Goal: Task Accomplishment & Management: Manage account settings

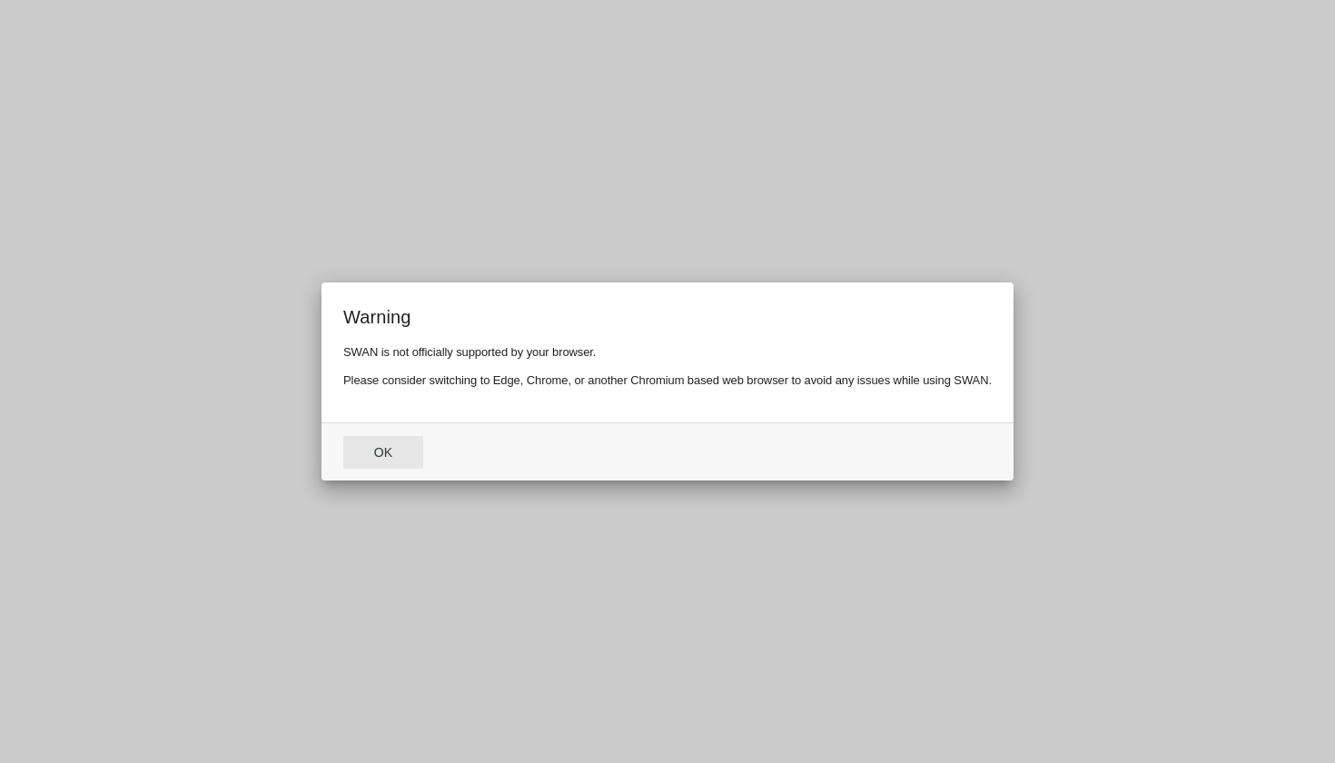
click at [399, 461] on button "Ok" at bounding box center [383, 452] width 80 height 33
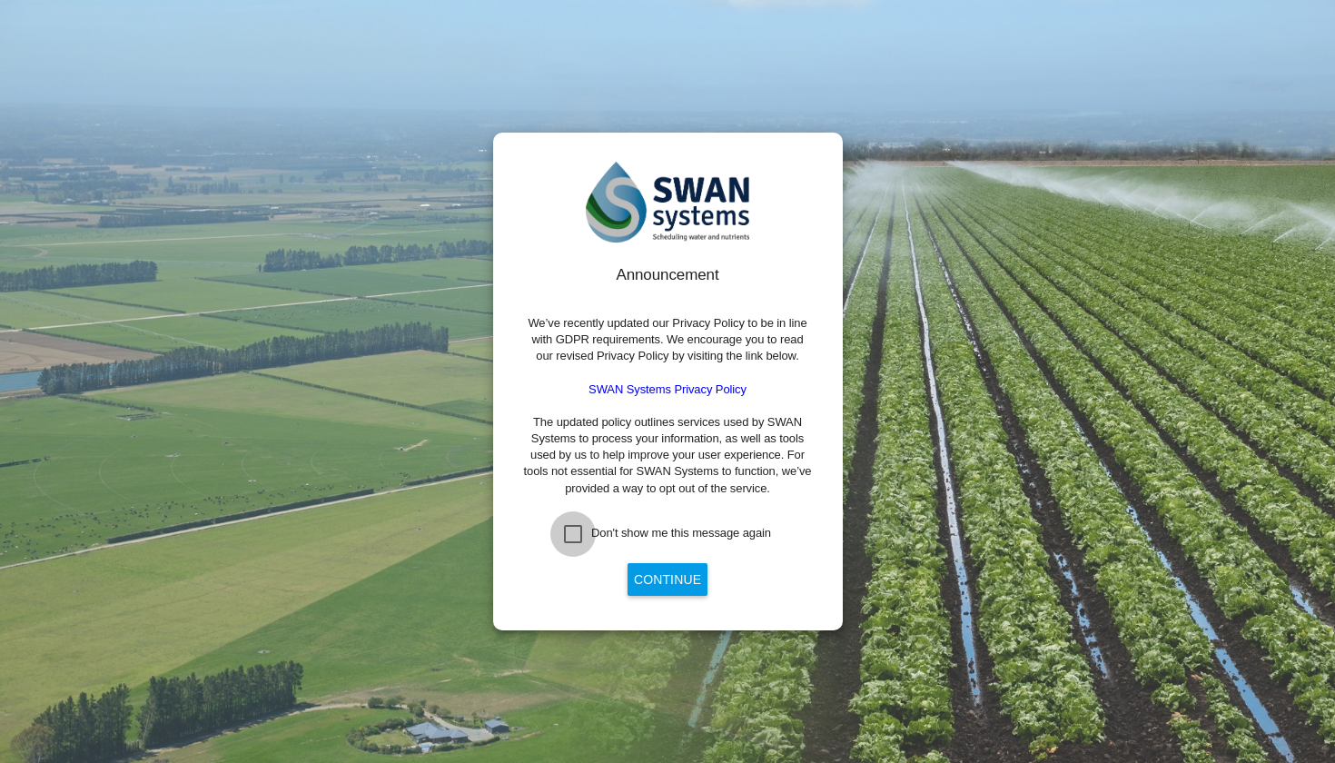
click at [579, 535] on div "Don't show me this message again" at bounding box center [573, 534] width 18 height 18
click at [688, 571] on button "Continue" at bounding box center [668, 579] width 80 height 33
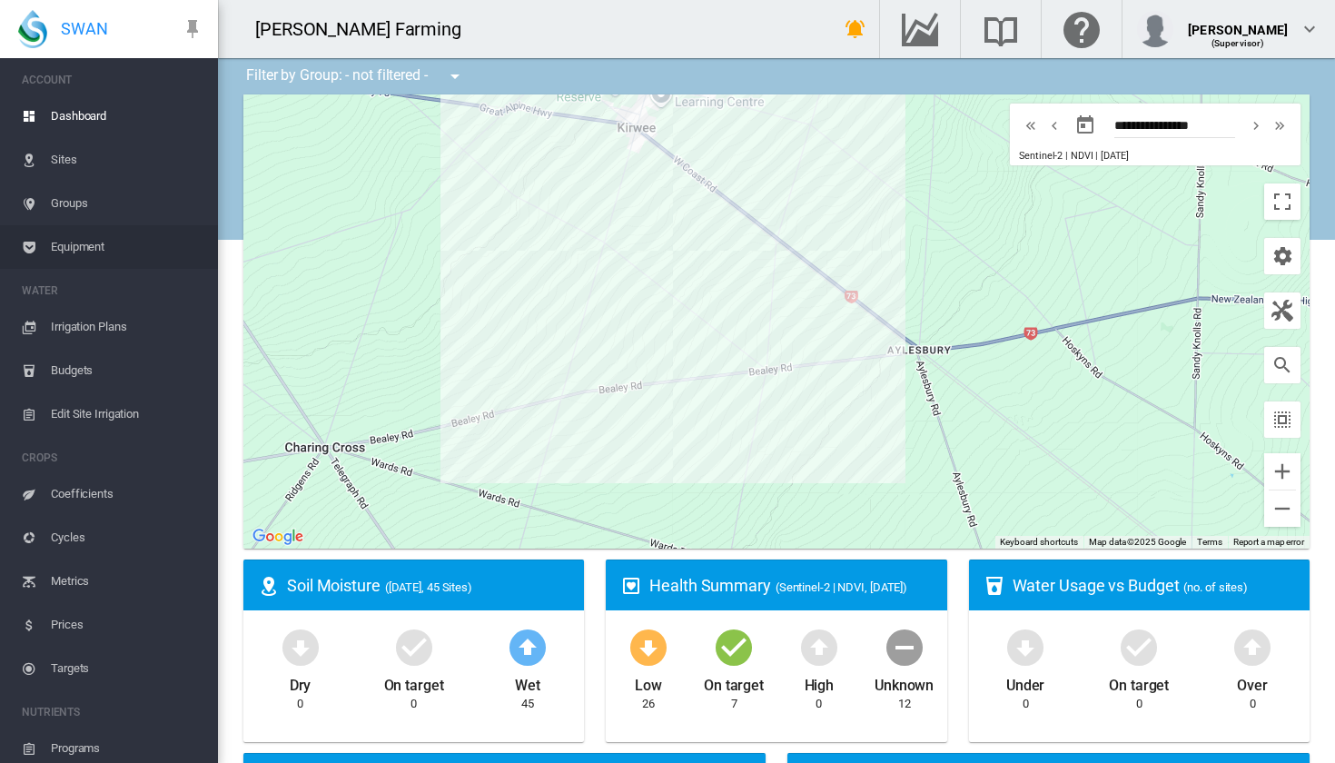
click at [105, 254] on span "Equipment" at bounding box center [127, 247] width 153 height 44
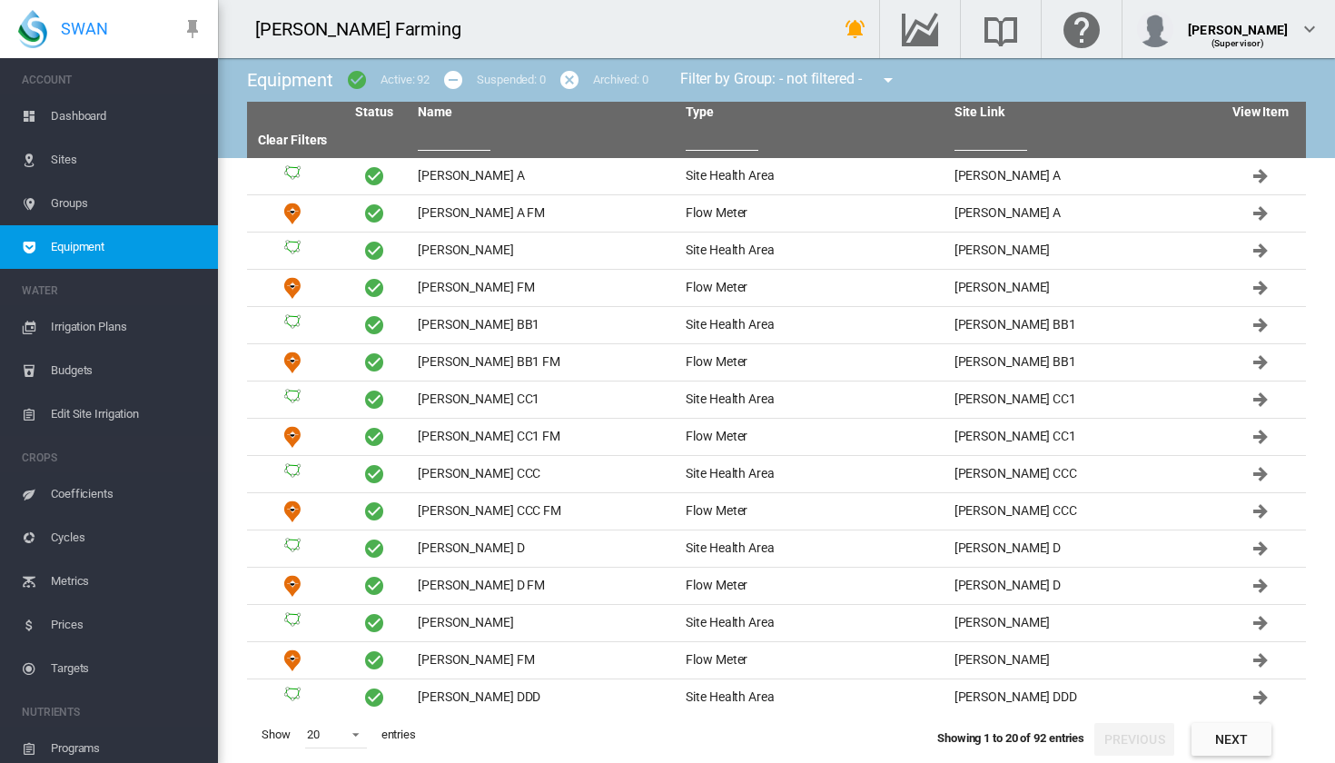
click at [109, 320] on span "Irrigation Plans" at bounding box center [127, 327] width 153 height 44
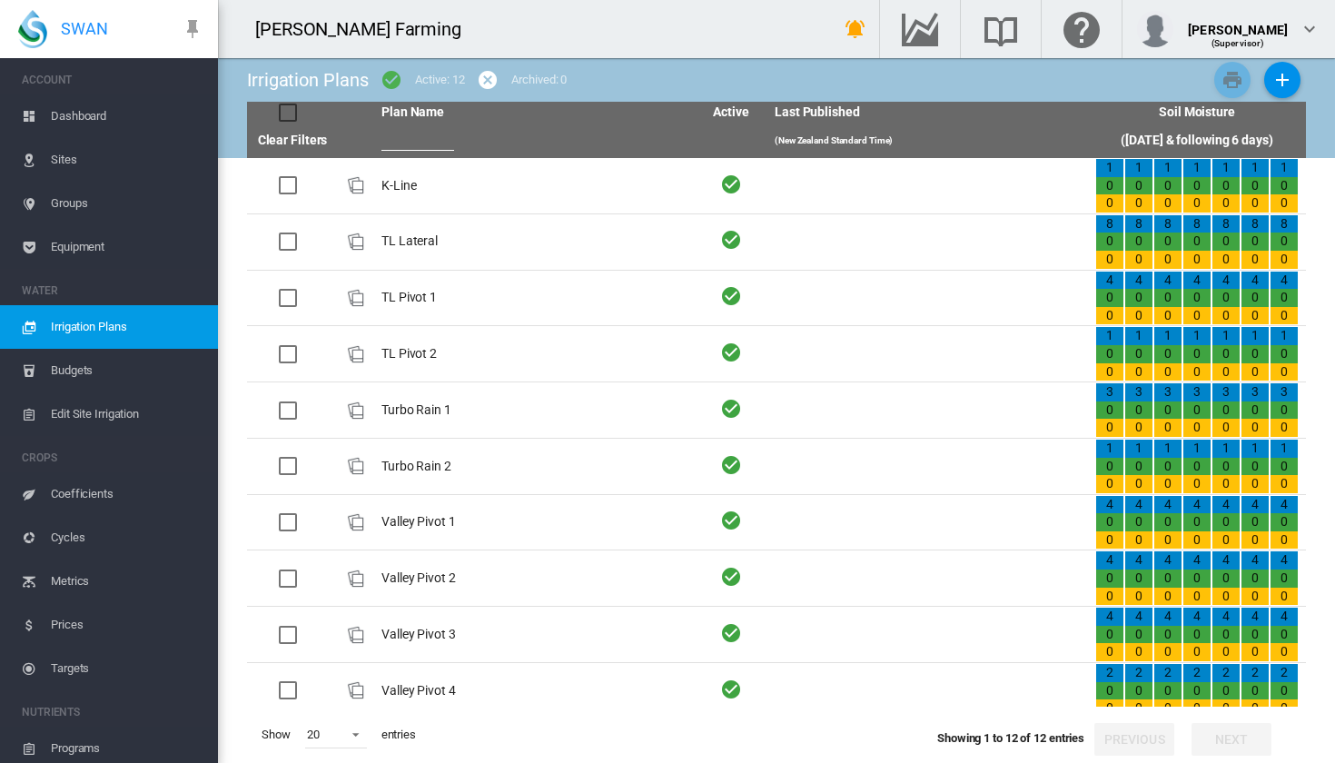
click at [142, 417] on span "Edit Site Irrigation" at bounding box center [127, 414] width 153 height 44
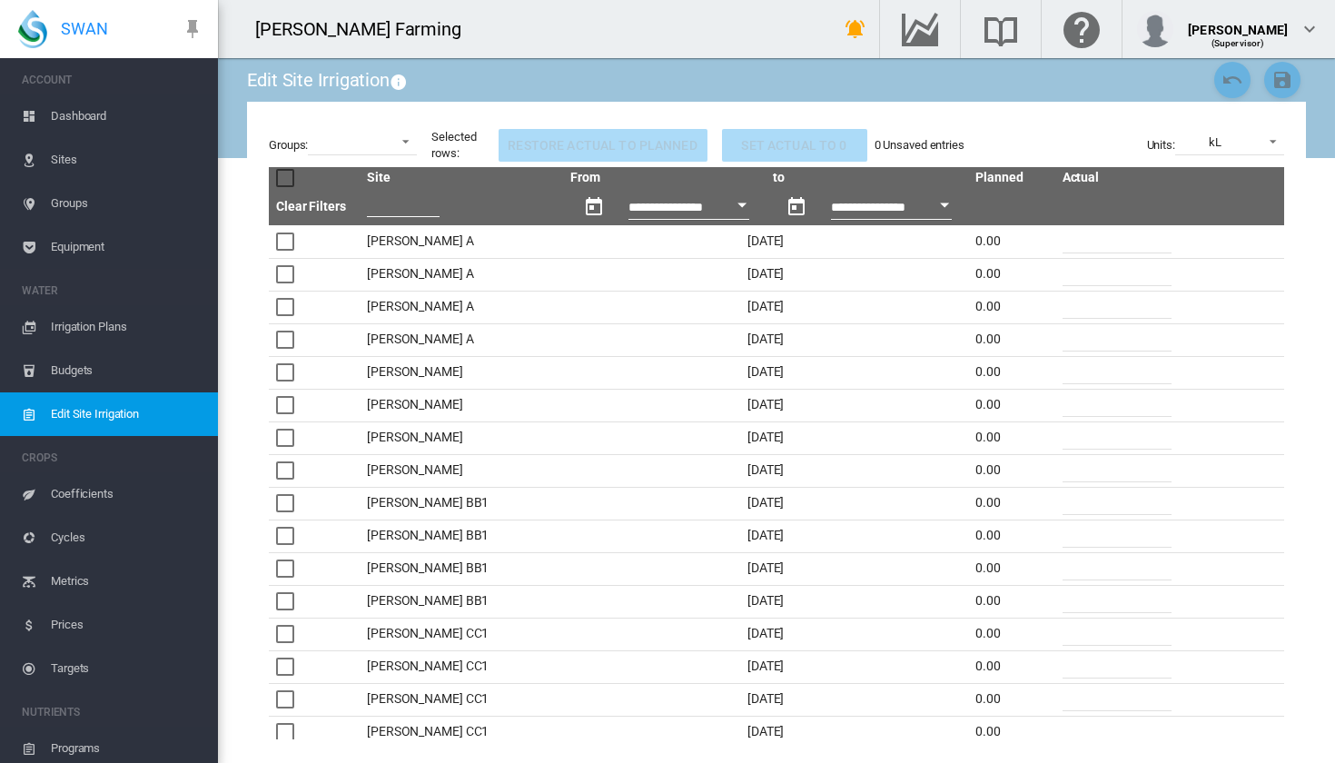
click at [119, 109] on span "Dashboard" at bounding box center [127, 116] width 153 height 44
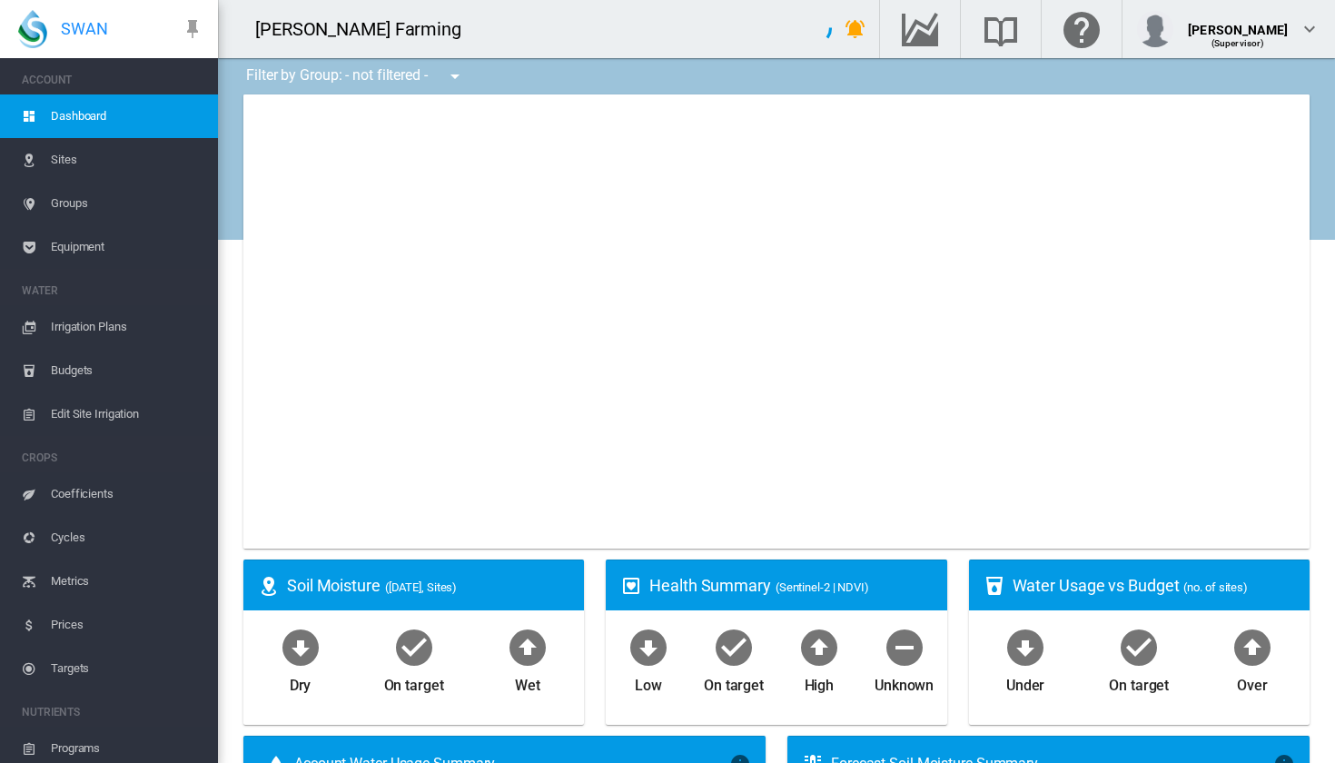
type input "**********"
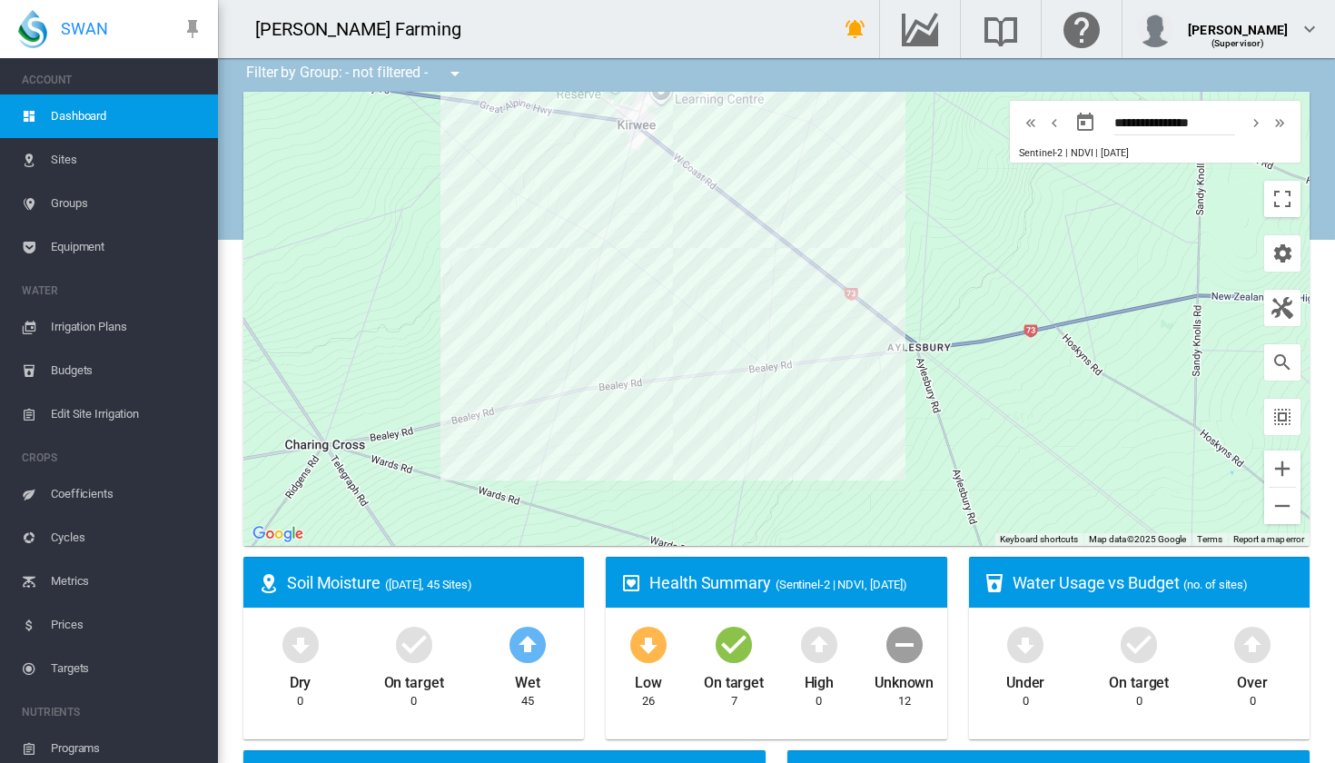
click at [102, 491] on span "Coefficients" at bounding box center [127, 494] width 153 height 44
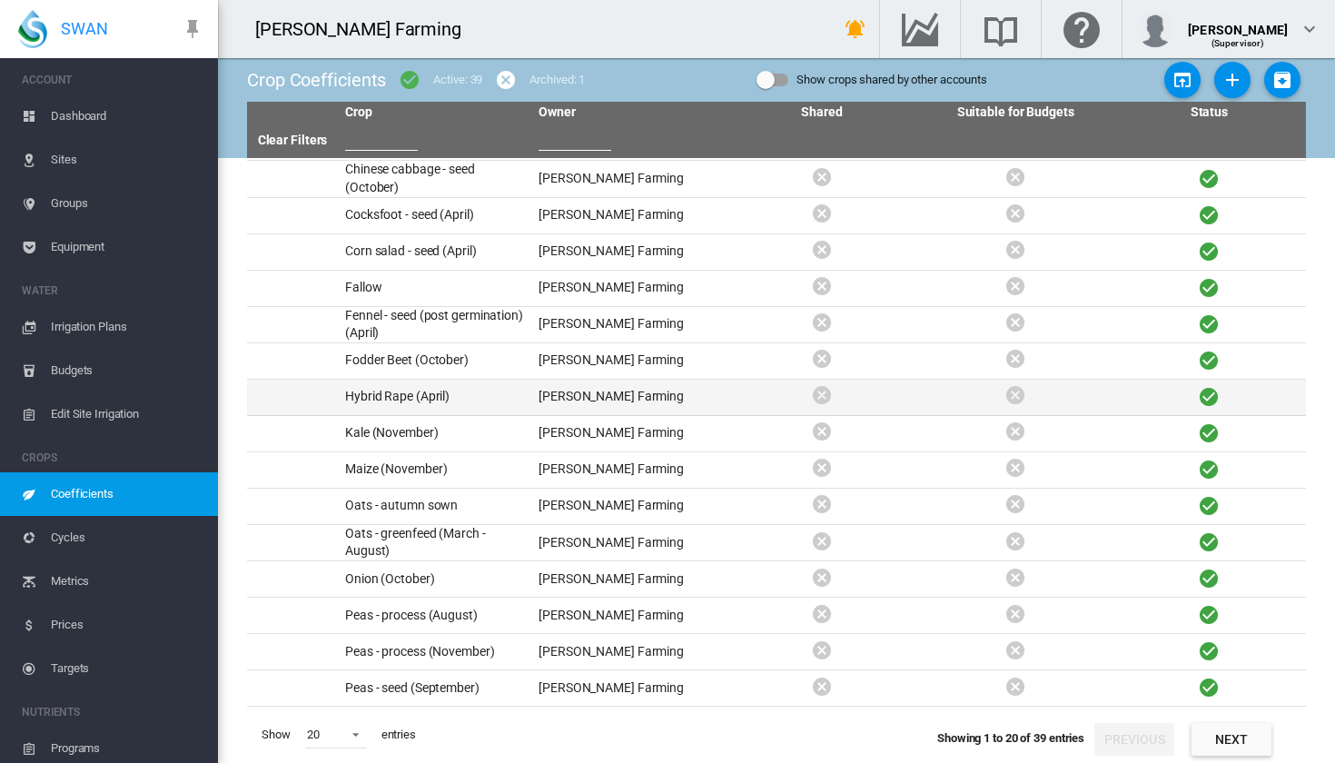
scroll to position [178, 0]
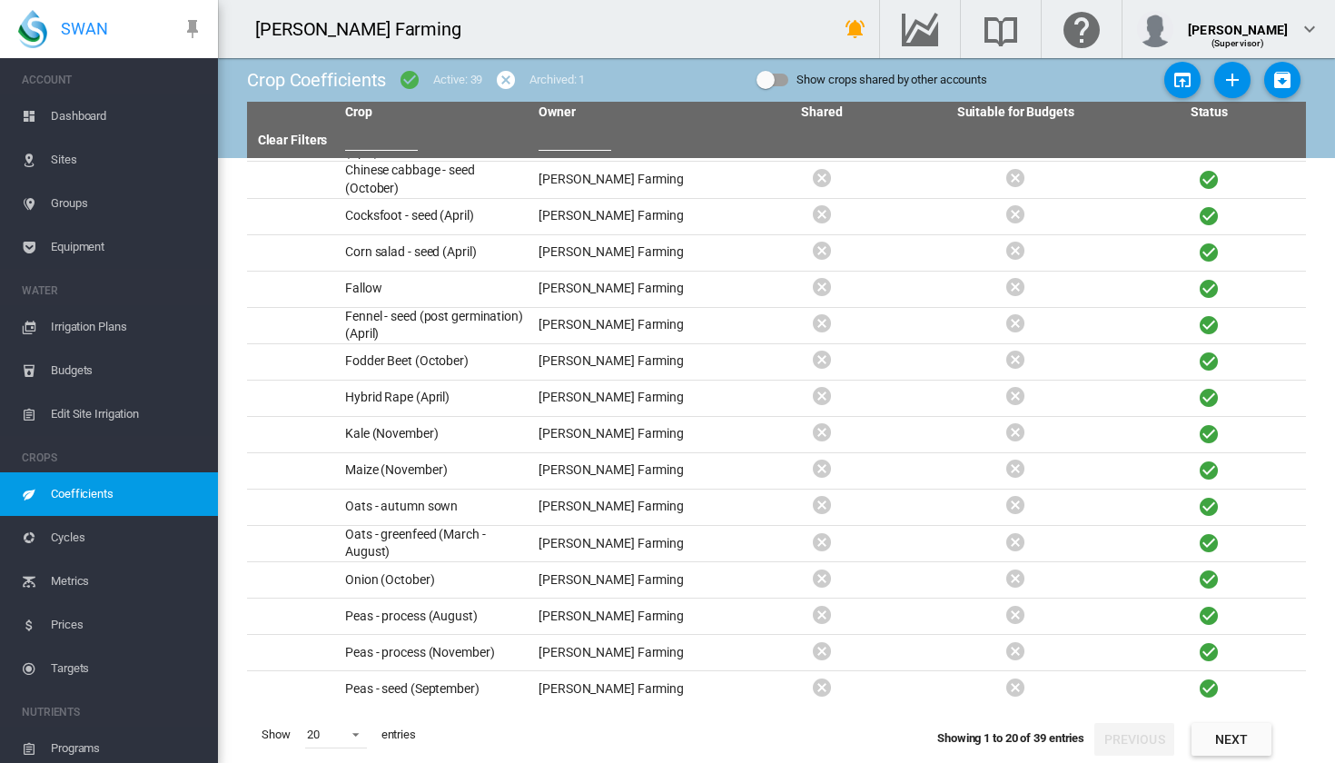
click at [1212, 744] on button "Next" at bounding box center [1232, 739] width 80 height 33
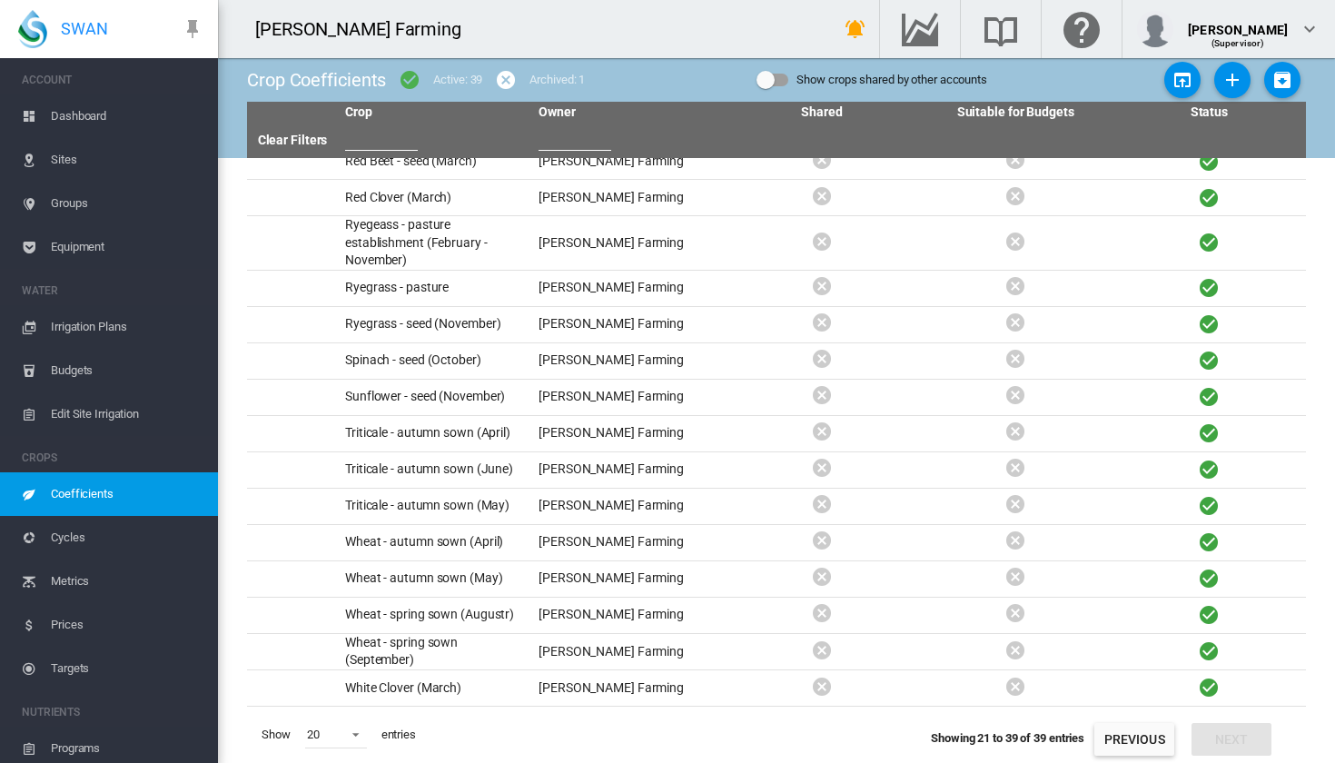
scroll to position [158, 0]
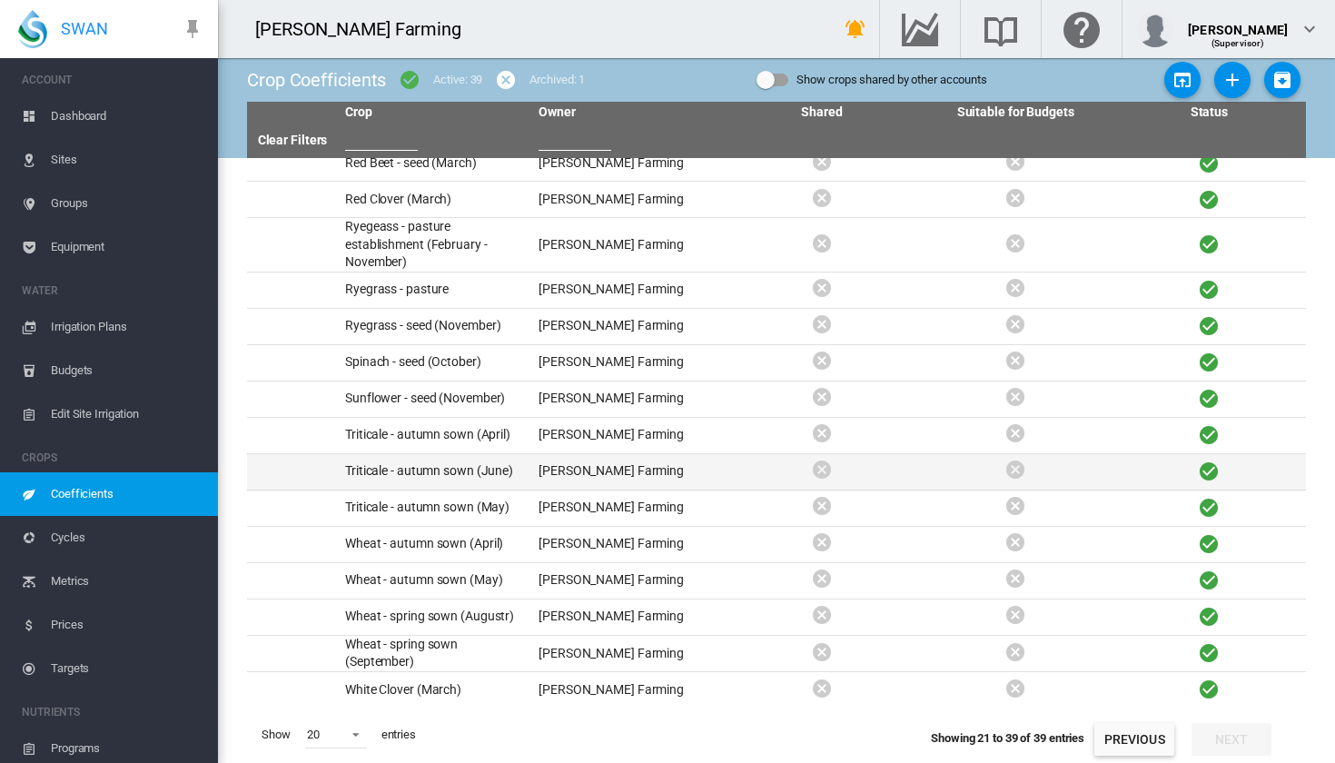
click at [580, 471] on td "[PERSON_NAME] Farming" at bounding box center [628, 471] width 194 height 35
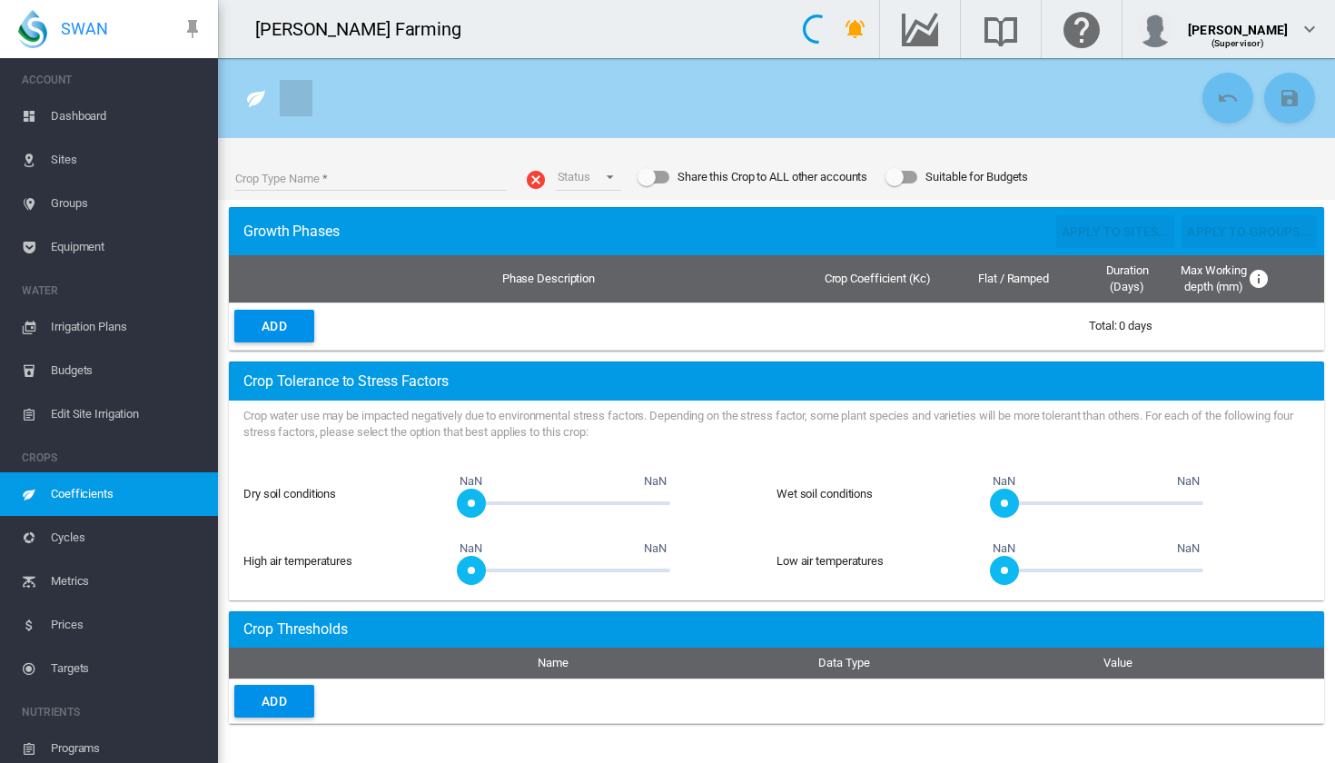
type input "**********"
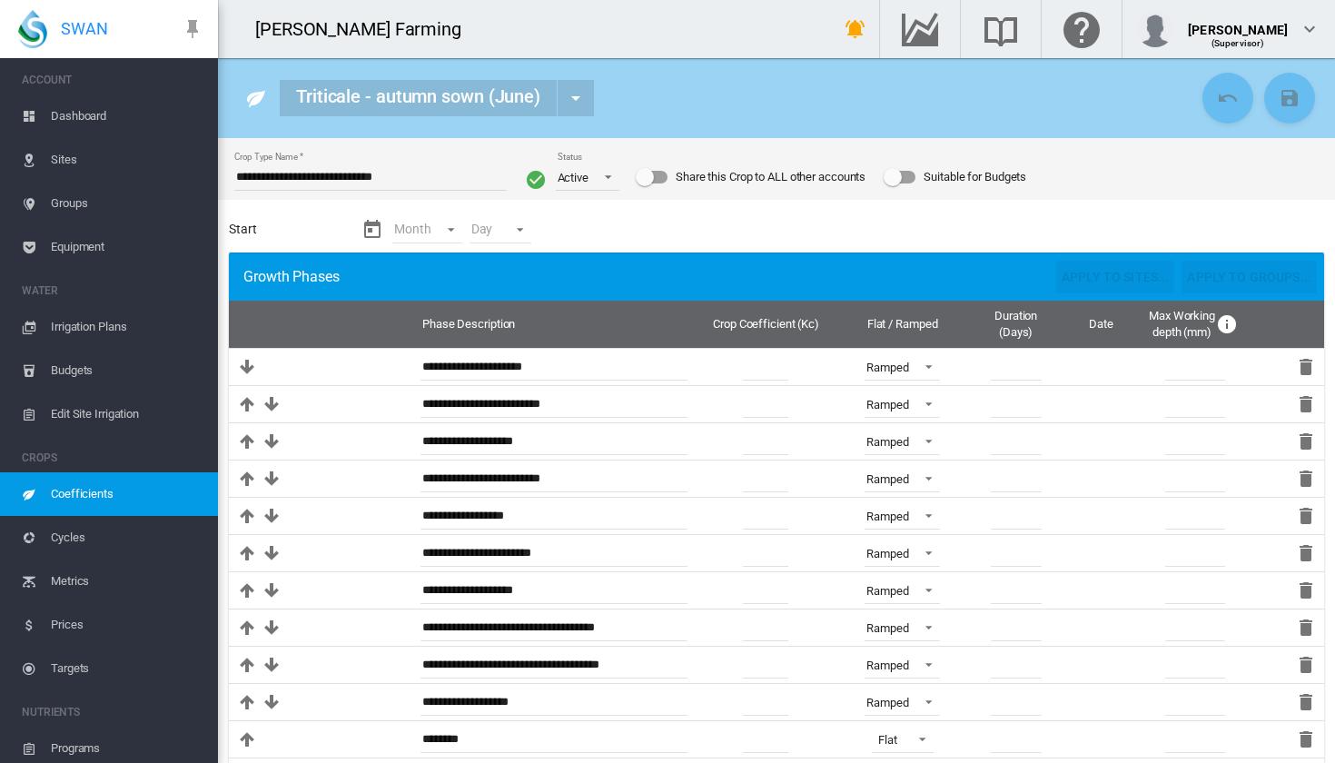
click at [549, 4] on div "[PERSON_NAME] Farming" at bounding box center [510, 29] width 585 height 58
click at [430, 229] on md-select "Month - Jan Feb Mar Apr May Jun [DATE] Aug Sep Oct Nov Dec" at bounding box center [427, 229] width 70 height 27
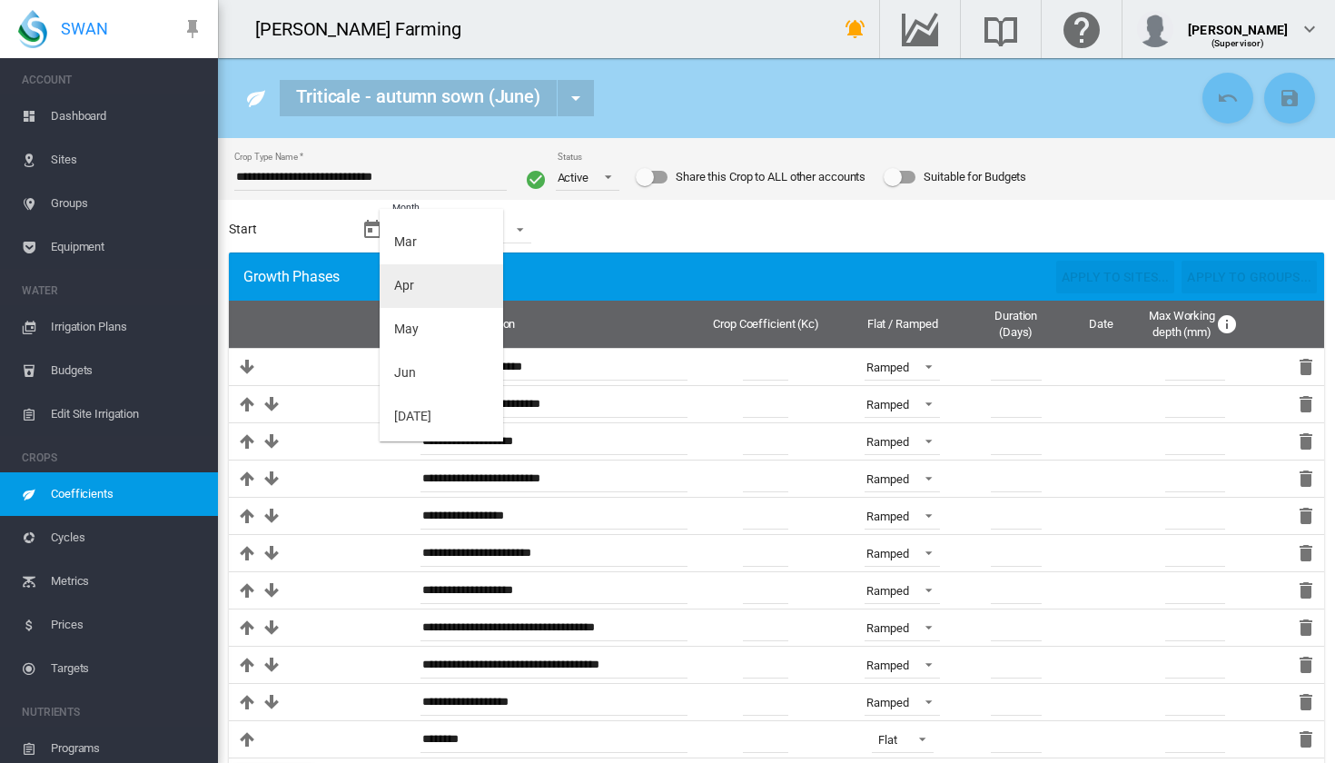
scroll to position [128, 0]
click at [430, 407] on md-option "[DATE]" at bounding box center [442, 408] width 124 height 44
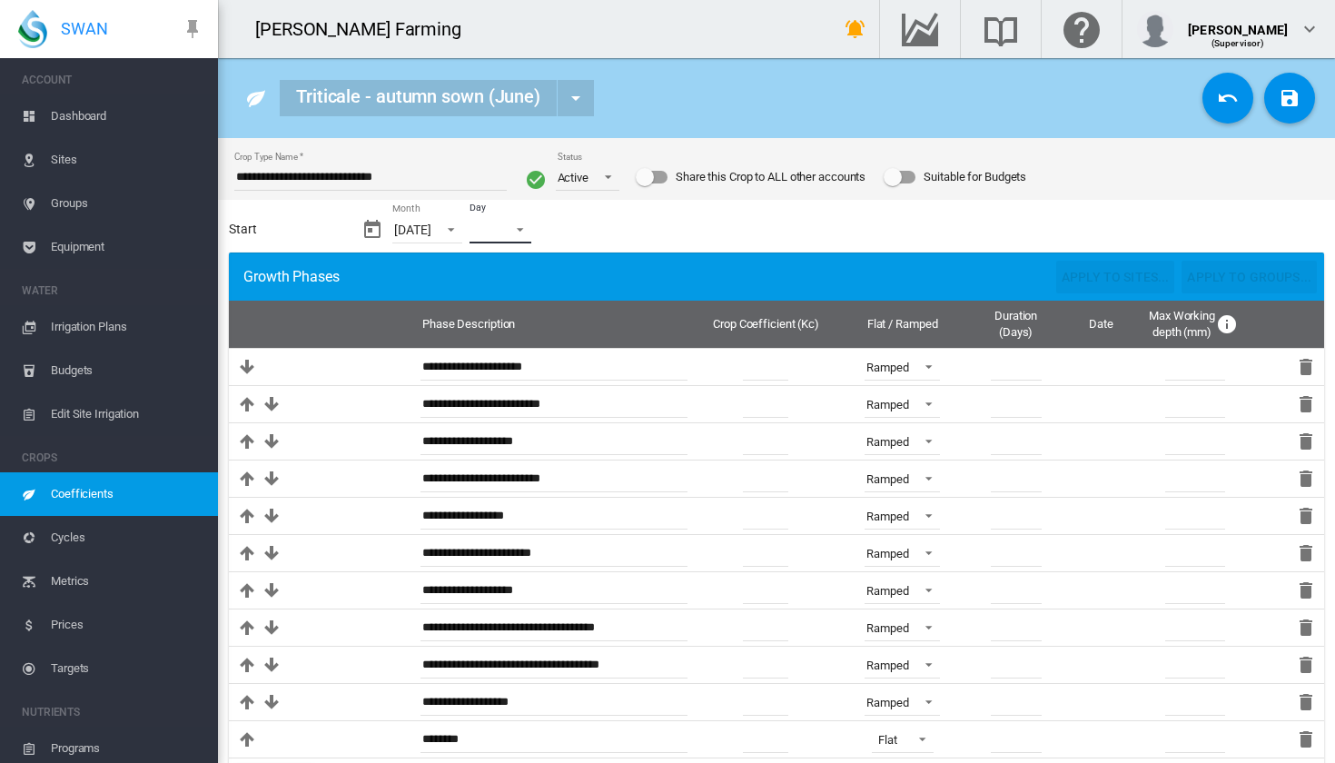
click at [515, 232] on md-select "Day - 01 02 03 04 05 06 07 08 09 10 11 12 13 14 15 16 17 18 19 20 21 22 23 24 2…" at bounding box center [501, 229] width 62 height 27
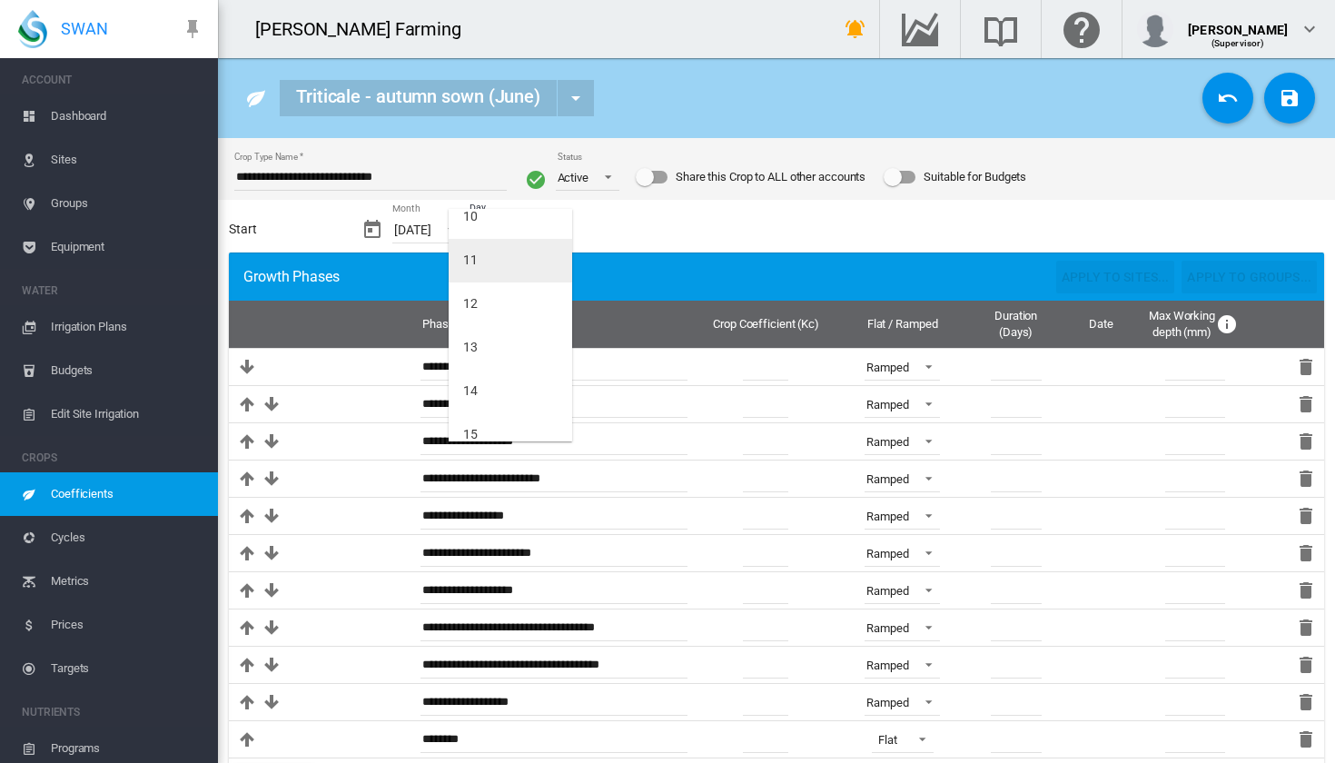
scroll to position [462, 0]
click at [508, 375] on md-option "14" at bounding box center [511, 379] width 124 height 44
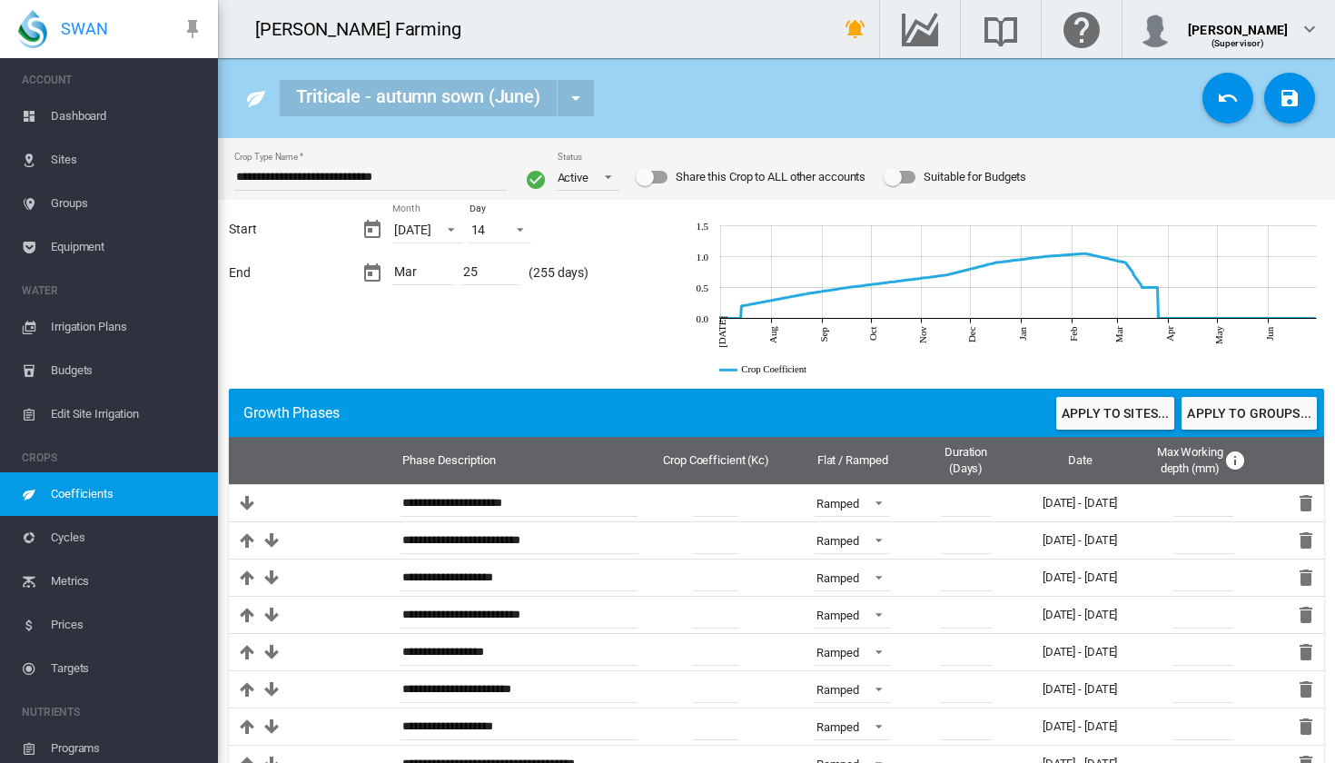
click at [419, 275] on div "Mar" at bounding box center [423, 274] width 62 height 24
click at [373, 274] on md-icon "icon-calendar-today" at bounding box center [373, 274] width 22 height 22
click at [425, 274] on div "Mar" at bounding box center [423, 274] width 62 height 24
click at [443, 268] on div "Mar" at bounding box center [423, 274] width 62 height 24
click at [376, 267] on md-icon "icon-calendar-today" at bounding box center [373, 274] width 22 height 22
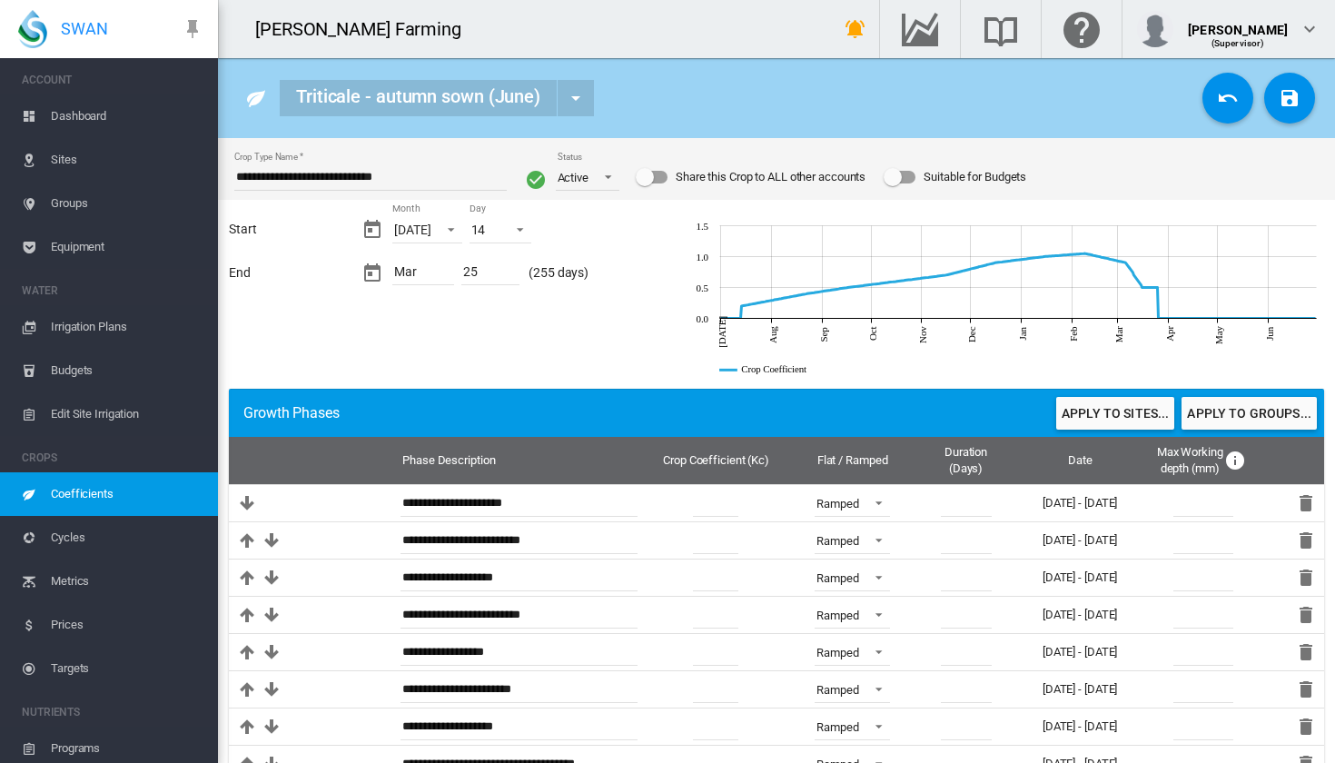
click at [475, 275] on div "25" at bounding box center [491, 274] width 58 height 24
click at [438, 273] on div "Mar" at bounding box center [423, 274] width 62 height 24
click at [370, 270] on md-icon "icon-calendar-today" at bounding box center [373, 274] width 22 height 22
click at [1103, 406] on button "Apply to sites..." at bounding box center [1116, 413] width 118 height 33
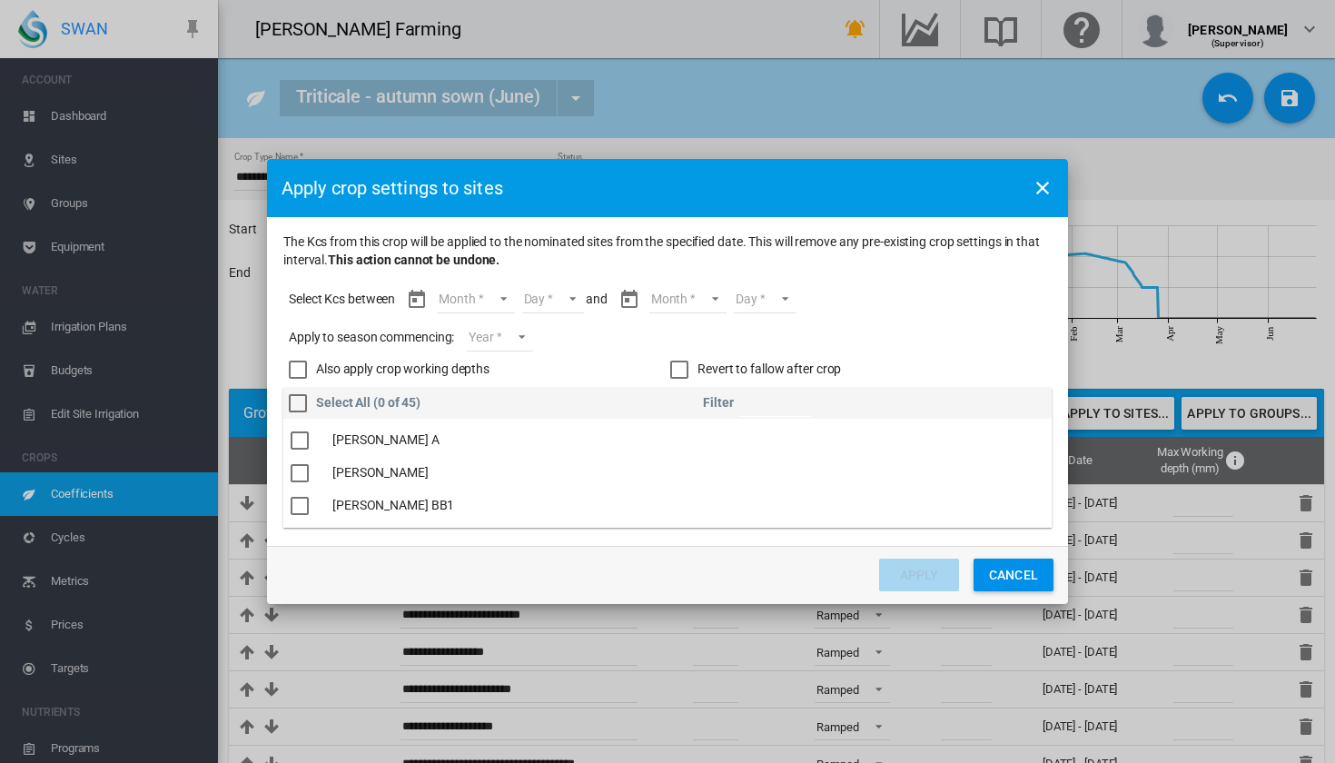
click at [497, 306] on md-select "Month [DATE] Aug Sep Oct Nov Dec Jan Feb Mar" at bounding box center [475, 299] width 77 height 27
click at [487, 306] on md-option "[DATE]" at bounding box center [488, 300] width 124 height 44
click at [545, 308] on md-select "Day 14 15 16 17 18 19 20 21 22 23 24 25 26 27 28 29 30 31" at bounding box center [545, 299] width 63 height 27
click at [553, 311] on md-option "14" at bounding box center [557, 300] width 124 height 44
click at [691, 293] on md-select "Month [DATE] Aug Sep Oct Nov Dec Jan Feb Mar" at bounding box center [678, 299] width 77 height 27
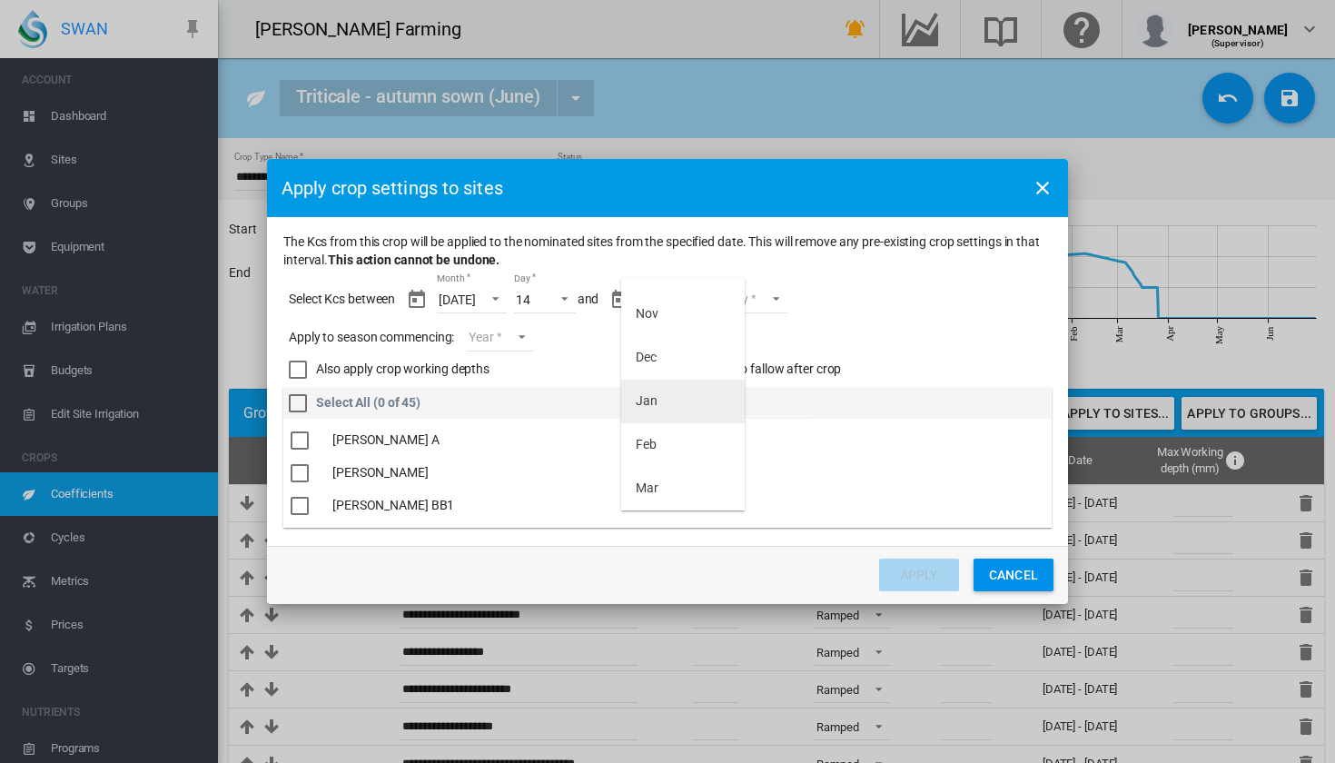
scroll to position [160, 0]
click at [680, 435] on md-option "Feb" at bounding box center [683, 445] width 124 height 44
click at [758, 301] on md-select "Day 01 02 03 04 05 06 07 08 09 10 11 12 13 14 15 16 17 18 19 20 21 22 23 24 25 …" at bounding box center [741, 299] width 63 height 27
click at [747, 353] on md-option "20" at bounding box center [752, 358] width 124 height 44
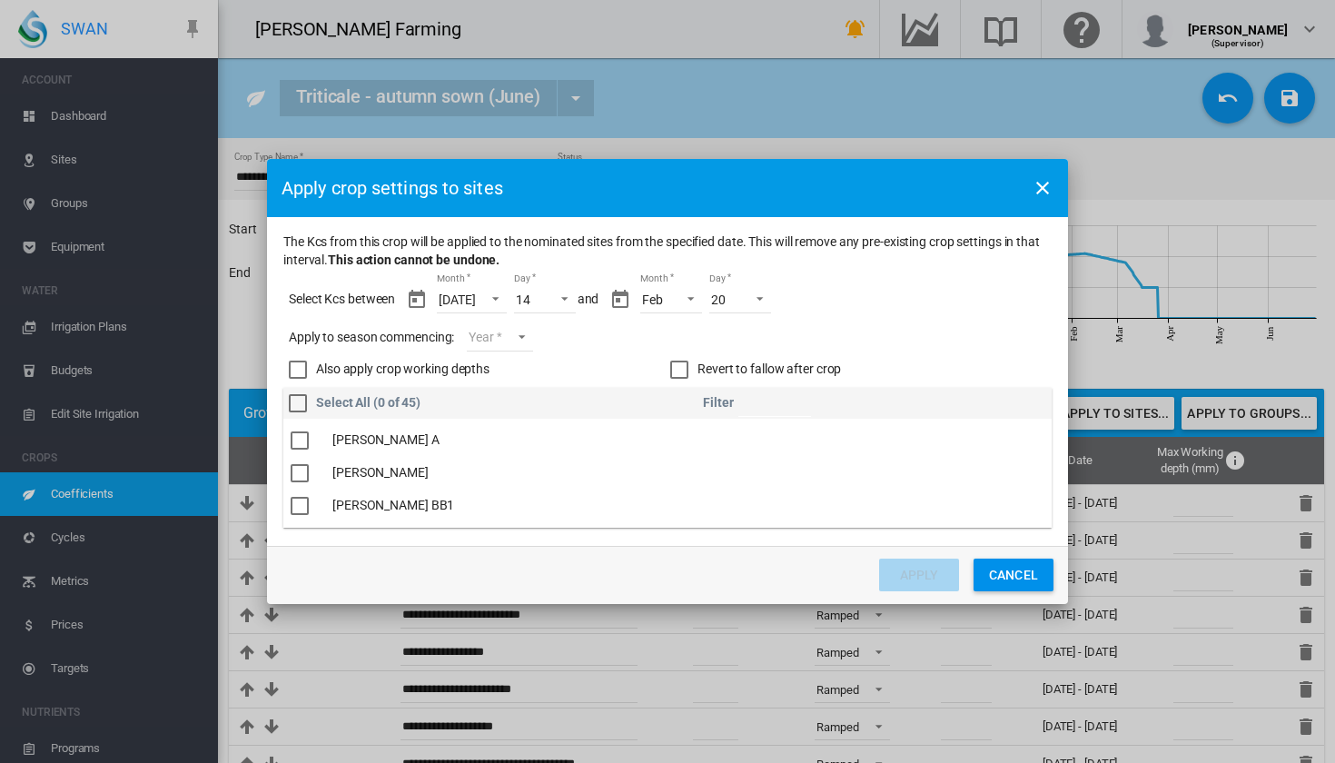
click at [532, 339] on md-select "Year [DATE] [CREDIT_CARD_NUMBER]" at bounding box center [499, 337] width 65 height 27
click at [545, 313] on md-option "2025" at bounding box center [532, 335] width 124 height 44
click at [307, 486] on div "The Kcs ..." at bounding box center [300, 482] width 18 height 18
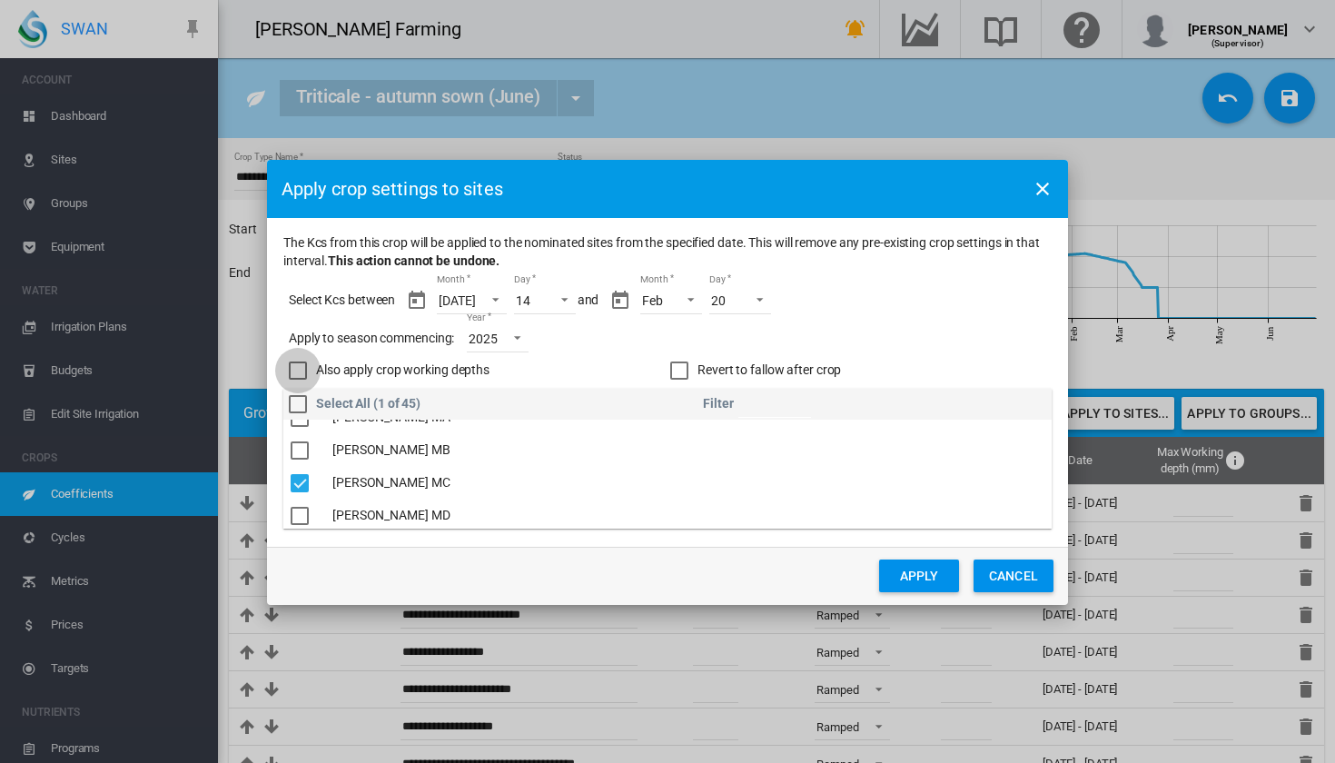
click at [302, 368] on div "Also apply crop working depths" at bounding box center [298, 371] width 18 height 18
click at [913, 571] on button "Apply" at bounding box center [919, 576] width 80 height 33
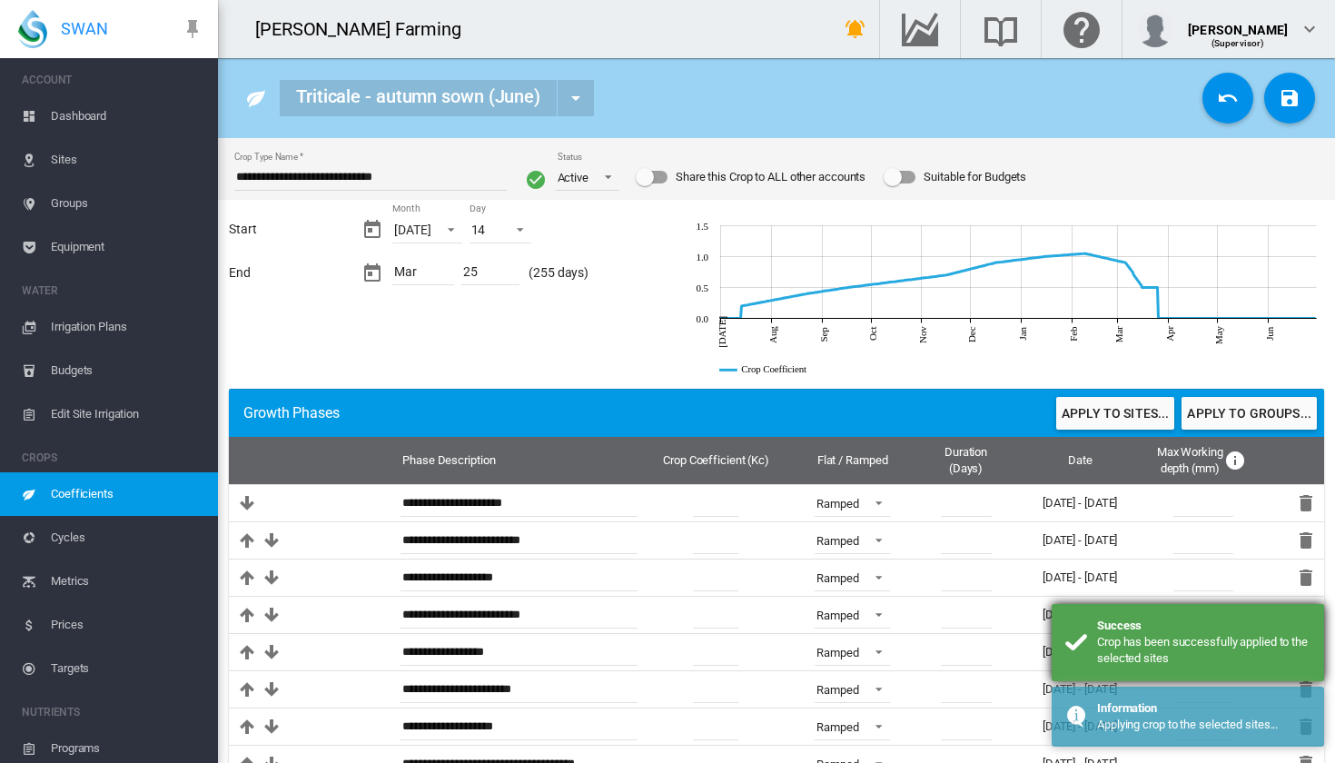
click at [1114, 659] on div "Crop has been successfully applied to the selected sites" at bounding box center [1203, 650] width 213 height 33
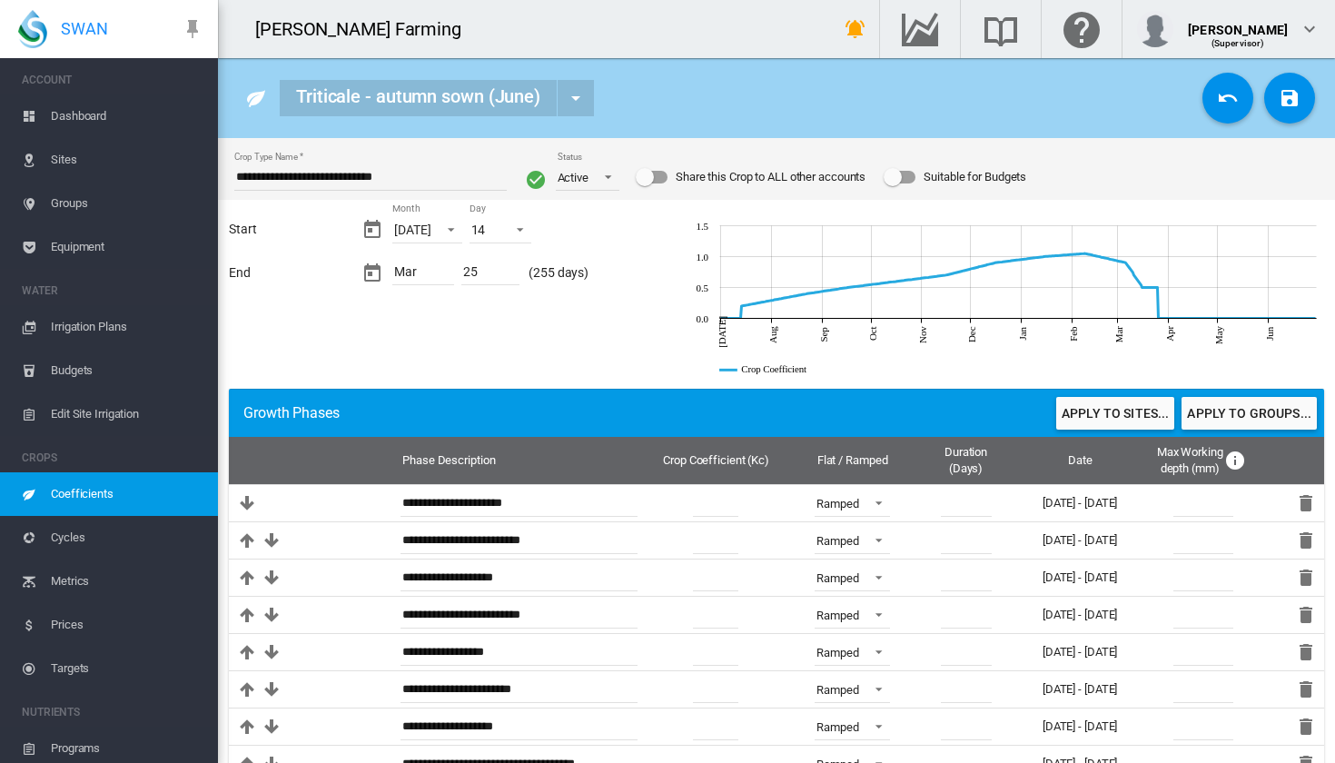
click at [110, 132] on span "Dashboard" at bounding box center [127, 116] width 153 height 44
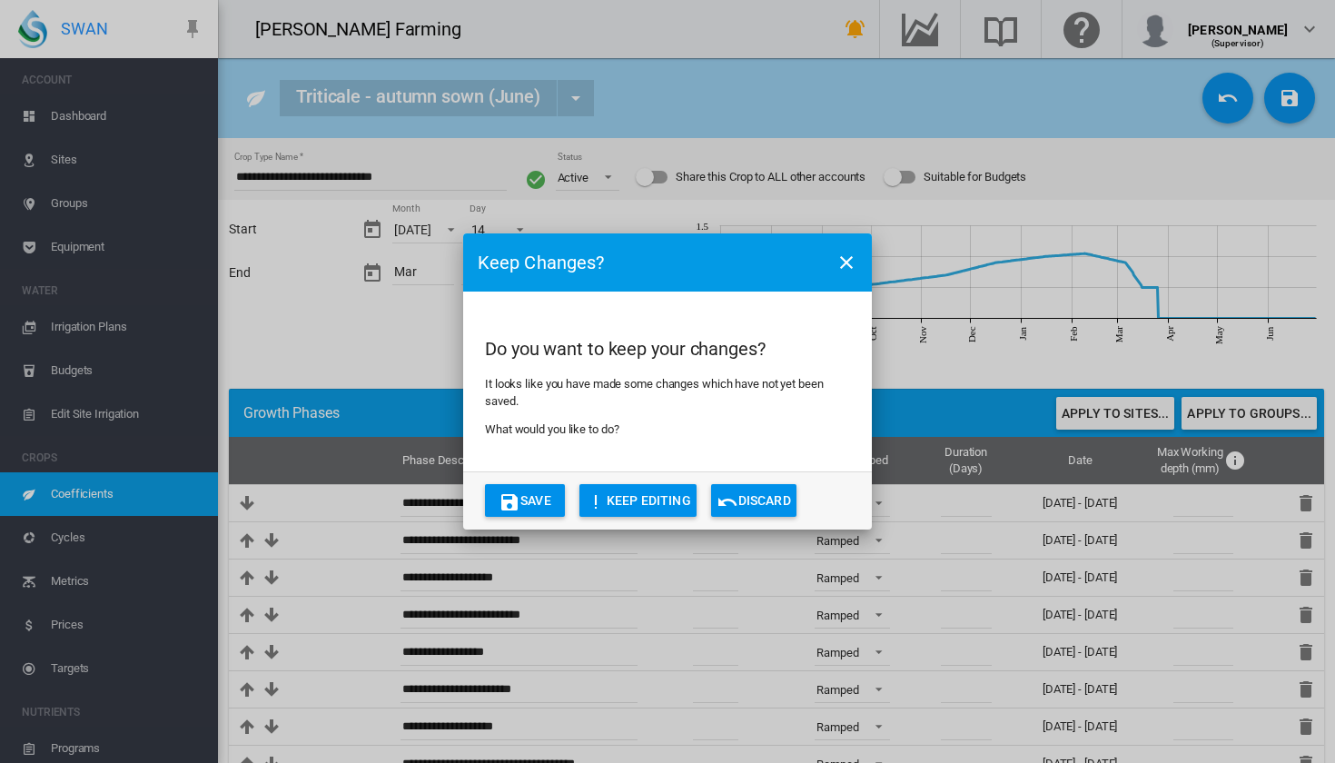
click at [840, 271] on md-icon "icon-close" at bounding box center [847, 263] width 22 height 22
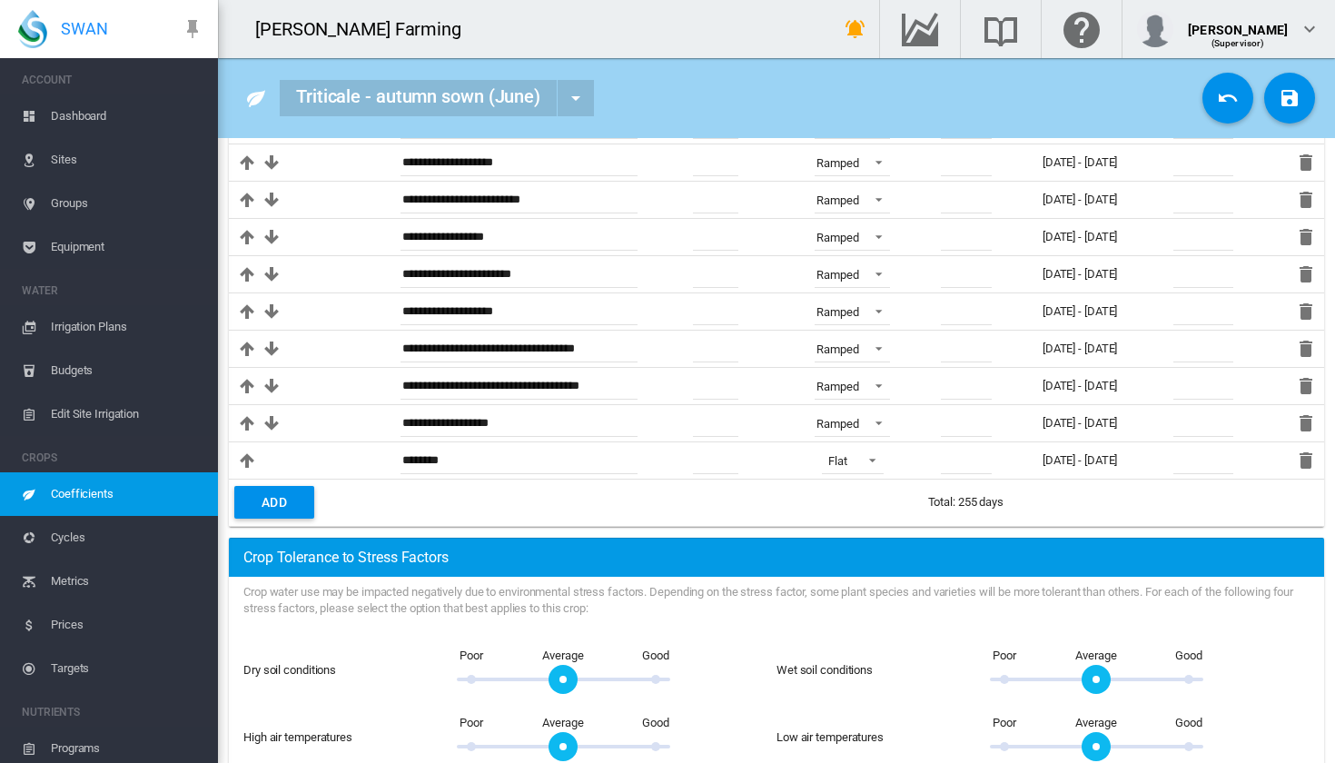
scroll to position [409, 0]
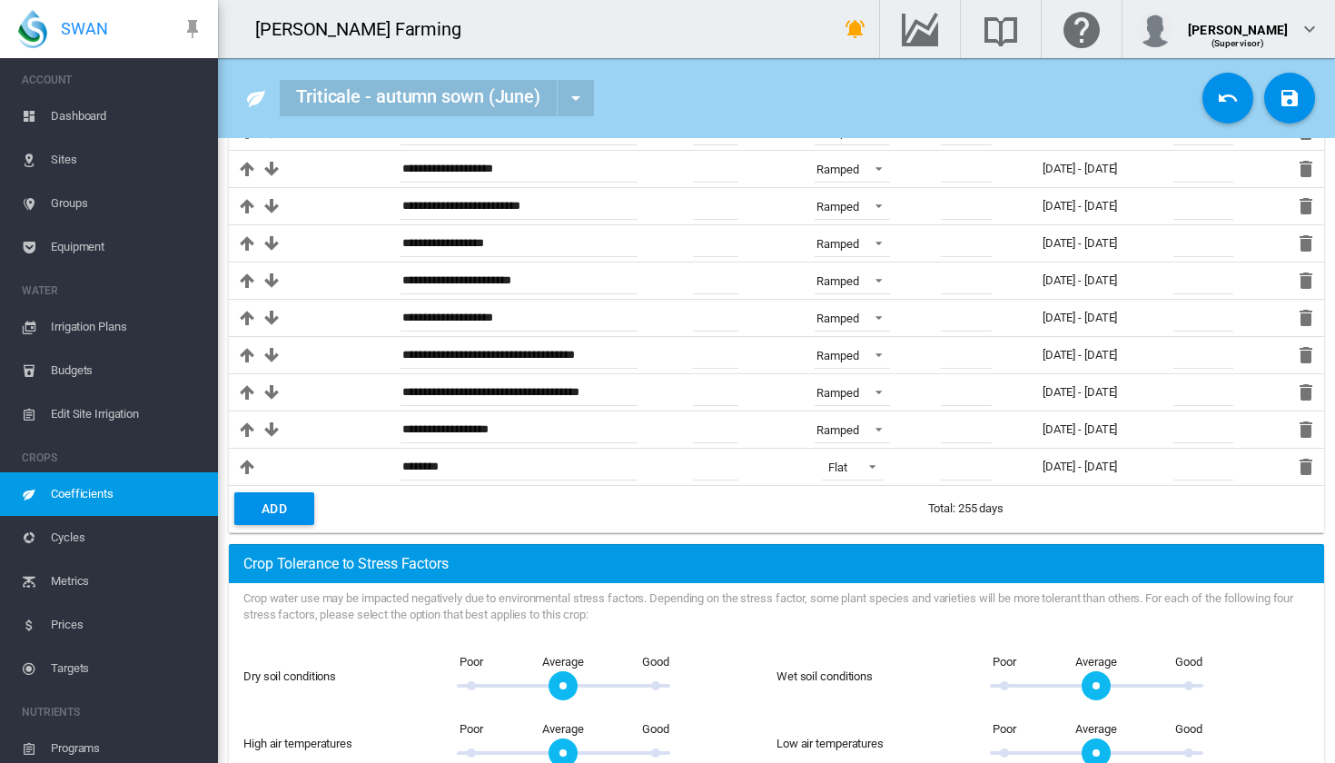
click at [267, 515] on button "Add" at bounding box center [274, 508] width 80 height 33
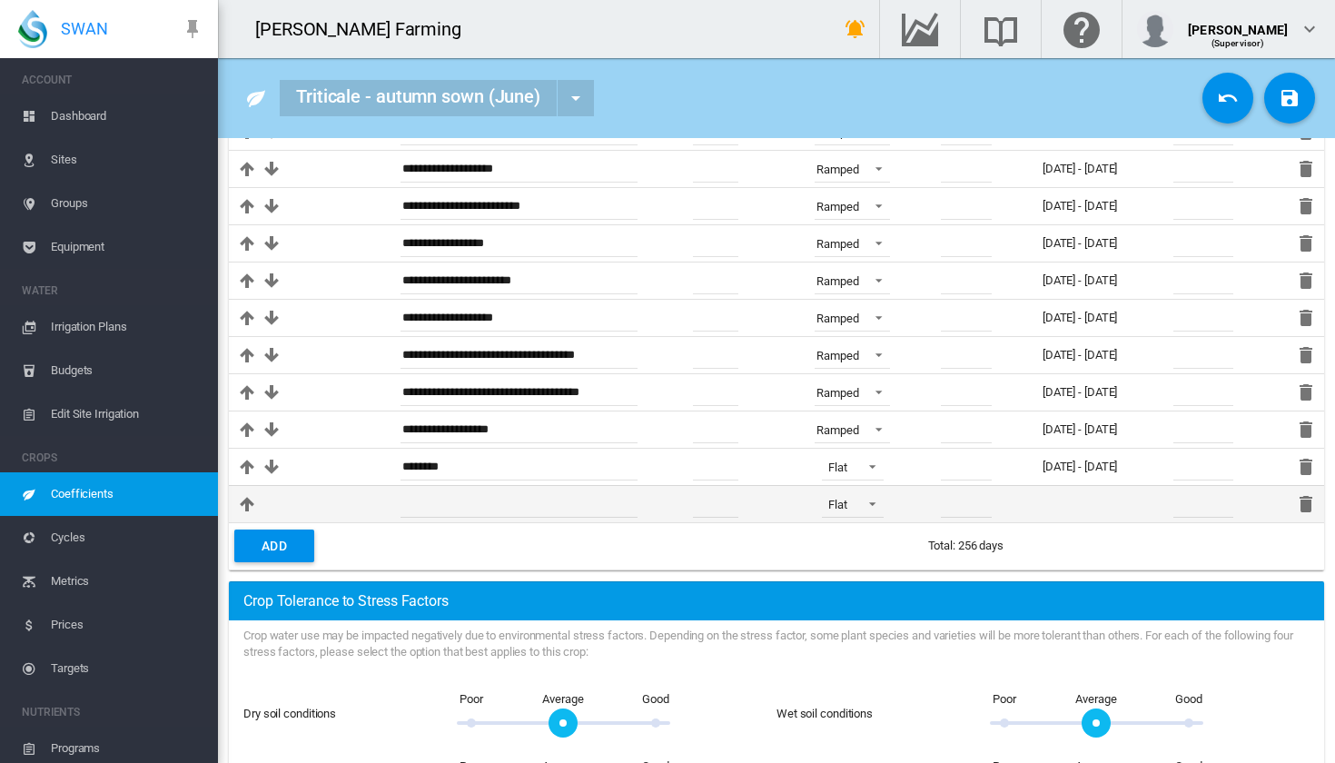
click at [1297, 503] on md-icon "icon-delete" at bounding box center [1306, 504] width 22 height 22
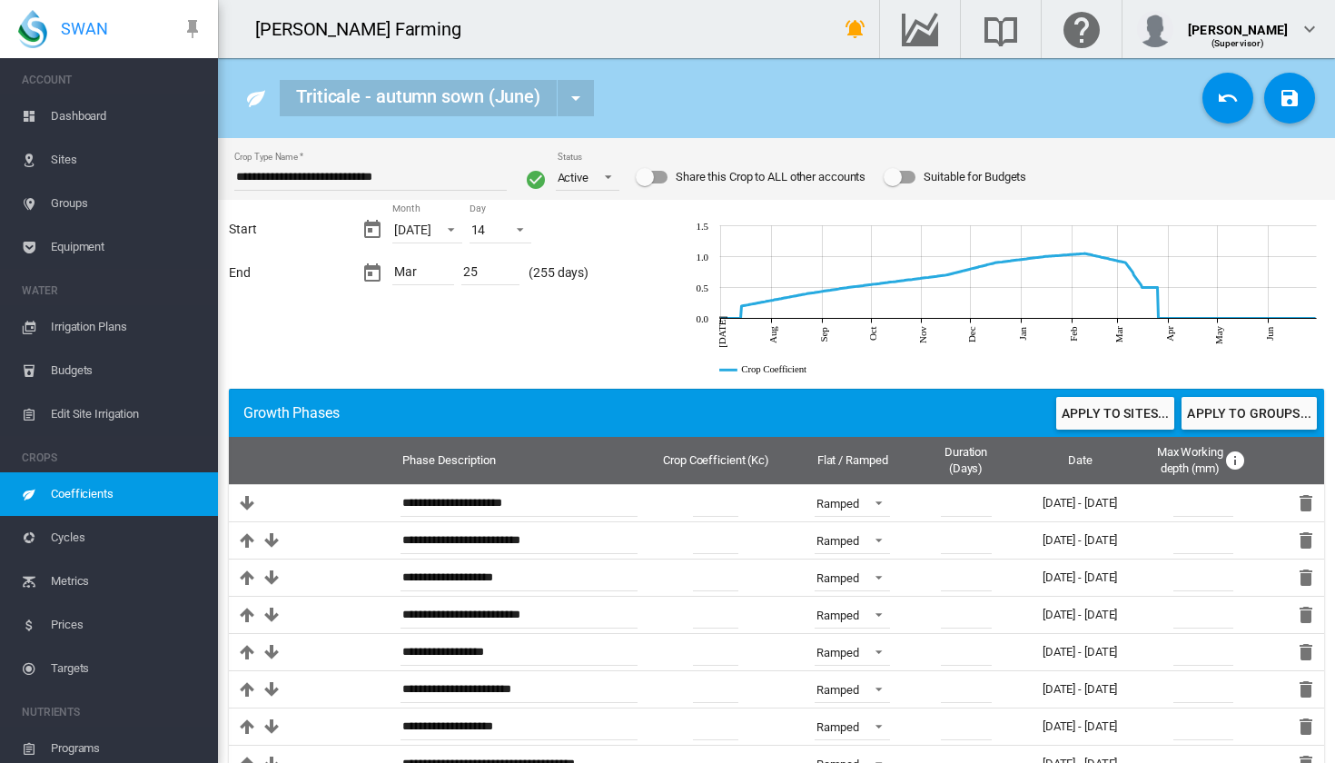
scroll to position [0, 0]
click at [65, 155] on span "Sites" at bounding box center [127, 160] width 153 height 44
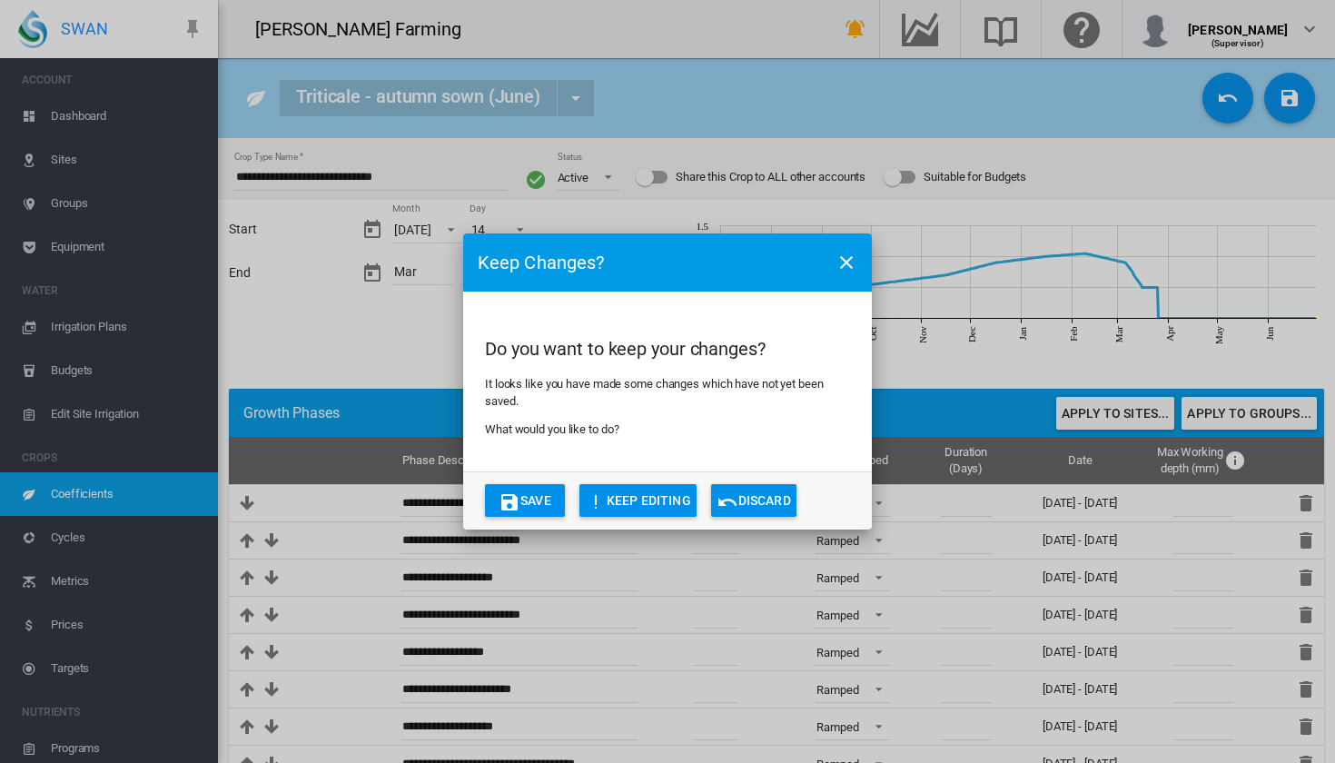
click at [531, 501] on button "Save" at bounding box center [525, 500] width 80 height 33
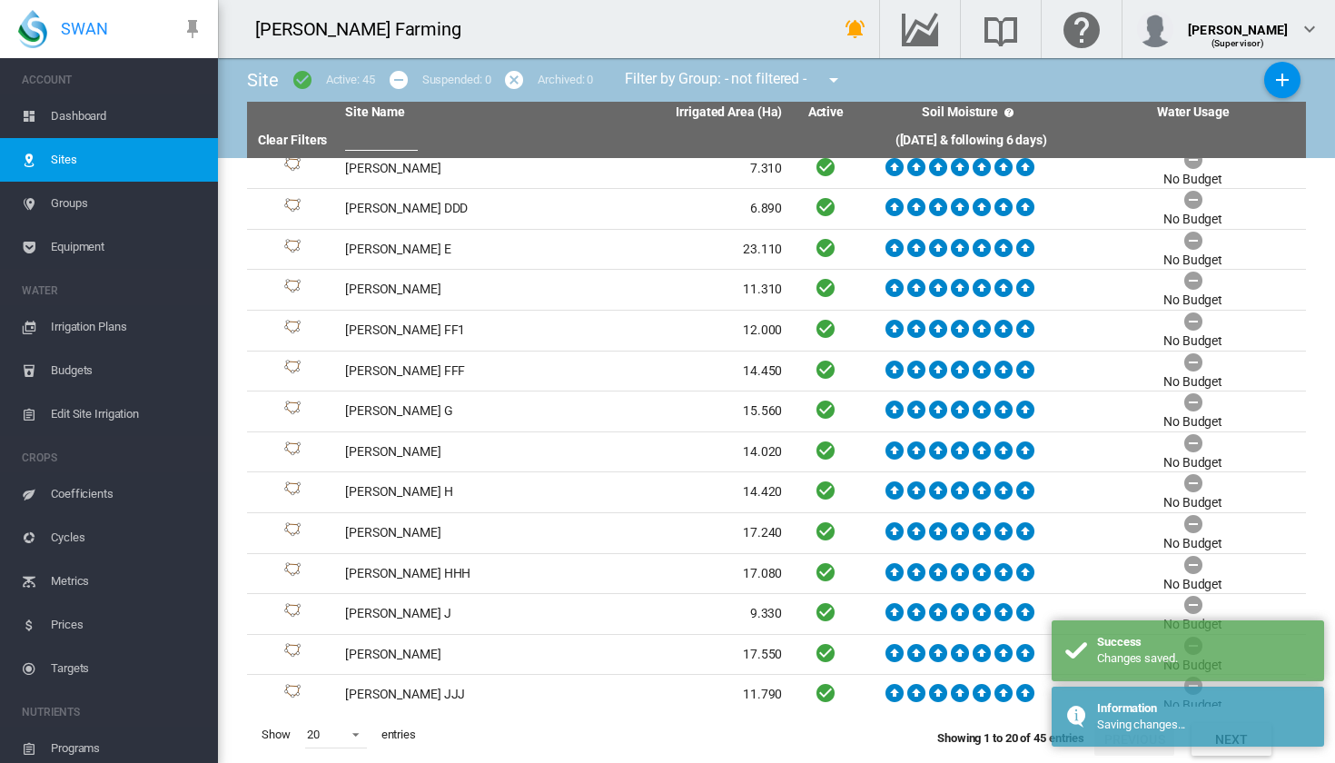
scroll to position [251, 0]
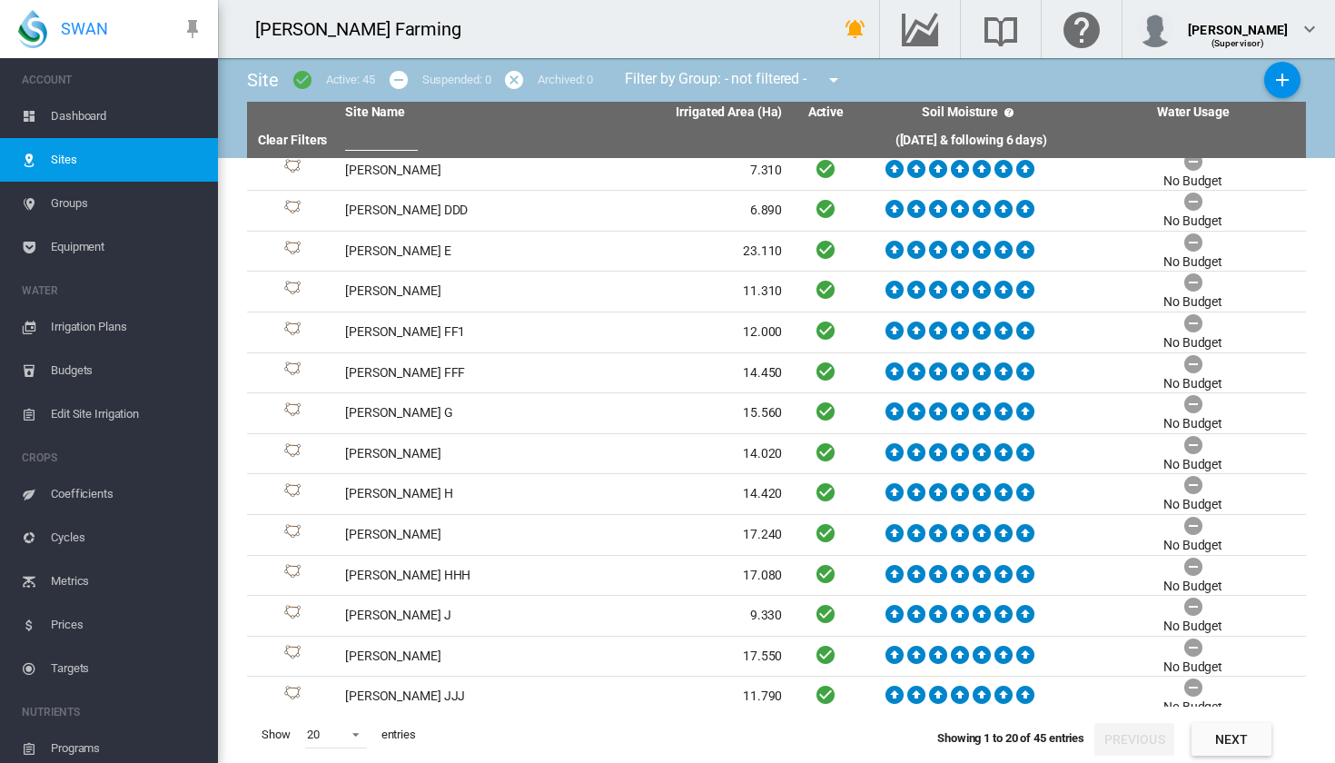
click at [1248, 749] on button "Next" at bounding box center [1232, 739] width 80 height 33
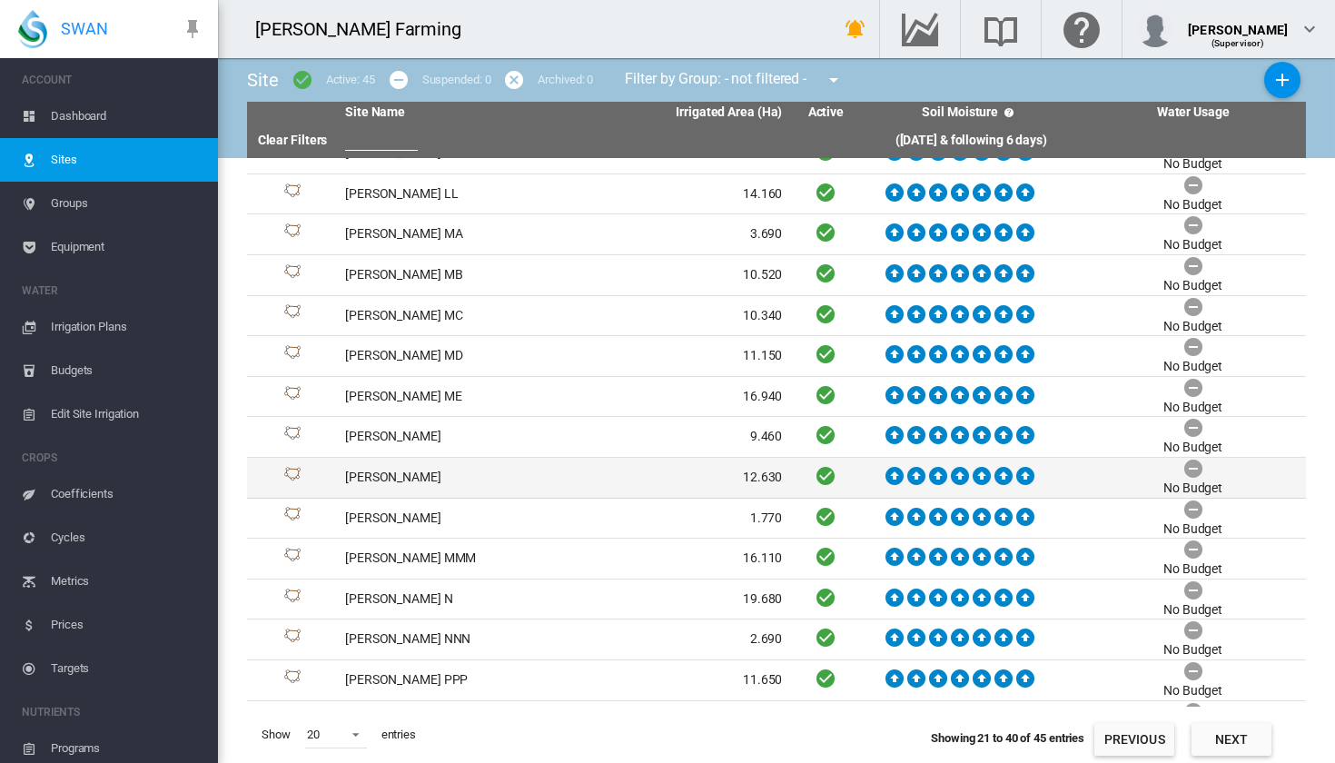
scroll to position [92, 0]
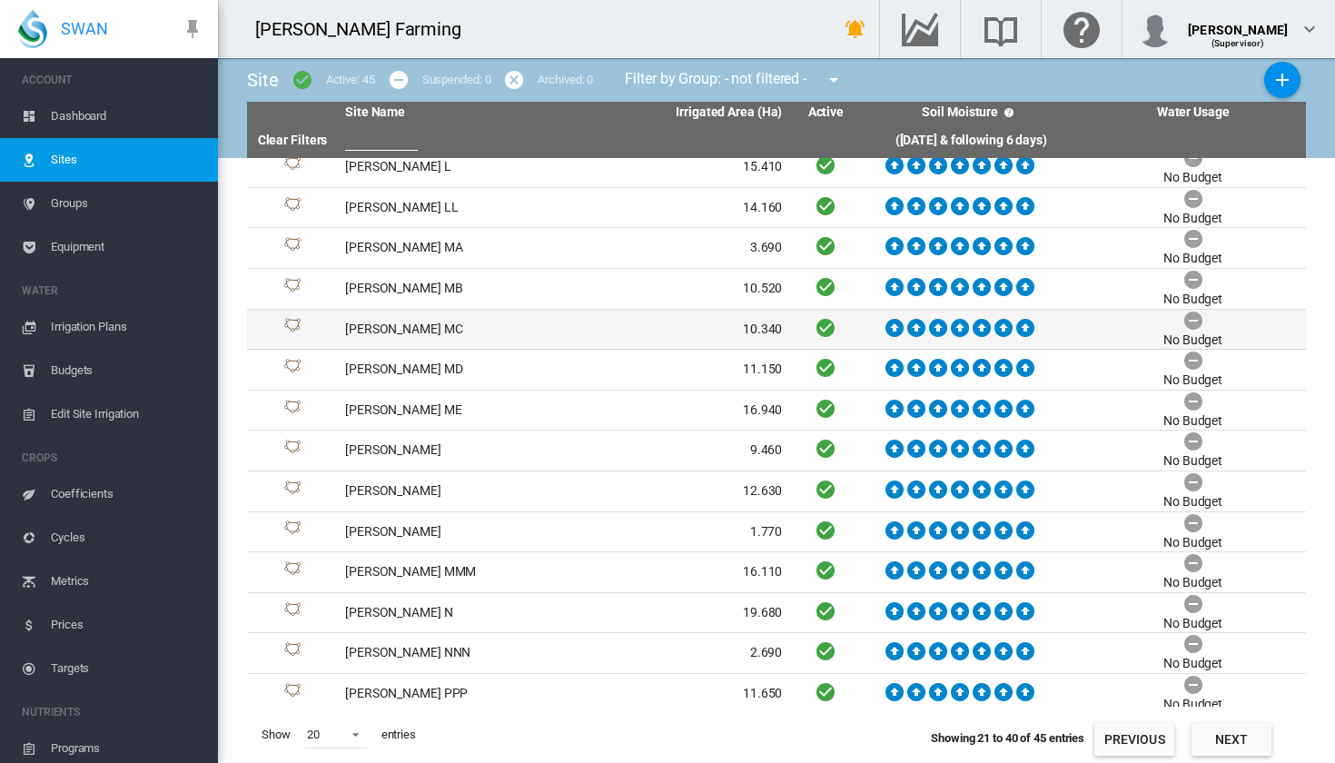
click at [471, 323] on td "[PERSON_NAME] MC" at bounding box center [451, 330] width 226 height 40
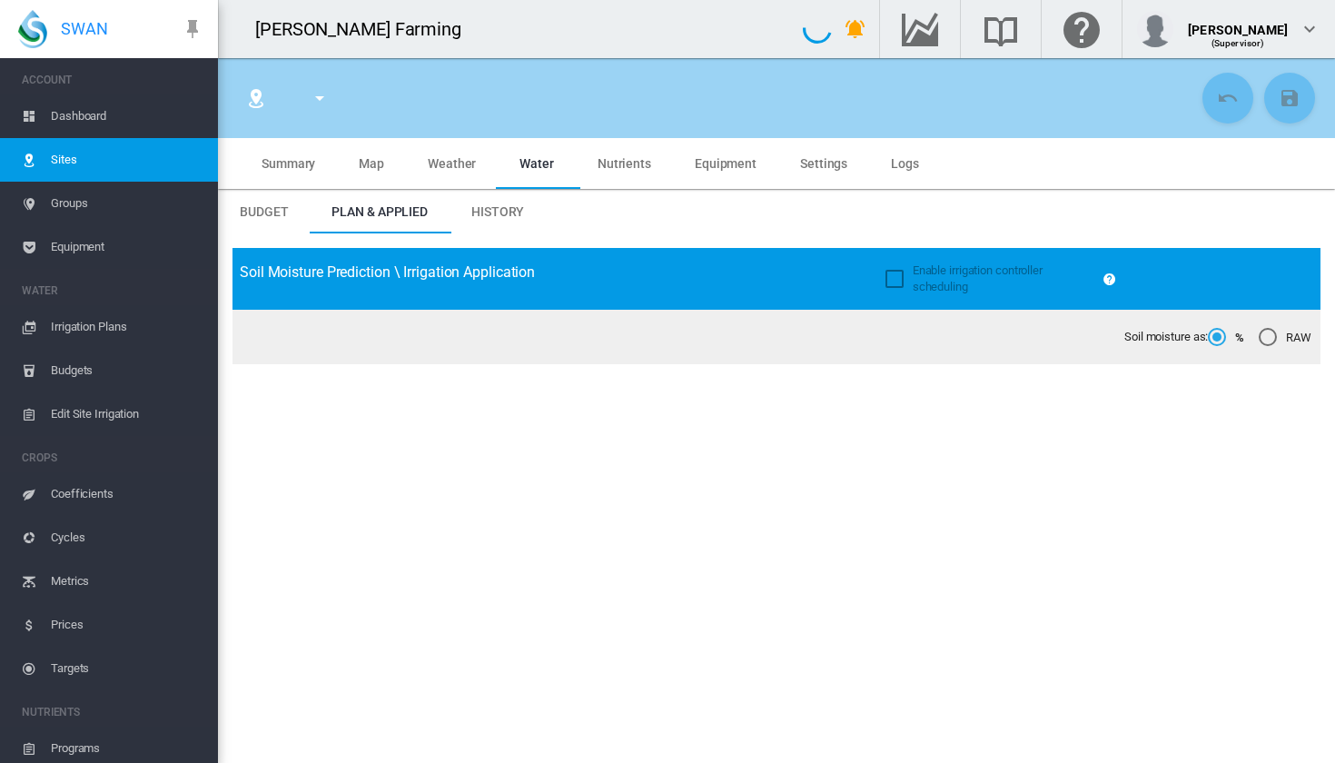
type input "**********"
type input "*****"
type input "*********"
type input "***"
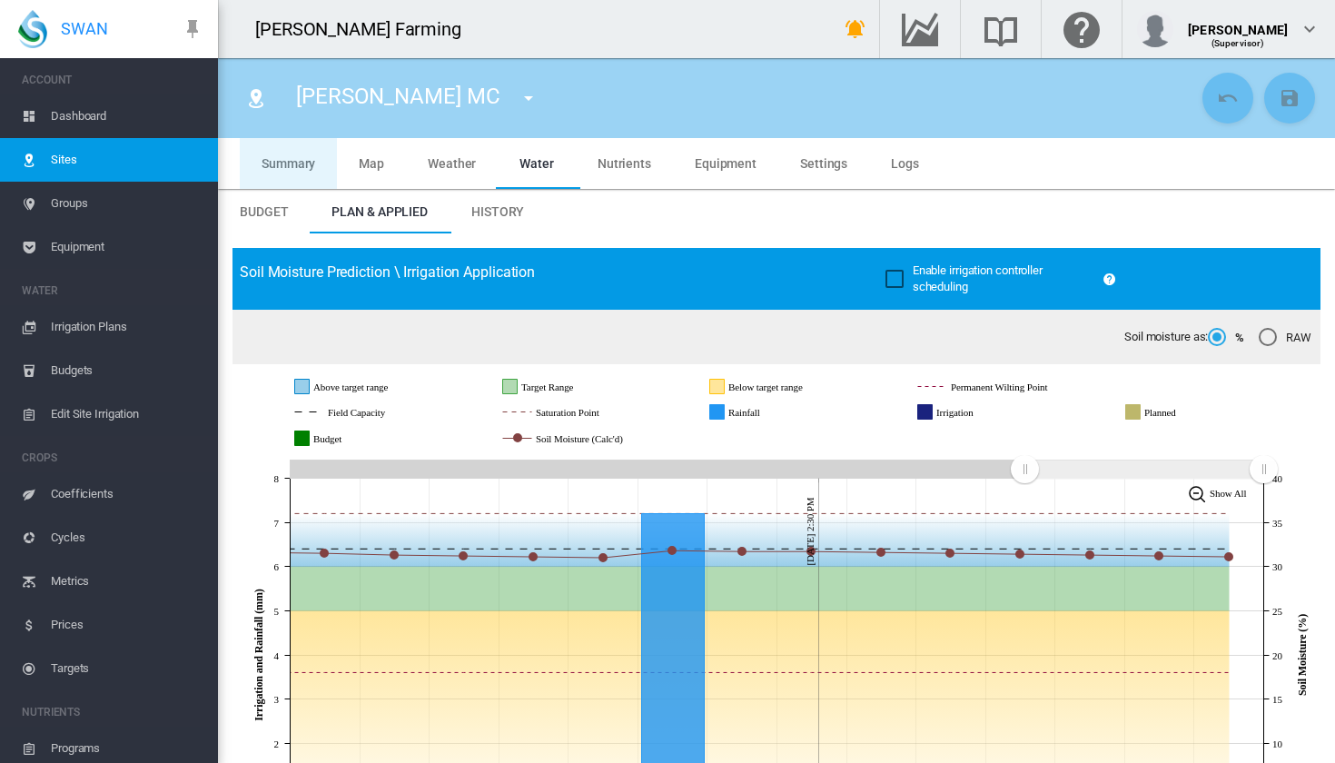
click at [272, 163] on span "Summary" at bounding box center [289, 163] width 54 height 15
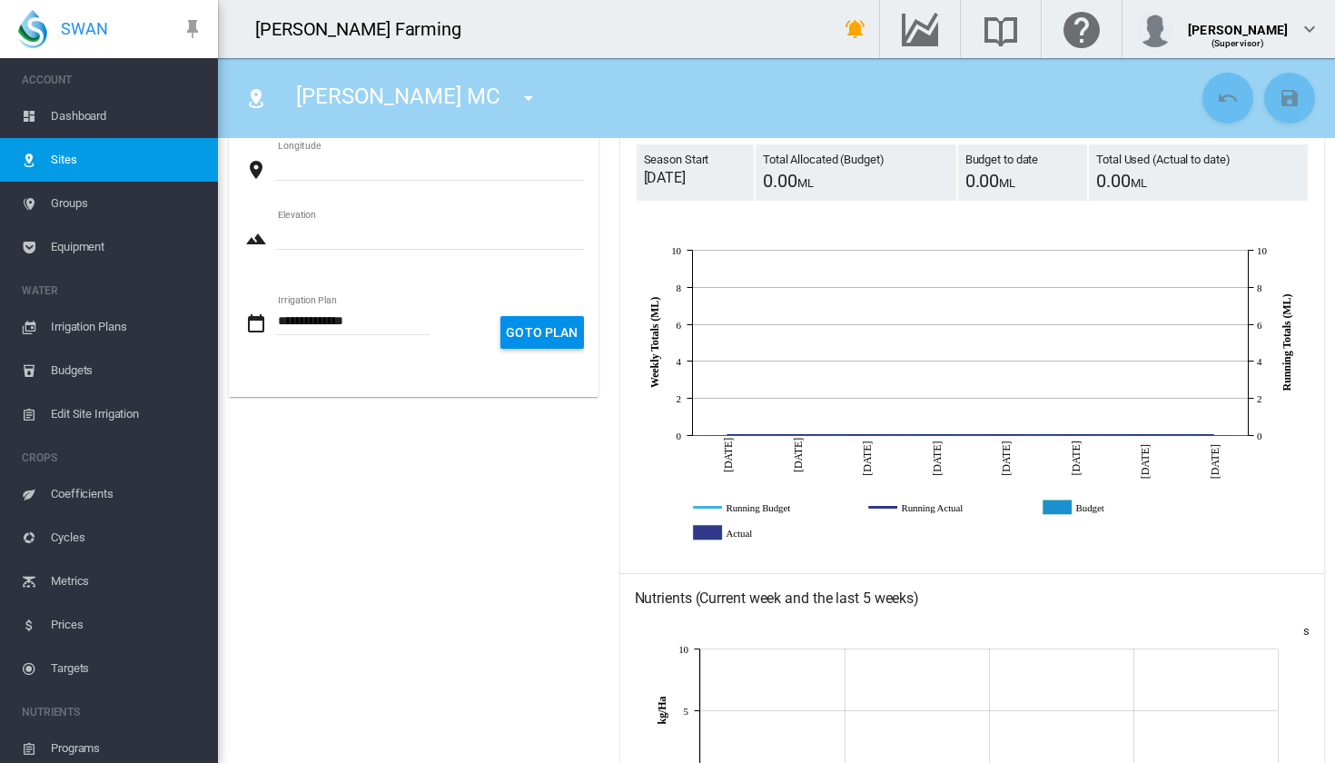
scroll to position [720, 0]
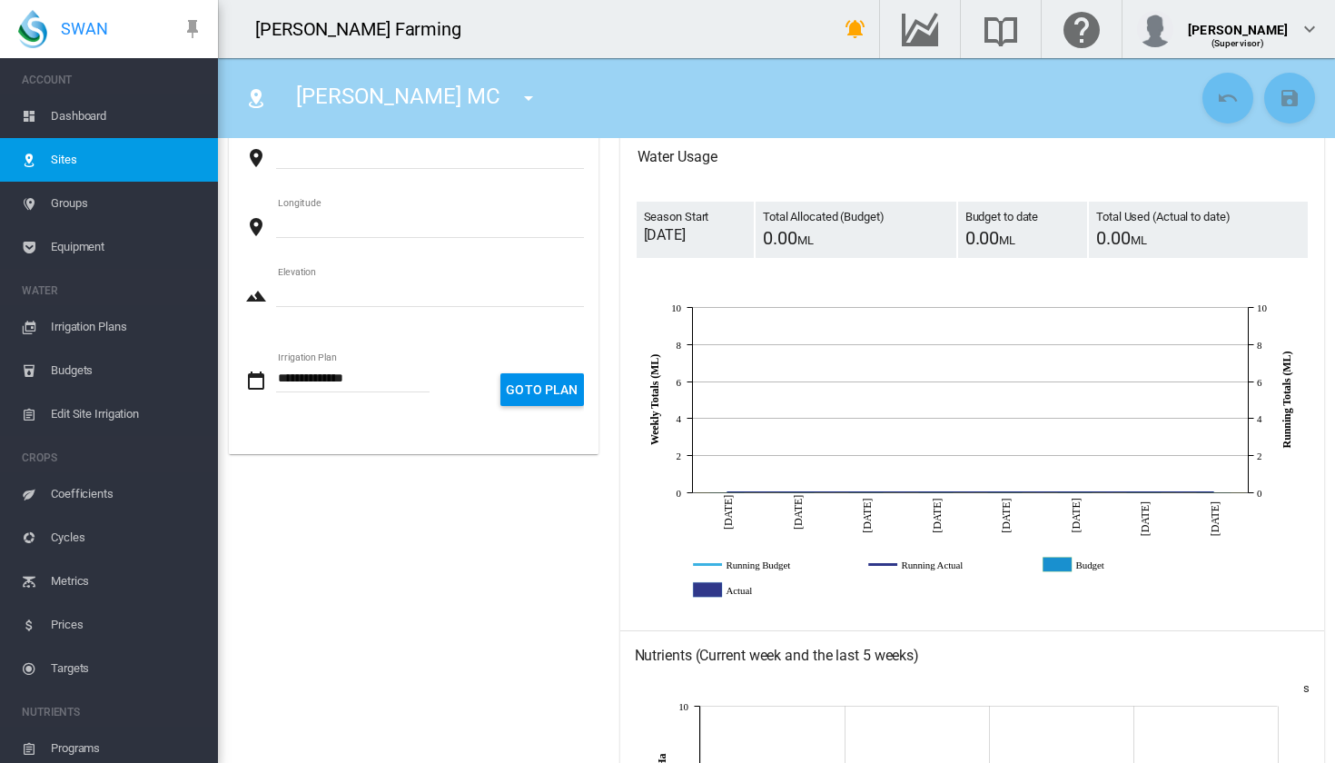
click at [569, 401] on button "Goto Plan" at bounding box center [542, 389] width 83 height 33
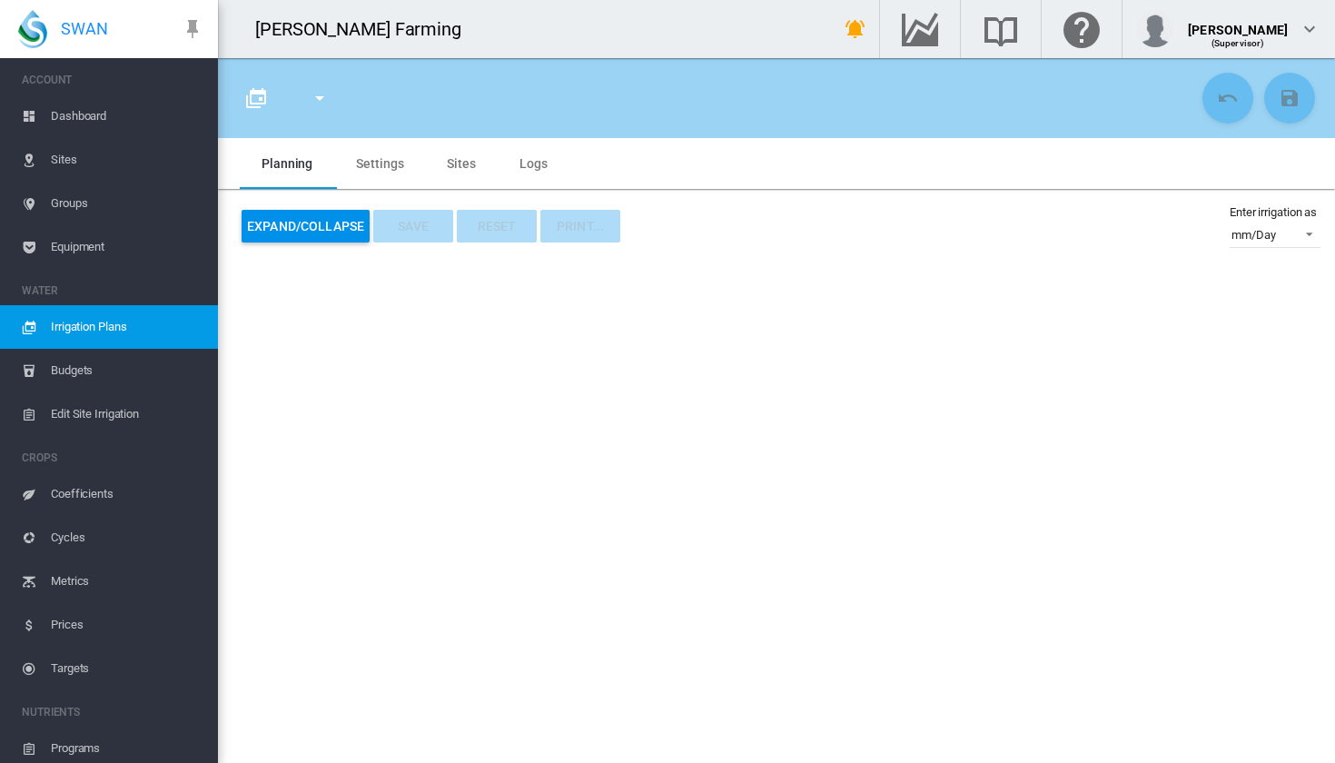
click at [120, 194] on span "Groups" at bounding box center [127, 204] width 153 height 44
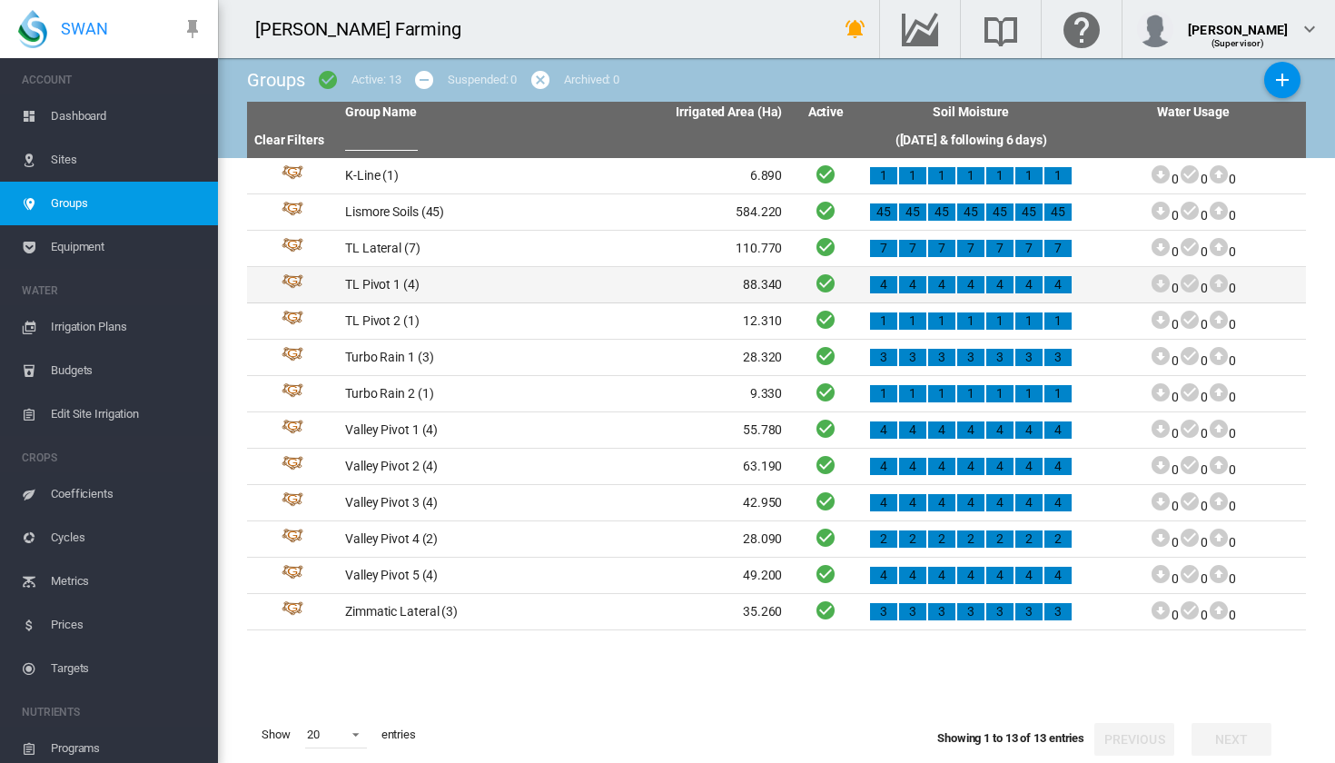
click at [388, 296] on td "TL Pivot 1 (4)" at bounding box center [451, 284] width 226 height 35
click at [762, 282] on span "88.340" at bounding box center [762, 284] width 39 height 15
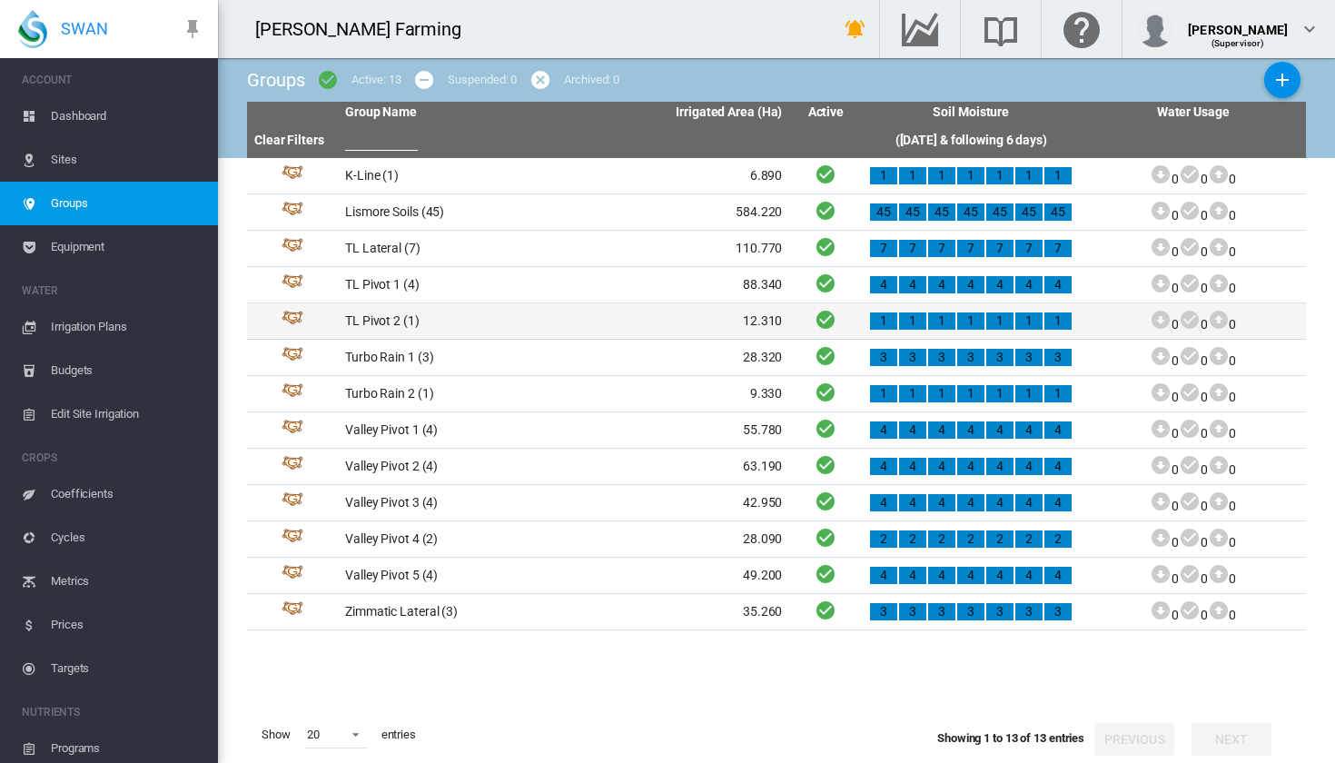
click at [749, 324] on span "12.310" at bounding box center [762, 320] width 39 height 15
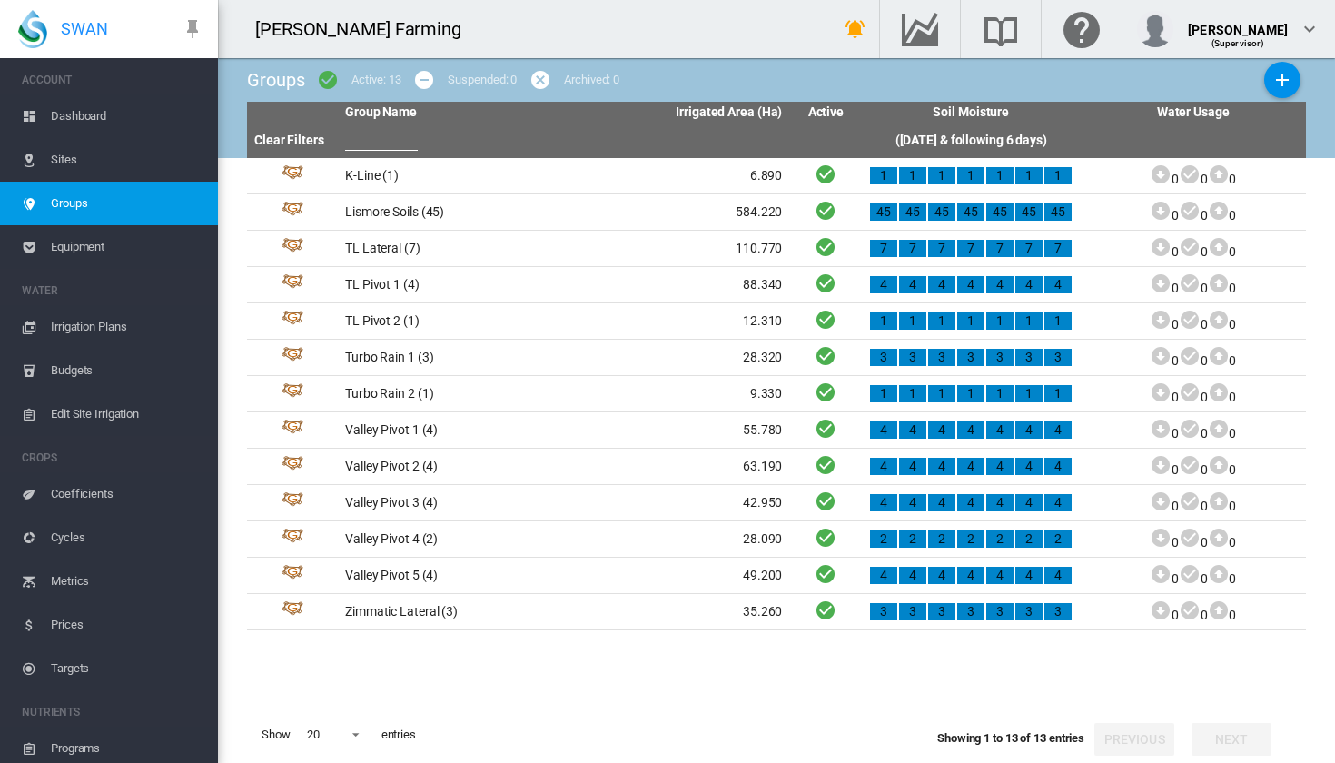
click at [146, 129] on span "Dashboard" at bounding box center [127, 116] width 153 height 44
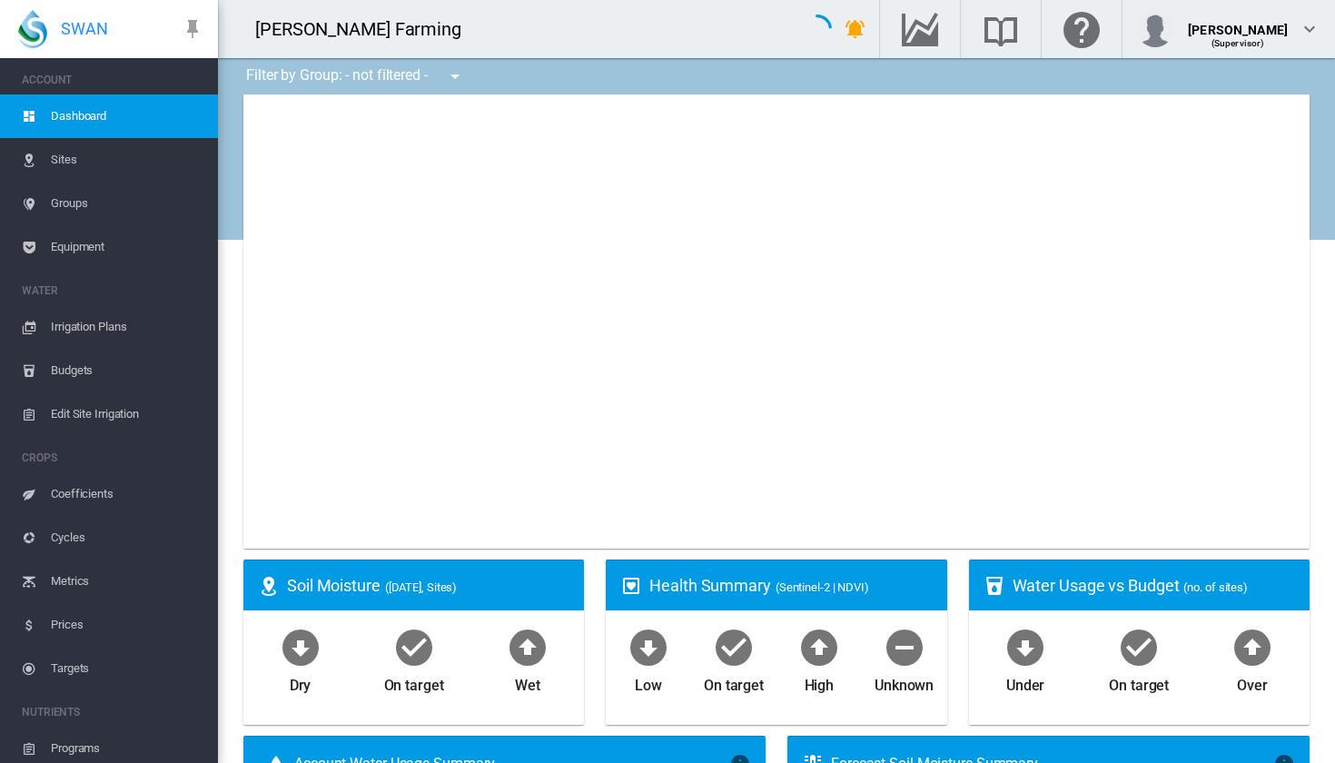
type input "**********"
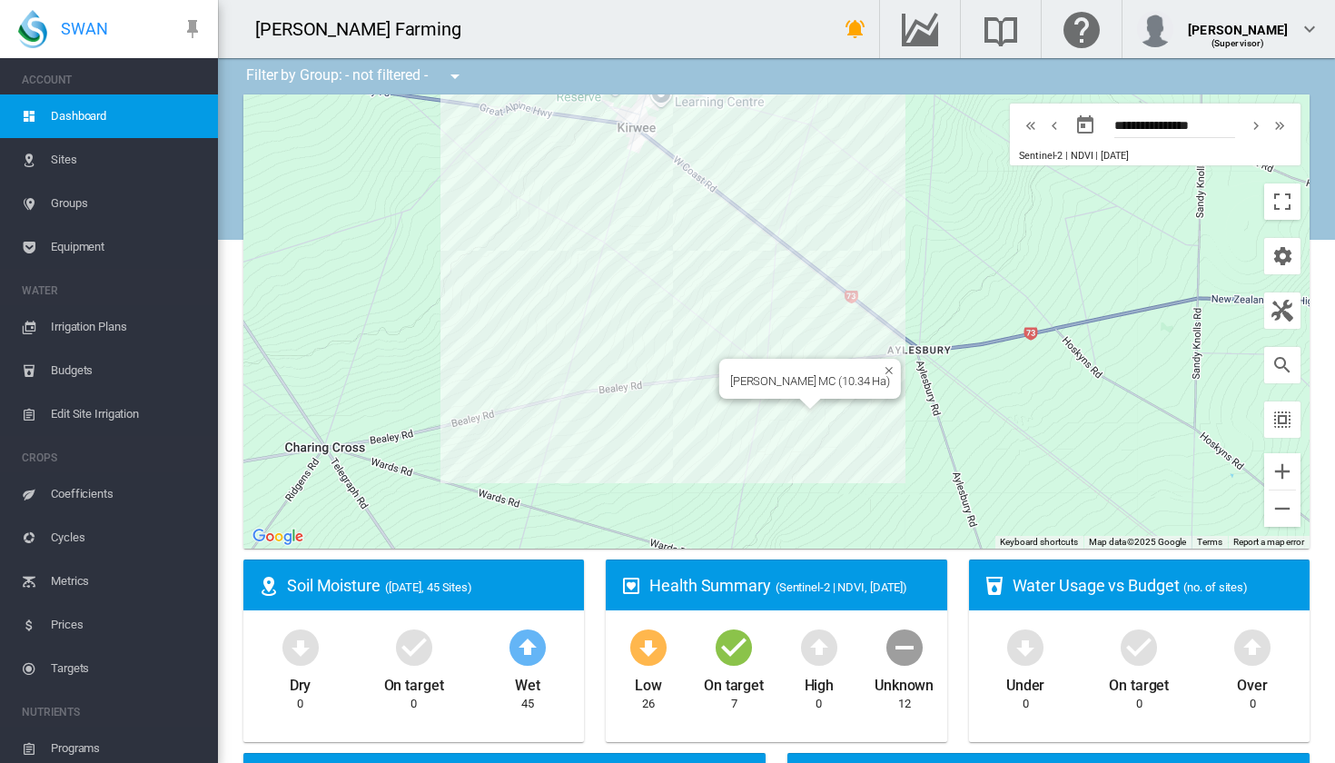
click at [804, 408] on div at bounding box center [810, 404] width 23 height 11
click at [799, 407] on div "[PERSON_NAME] MC (10.34 Ha)" at bounding box center [776, 321] width 1067 height 454
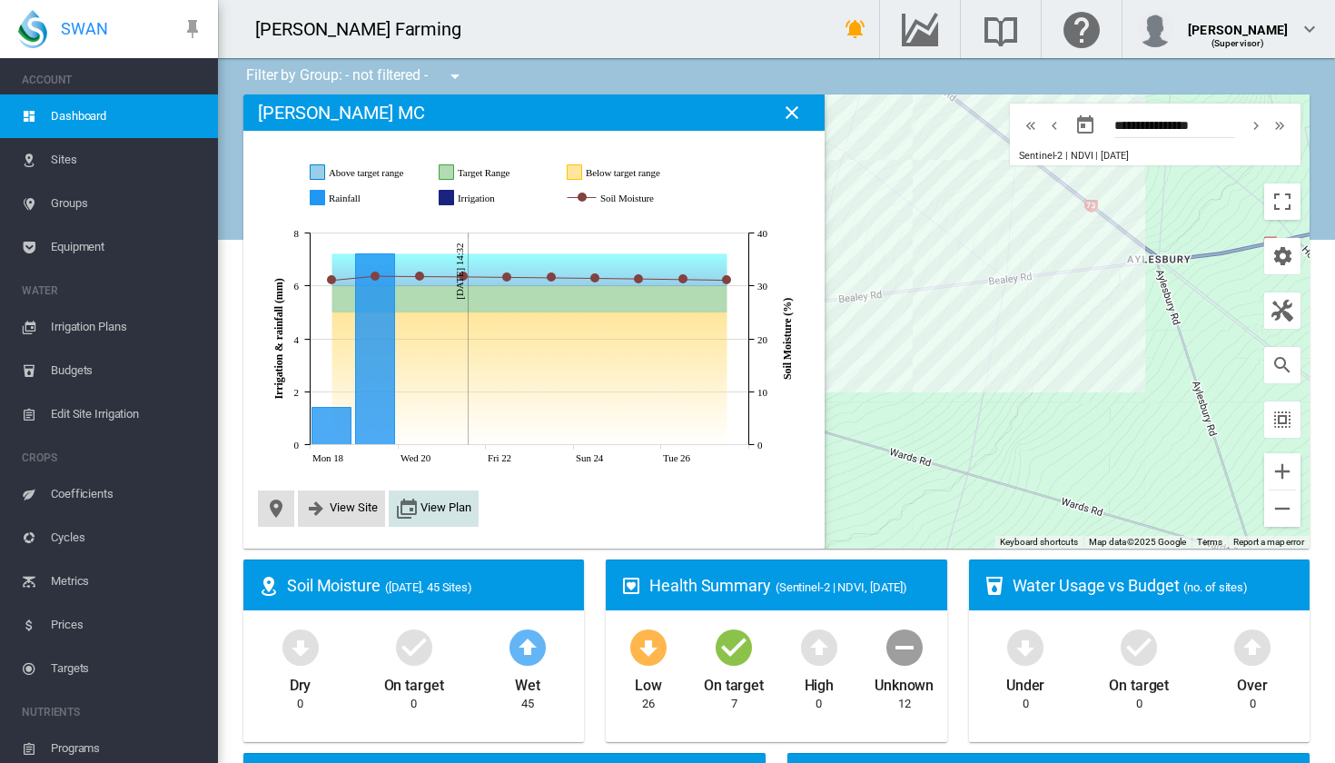
click at [424, 499] on button "View Plan" at bounding box center [433, 509] width 75 height 22
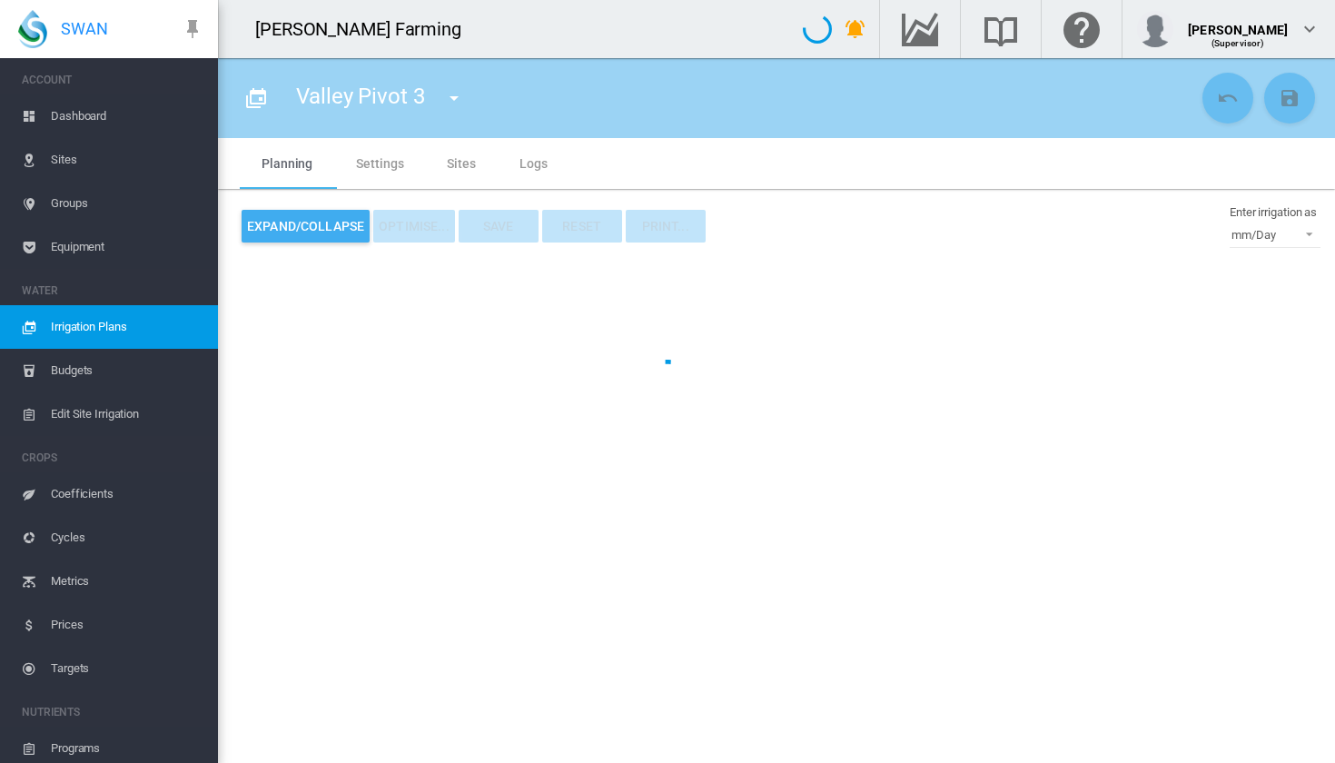
type input "**********"
type input "*"
type input "*****"
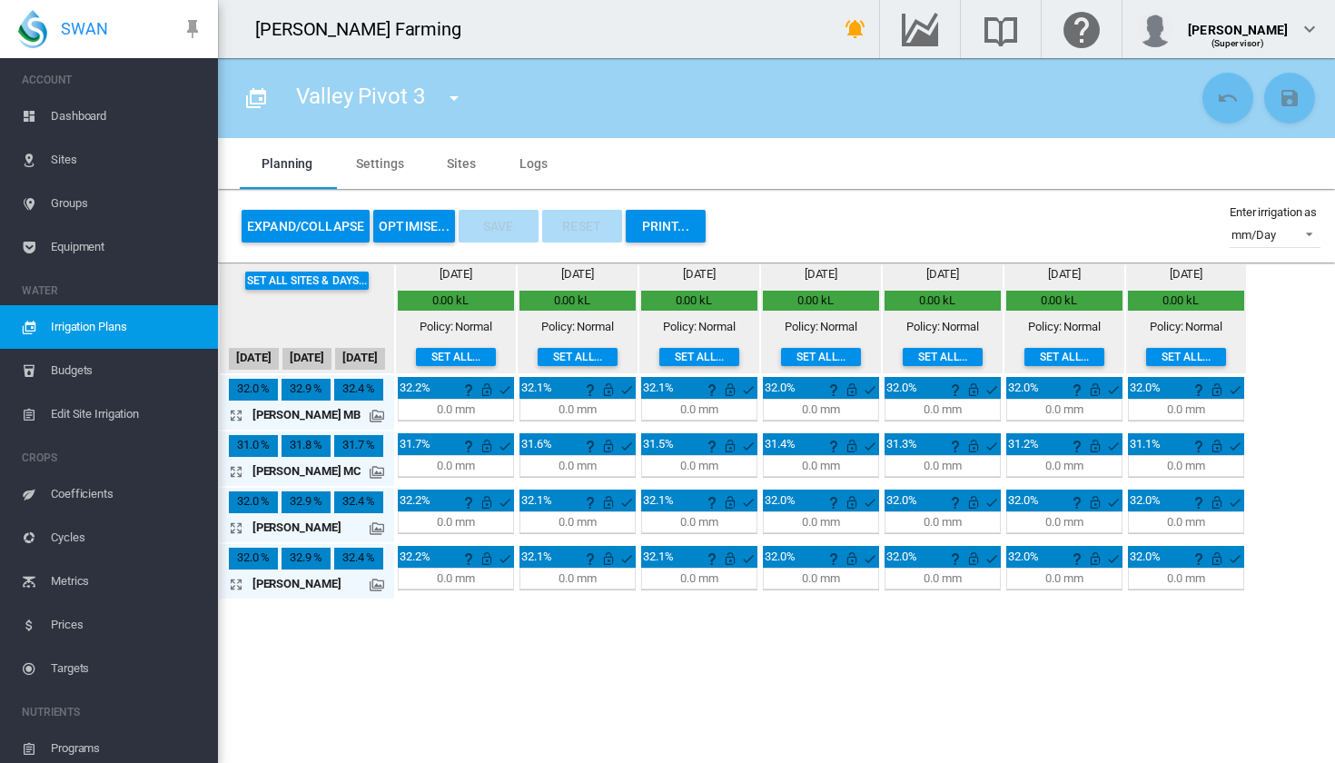
click at [97, 150] on span "Sites" at bounding box center [127, 160] width 153 height 44
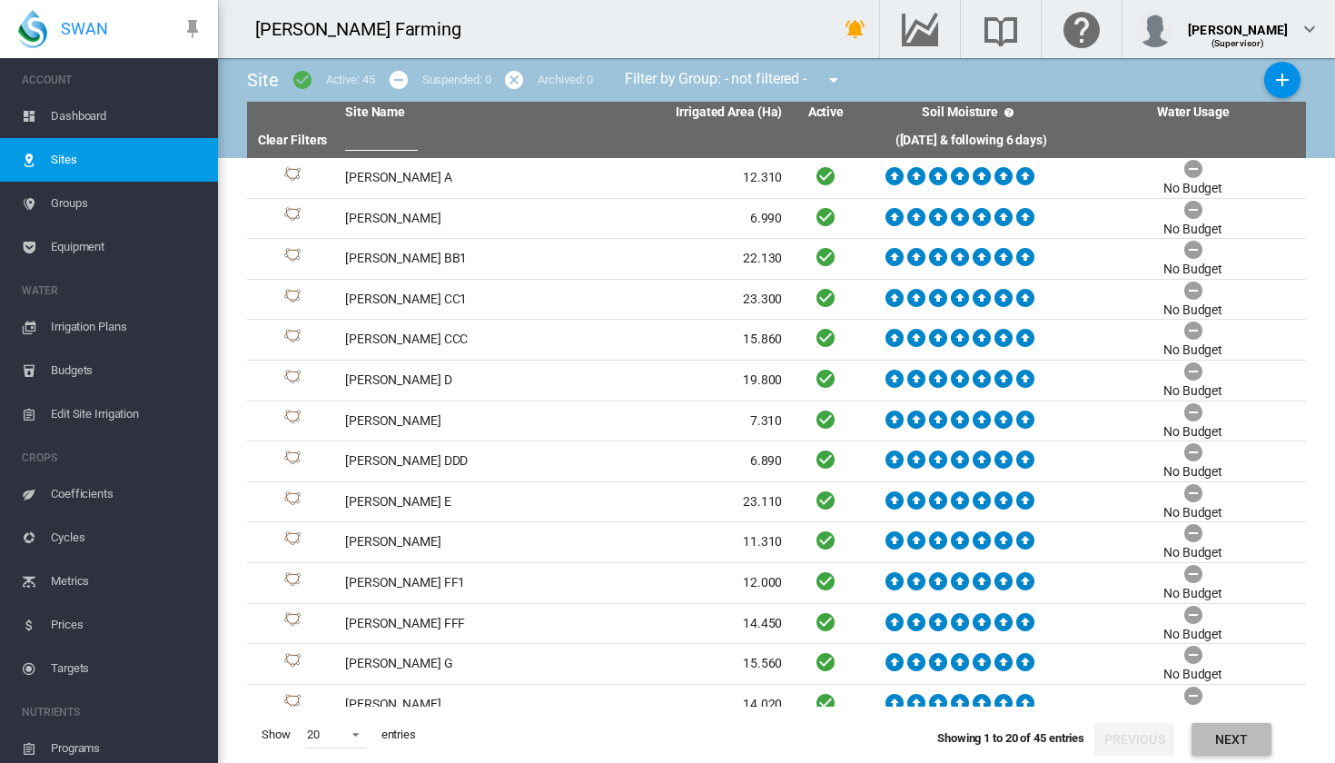
click at [1263, 734] on button "Next" at bounding box center [1232, 739] width 80 height 33
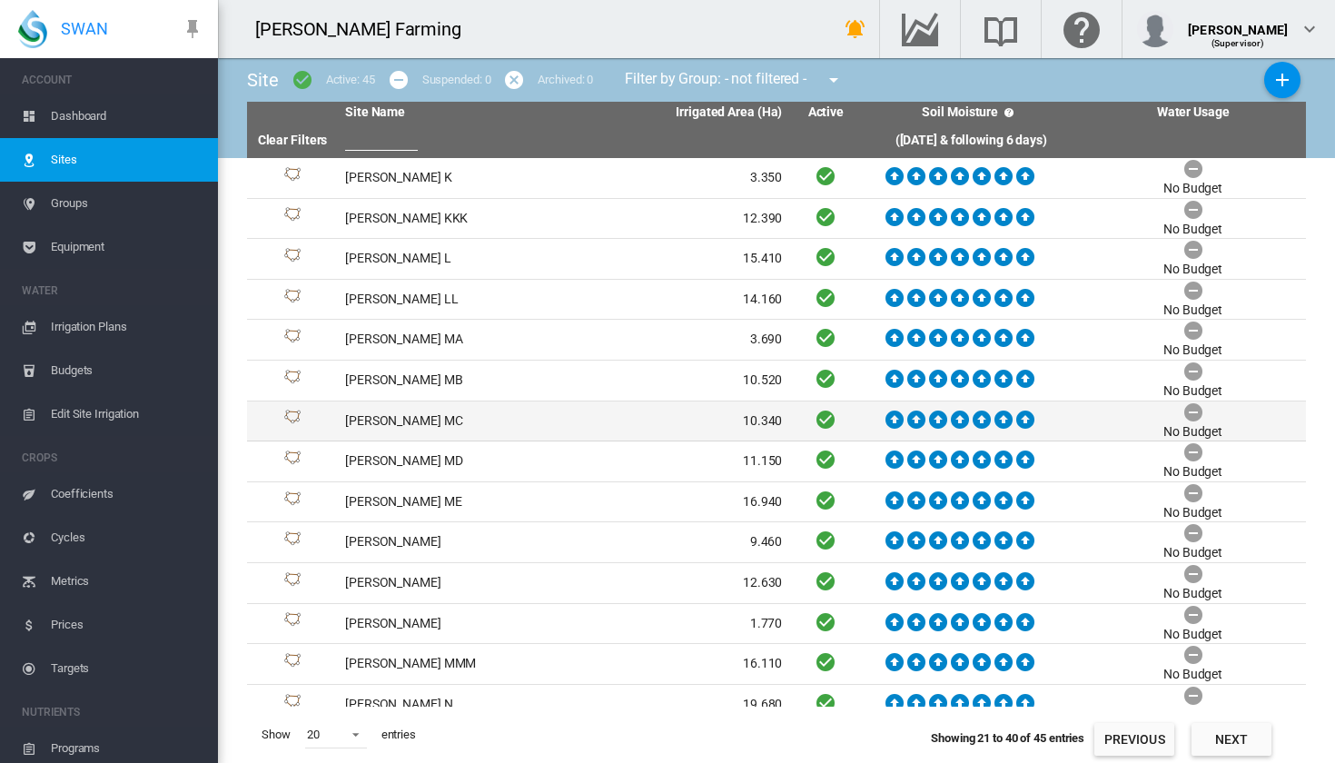
click at [486, 418] on td "[PERSON_NAME] MC" at bounding box center [451, 422] width 226 height 40
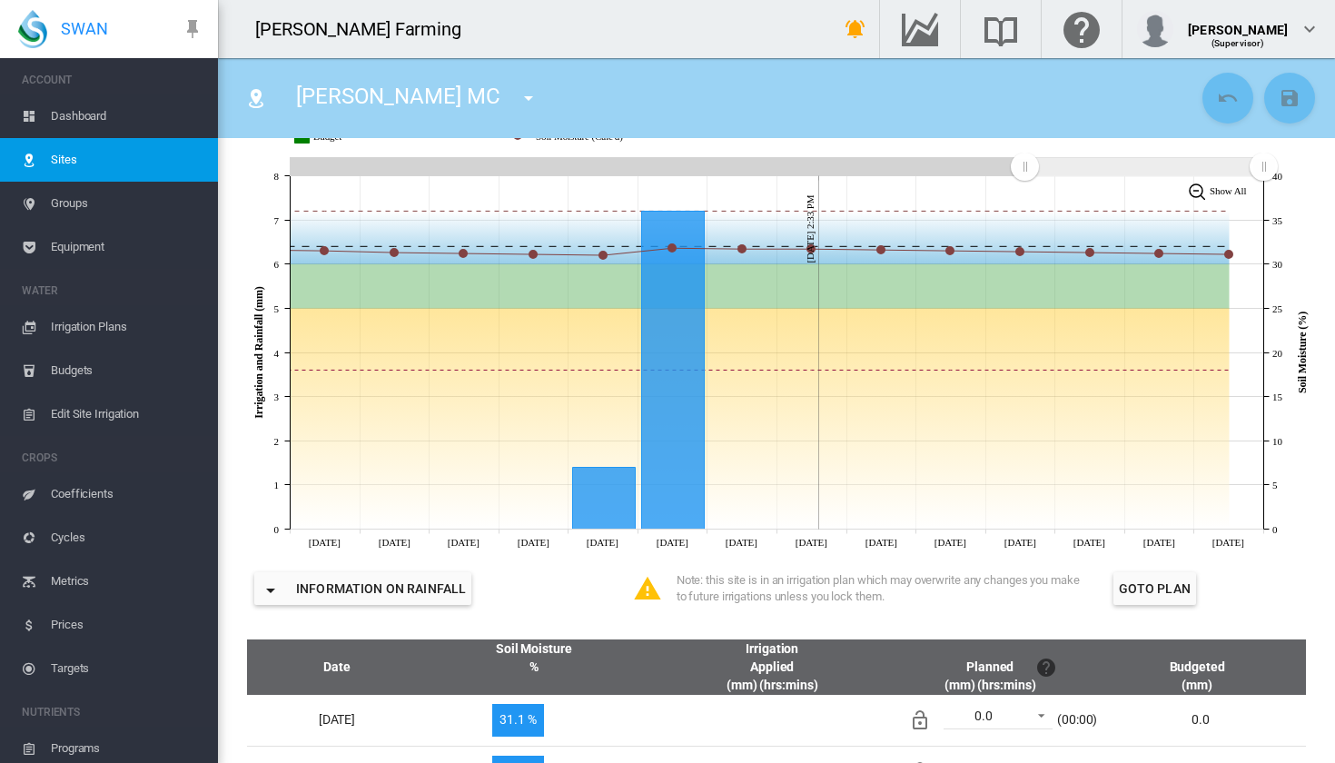
scroll to position [304, 0]
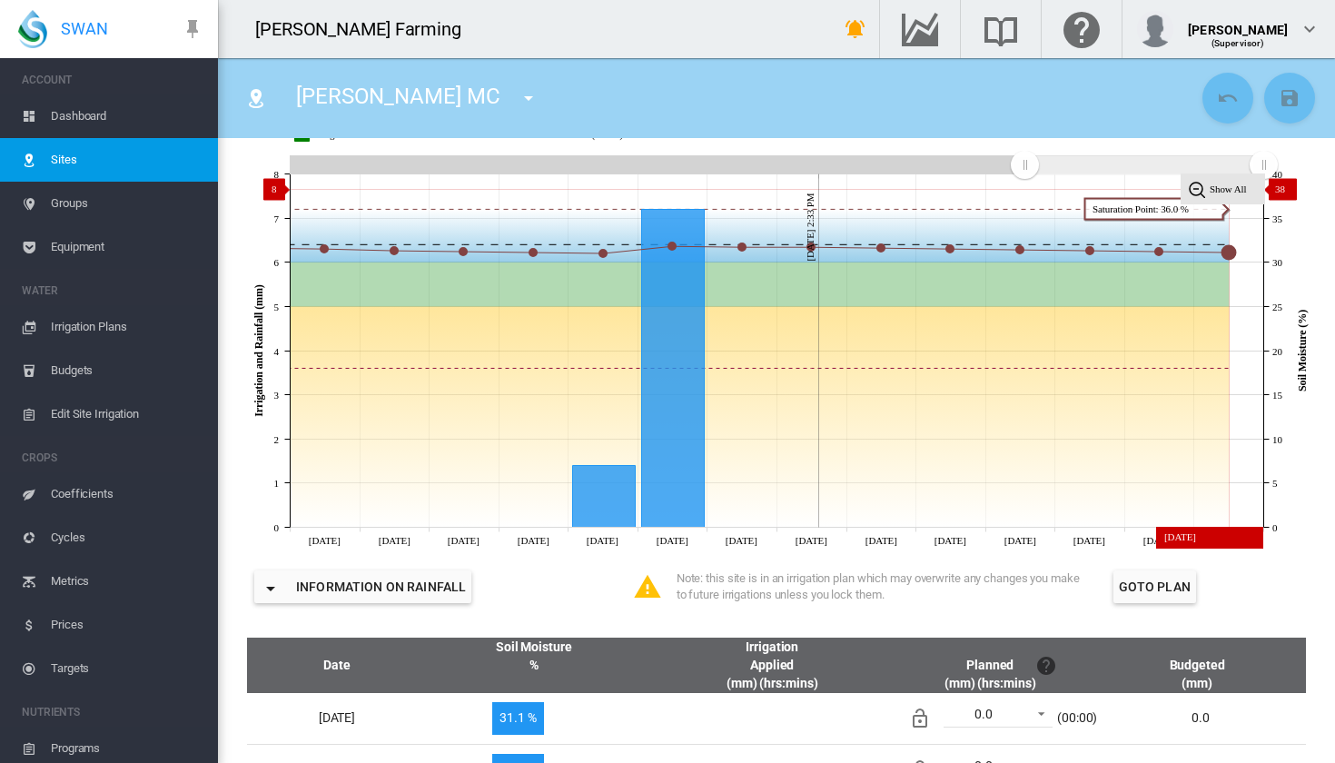
click at [1221, 189] on tspan "Show All" at bounding box center [1228, 189] width 37 height 11
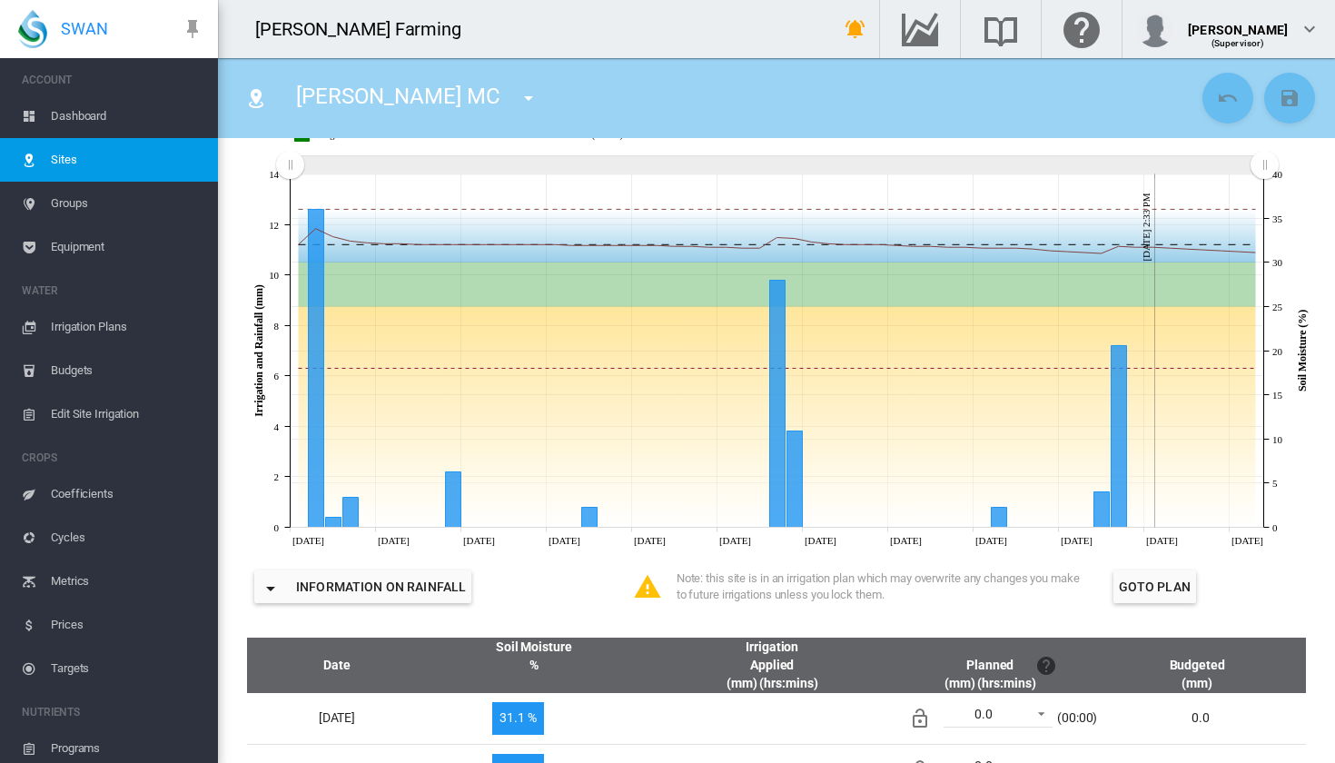
drag, startPoint x: 1270, startPoint y: 167, endPoint x: 1330, endPoint y: 172, distance: 60.1
click at [1269, 466] on icon at bounding box center [776, 351] width 1087 height 399
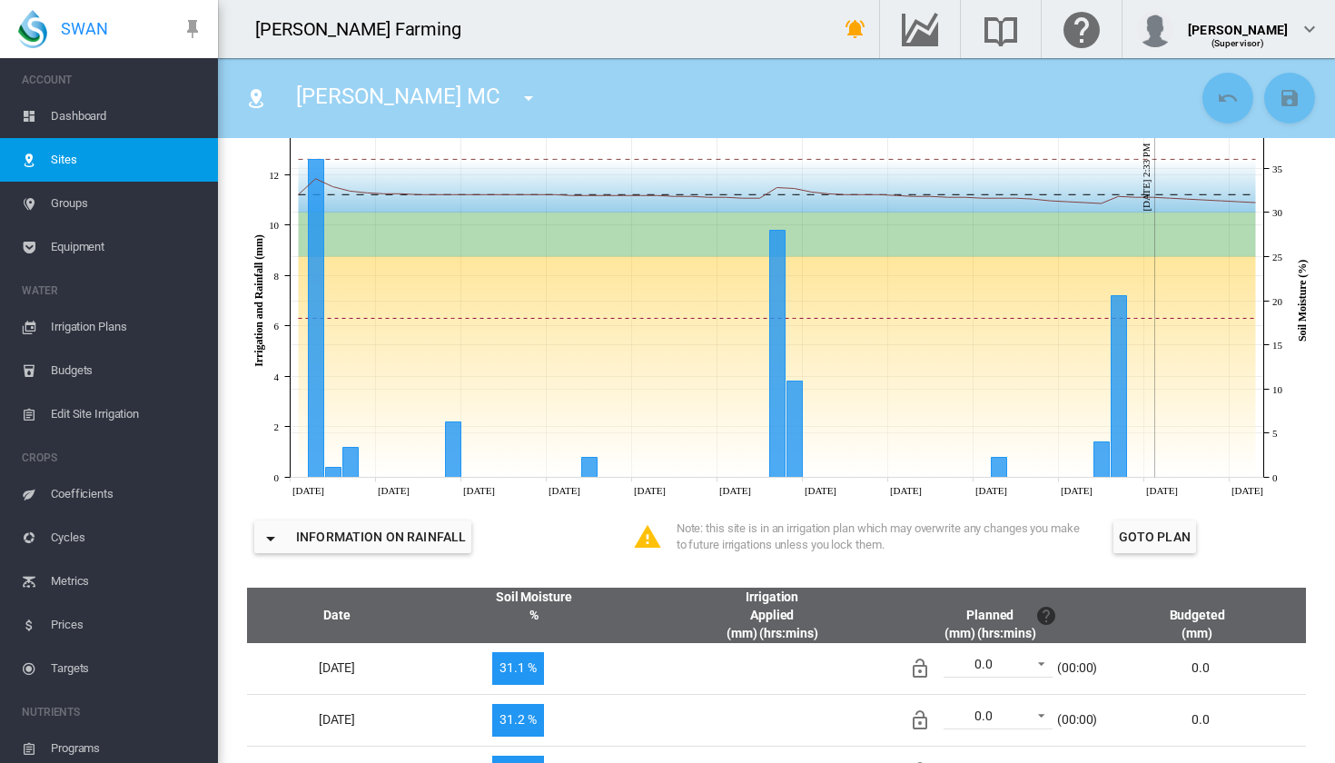
scroll to position [379, 0]
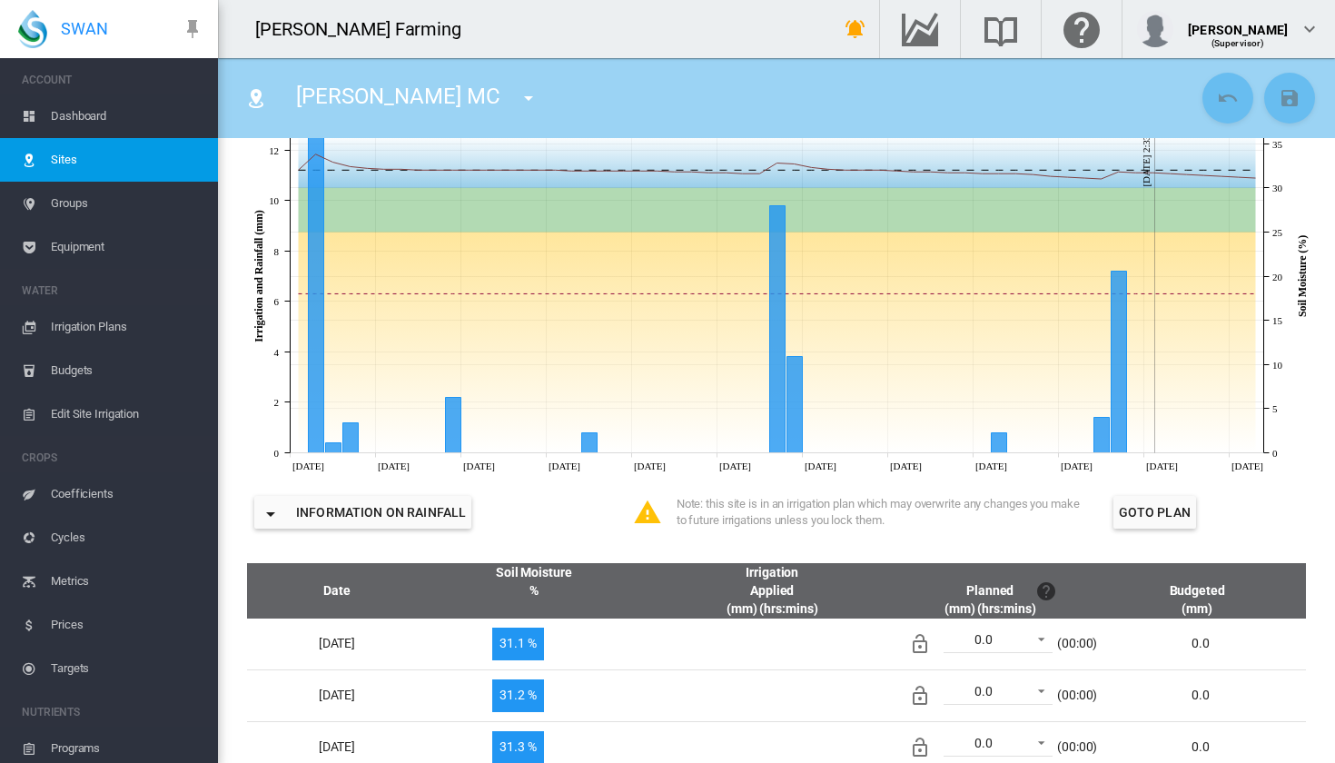
click at [432, 516] on button "Information on Rainfall" at bounding box center [362, 512] width 217 height 33
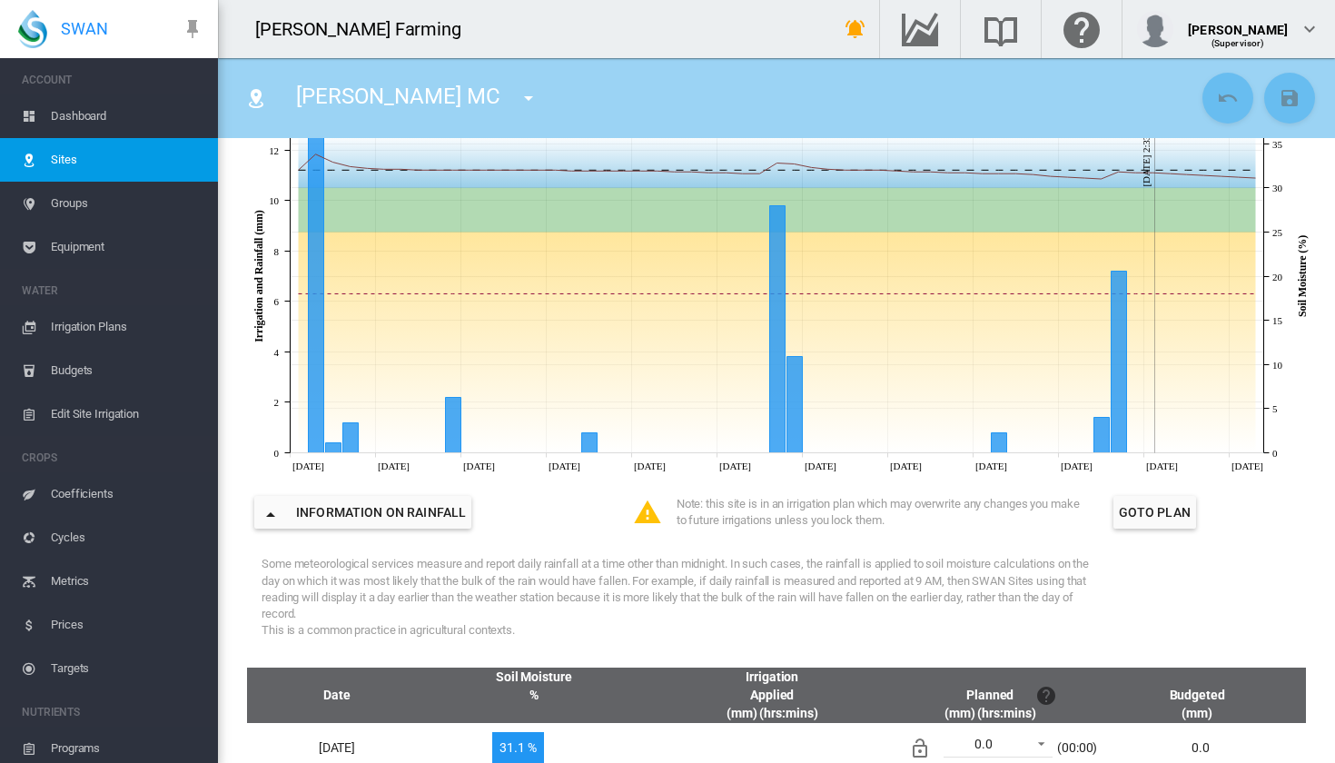
click at [432, 516] on button "Information on Rainfall" at bounding box center [362, 512] width 217 height 33
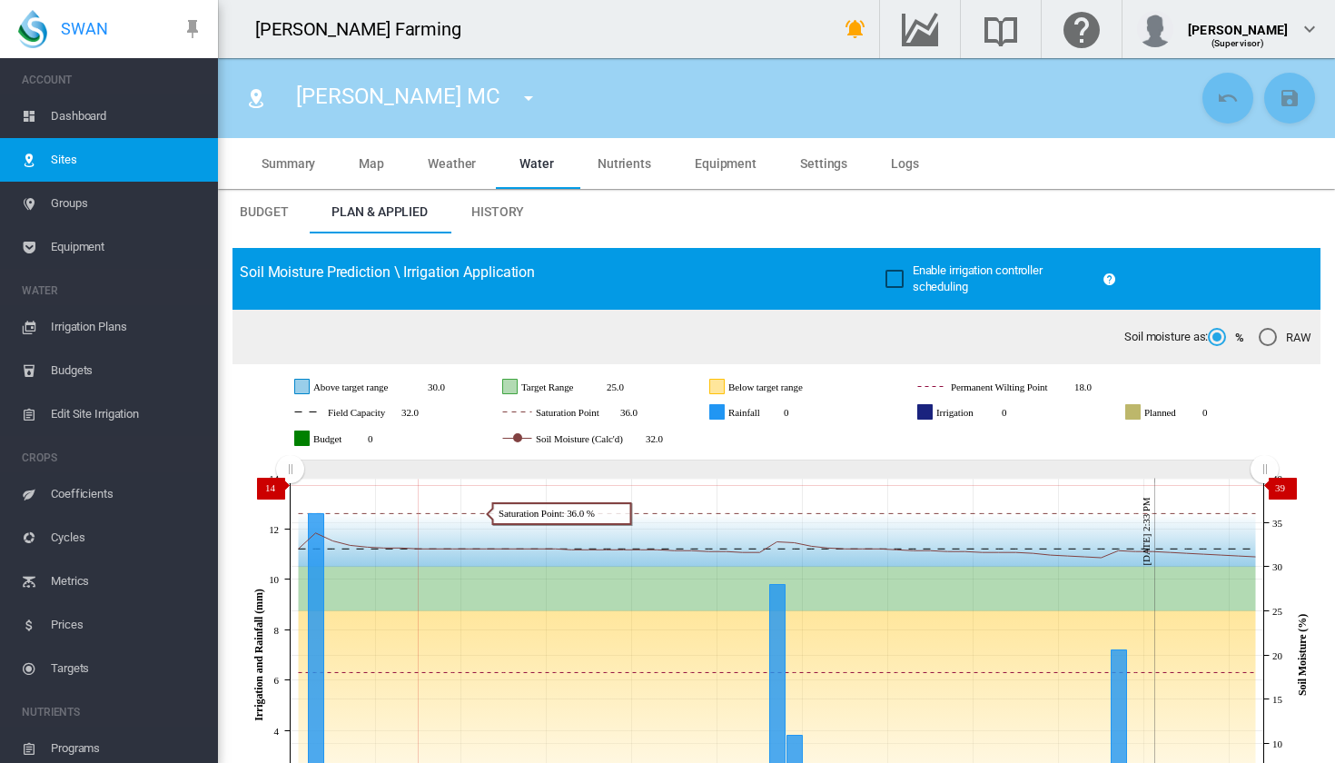
scroll to position [0, 0]
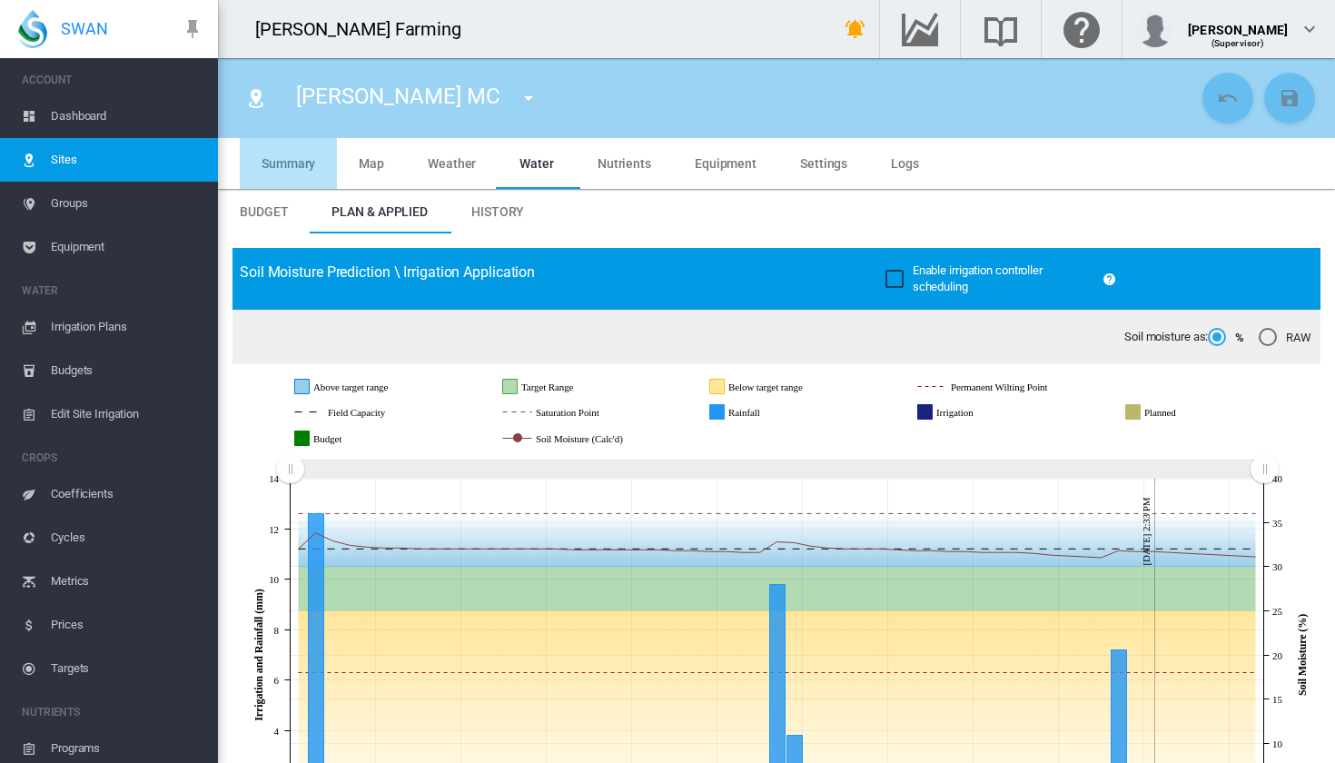
click at [295, 150] on md-tab-item "Summary" at bounding box center [288, 163] width 97 height 51
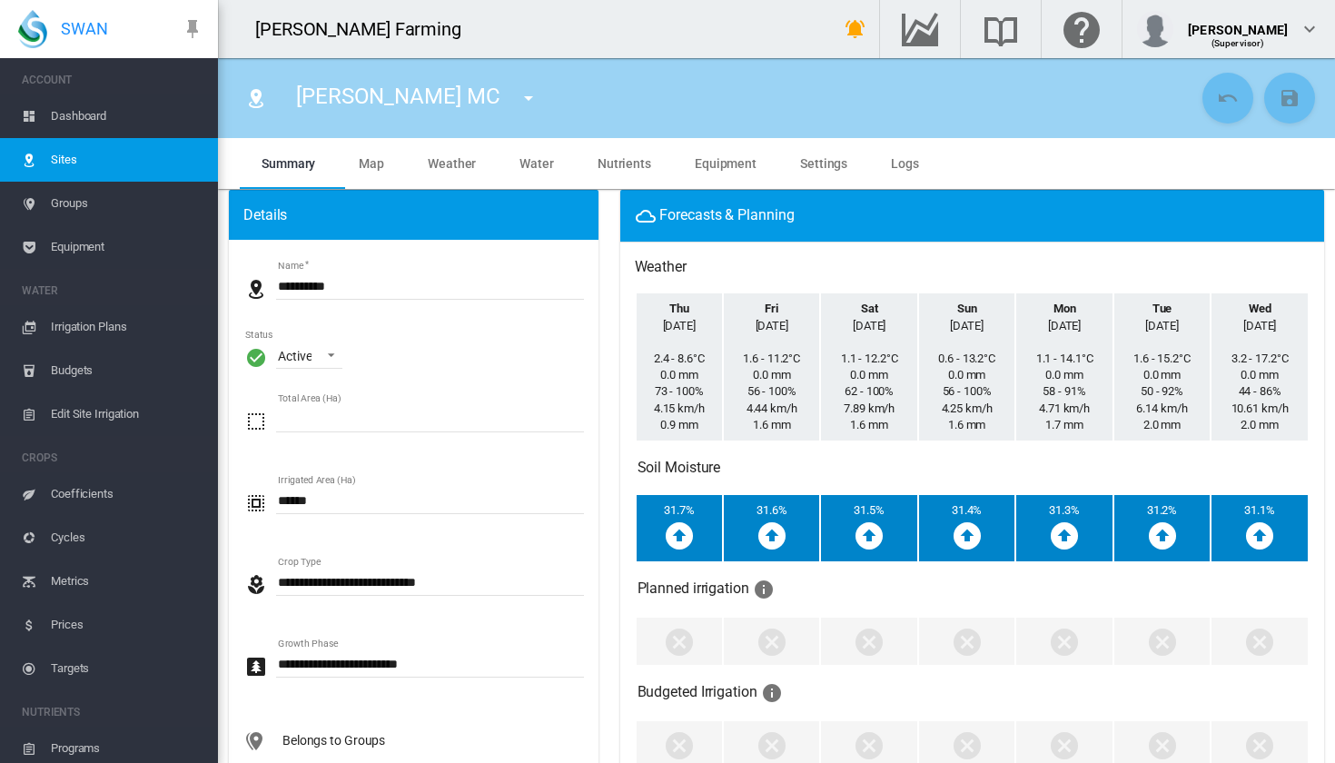
click at [114, 503] on span "Coefficients" at bounding box center [127, 494] width 153 height 44
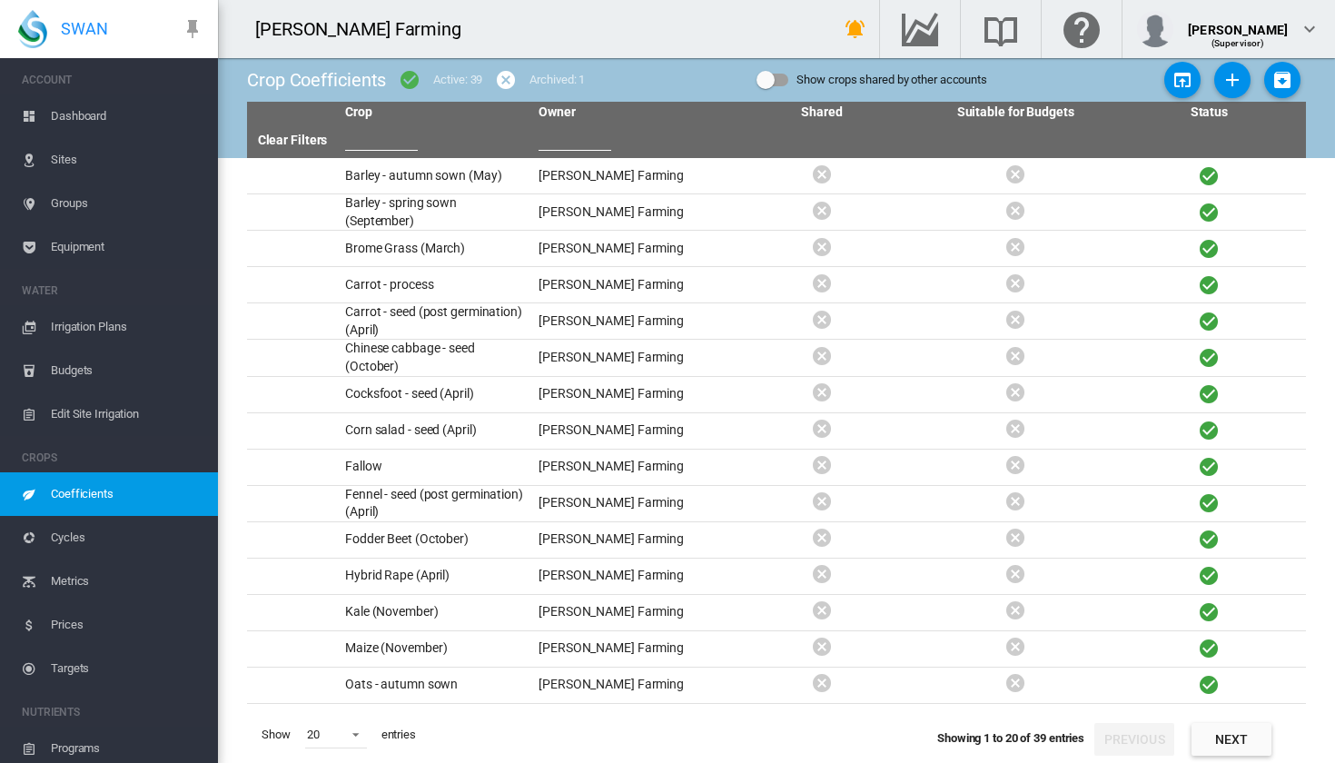
click at [1201, 738] on button "Next" at bounding box center [1232, 739] width 80 height 33
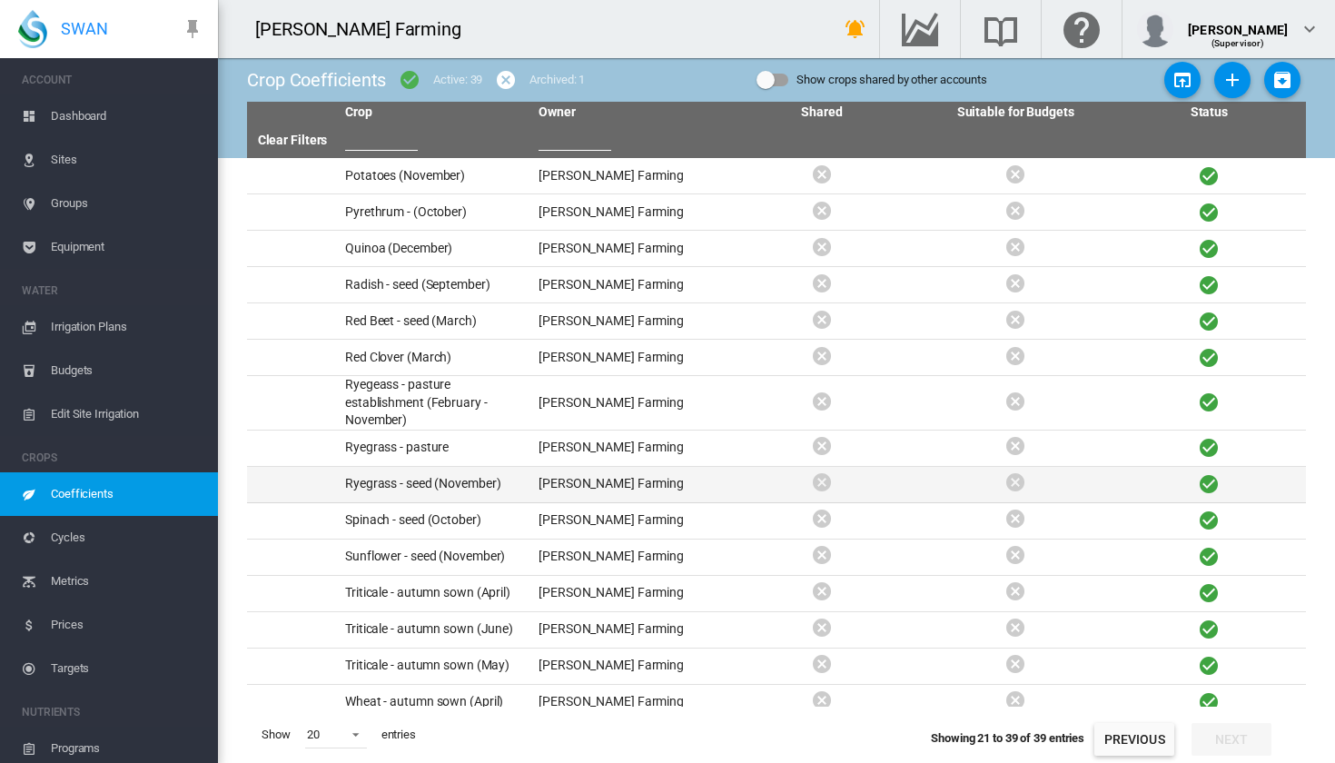
click at [393, 485] on td "Ryegrass - seed (November)" at bounding box center [435, 484] width 194 height 35
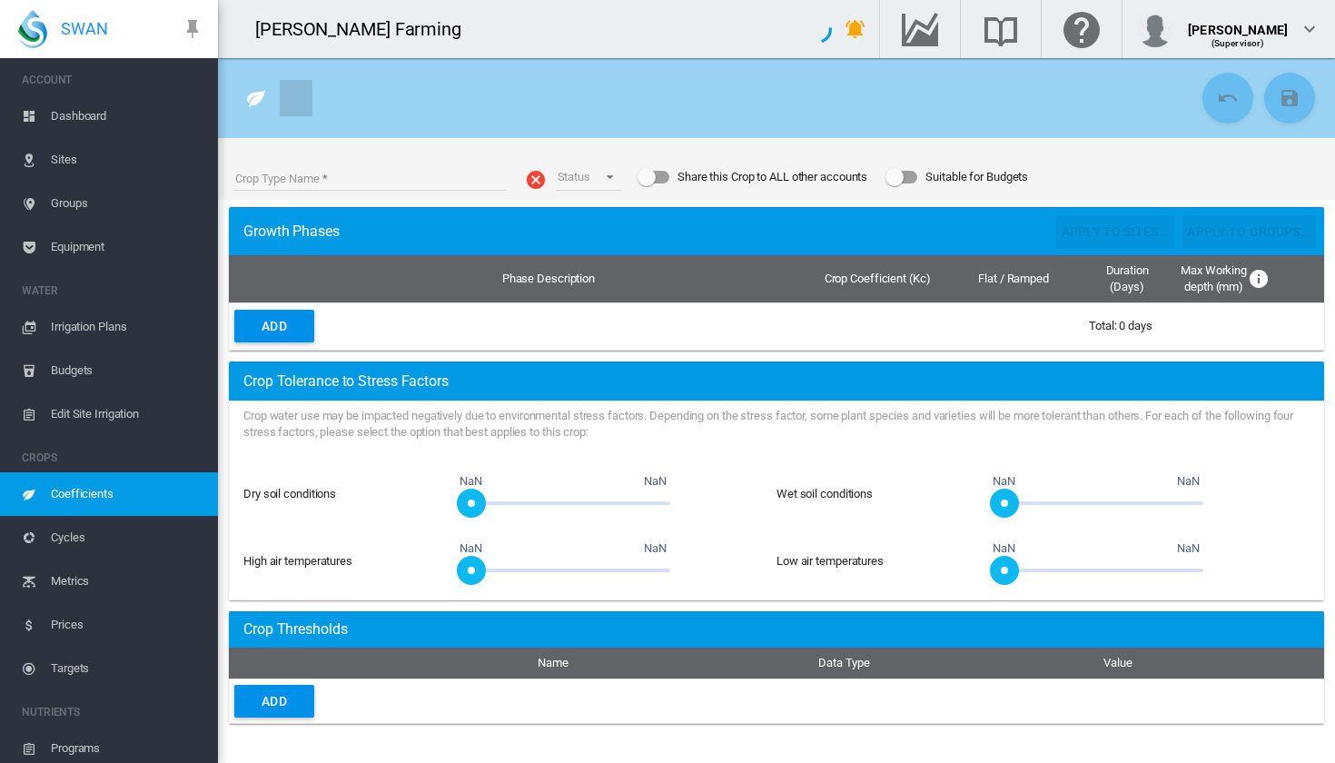
type input "**********"
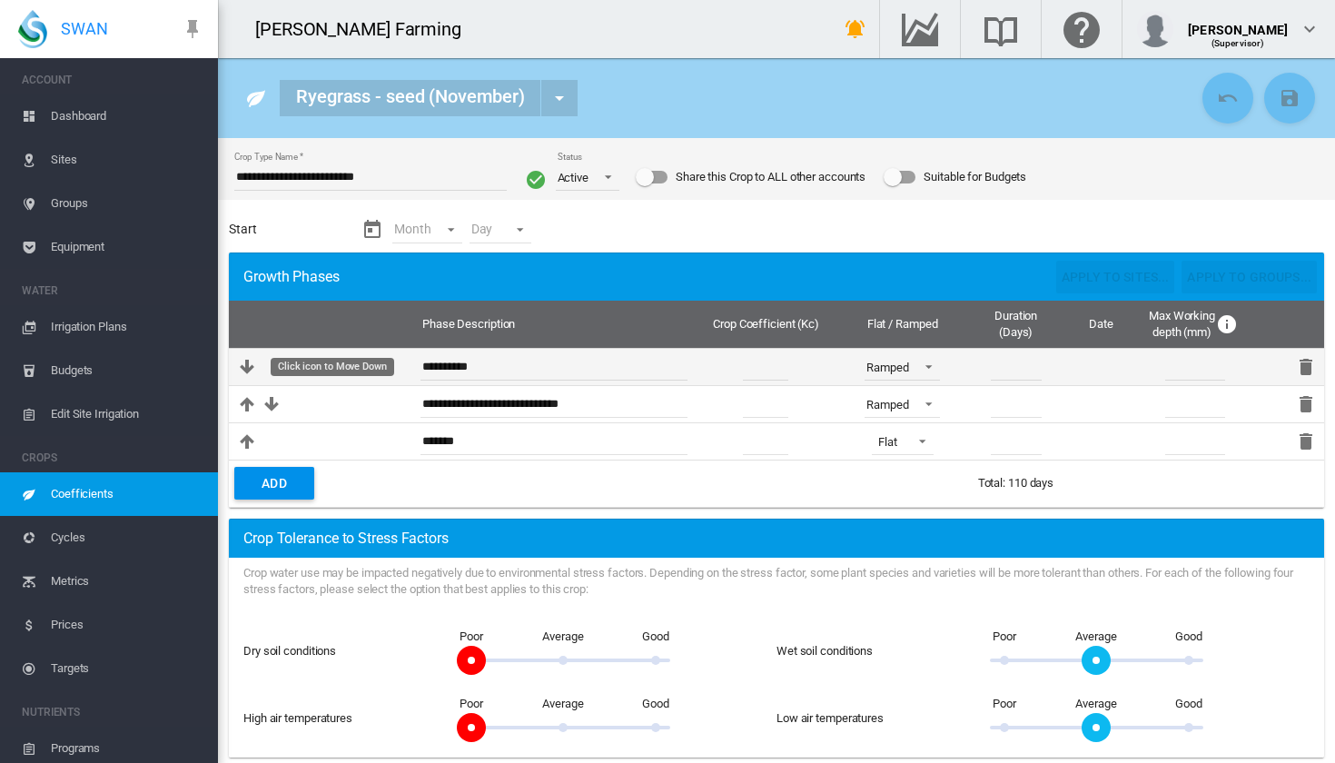
click at [255, 373] on md-icon "Click icon to Move Down" at bounding box center [247, 367] width 22 height 22
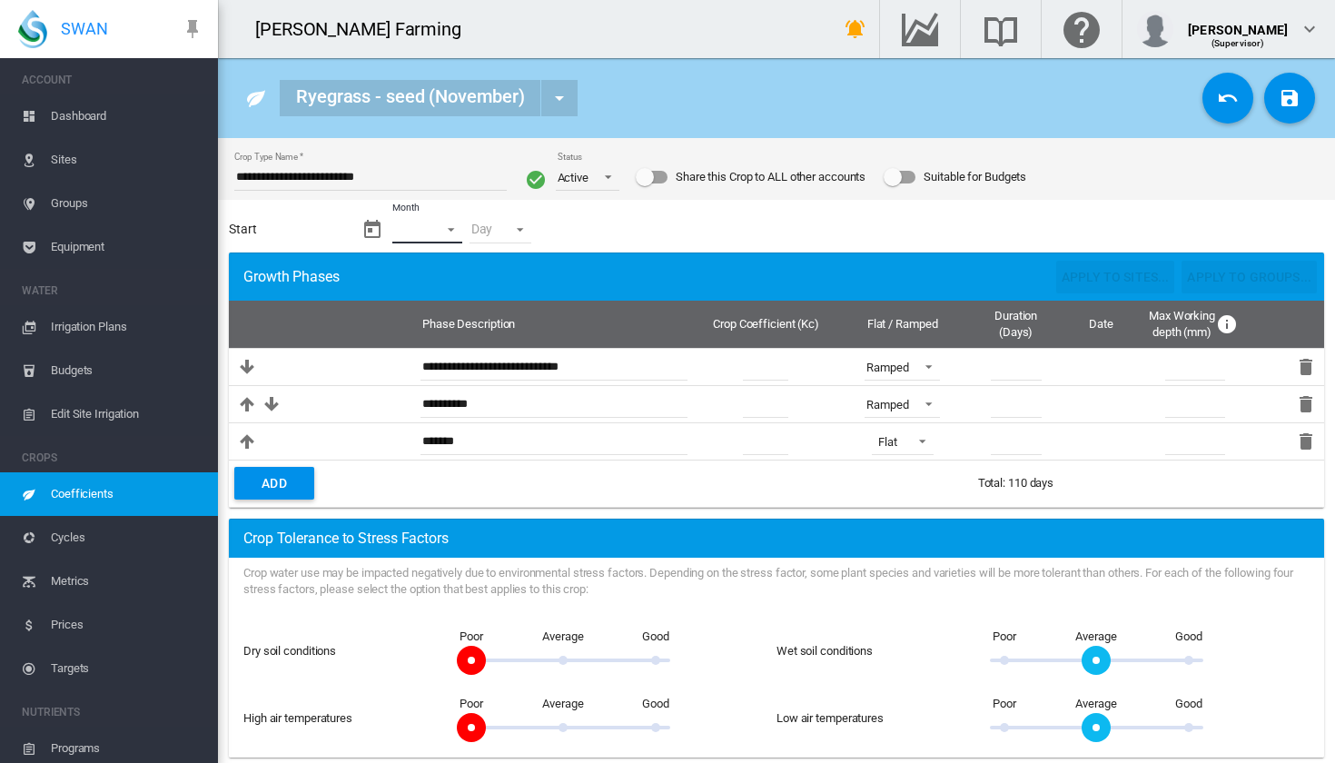
click at [448, 234] on md-select "Month - Jan Feb Mar Apr May Jun [DATE] Aug Sep Oct Nov Dec" at bounding box center [427, 229] width 70 height 27
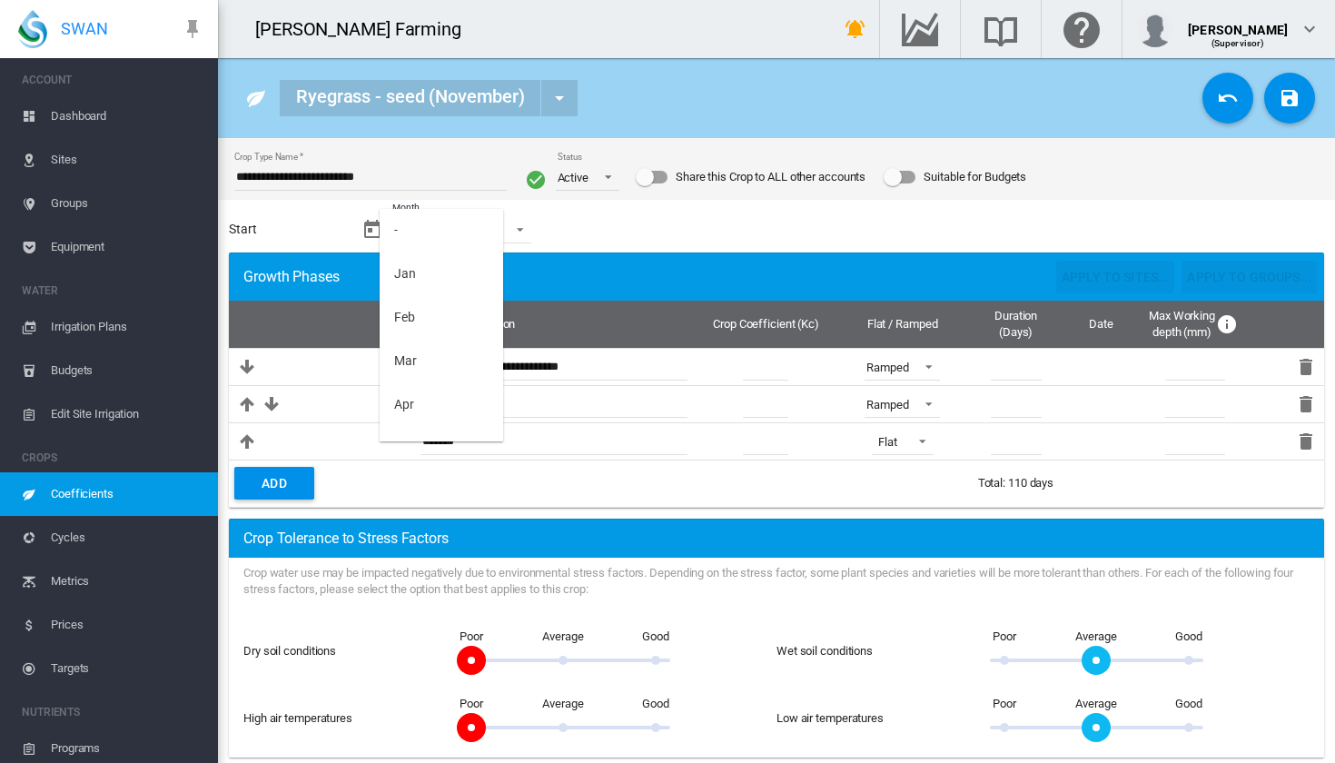
click at [322, 228] on md-backdrop at bounding box center [667, 381] width 1335 height 763
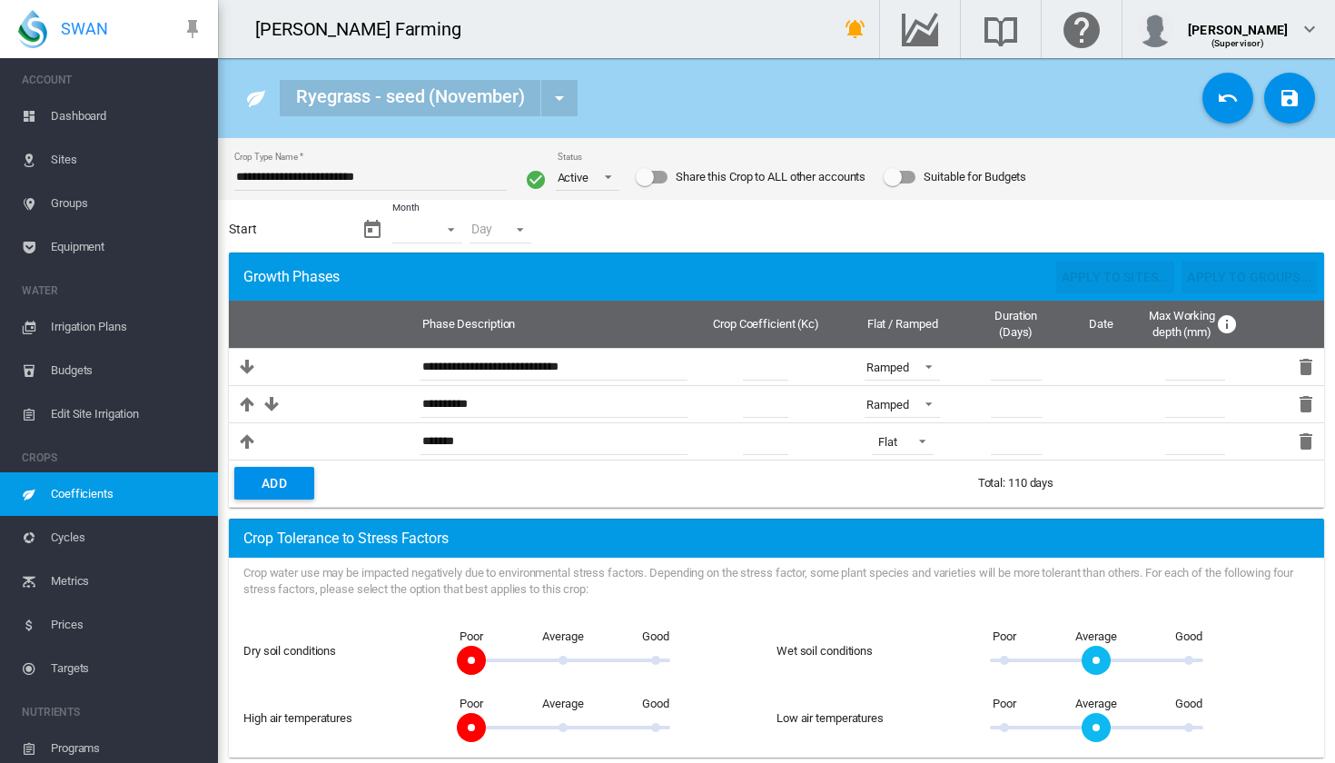
click at [437, 246] on div "Month Month * Day Day - *" at bounding box center [517, 229] width 310 height 45
click at [443, 233] on md-select "Month" at bounding box center [427, 229] width 70 height 27
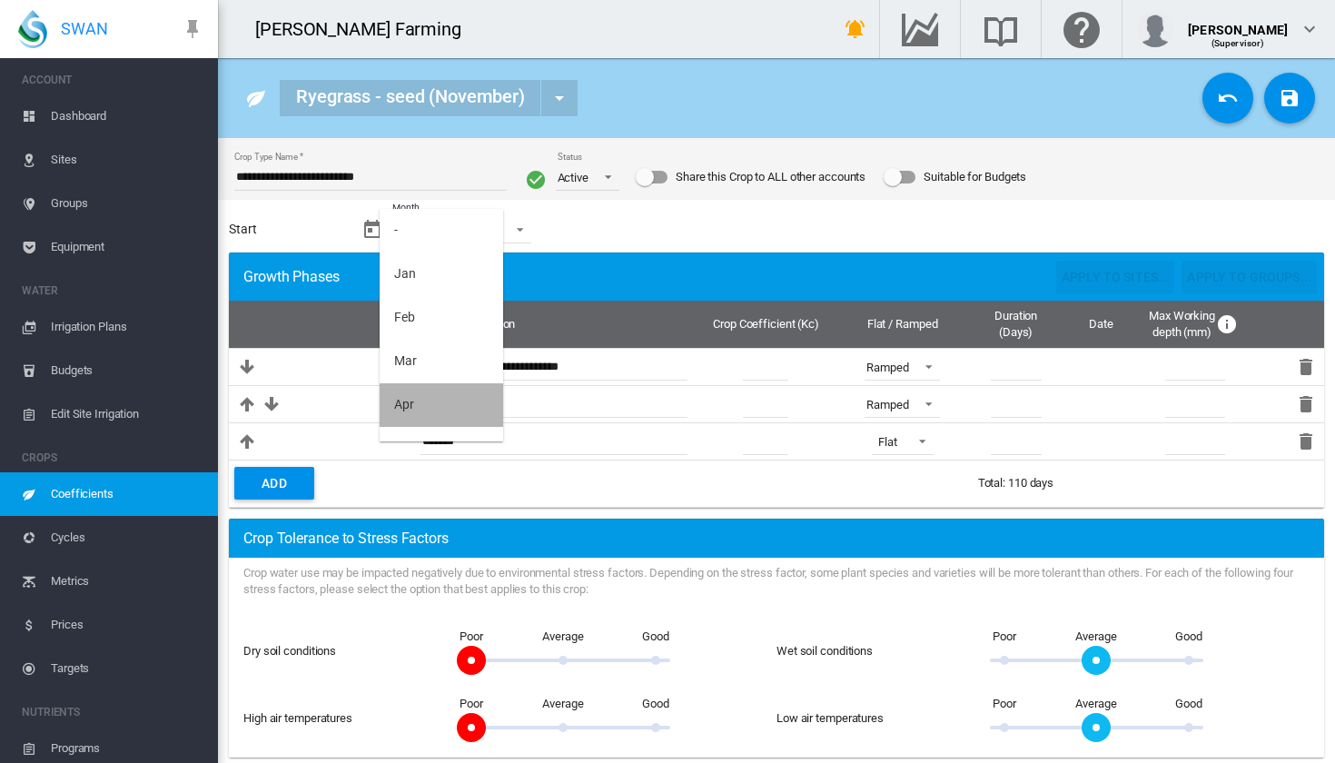
click at [436, 405] on md-option "Apr" at bounding box center [442, 405] width 124 height 44
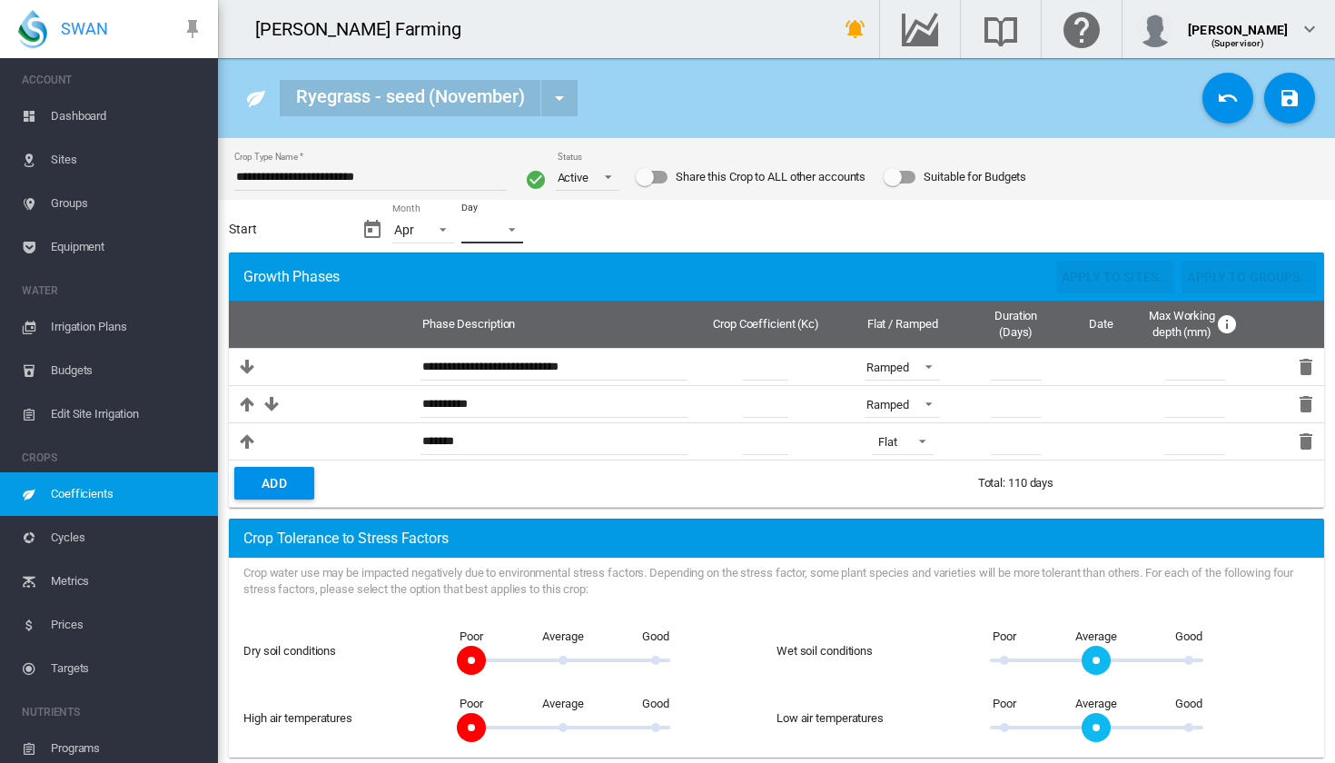
click at [505, 239] on md-select "Day - 01 02 03 04 05 06 07 08 09 10 11 12 13 14 15 16 17 18 19 20 21 22 23 24 2…" at bounding box center [493, 229] width 62 height 27
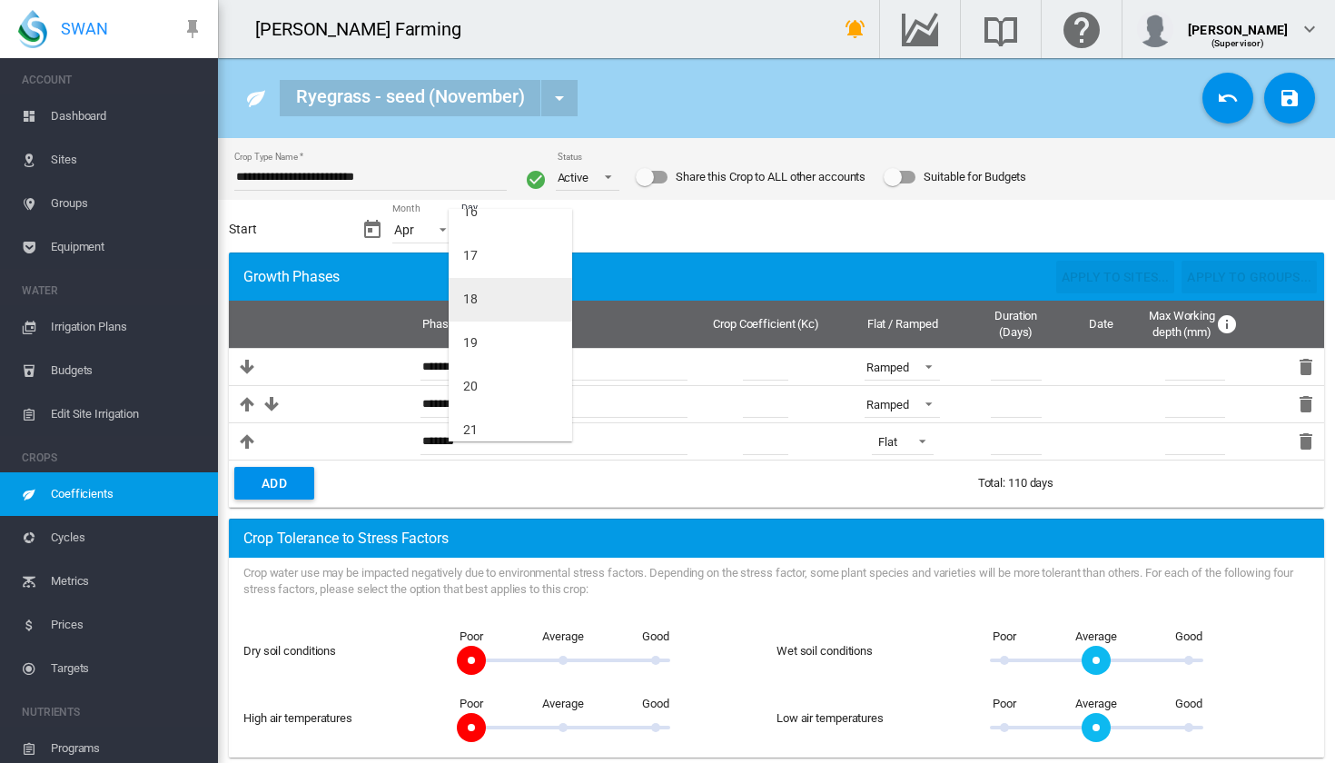
scroll to position [717, 0]
click at [499, 381] on md-option "20" at bounding box center [511, 386] width 124 height 44
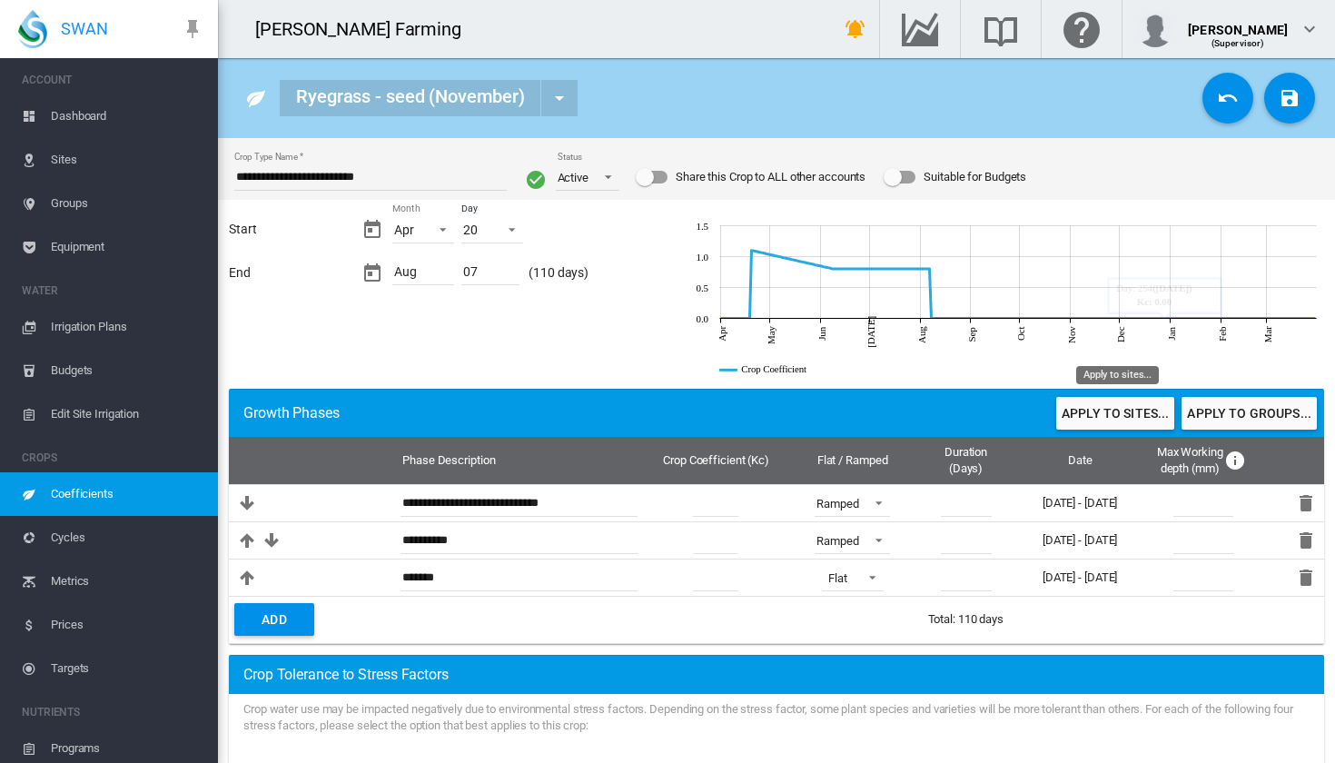
click at [1078, 418] on button "Apply to sites..." at bounding box center [1116, 413] width 118 height 33
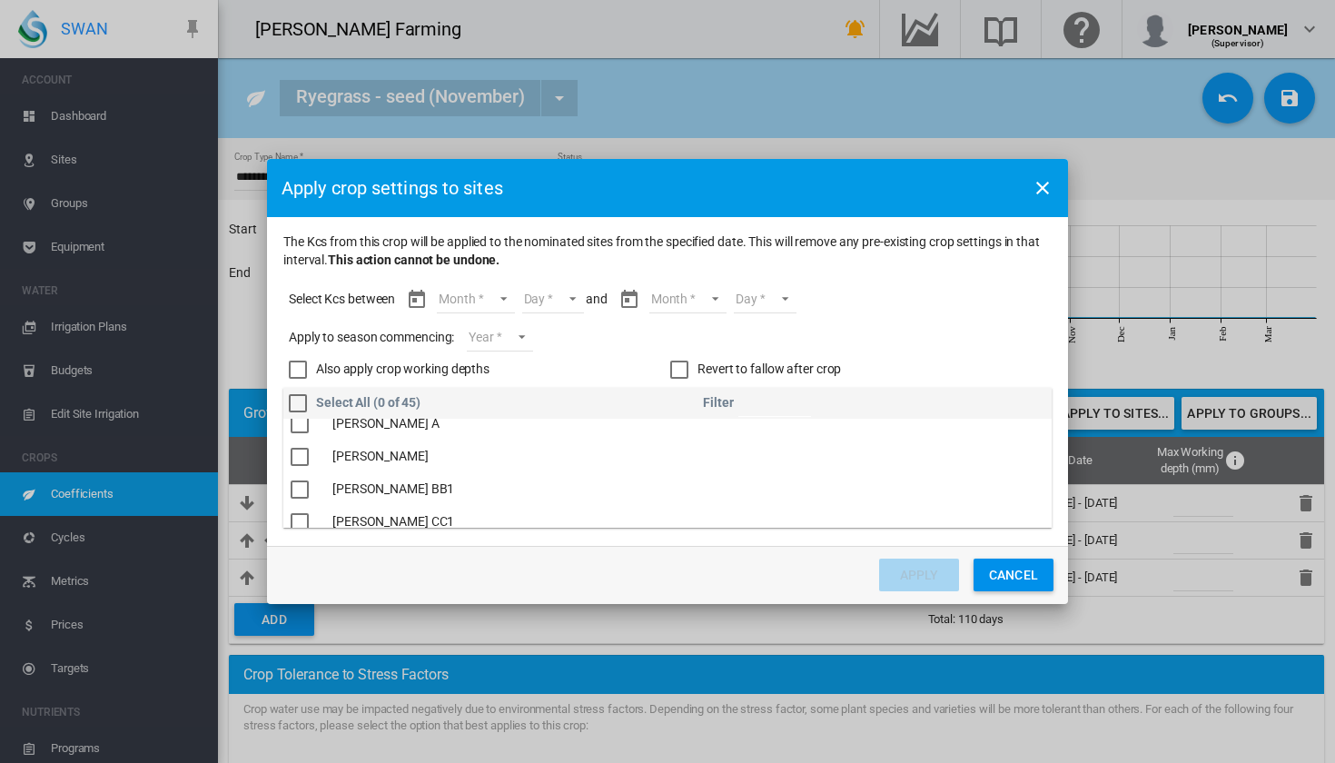
scroll to position [15, 0]
click at [504, 303] on md-select "Month Apr May Jun Jul Aug" at bounding box center [475, 299] width 77 height 27
click at [497, 285] on md-option "Apr" at bounding box center [488, 300] width 124 height 44
click at [561, 298] on md-select "Day 20 21 22 23 24 25 26 27 28 29 30" at bounding box center [537, 299] width 63 height 27
click at [561, 294] on md-option "20" at bounding box center [557, 300] width 124 height 44
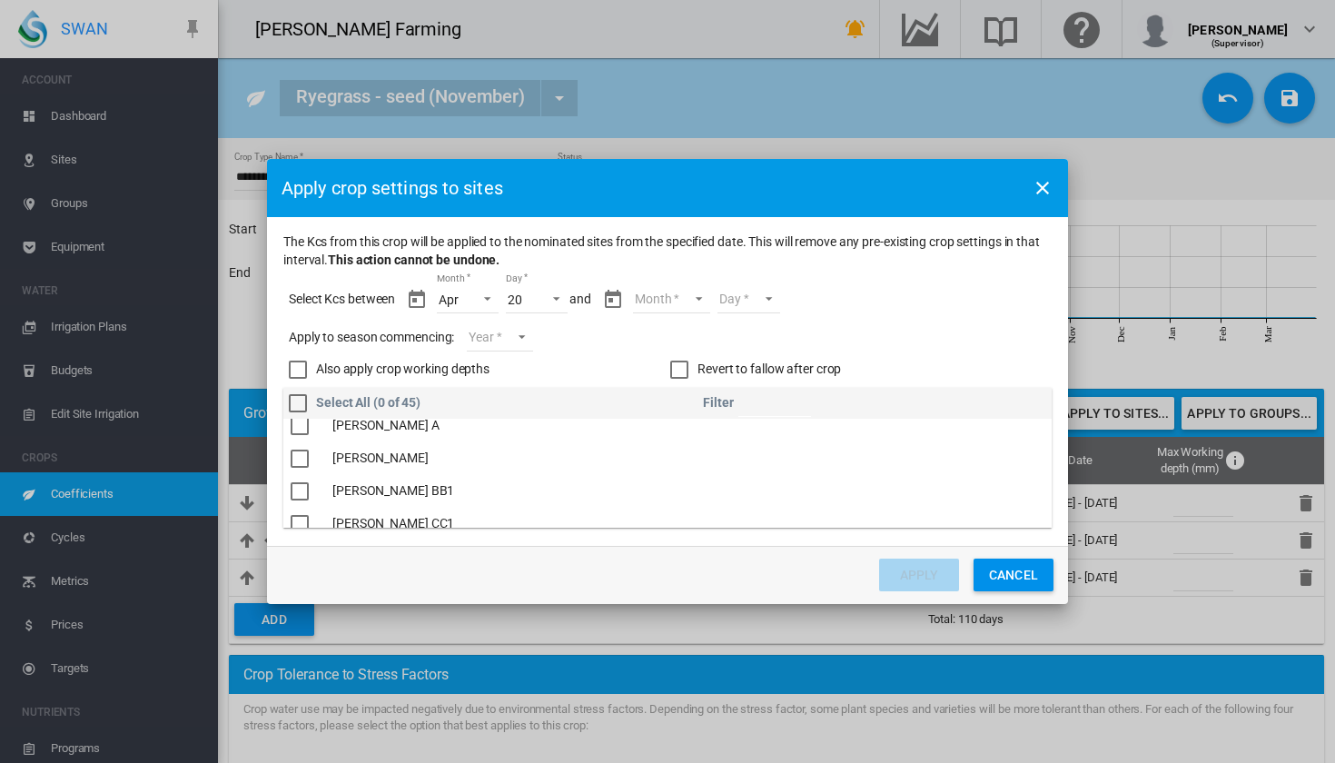
click at [685, 293] on md-select "Month Apr May Jun Jul Aug" at bounding box center [671, 299] width 77 height 27
click at [668, 474] on md-option "Aug" at bounding box center [683, 474] width 124 height 44
click at [676, 302] on span "Month: Aug" at bounding box center [679, 297] width 22 height 16
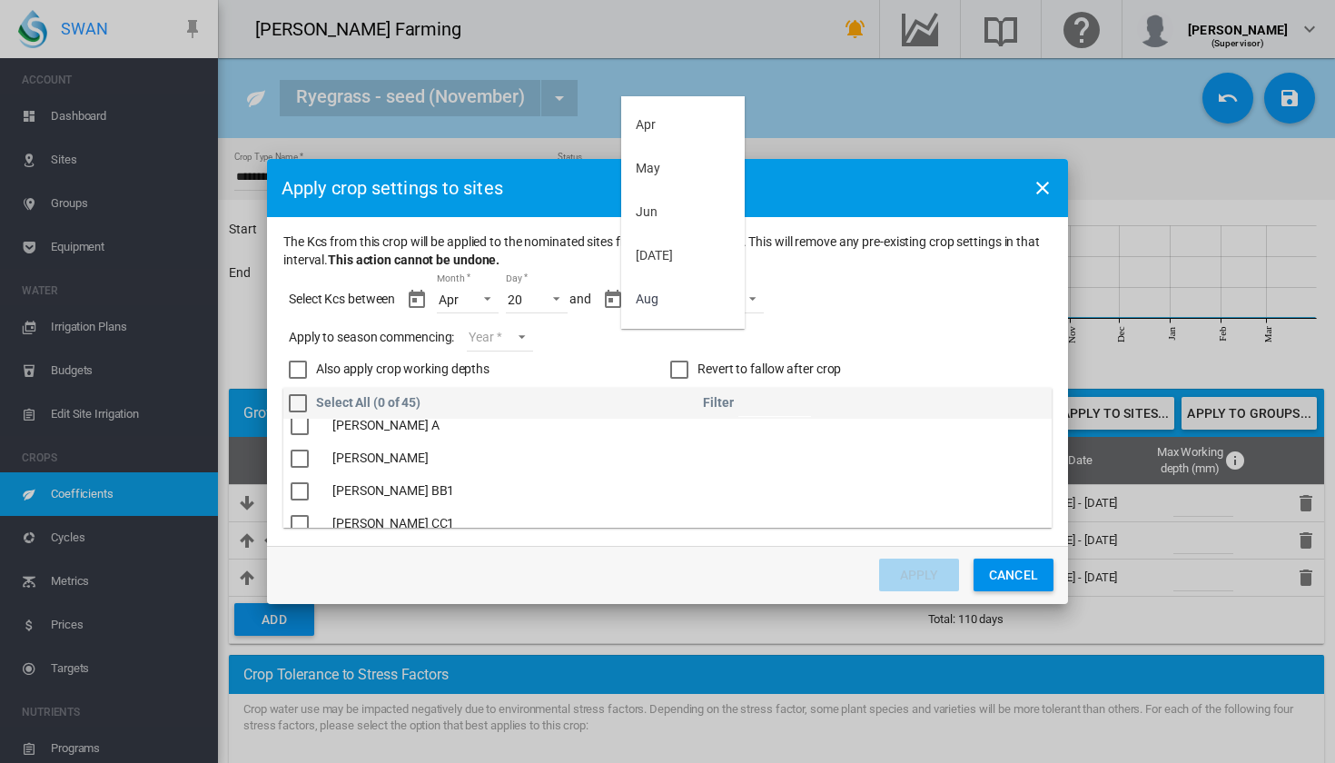
click at [560, 257] on md-backdrop at bounding box center [667, 381] width 1335 height 763
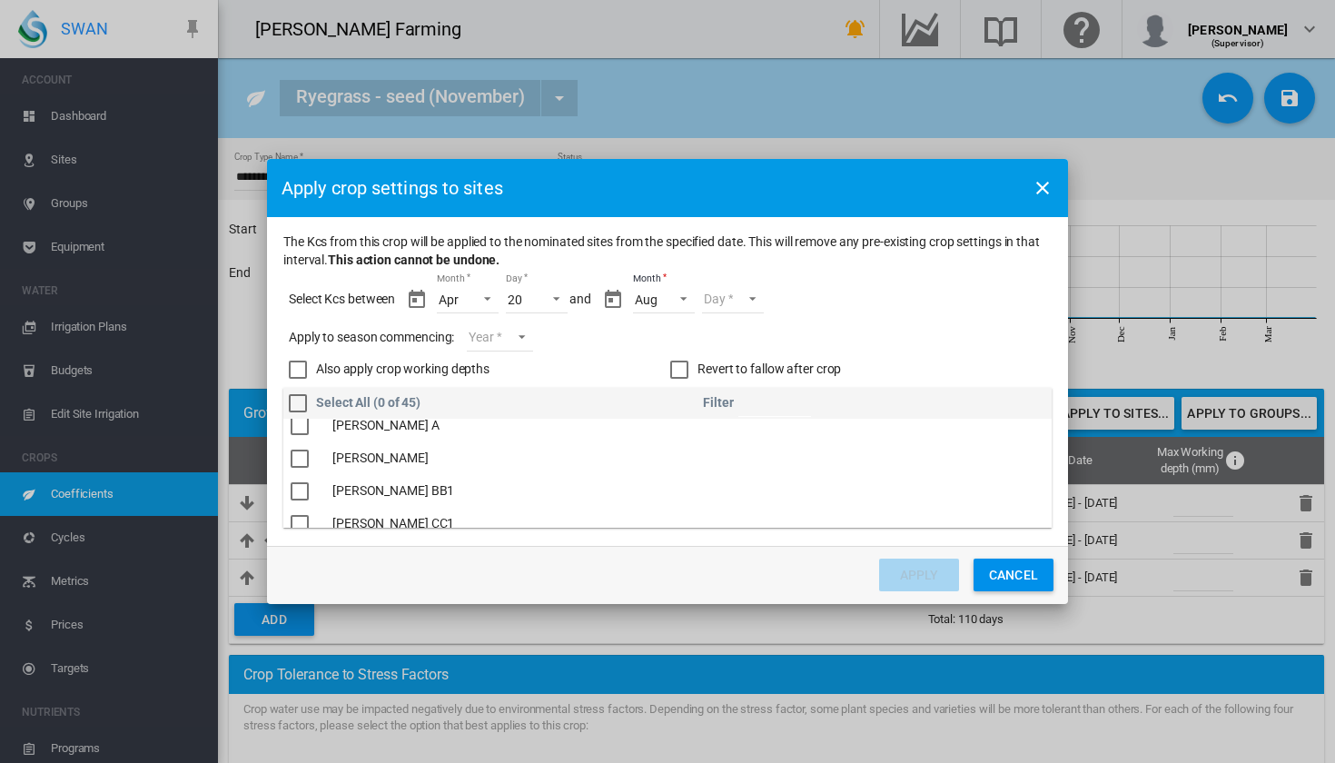
click at [485, 295] on span "Month: Apr" at bounding box center [482, 297] width 22 height 16
click at [465, 297] on md-option "Apr" at bounding box center [488, 300] width 124 height 44
click at [676, 306] on md-select-value "Aug" at bounding box center [664, 299] width 62 height 27
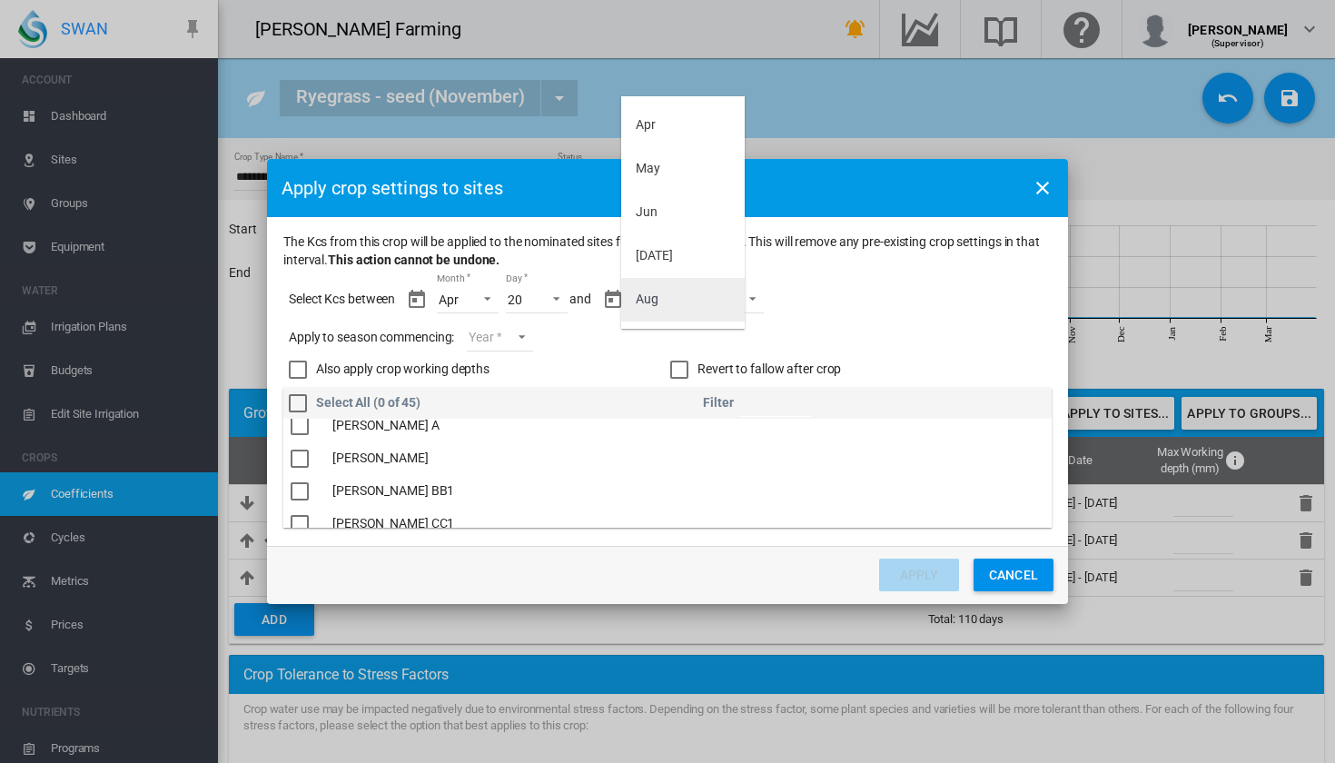
click at [700, 303] on md-option "Aug" at bounding box center [683, 300] width 124 height 44
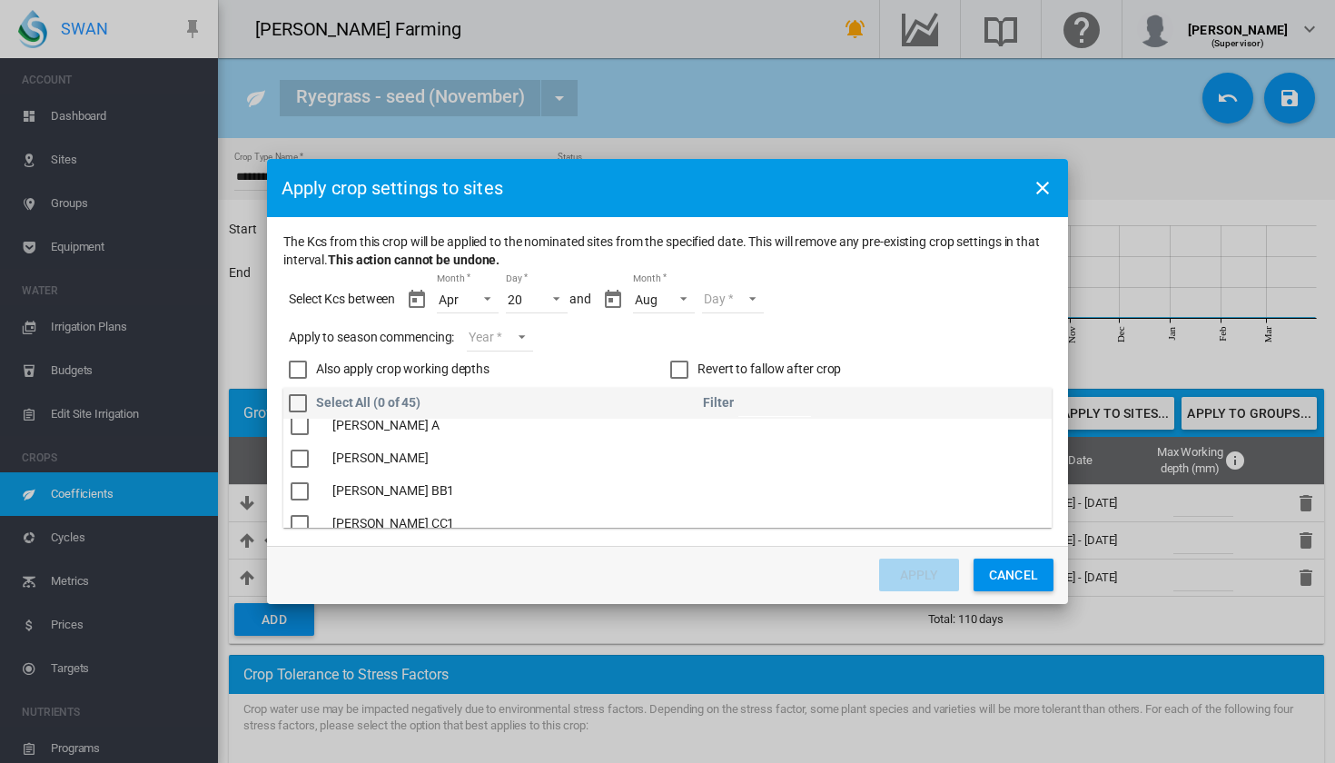
click at [737, 302] on md-select "Day 01 02 03 04 05 06 07" at bounding box center [733, 299] width 63 height 27
click at [737, 302] on md-option "01" at bounding box center [752, 300] width 124 height 44
click at [517, 306] on div "20" at bounding box center [515, 300] width 15 height 15
click at [570, 302] on md-option "20" at bounding box center [557, 300] width 124 height 44
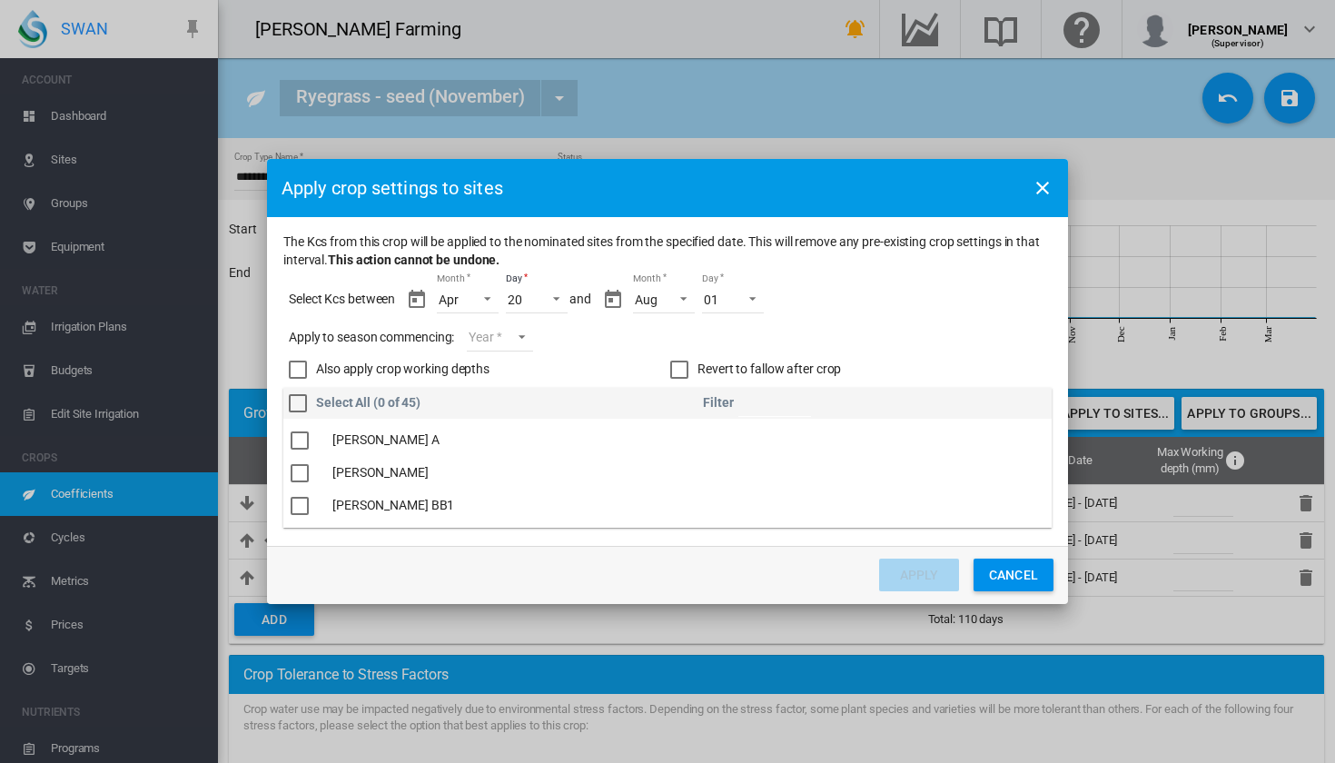
click at [298, 447] on div "The Kcs ..." at bounding box center [300, 441] width 18 height 18
click at [295, 492] on div "The Kcs ..." at bounding box center [300, 497] width 18 height 18
click at [303, 441] on div "The Kcs ..." at bounding box center [300, 441] width 18 height 18
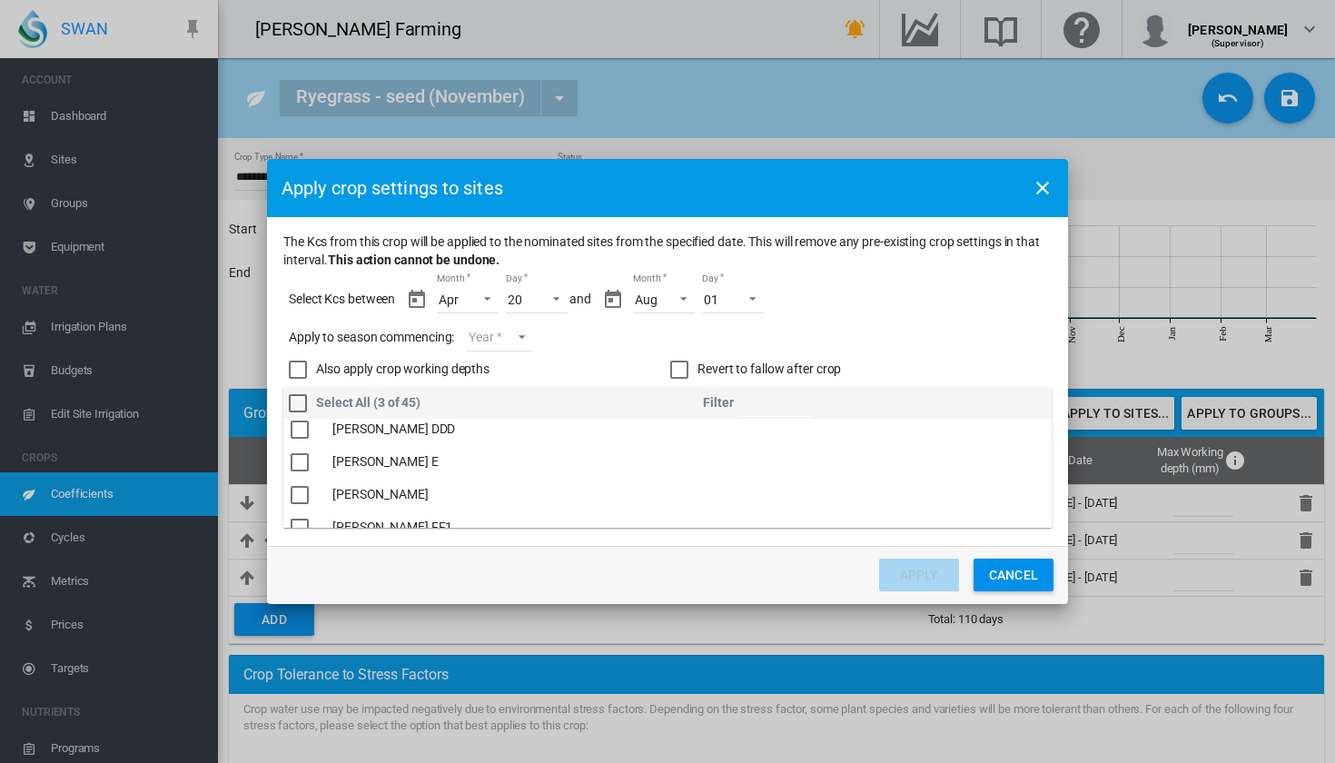
scroll to position [243, 0]
click at [304, 493] on div "The Kcs ..." at bounding box center [300, 492] width 18 height 18
click at [296, 482] on div "The Kcs ..." at bounding box center [300, 480] width 18 height 18
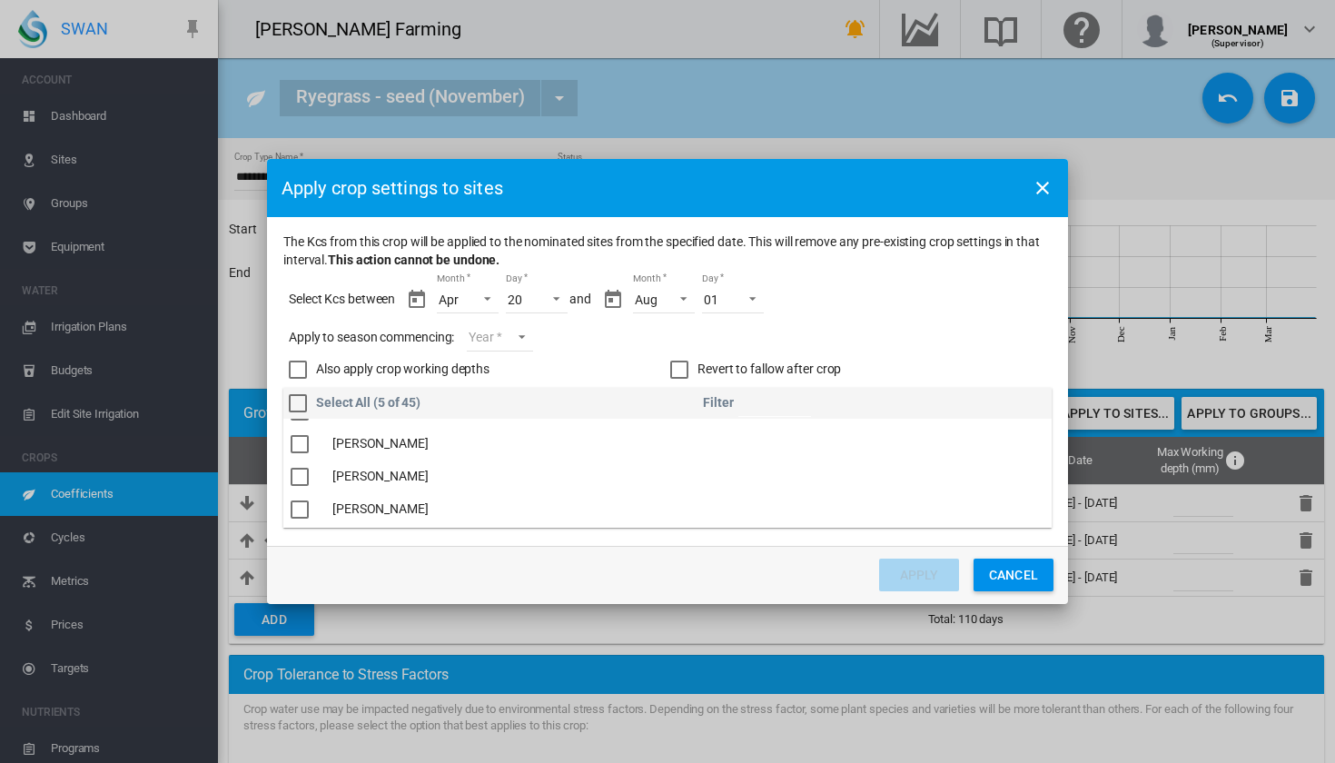
click at [303, 475] on div "The Kcs ..." at bounding box center [300, 477] width 18 height 18
click at [302, 509] on div "The Kcs ..." at bounding box center [300, 510] width 18 height 18
click at [301, 481] on div "The Kcs ..." at bounding box center [300, 480] width 18 height 18
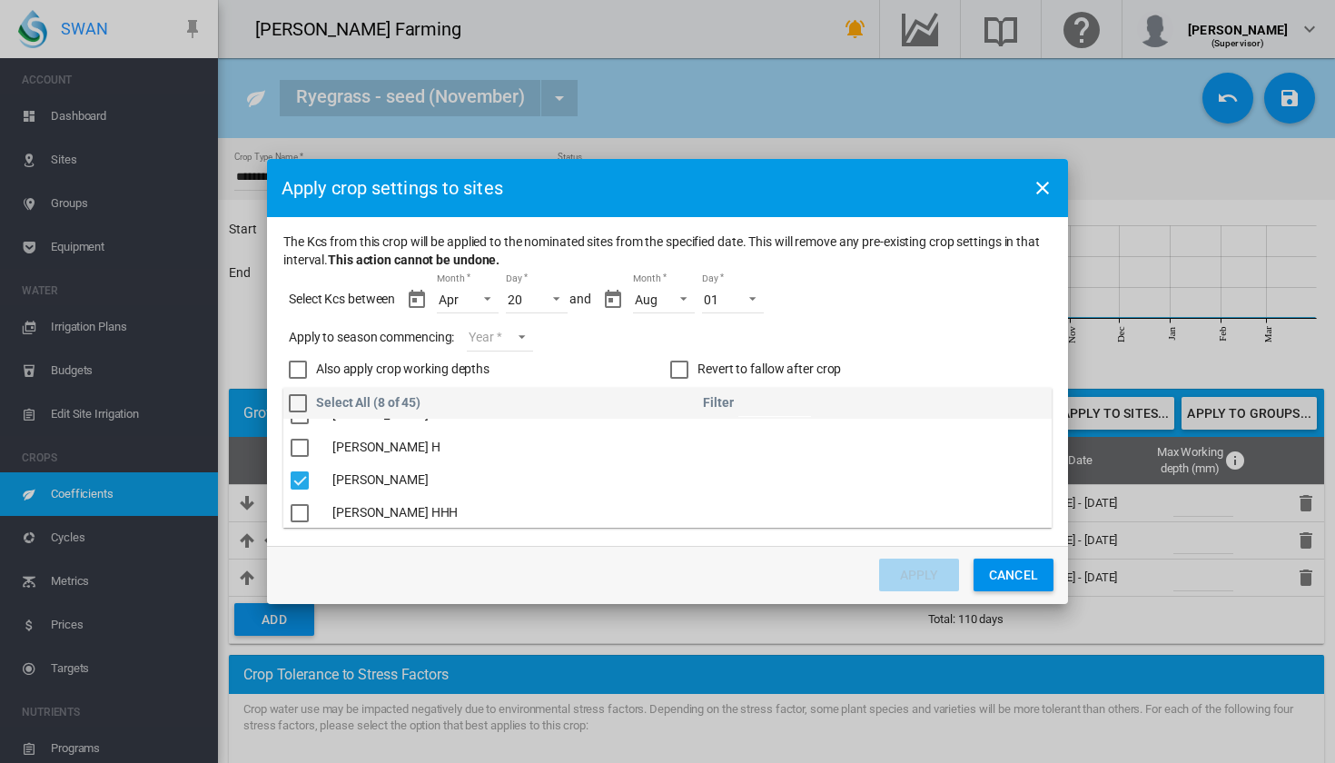
click at [513, 341] on md-select "Year [DATE] [CREDIT_CARD_NUMBER]" at bounding box center [499, 337] width 65 height 27
click at [523, 329] on md-option "2025" at bounding box center [532, 335] width 124 height 44
click at [654, 303] on div "Aug" at bounding box center [646, 300] width 23 height 15
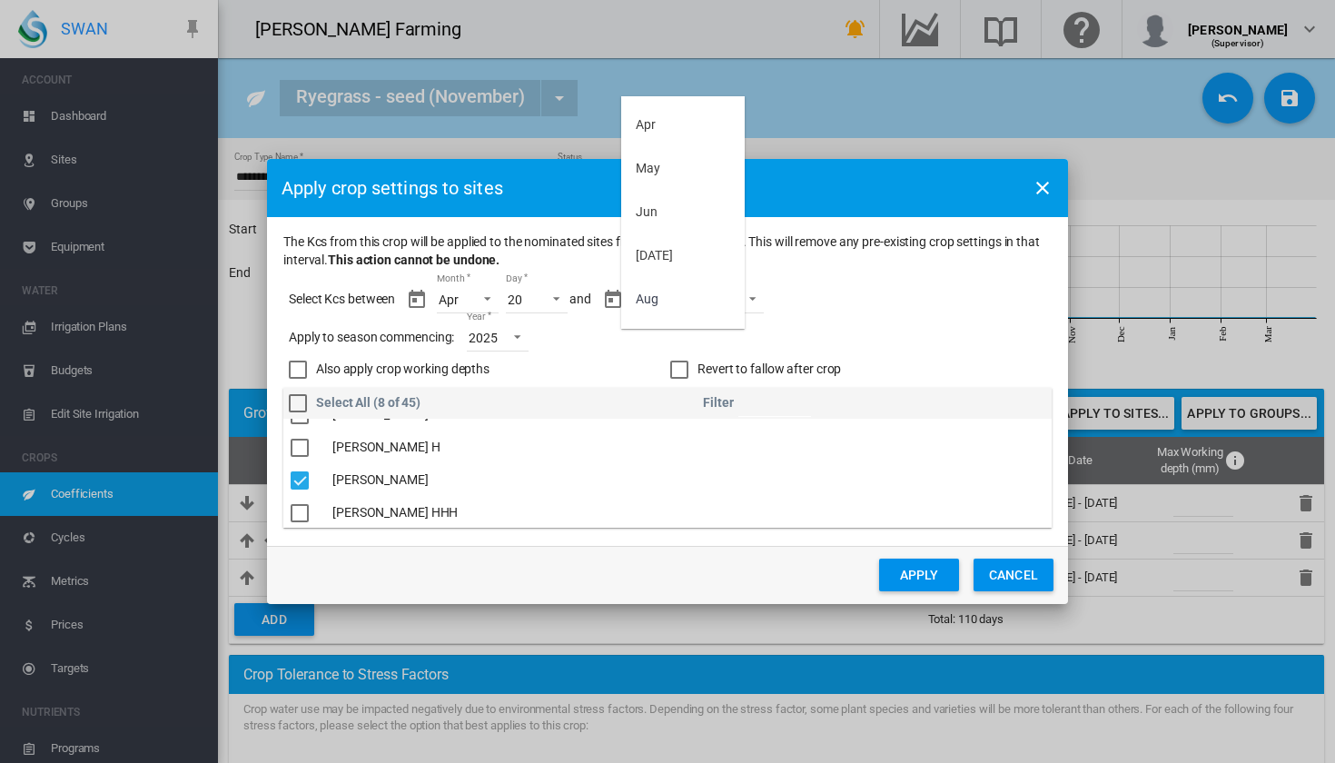
click at [905, 297] on md-backdrop at bounding box center [667, 381] width 1335 height 763
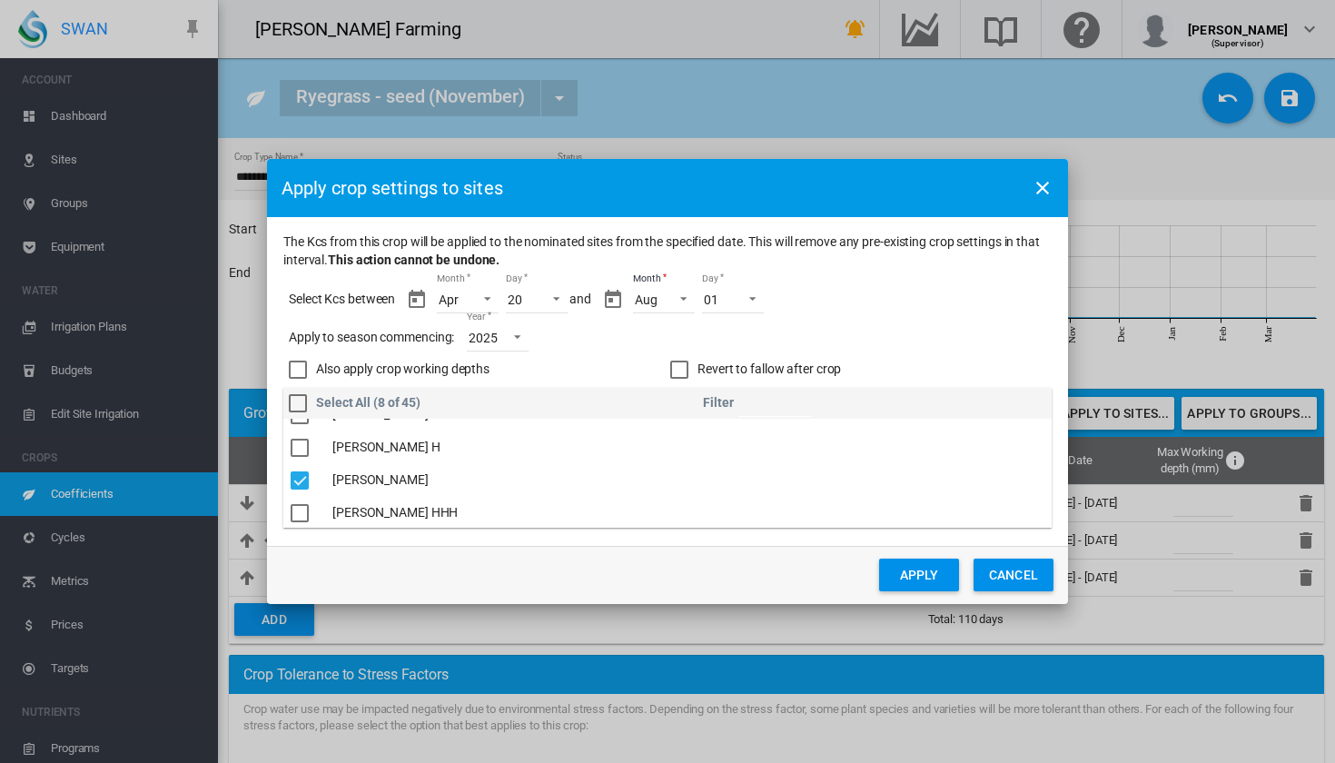
click at [923, 570] on button "Apply" at bounding box center [919, 575] width 80 height 33
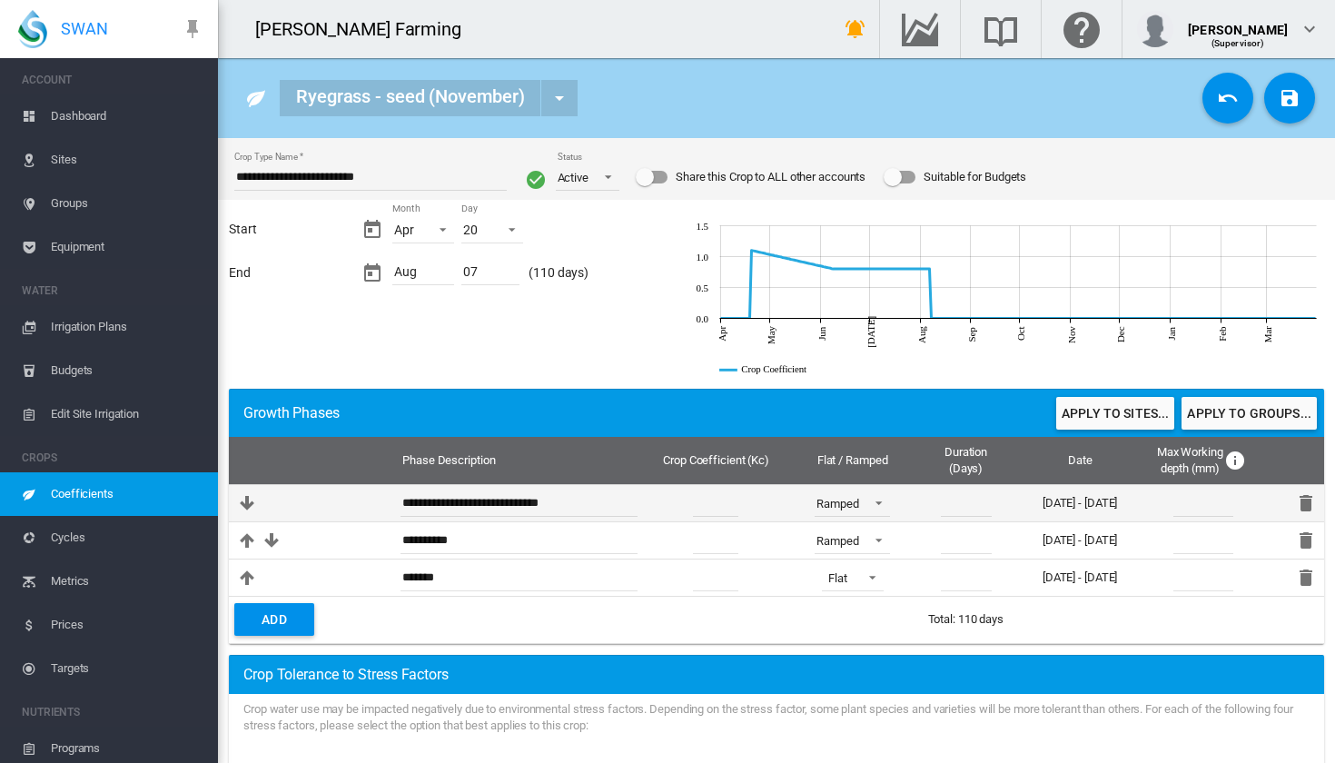
click at [1088, 503] on td "20 Apr - 8 Jun" at bounding box center [1080, 502] width 137 height 37
click at [885, 500] on span at bounding box center [874, 501] width 22 height 16
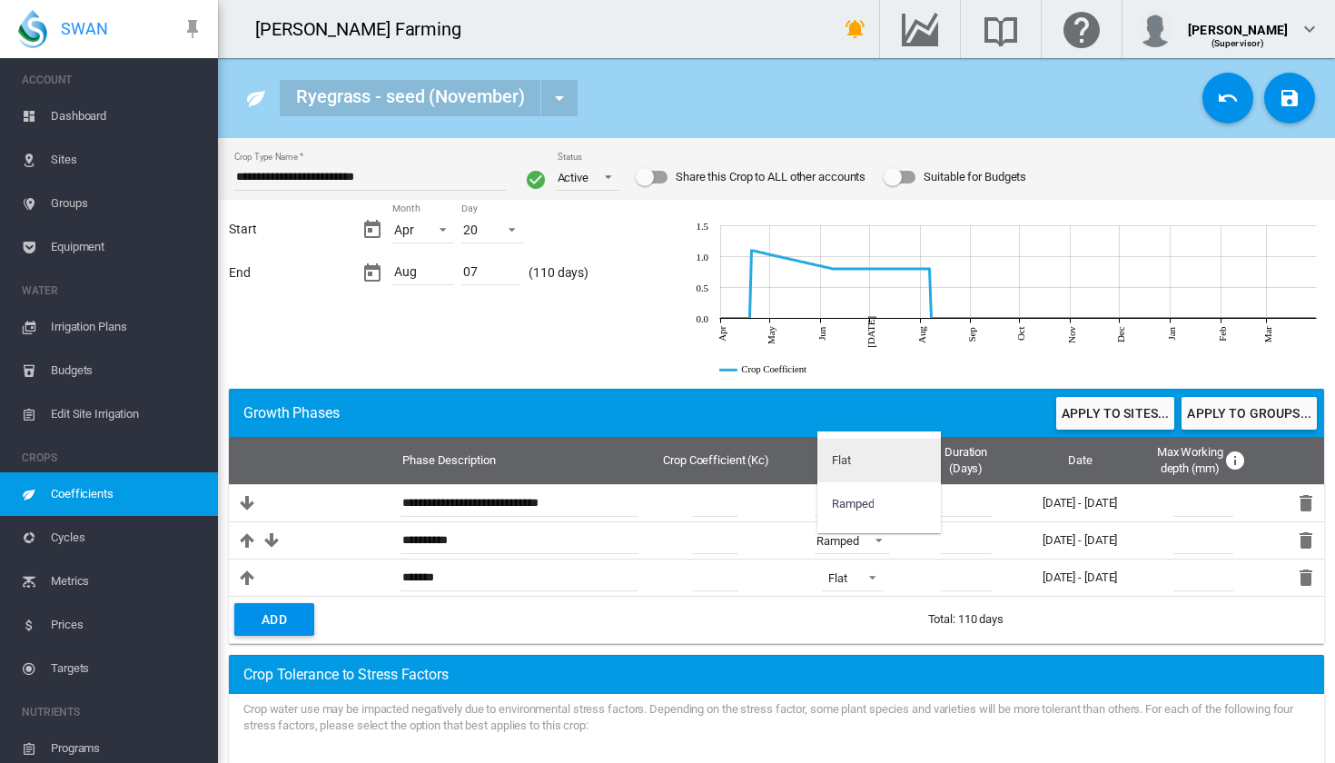
click at [882, 466] on md-option "Flat" at bounding box center [880, 461] width 124 height 44
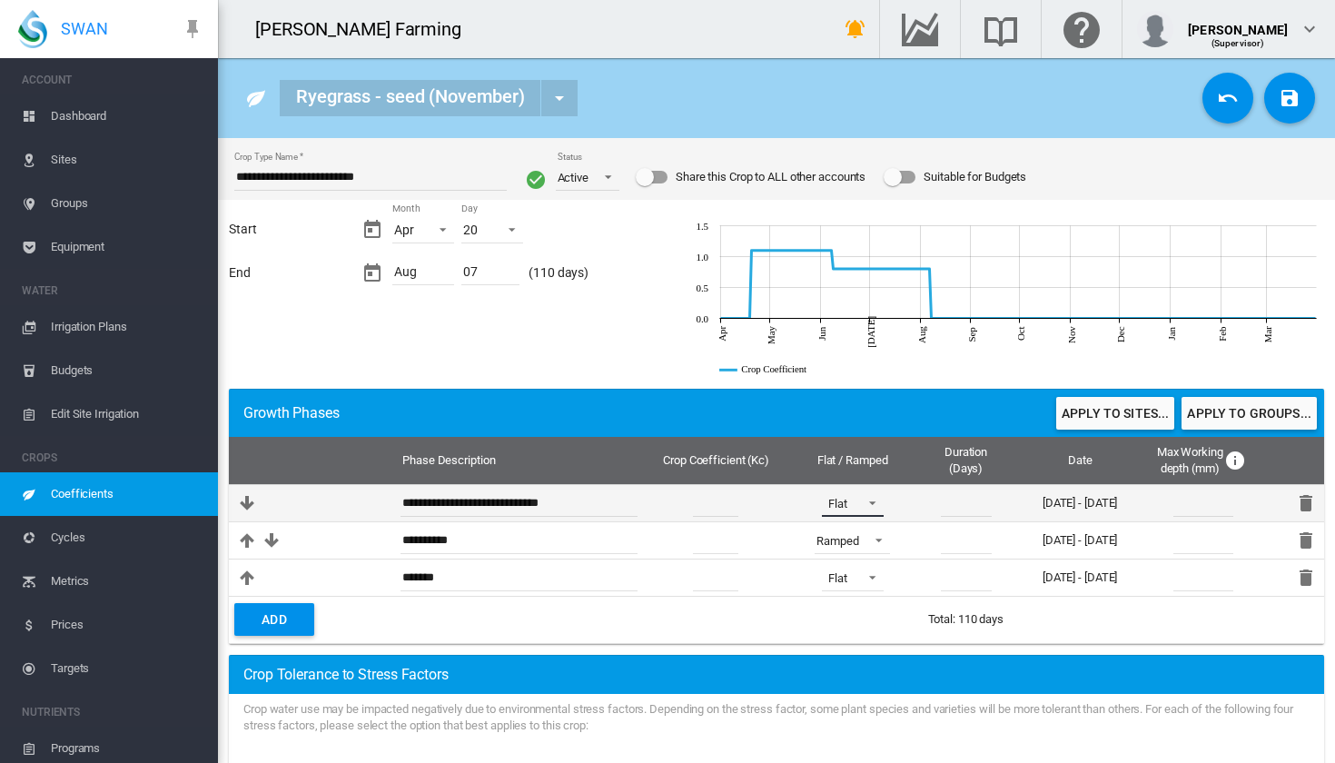
click at [882, 514] on md-select-value "Flat" at bounding box center [853, 503] width 62 height 27
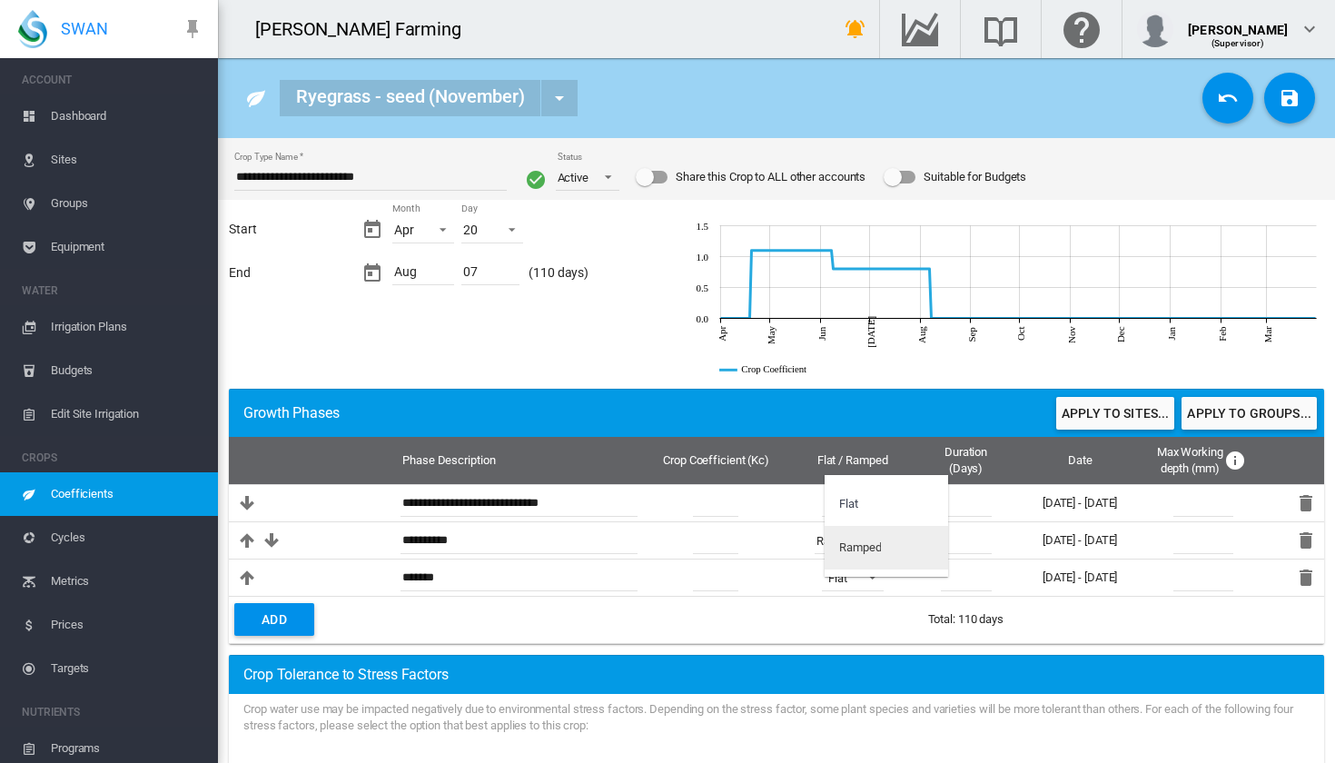
click at [870, 546] on div "Ramped" at bounding box center [860, 548] width 42 height 16
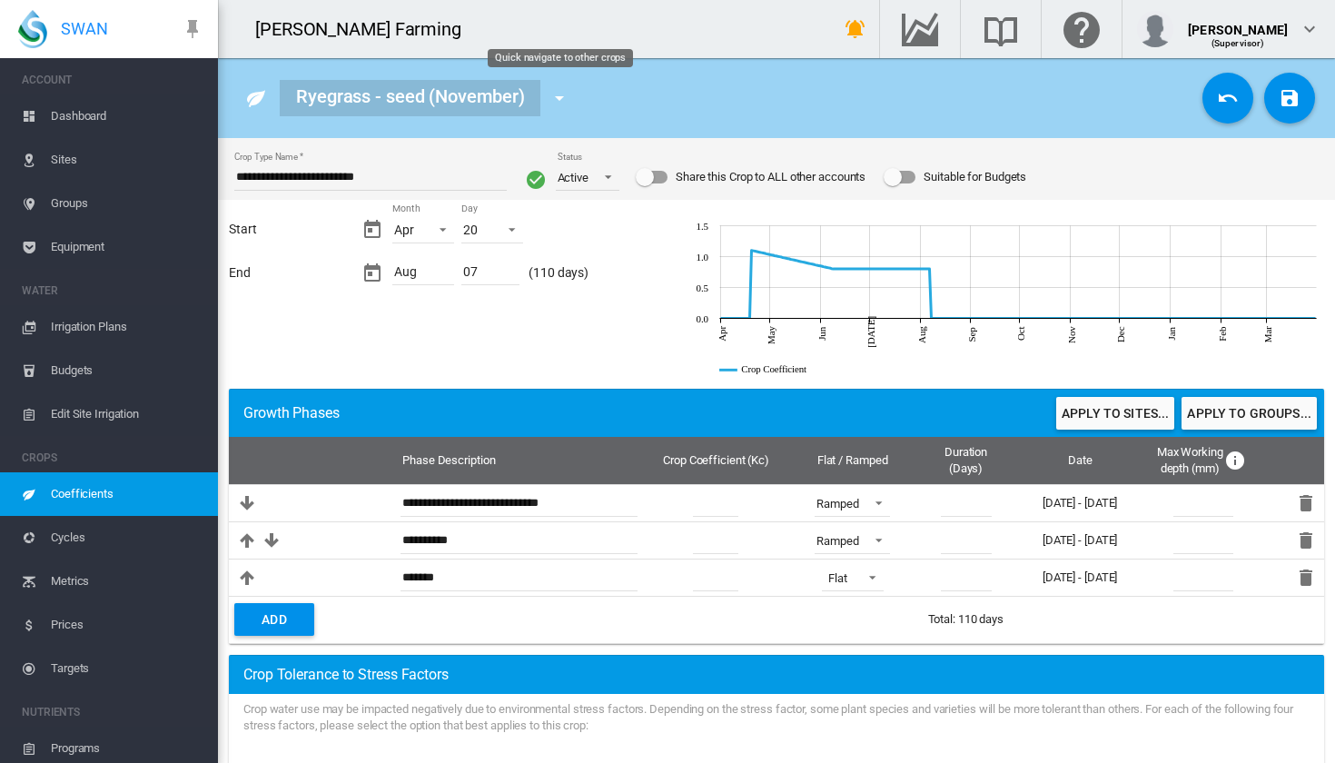
click at [559, 106] on md-icon "icon-menu-down" at bounding box center [560, 98] width 22 height 22
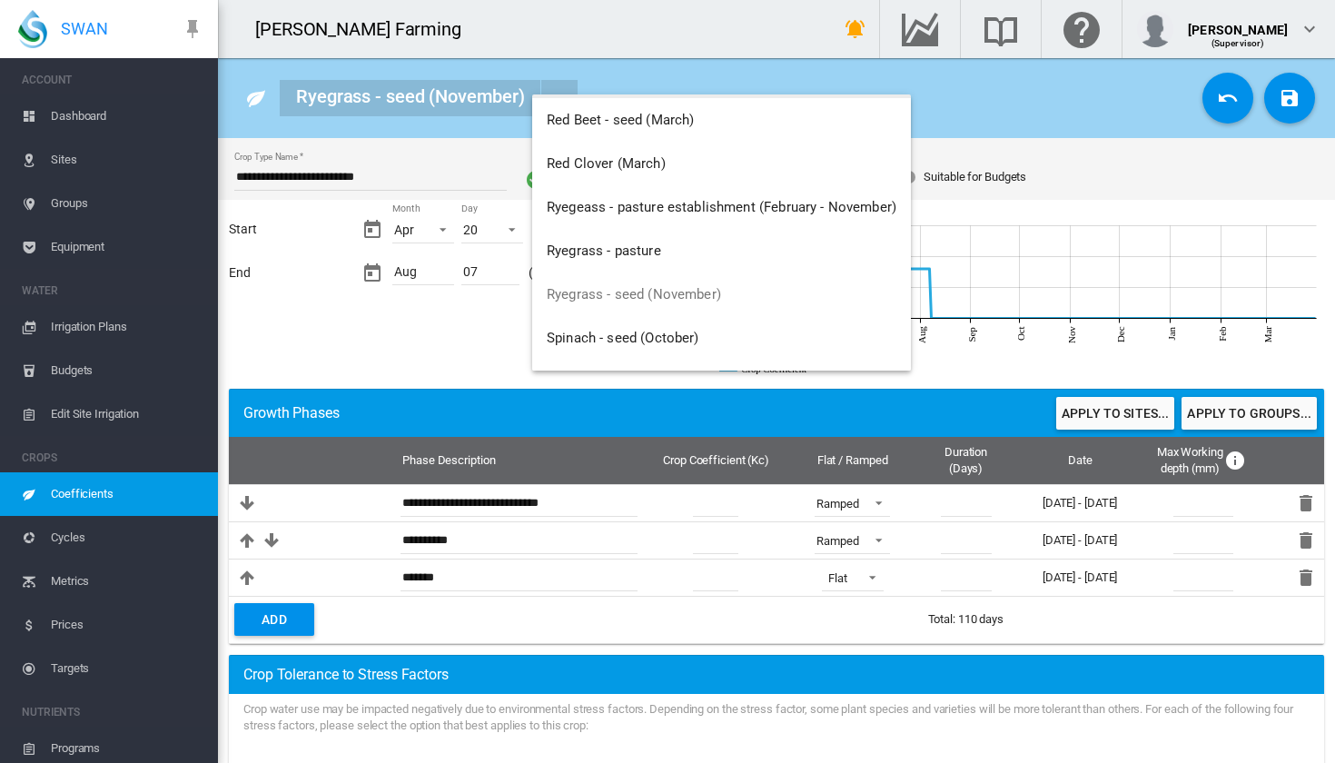
scroll to position [1054, 0]
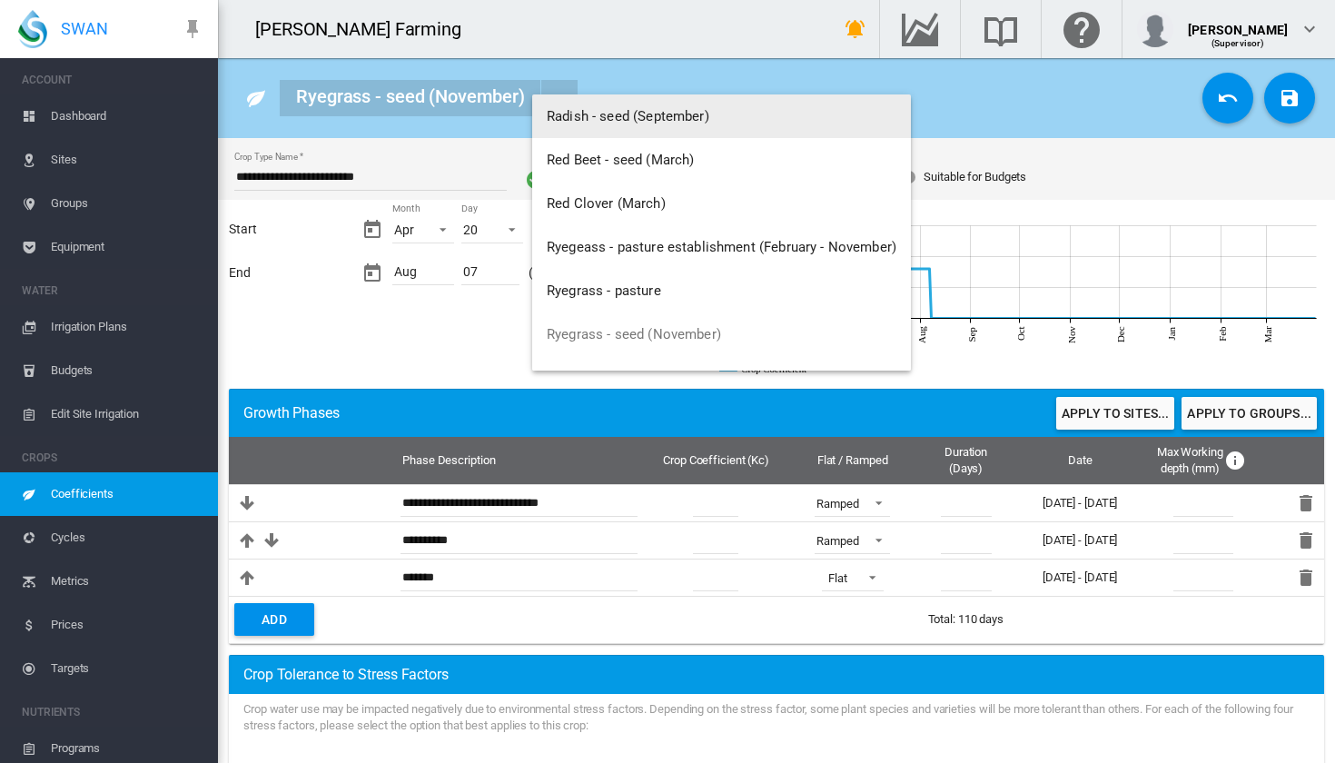
click at [700, 63] on md-backdrop at bounding box center [667, 381] width 1335 height 763
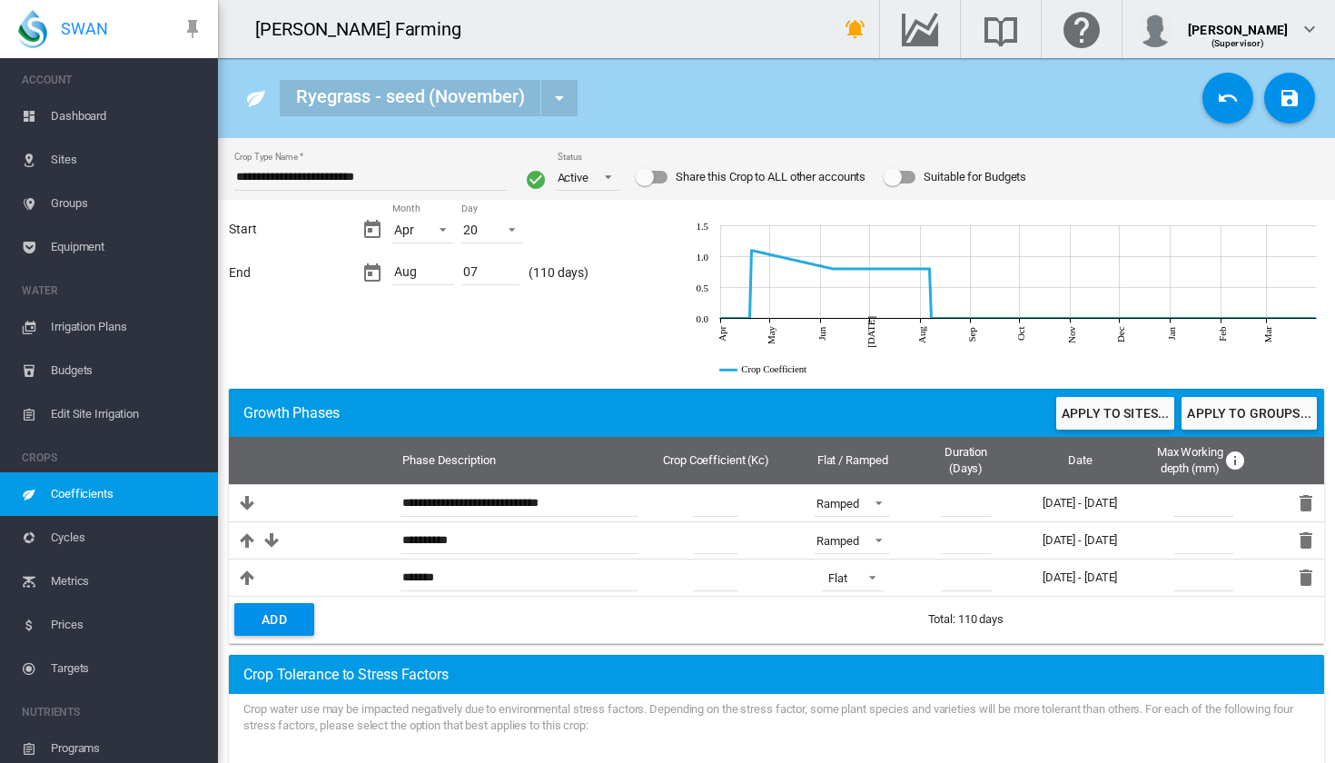
click at [352, 176] on input "**********" at bounding box center [370, 177] width 273 height 27
click at [297, 174] on input "**********" at bounding box center [370, 177] width 273 height 27
click at [332, 175] on input "**********" at bounding box center [370, 177] width 273 height 27
click at [417, 273] on div "Aug" at bounding box center [423, 274] width 62 height 24
click at [372, 271] on md-icon "icon-calendar-today" at bounding box center [373, 274] width 22 height 22
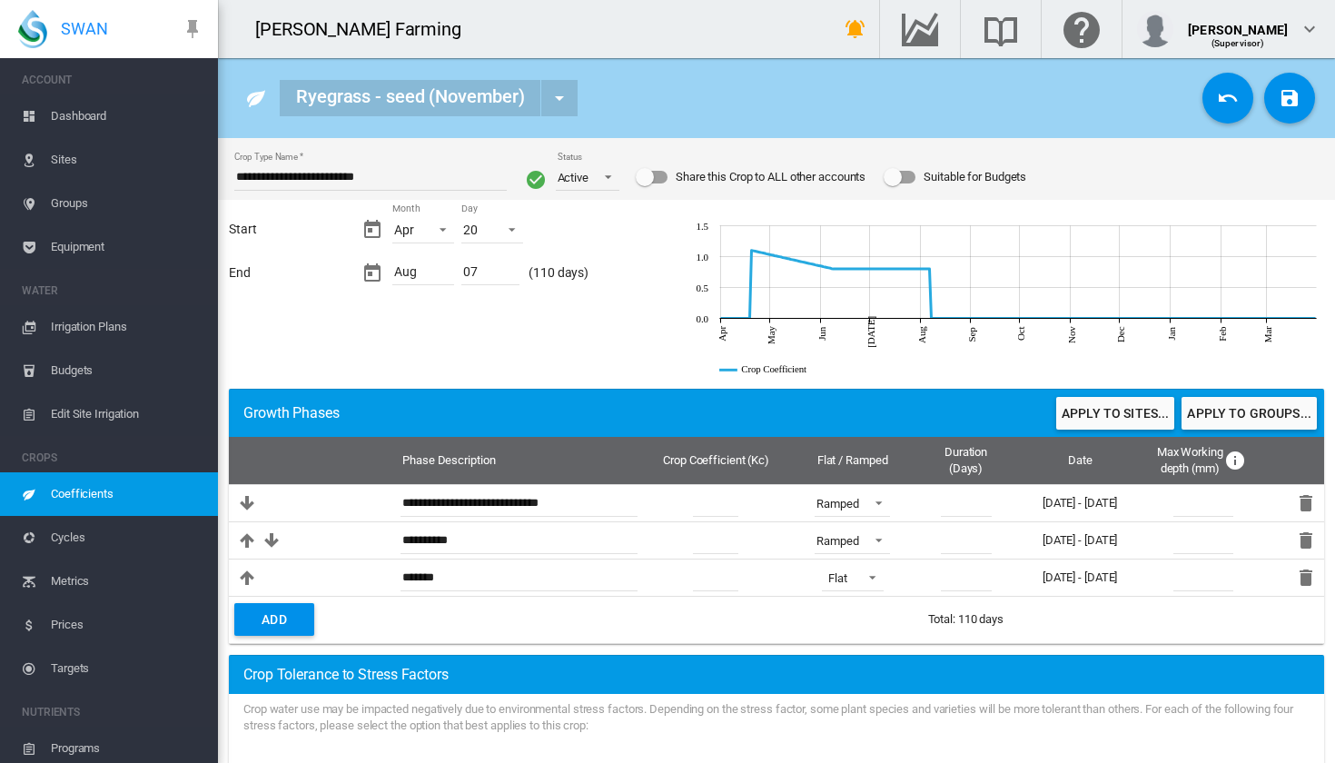
click at [558, 273] on span "(110 days)" at bounding box center [559, 273] width 60 height 18
click at [1232, 105] on md-icon "icon-undo" at bounding box center [1228, 98] width 22 height 22
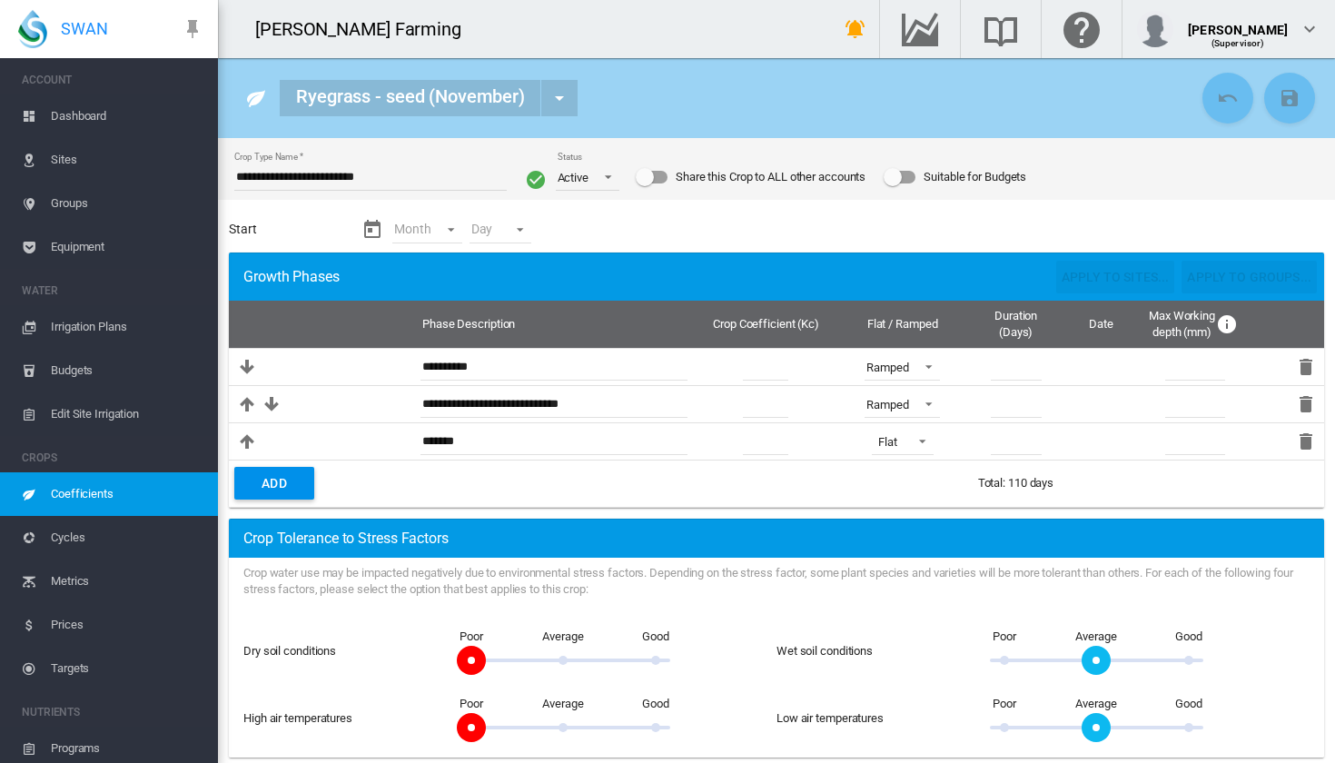
click at [98, 118] on span "Dashboard" at bounding box center [127, 116] width 153 height 44
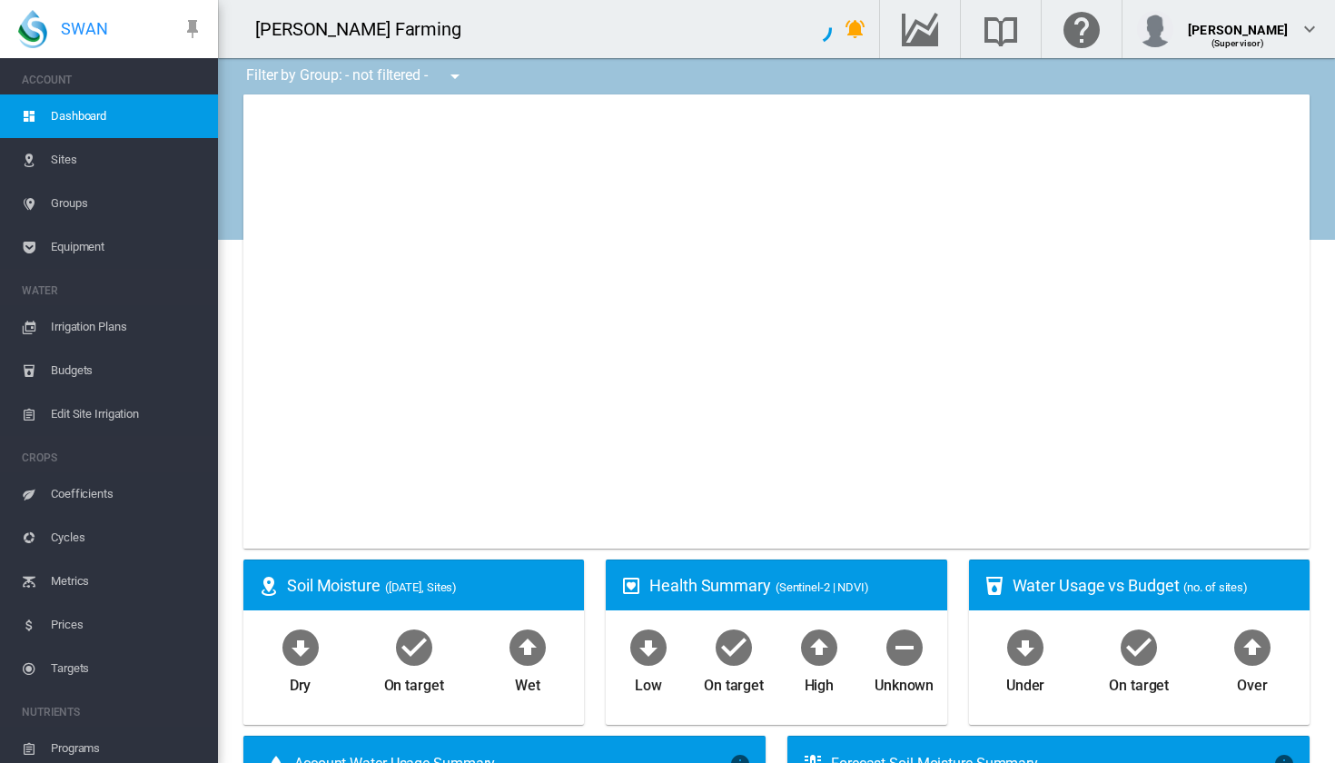
type input "**********"
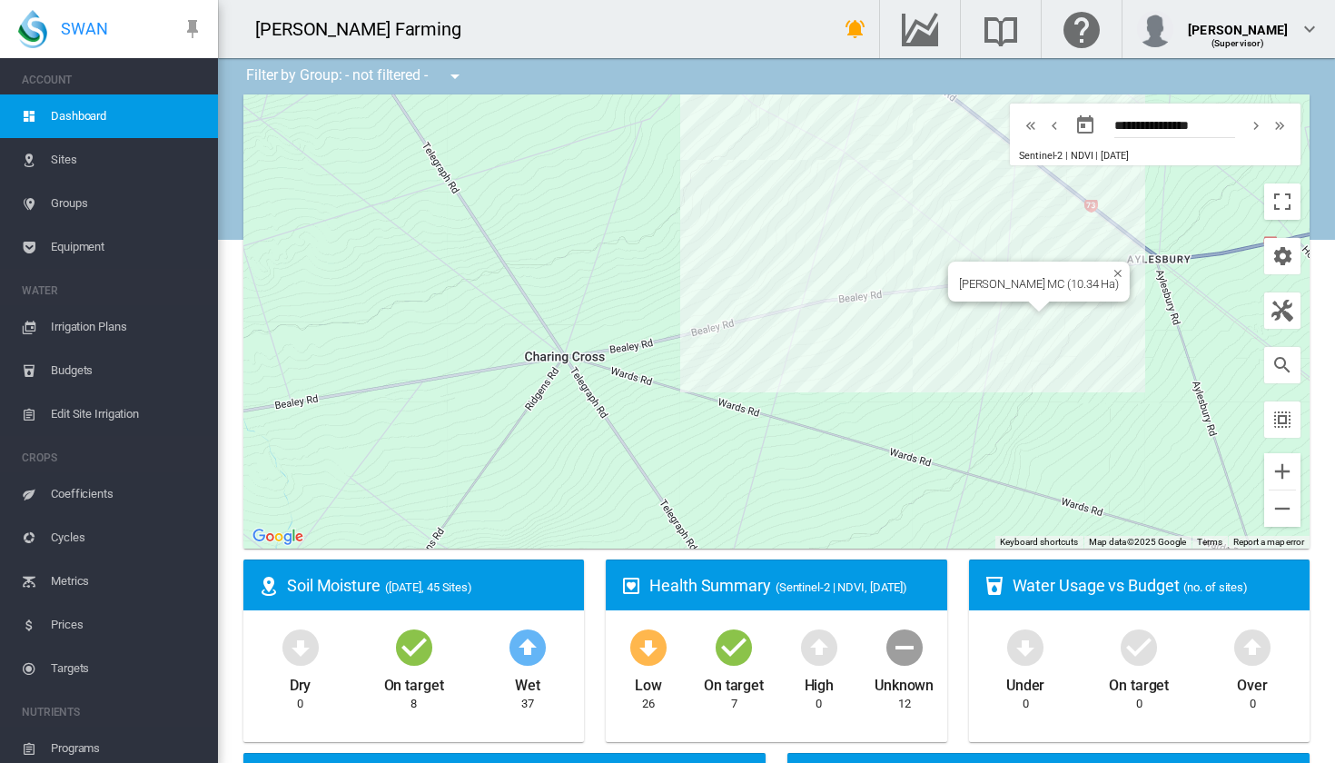
click at [1043, 313] on div "[PERSON_NAME] MC (10.34 Ha)" at bounding box center [776, 321] width 1067 height 454
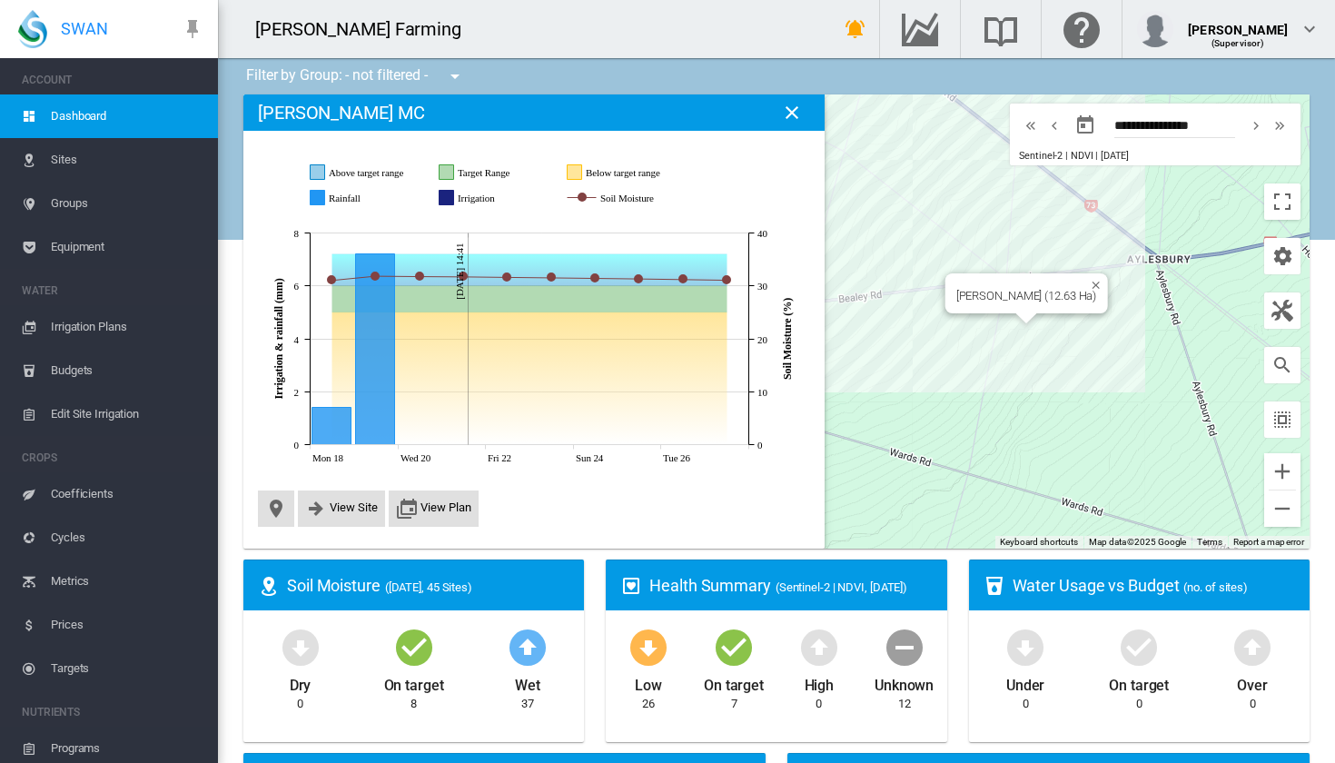
click at [1017, 331] on div "Brooker MG (12.63 Ha)" at bounding box center [776, 321] width 1067 height 454
click at [1040, 319] on div at bounding box center [1029, 319] width 23 height 11
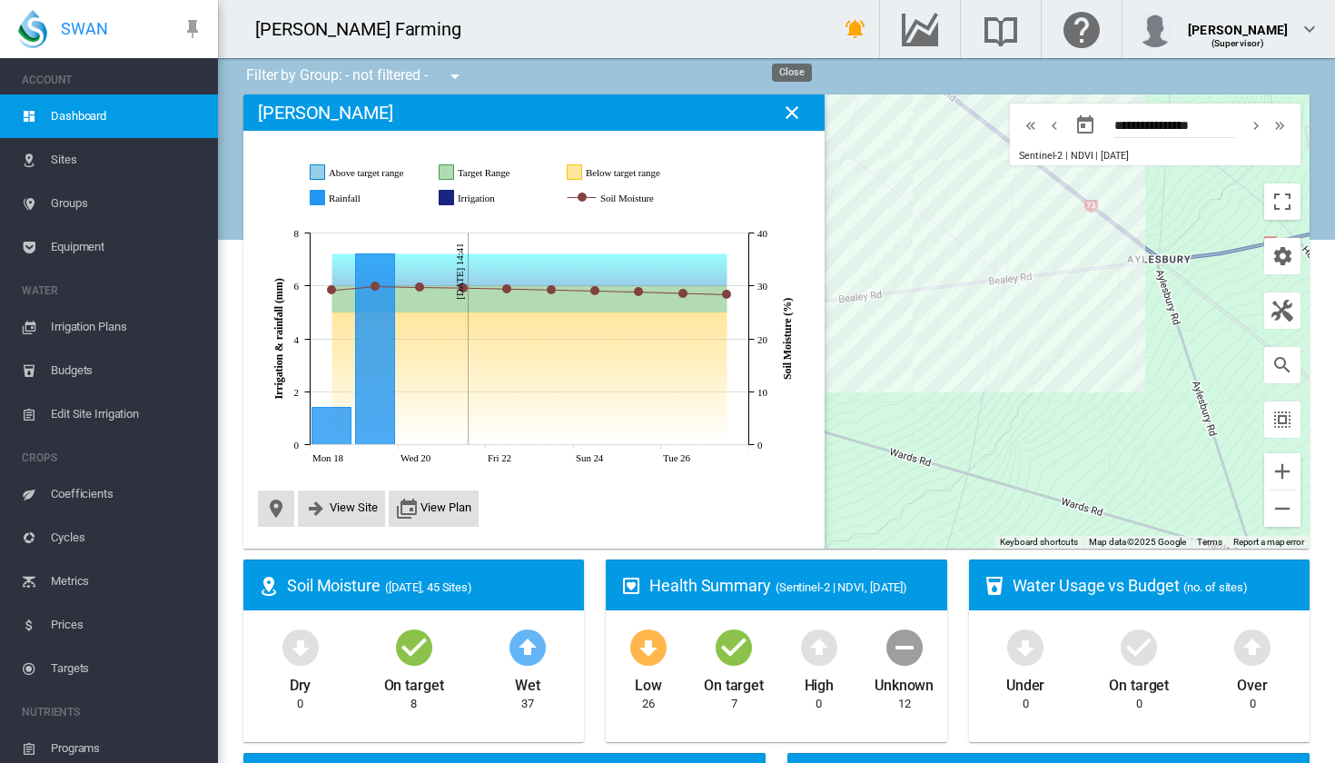
click at [800, 121] on md-icon "icon-close" at bounding box center [792, 113] width 22 height 22
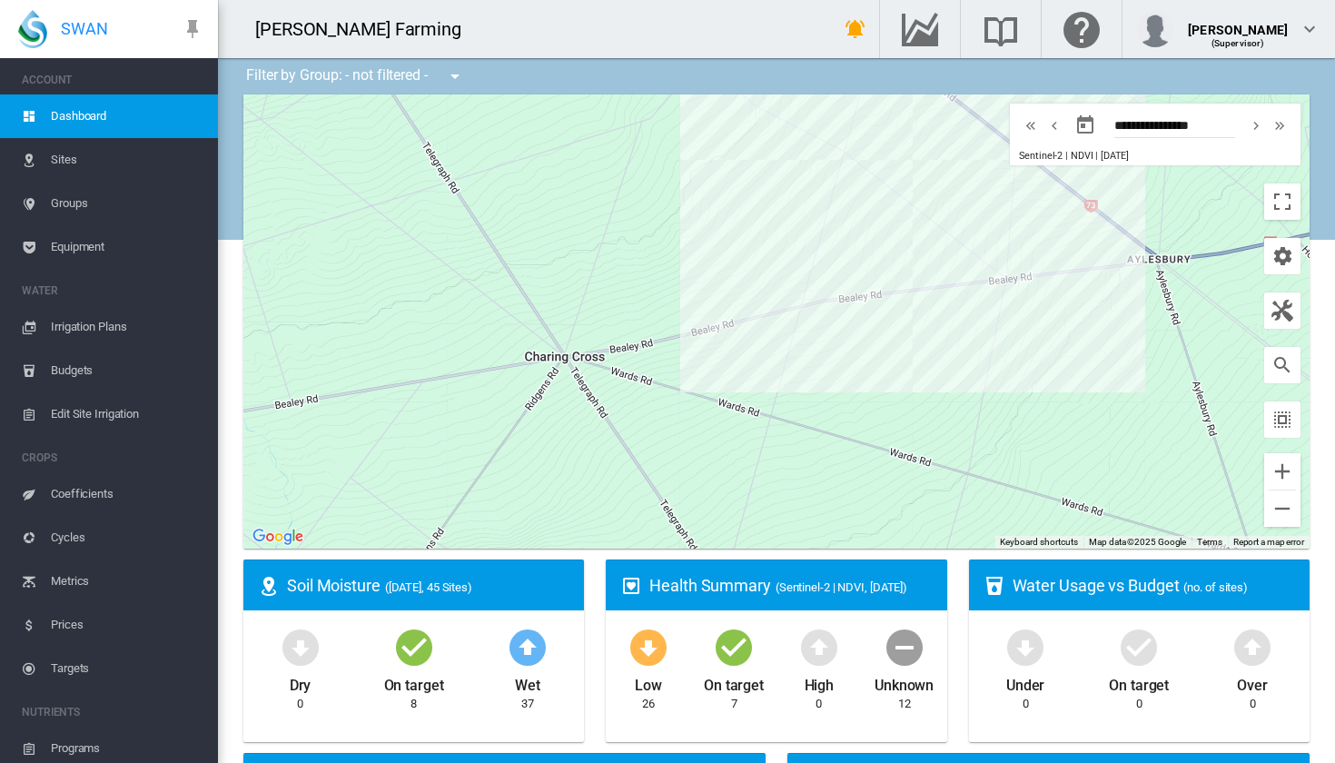
click at [113, 488] on span "Coefficients" at bounding box center [127, 494] width 153 height 44
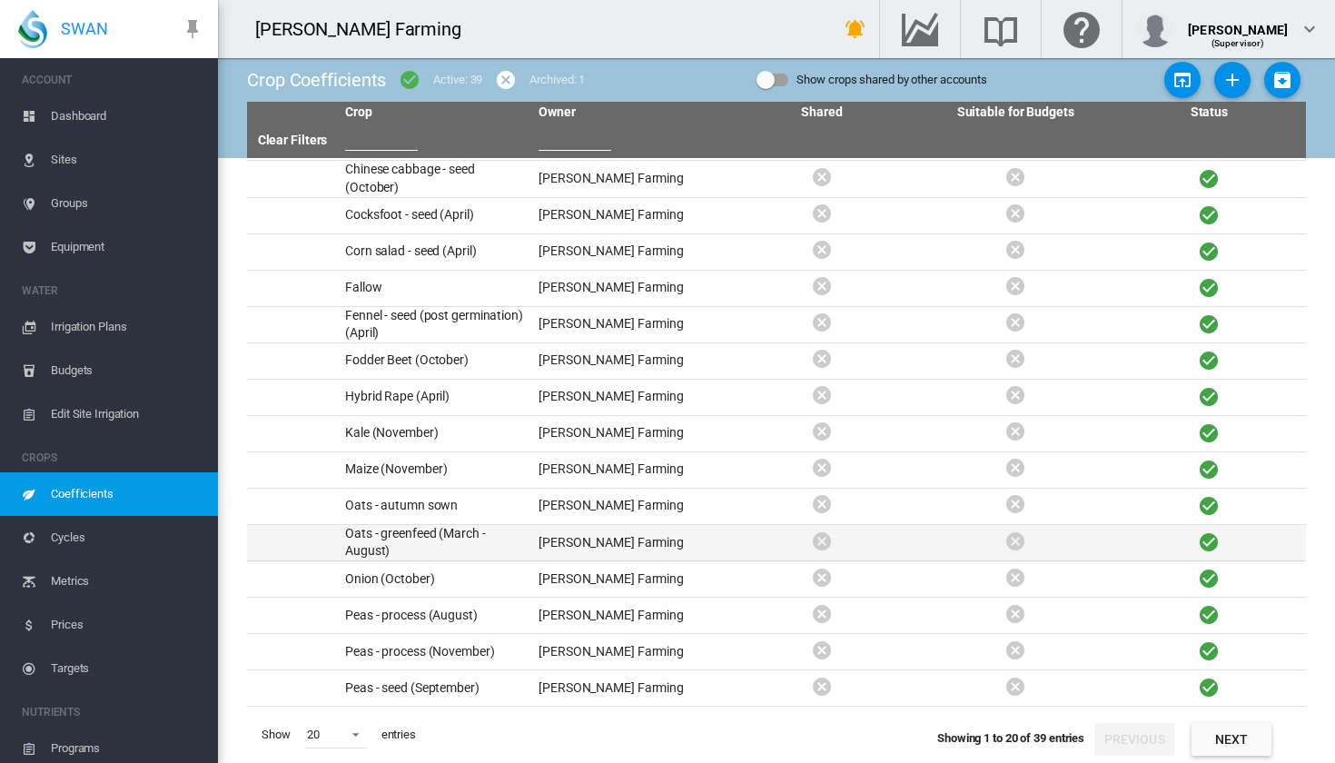
scroll to position [178, 0]
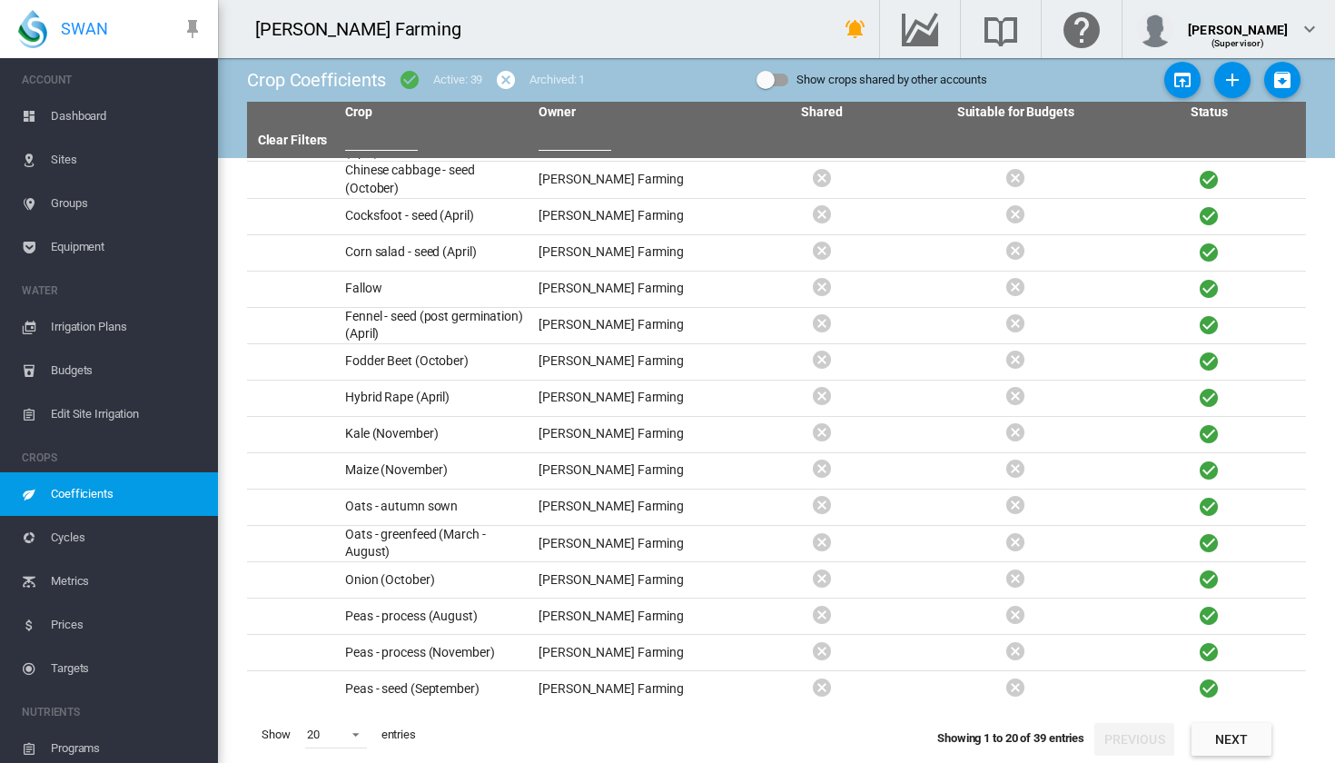
click at [1226, 761] on div "Show 20 5 10 20 30 50 100 200 entries Showing 1 to 20 of 39 entries Previous Ne…" at bounding box center [776, 735] width 1059 height 56
click at [1234, 750] on button "Next" at bounding box center [1232, 739] width 80 height 33
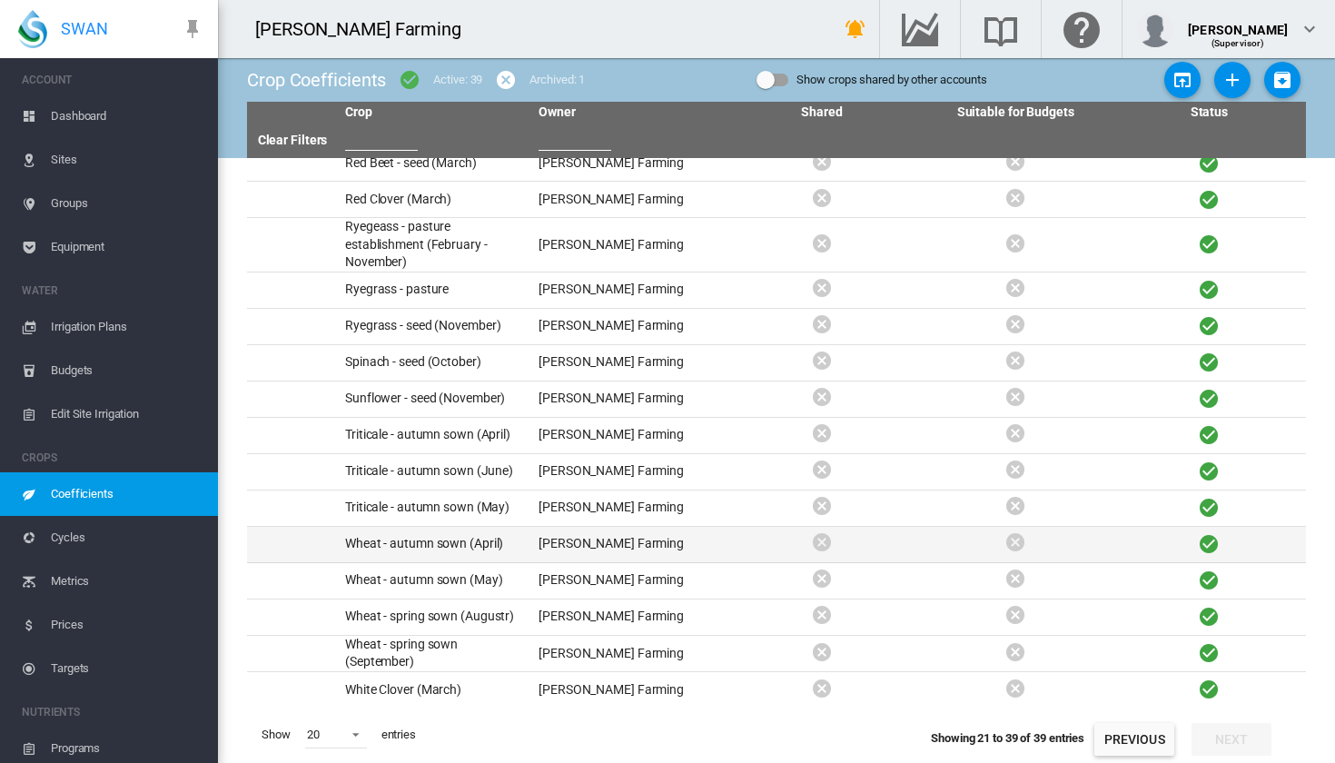
scroll to position [158, 0]
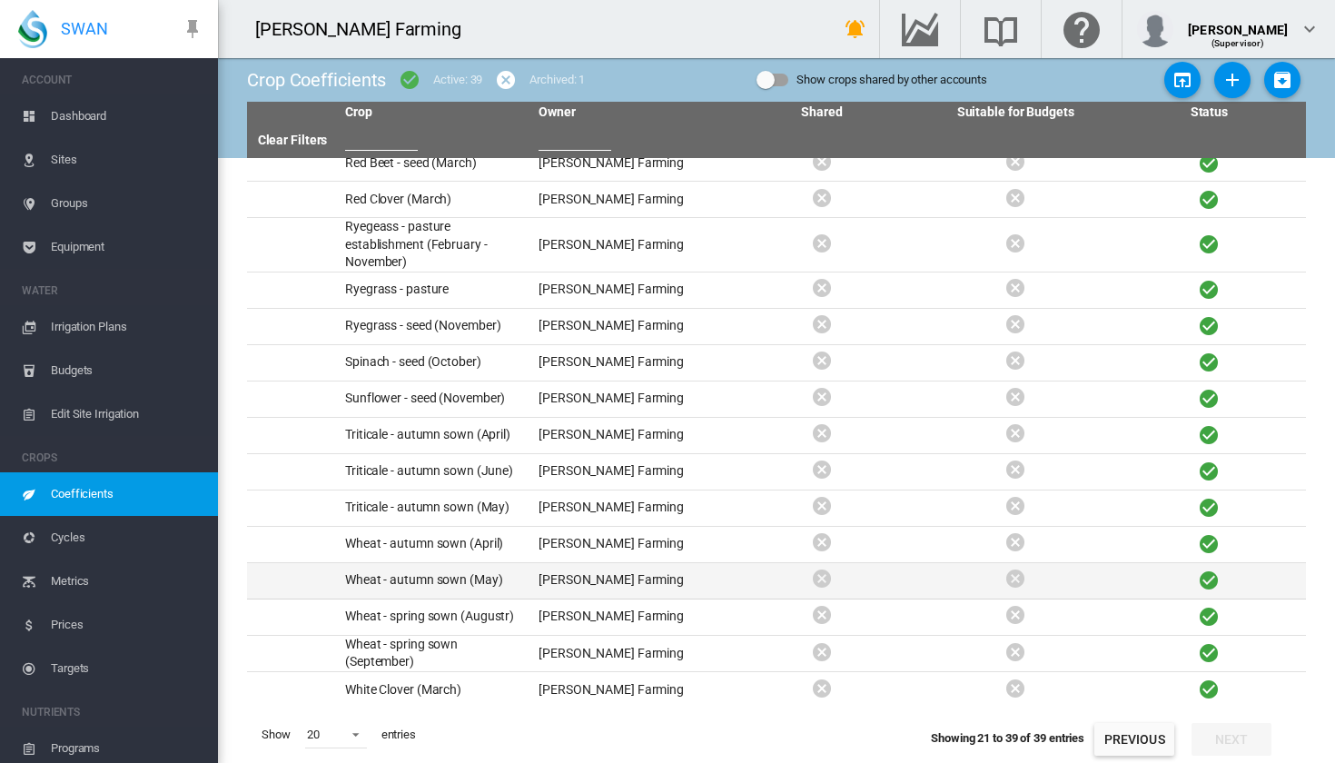
click at [552, 590] on td "[PERSON_NAME] Farming" at bounding box center [628, 580] width 194 height 35
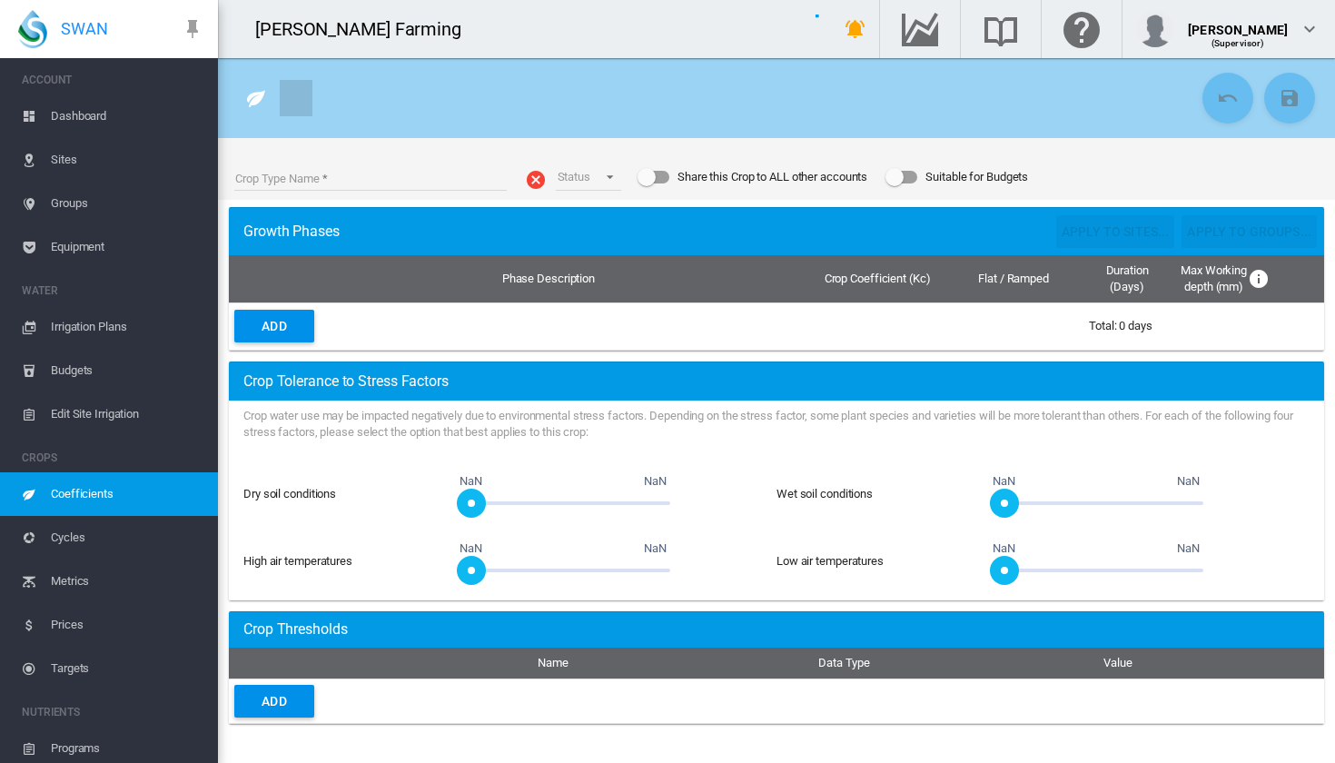
type input "**********"
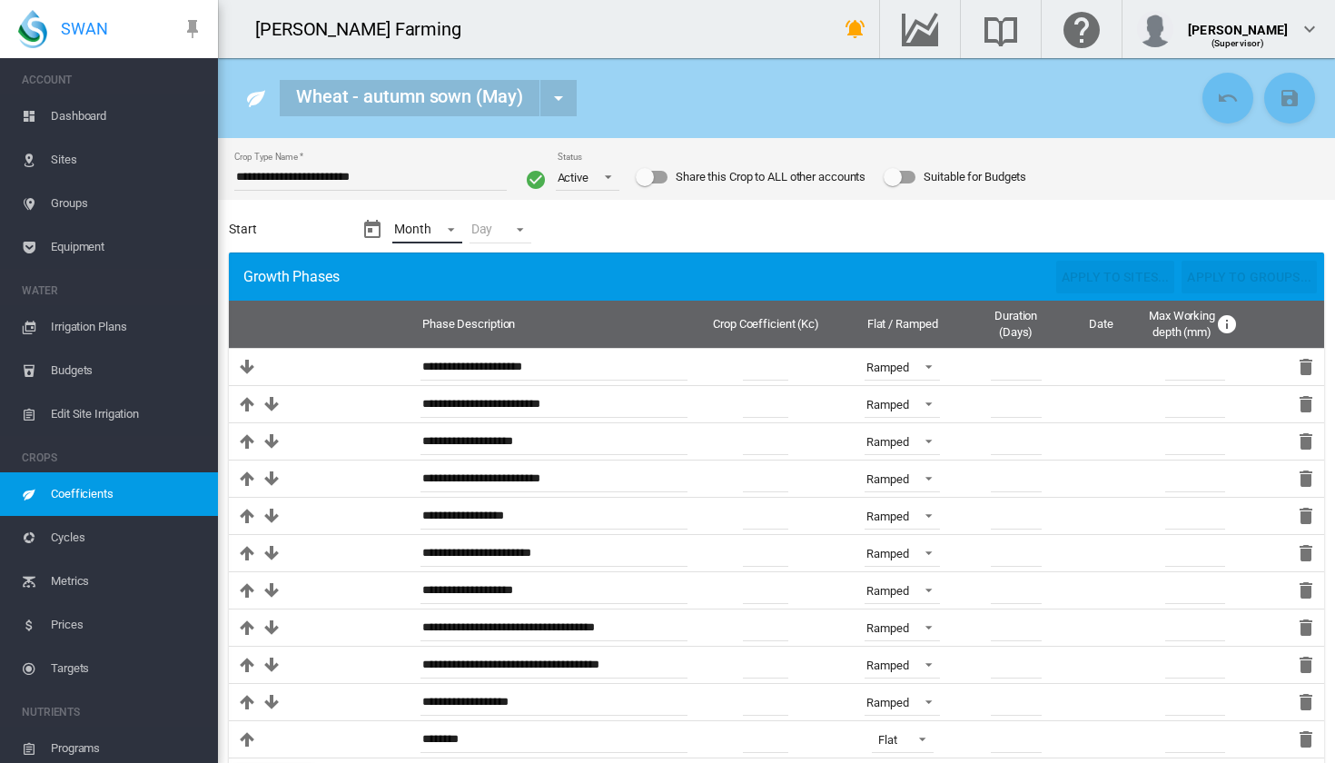
click at [450, 226] on md-select "Month - Jan Feb Mar Apr May Jun [DATE] Aug Sep Oct Nov Dec" at bounding box center [427, 229] width 70 height 27
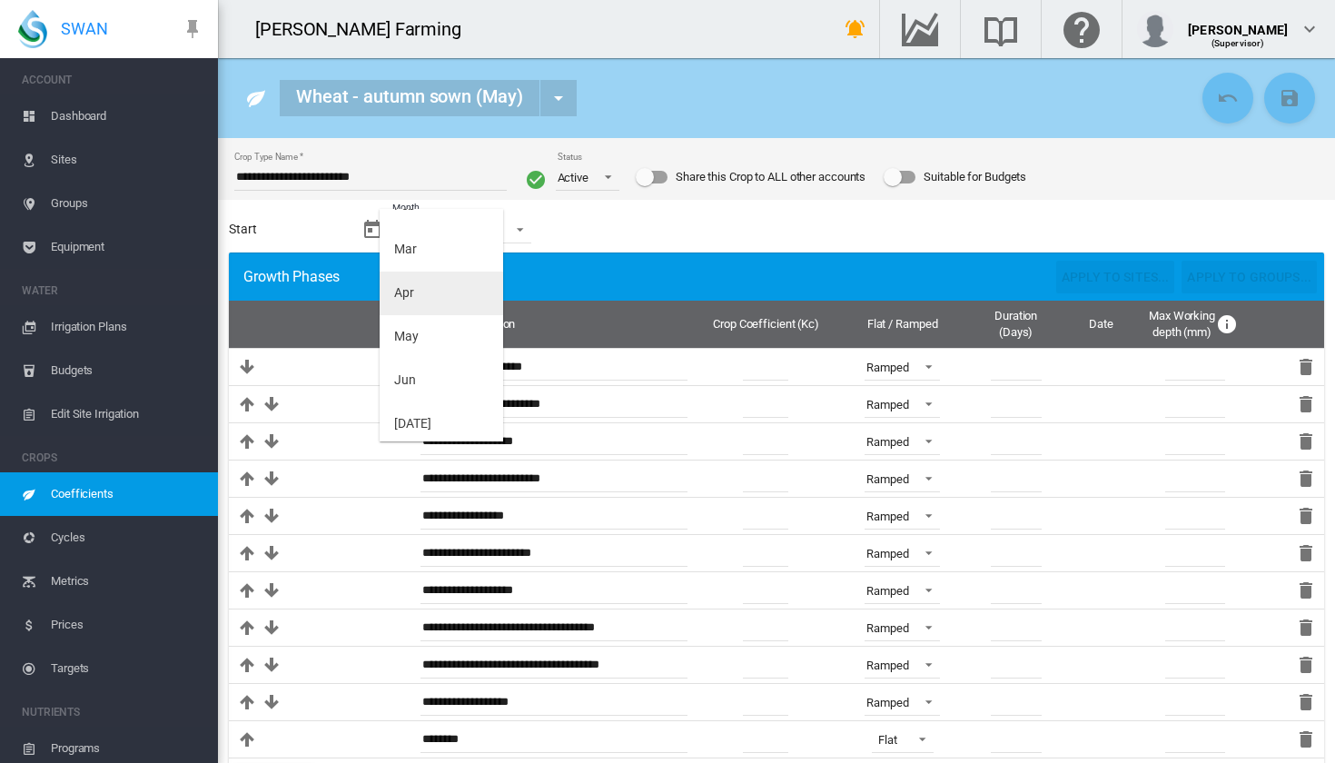
scroll to position [122, 0]
click at [435, 364] on md-option "Jun" at bounding box center [442, 371] width 124 height 44
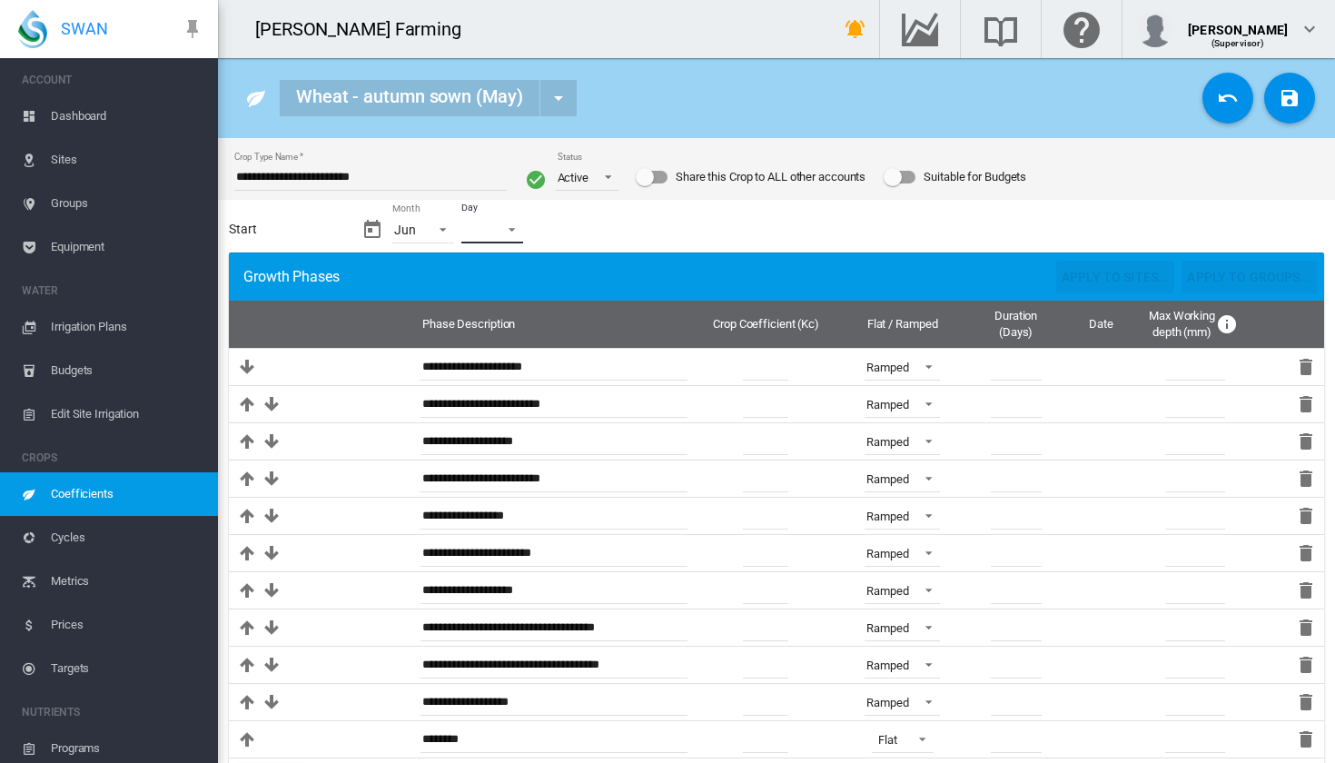
click at [509, 235] on md-select "Day - 01 02 03 04 05 06 07 08 09 10 11 12 13 14 15 16 17 18 19 20 21 22 23 24 2…" at bounding box center [493, 229] width 62 height 27
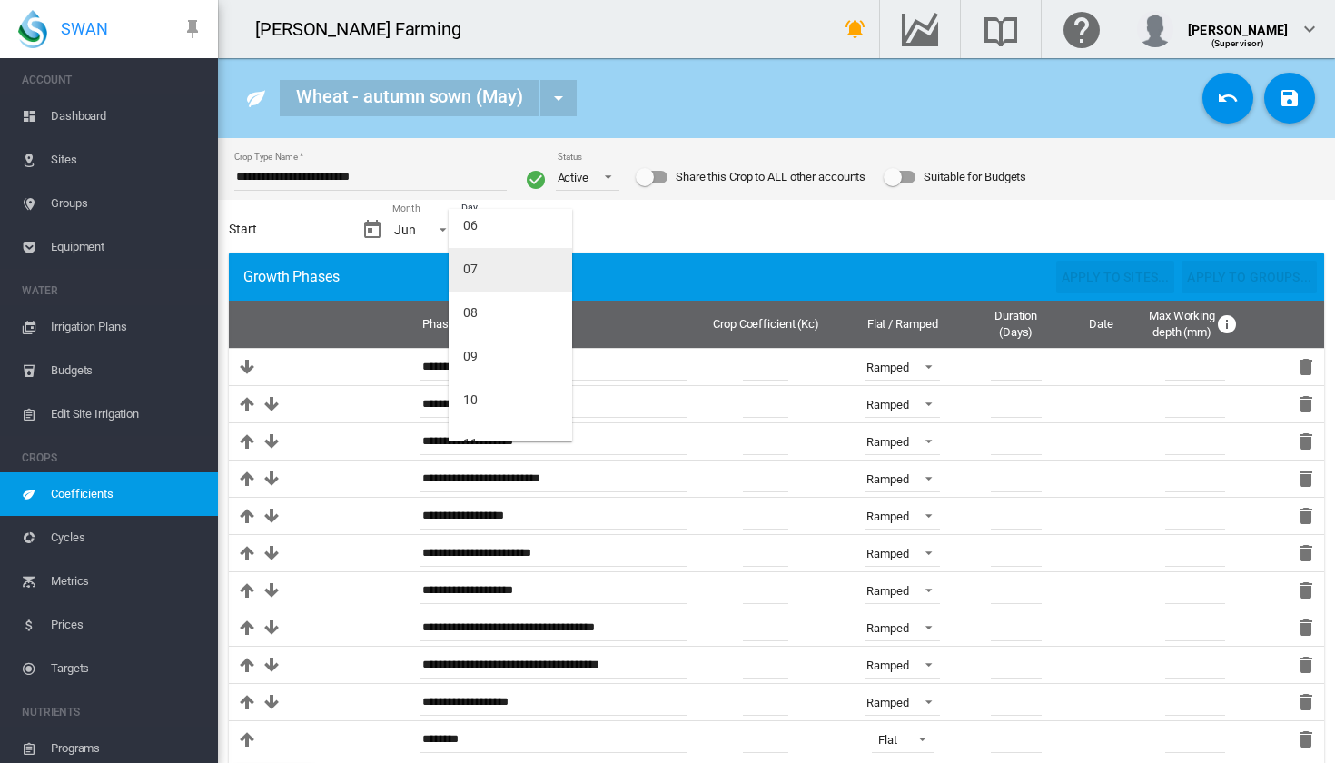
scroll to position [301, 0]
click at [510, 374] on md-option "10" at bounding box center [511, 366] width 124 height 44
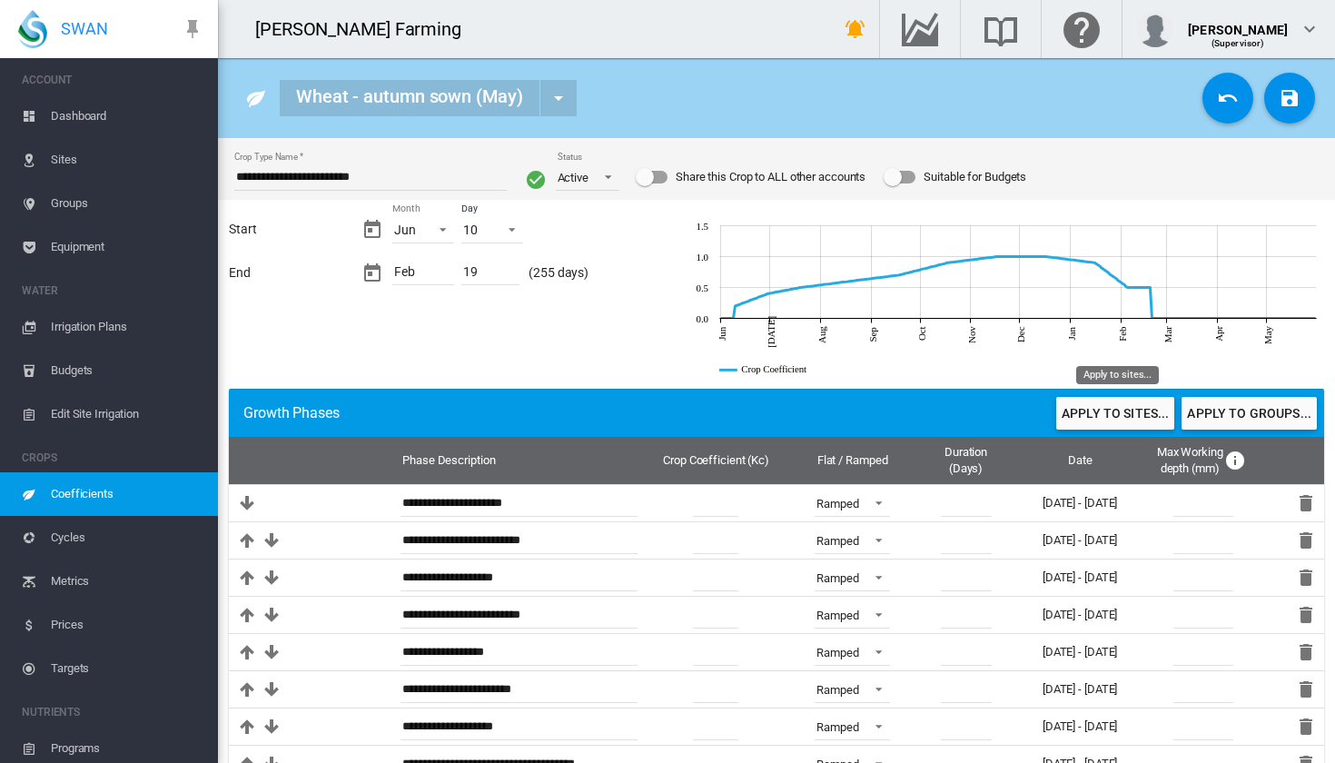
click at [1101, 418] on button "Apply to sites..." at bounding box center [1116, 413] width 118 height 33
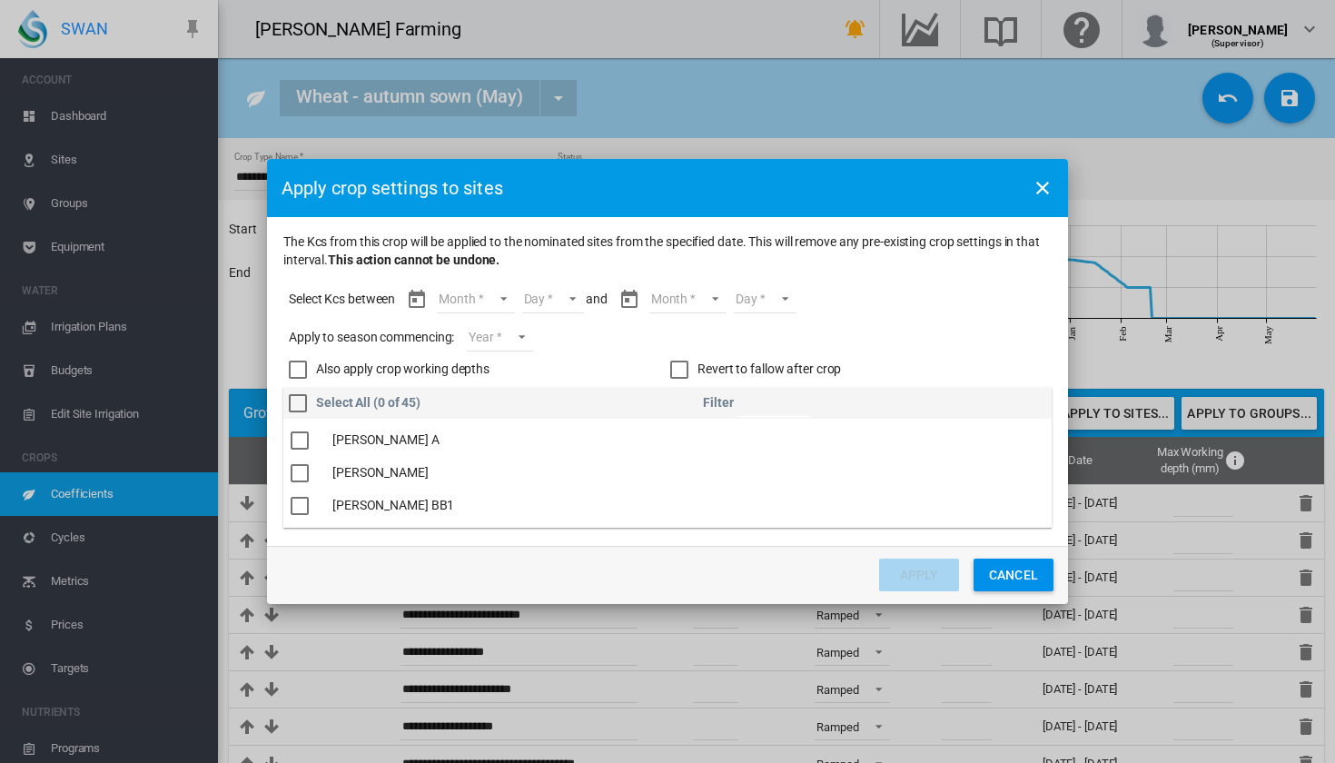
click at [488, 299] on md-select "Month Jun Jul Aug Sep Oct Nov Dec Jan Feb" at bounding box center [475, 299] width 77 height 27
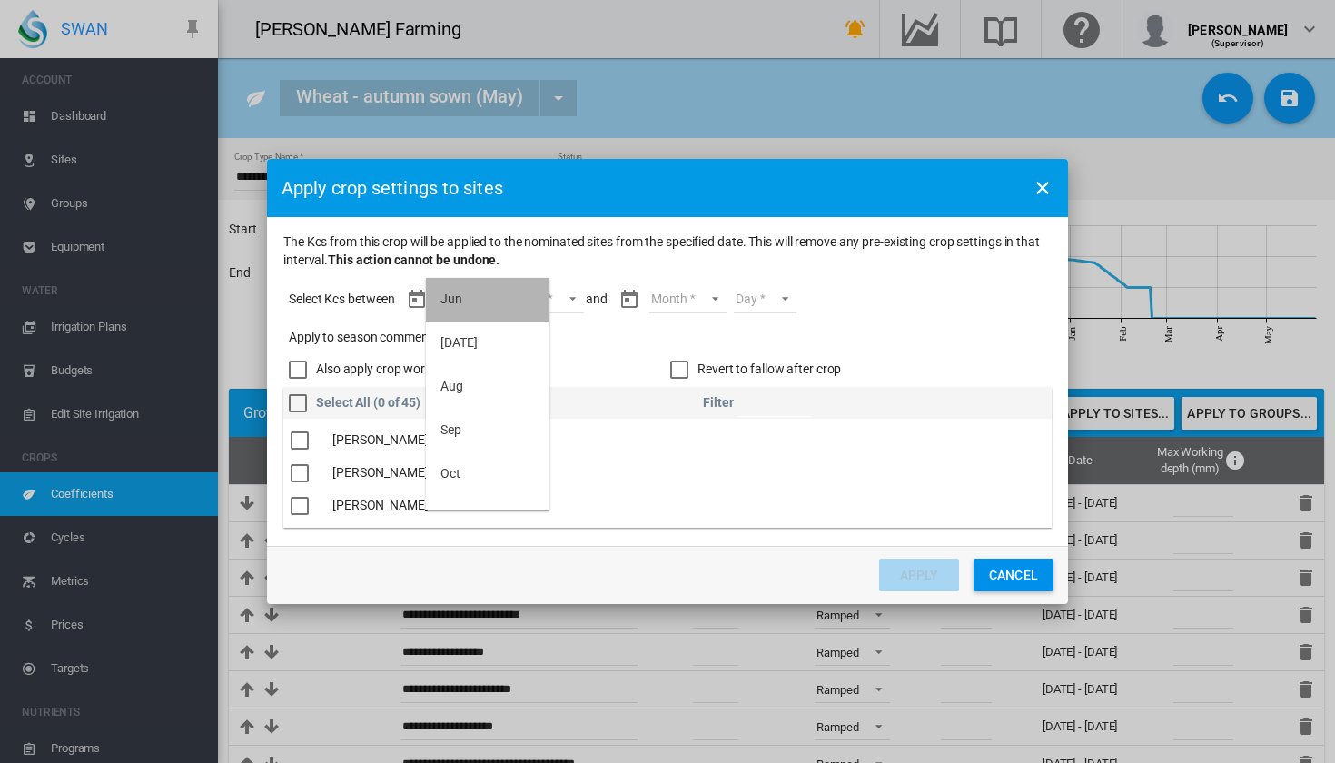
click at [478, 300] on md-option "Jun" at bounding box center [488, 300] width 124 height 44
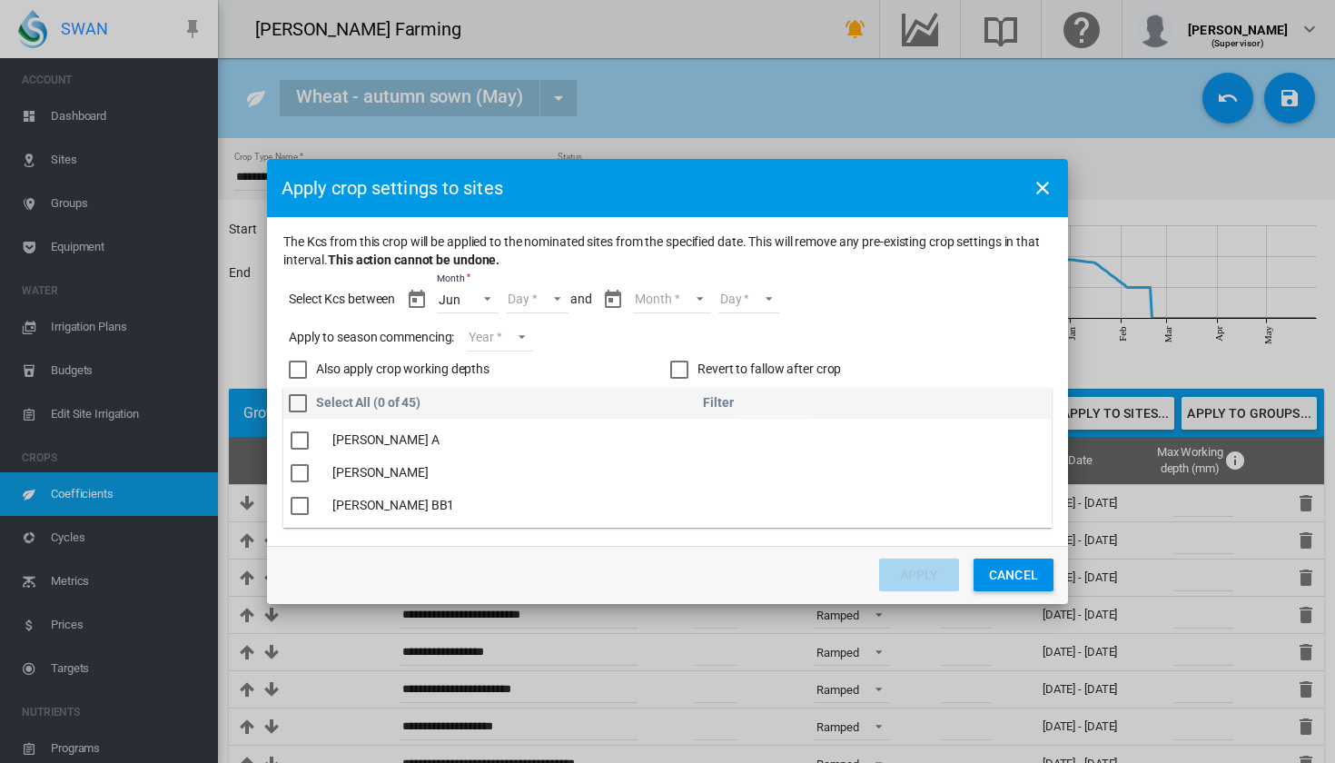
click at [651, 311] on md-select "Month Jun Jul Aug Sep Oct Nov Dec Jan Feb" at bounding box center [671, 299] width 77 height 27
click at [665, 475] on md-option "Oct" at bounding box center [683, 474] width 124 height 44
click at [763, 289] on md-select "Day 01 02 03 04 05 06 07 08 09 10 11 12 13 14 15 16 17 18 19 20 21 22 23 24 25 …" at bounding box center [733, 299] width 63 height 27
click at [592, 334] on md-backdrop at bounding box center [667, 381] width 1335 height 763
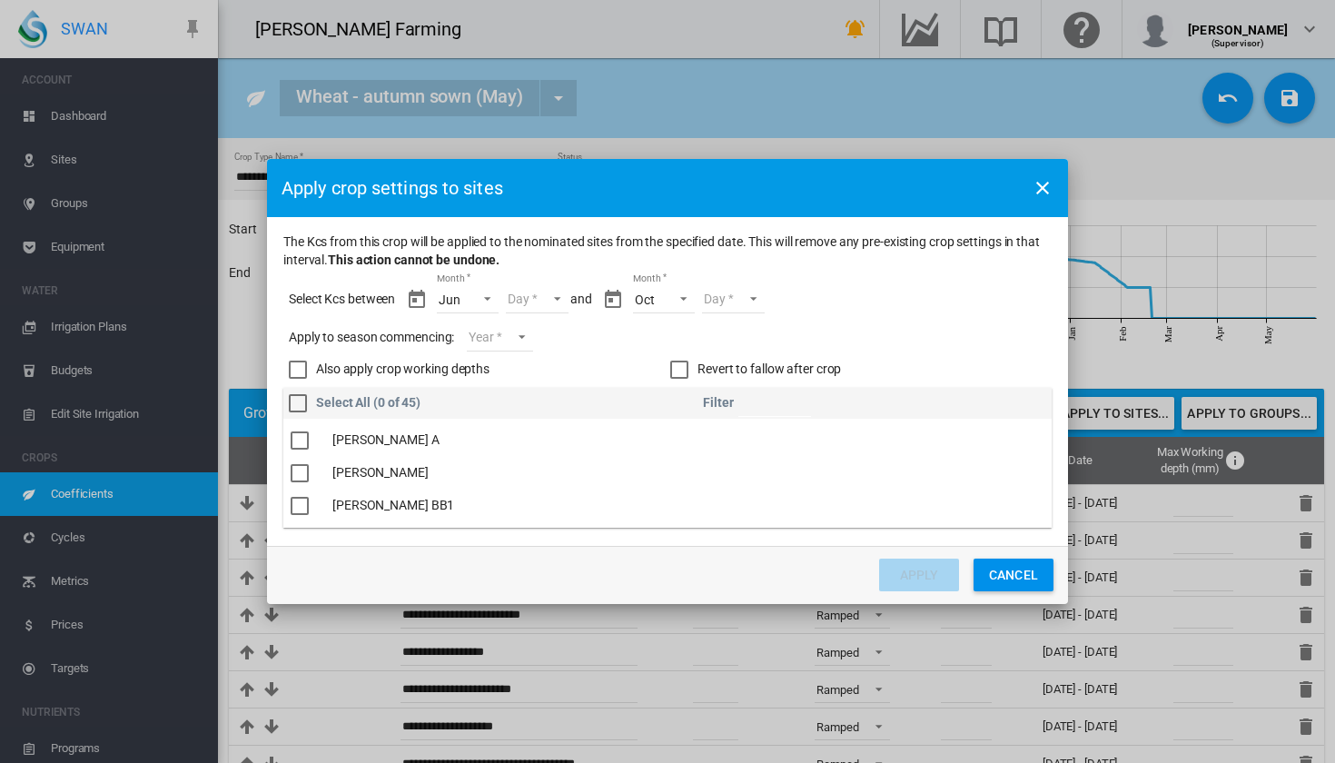
click at [668, 299] on md-select-value "Oct" at bounding box center [664, 299] width 62 height 27
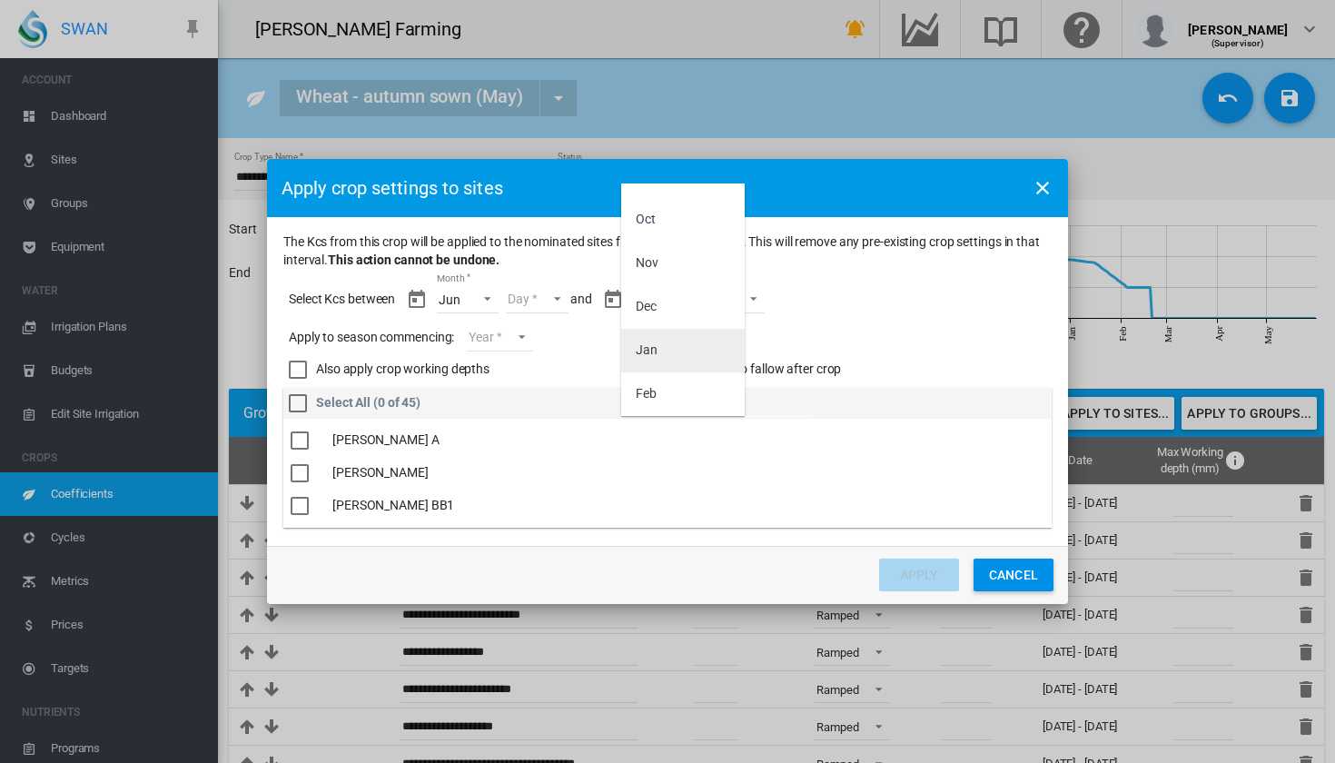
scroll to position [160, 0]
click at [674, 406] on md-option "Feb" at bounding box center [683, 394] width 124 height 44
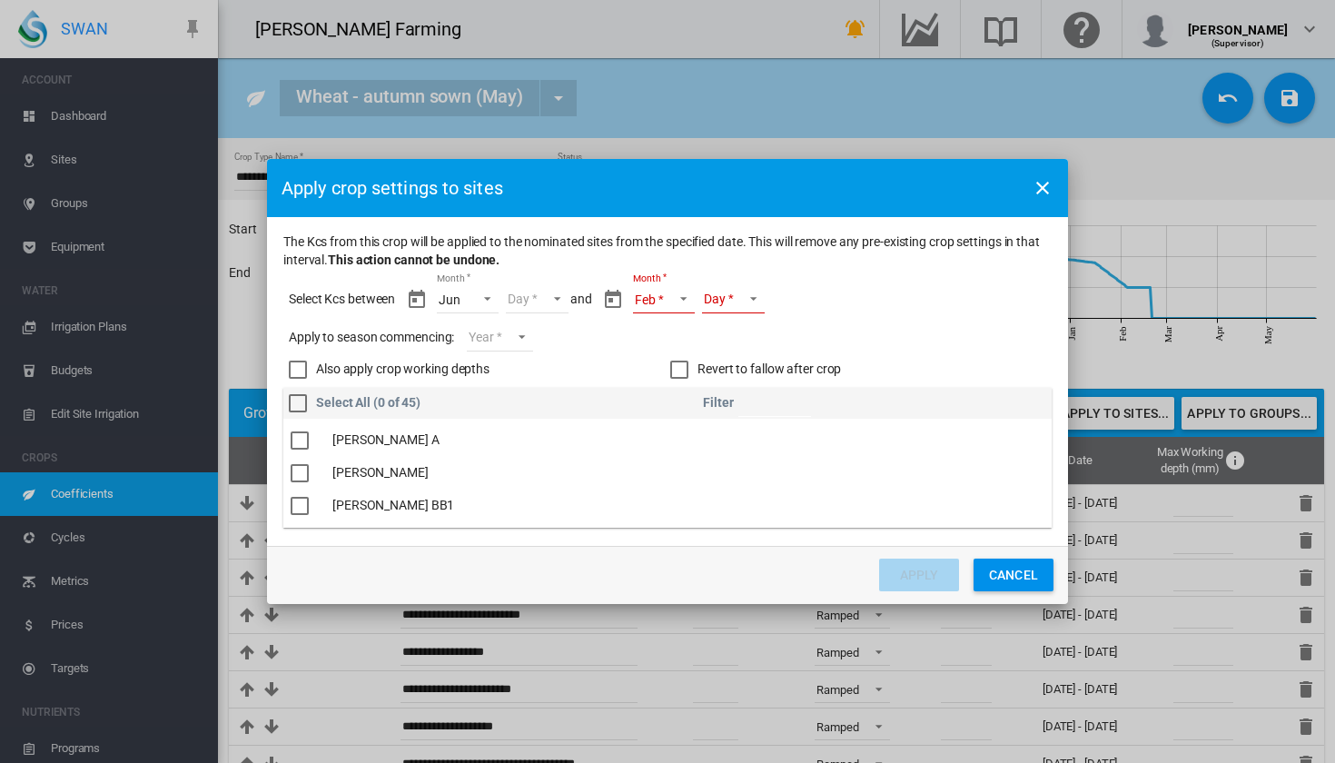
click at [754, 306] on md-select "Day" at bounding box center [733, 299] width 63 height 27
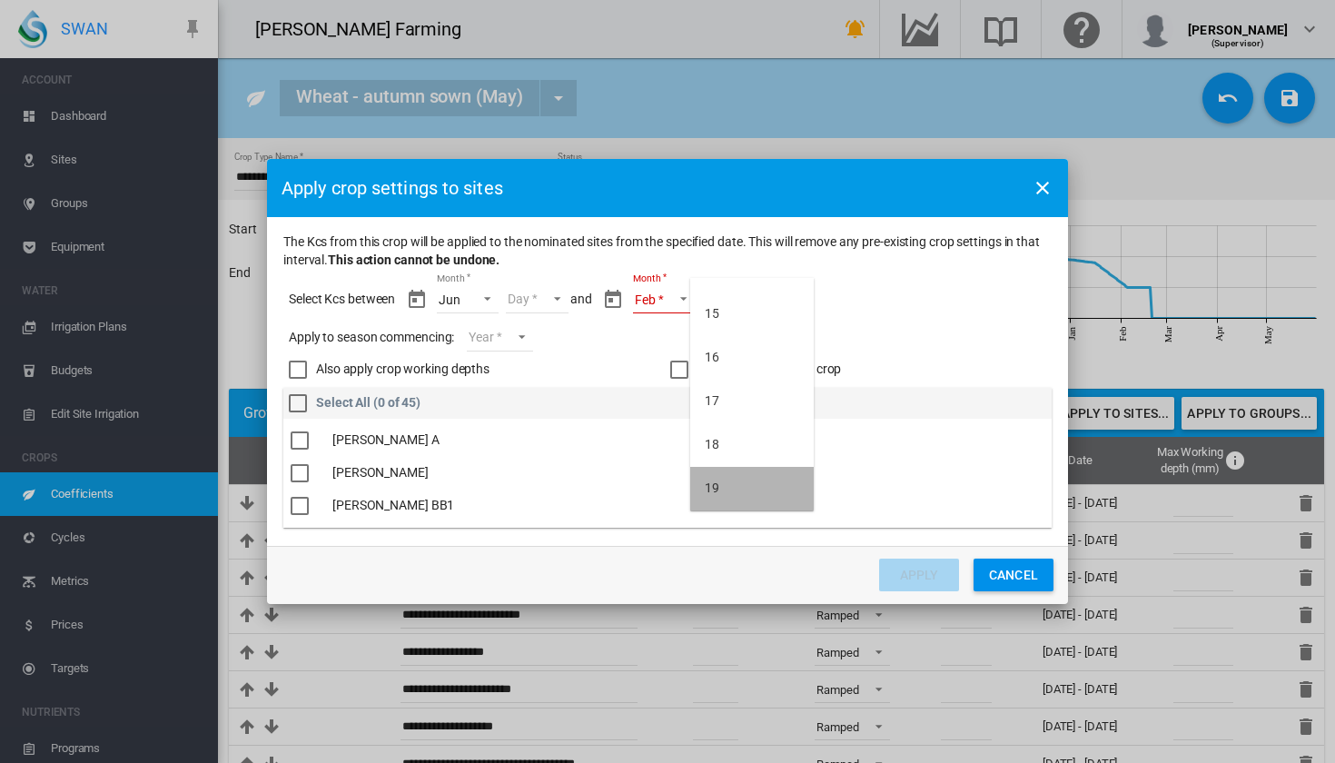
click at [749, 484] on md-option "19" at bounding box center [752, 489] width 124 height 44
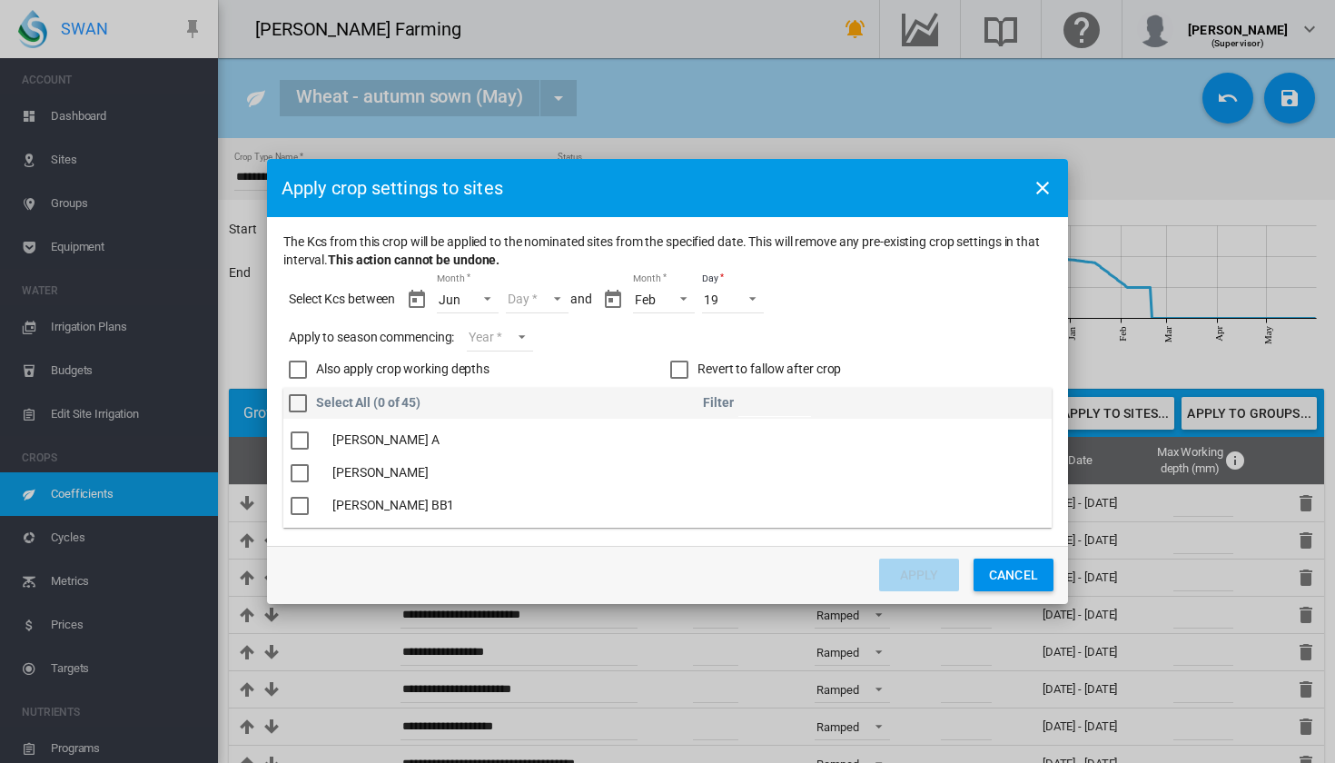
click at [541, 295] on md-select "Day 10 11 12 13 14 15 16 17 18 19 20 21 22 23 24 25 26 27 28 29 30" at bounding box center [537, 299] width 63 height 27
click at [540, 300] on md-option "10" at bounding box center [557, 300] width 124 height 44
click at [520, 337] on md-select "Year [DATE] [CREDIT_CARD_NUMBER]" at bounding box center [499, 337] width 65 height 27
click at [519, 331] on md-option "2025" at bounding box center [532, 335] width 124 height 44
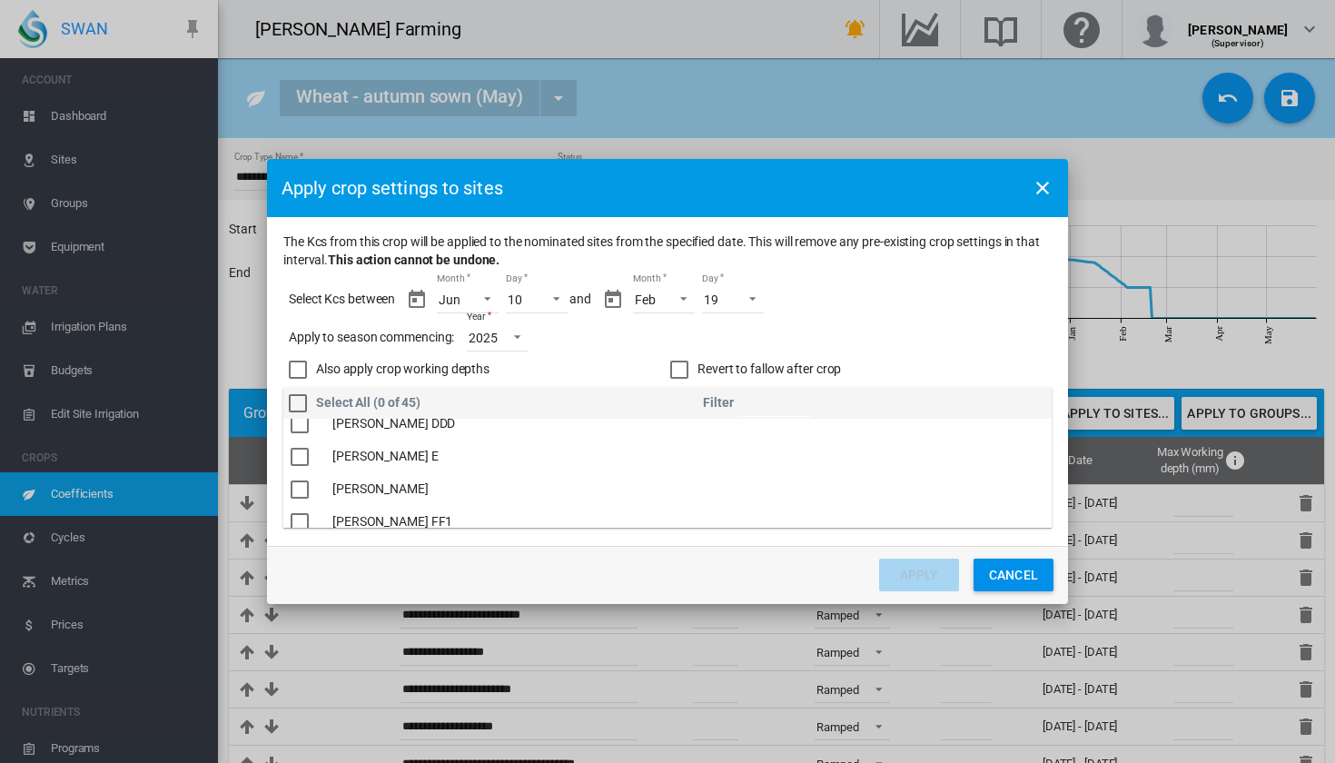
click at [303, 454] on div "The Kcs ..." at bounding box center [300, 457] width 18 height 18
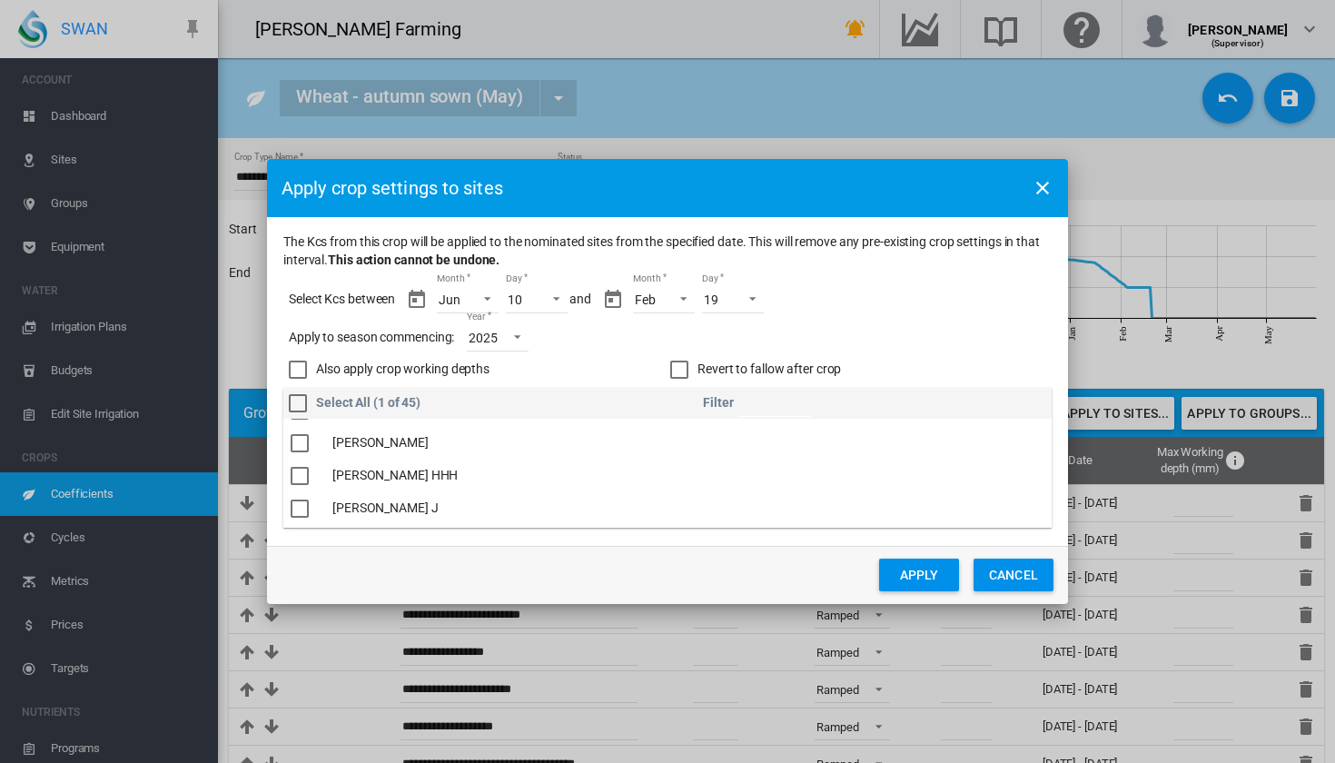
scroll to position [490, 0]
click at [292, 470] on div "The Kcs ..." at bounding box center [300, 474] width 18 height 18
click at [304, 474] on div "The Kcs ..." at bounding box center [300, 470] width 18 height 18
click at [934, 581] on button "Apply" at bounding box center [919, 575] width 80 height 33
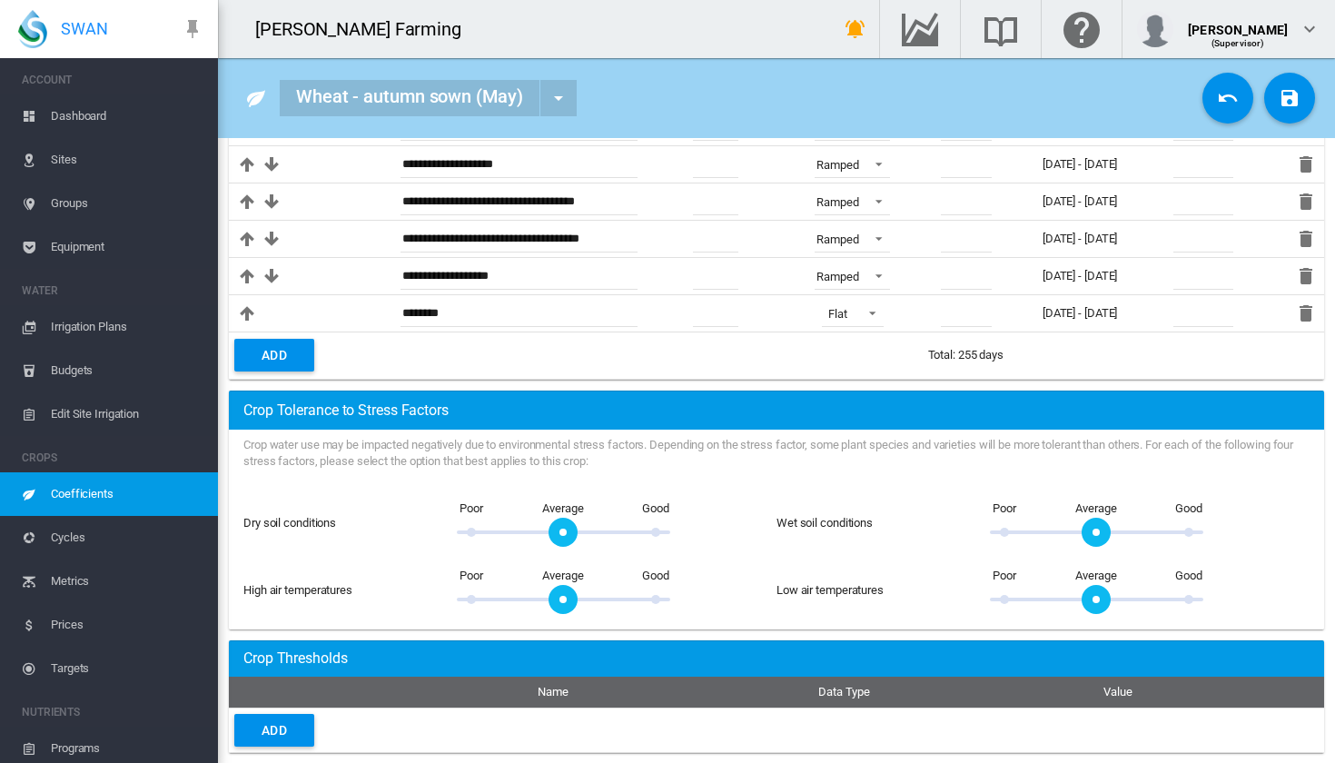
scroll to position [561, 0]
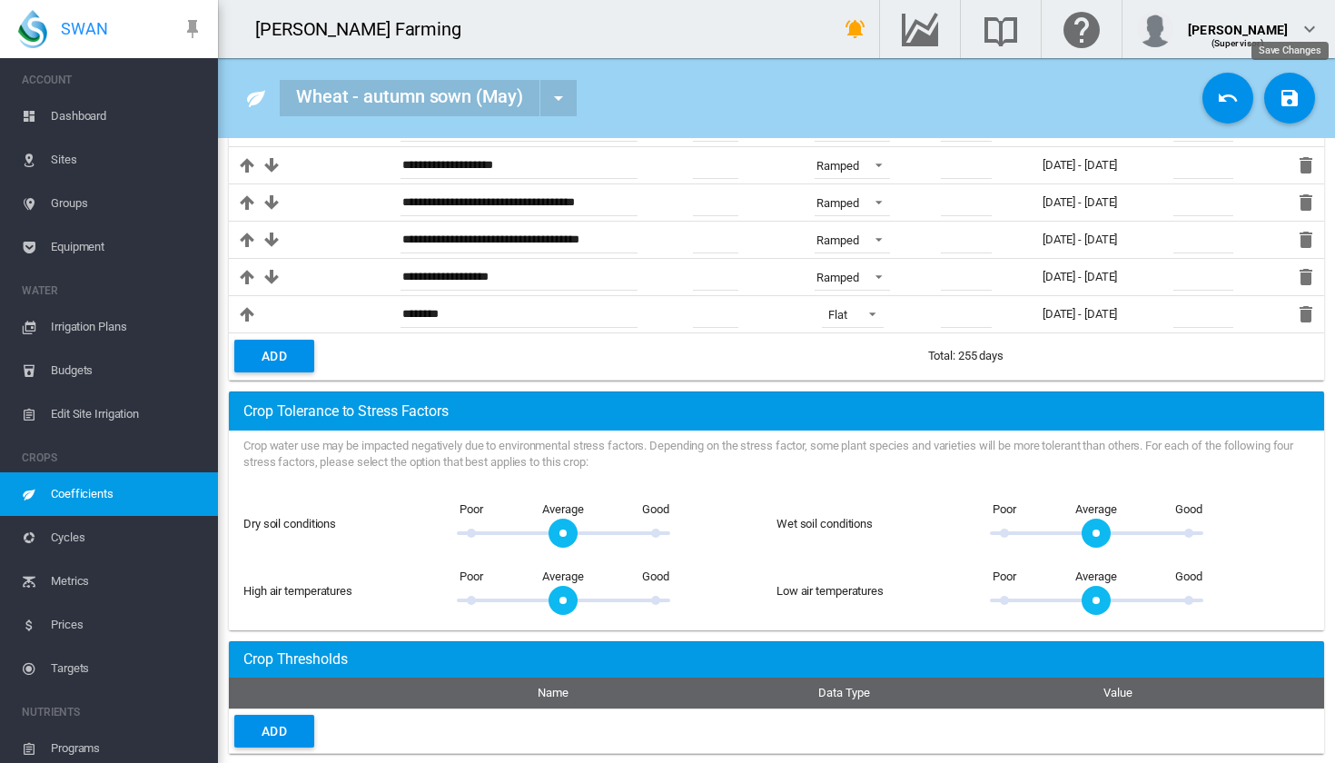
click at [1301, 88] on md-icon "icon-content-save" at bounding box center [1290, 98] width 22 height 22
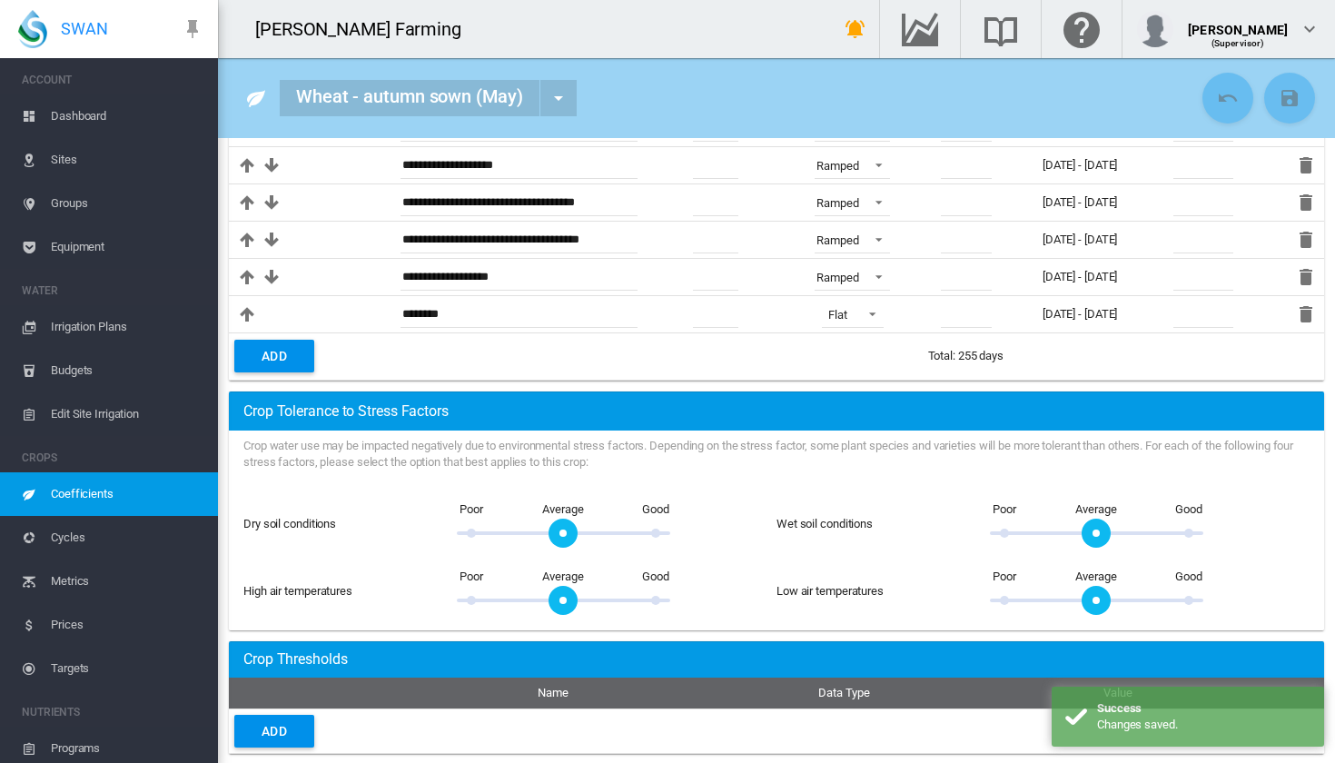
click at [127, 104] on span "Dashboard" at bounding box center [127, 116] width 153 height 44
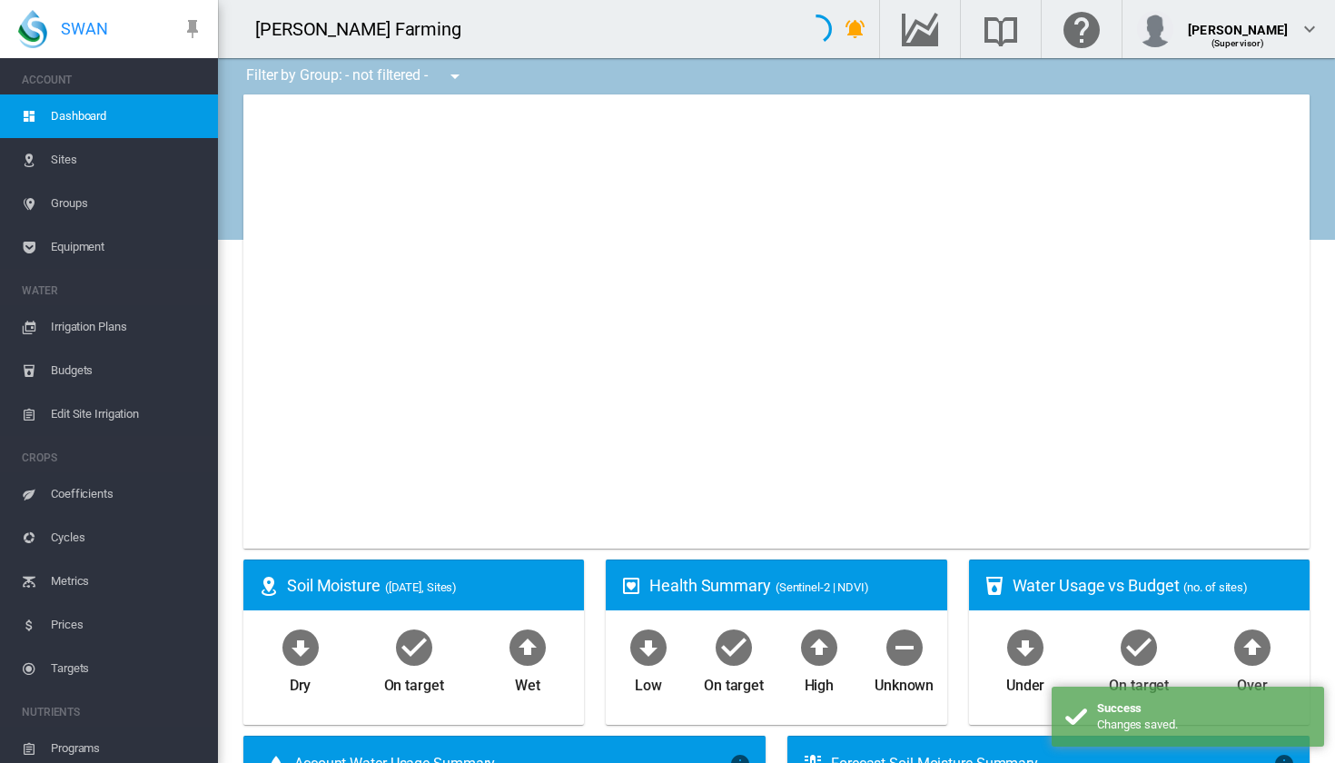
type input "**********"
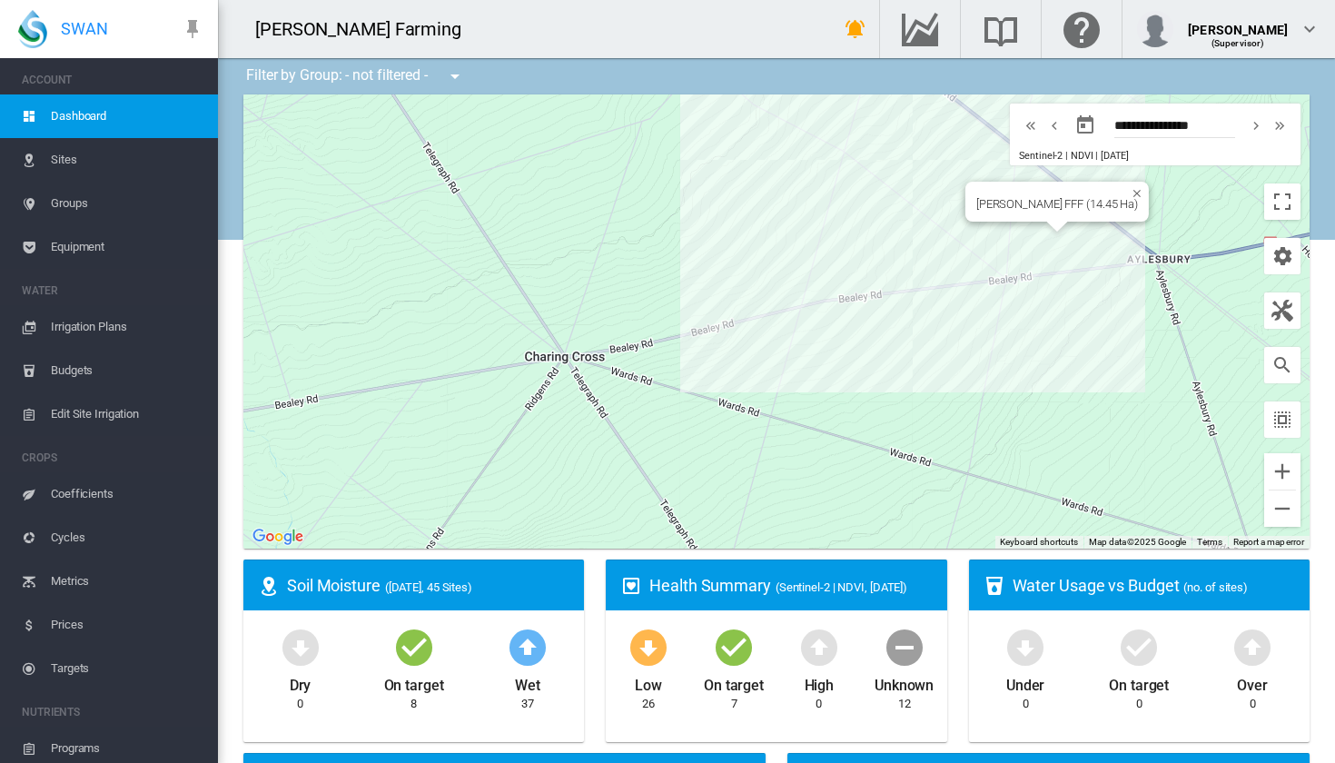
click at [1046, 238] on div "Brooker FFF (14.45 Ha)" at bounding box center [776, 321] width 1067 height 454
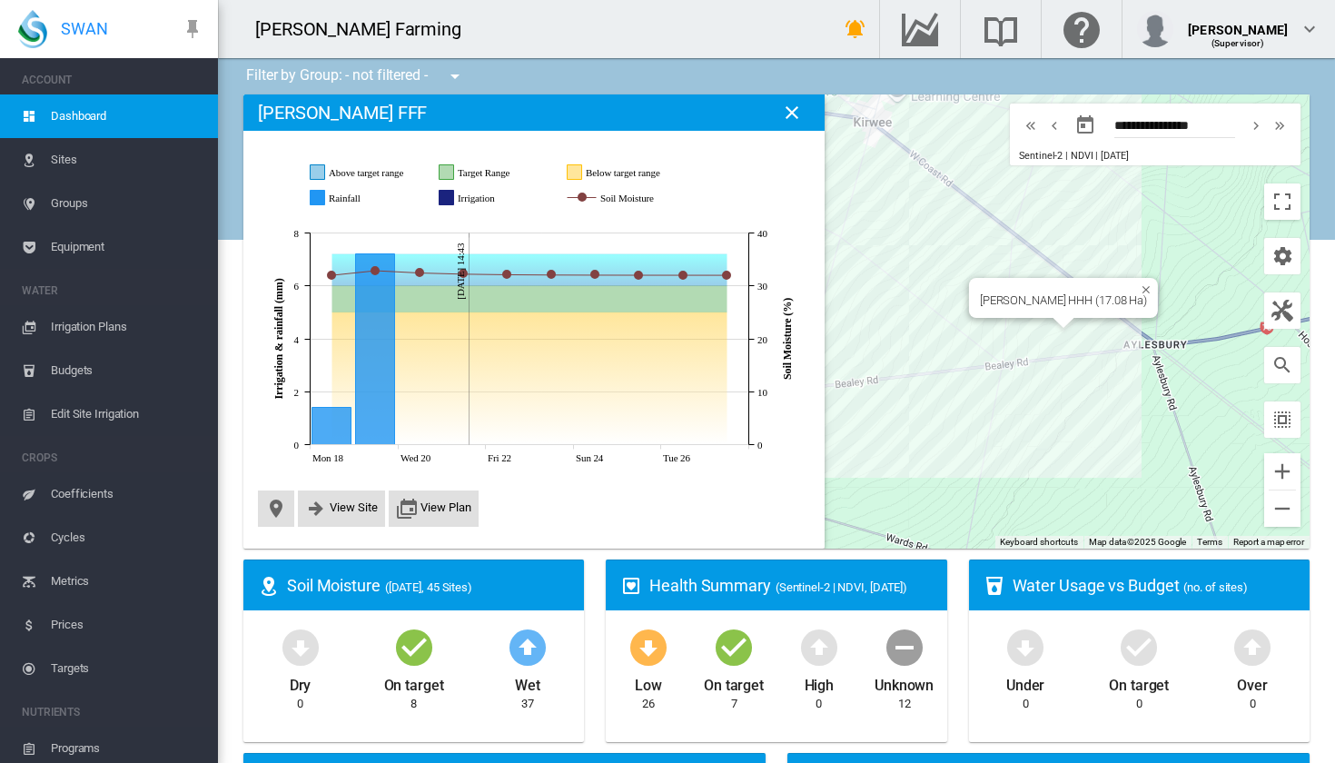
click at [1063, 330] on div "Brooker HHH (17.08 Ha)" at bounding box center [776, 321] width 1067 height 454
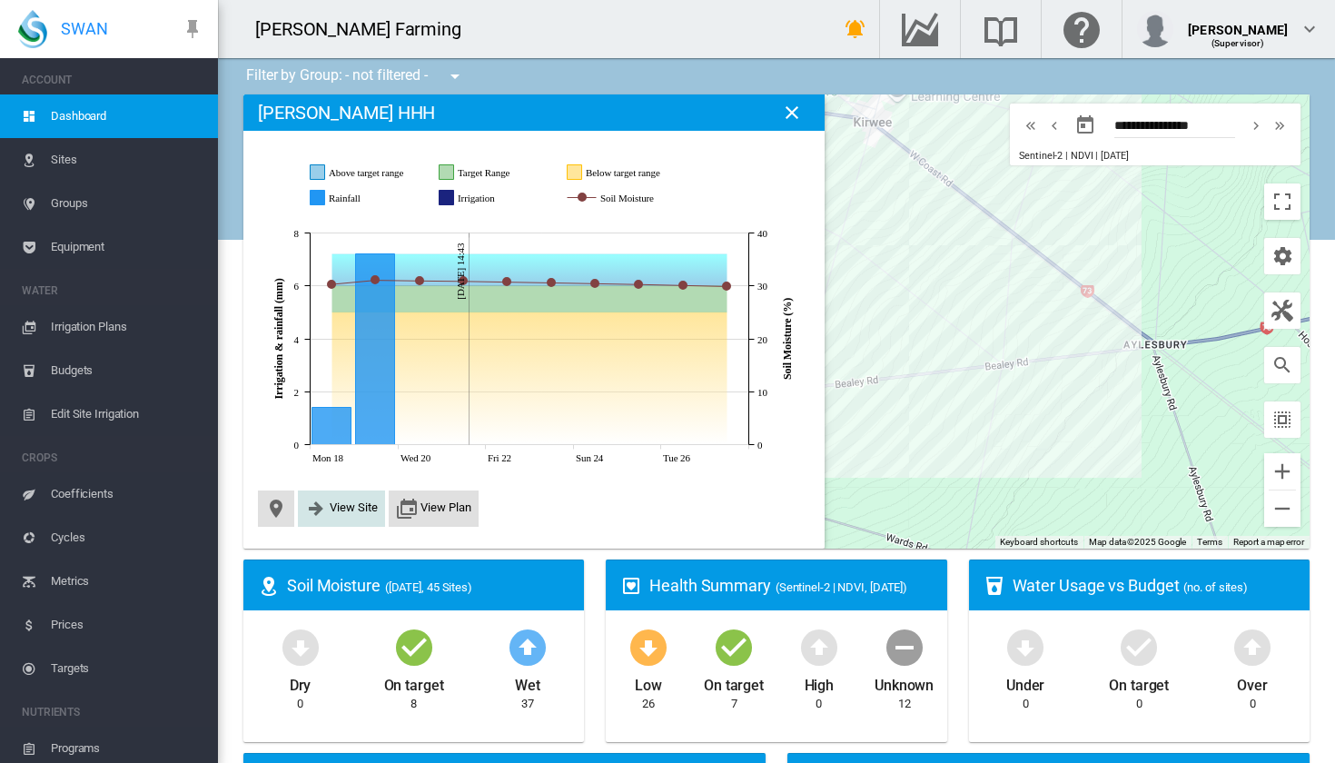
click at [350, 511] on span "View Site" at bounding box center [354, 508] width 48 height 14
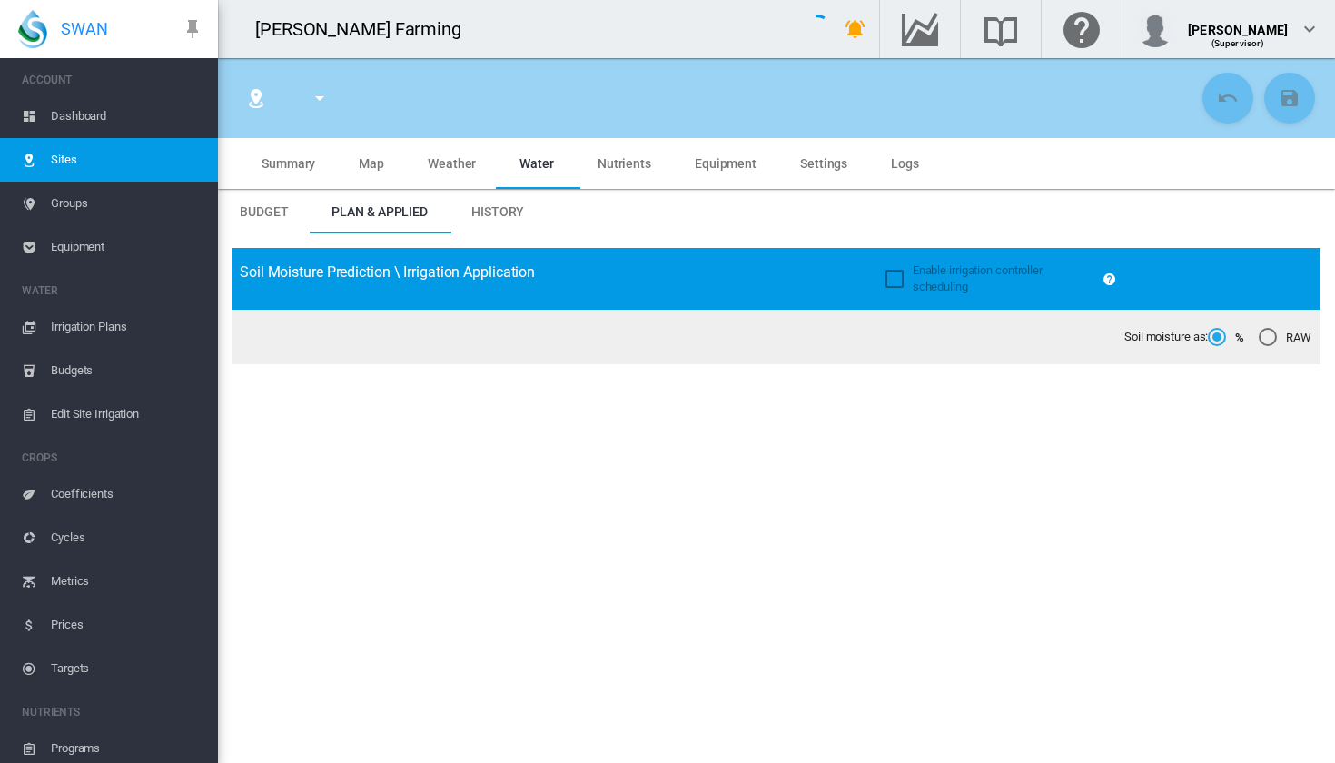
type input "**********"
type input "*****"
type input "*********"
type input "***"
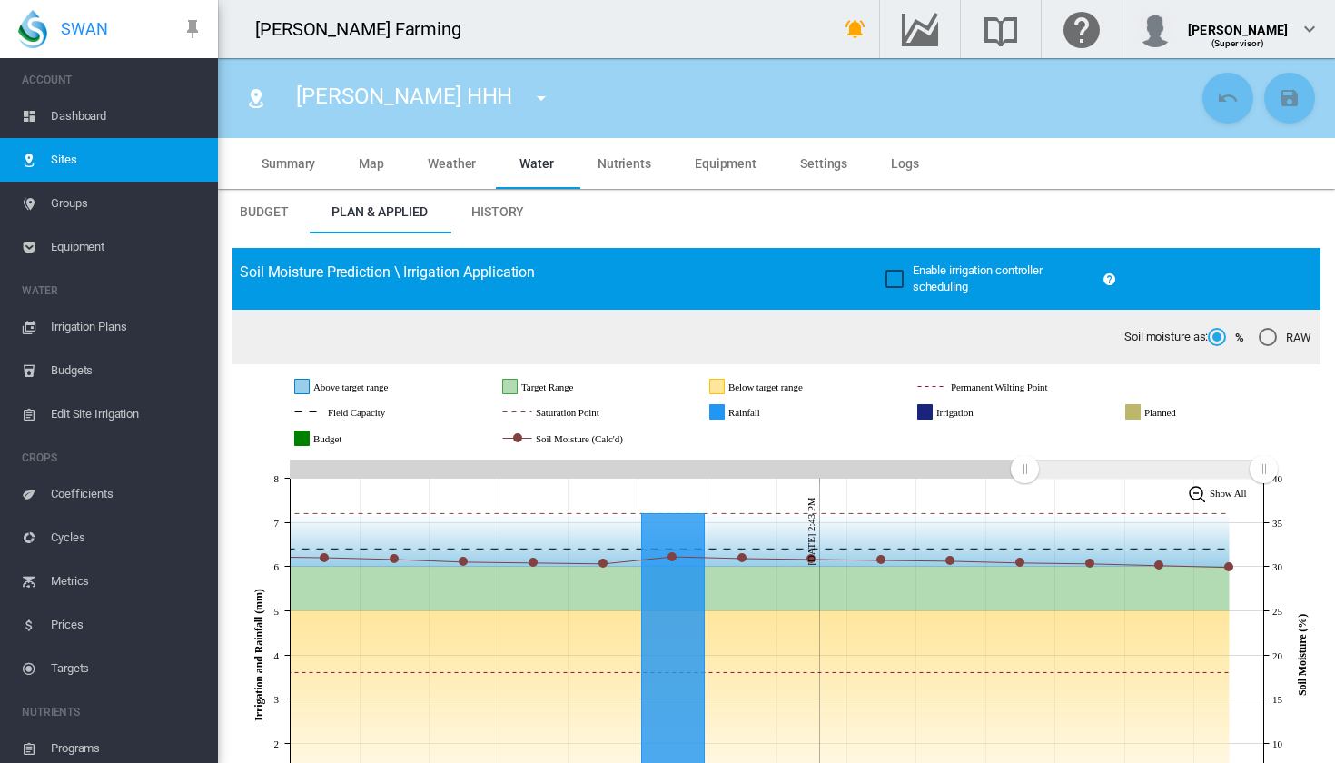
click at [511, 204] on span "History" at bounding box center [497, 211] width 53 height 15
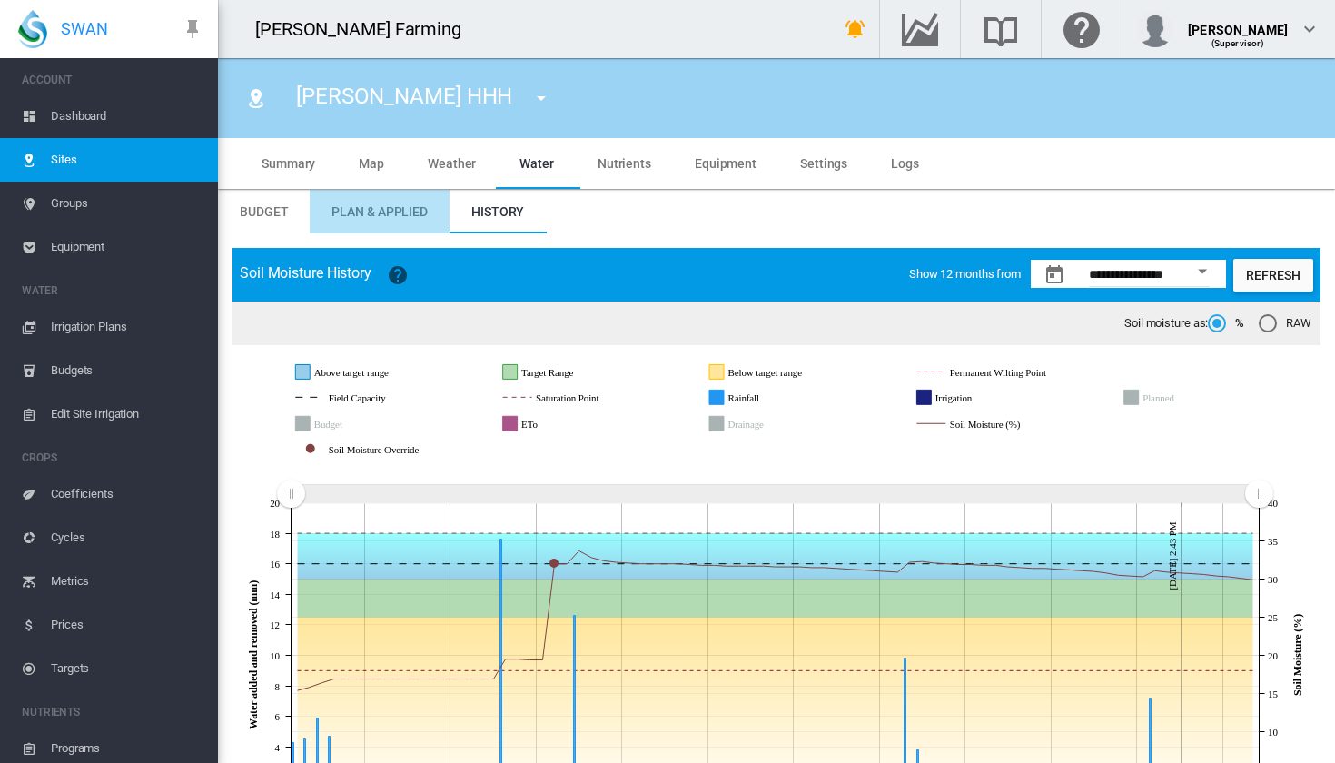
click at [400, 225] on md-tab-item "Plan & Applied" at bounding box center [380, 212] width 140 height 44
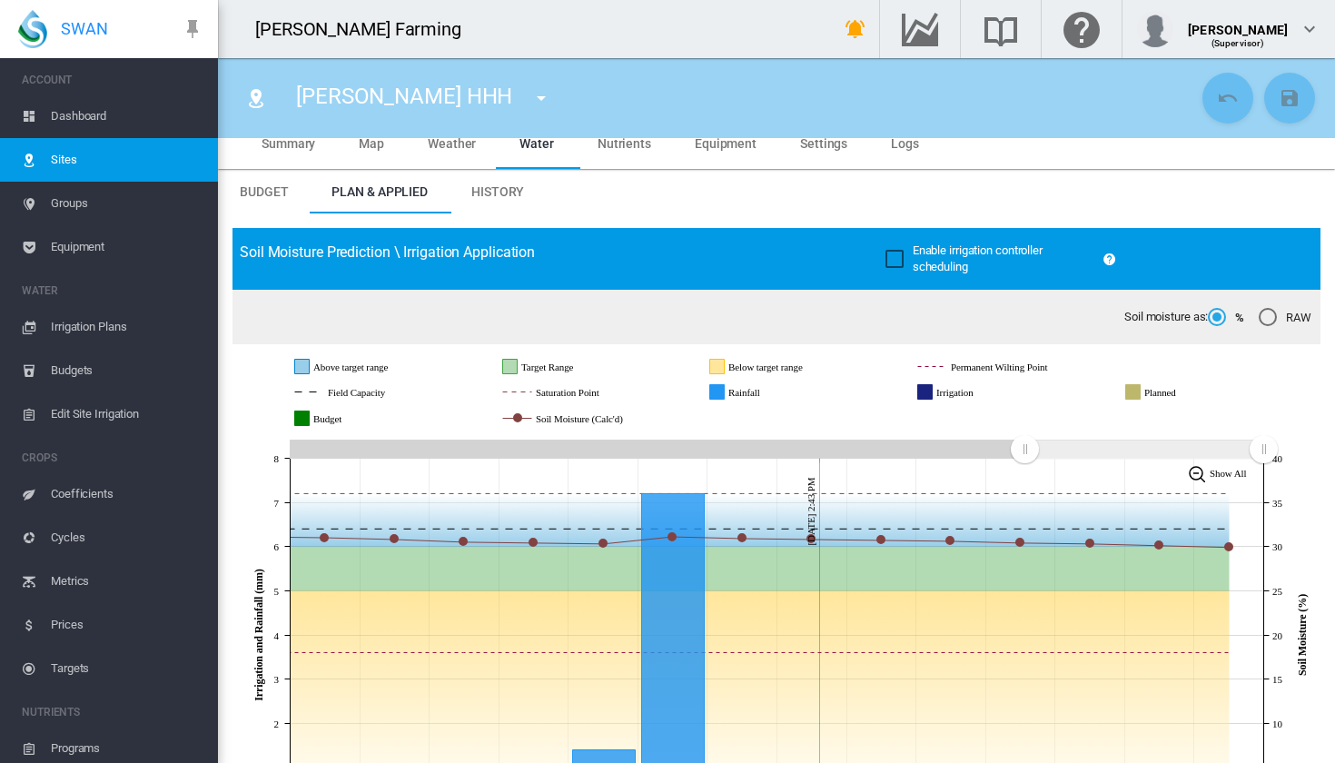
scroll to position [19, 0]
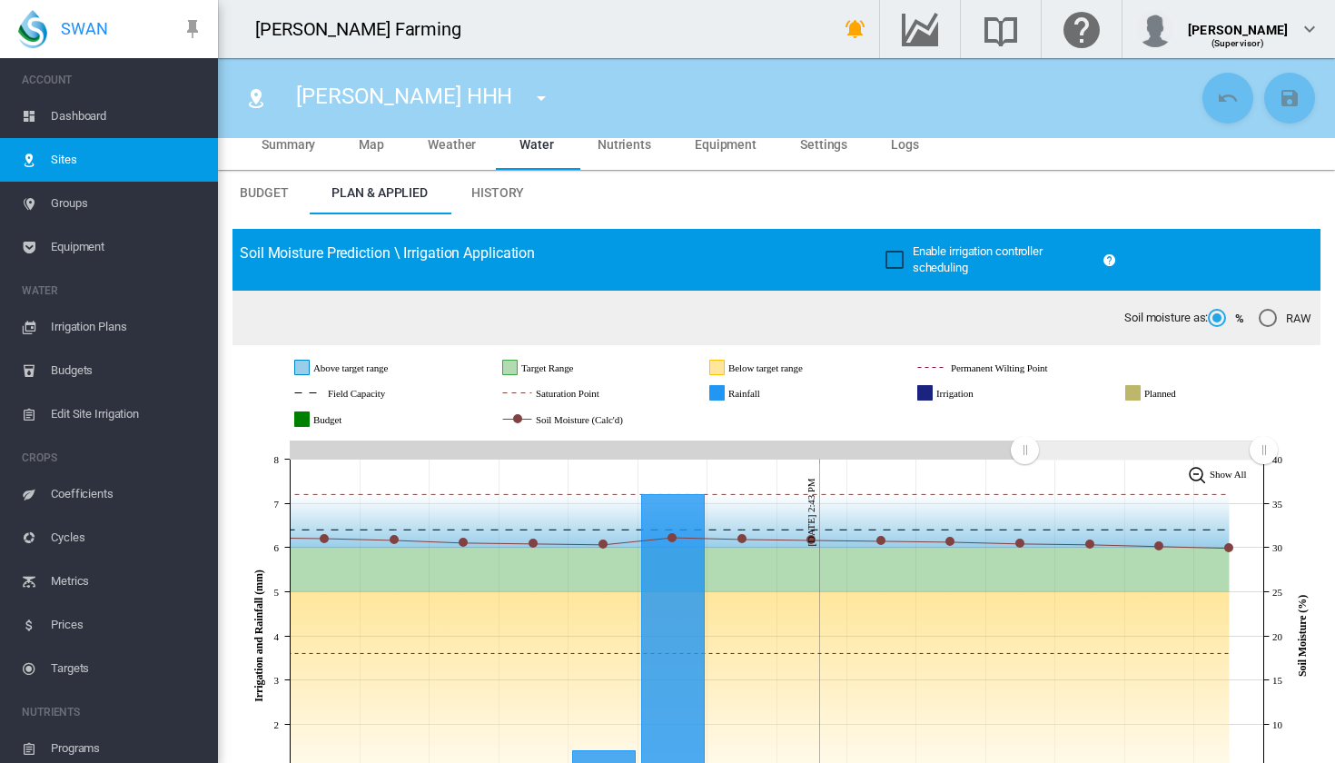
click at [531, 97] on md-icon "icon-menu-down" at bounding box center [542, 98] width 22 height 22
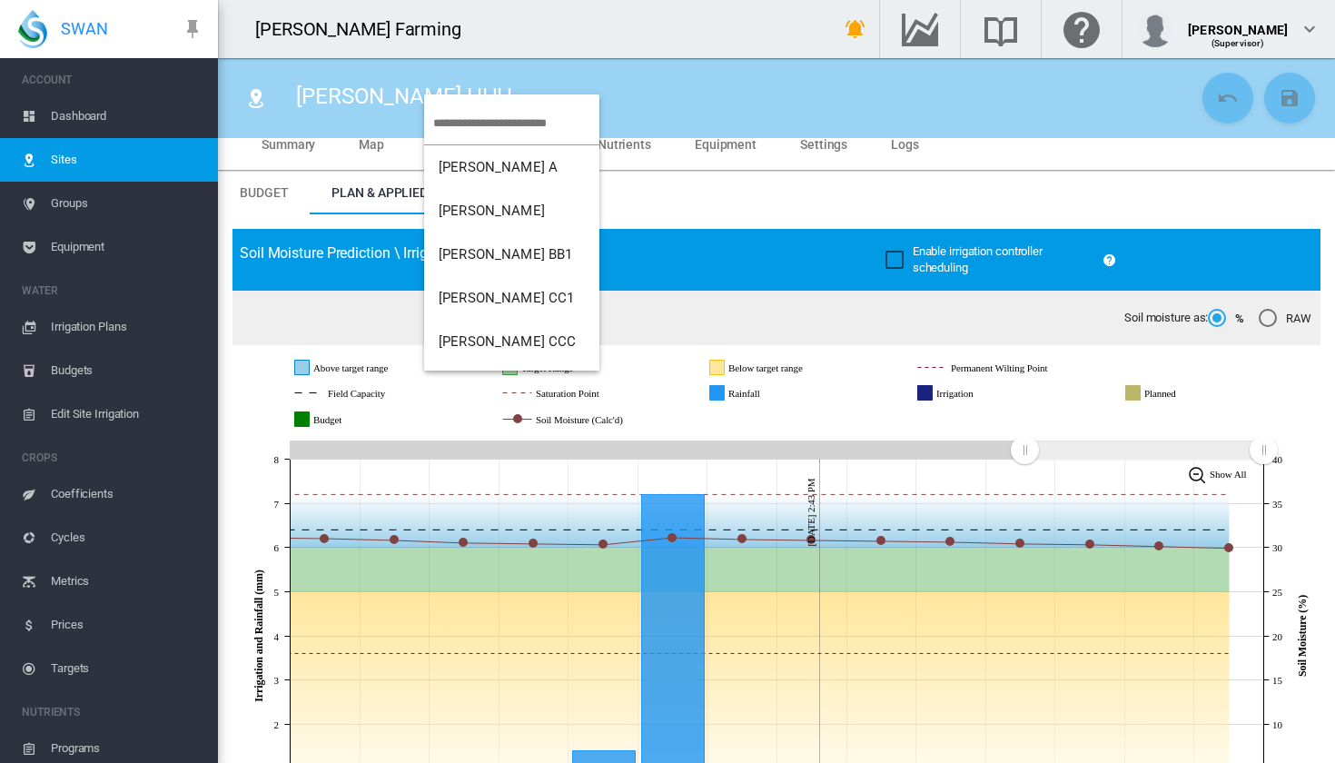
click at [601, 74] on md-backdrop at bounding box center [667, 381] width 1335 height 763
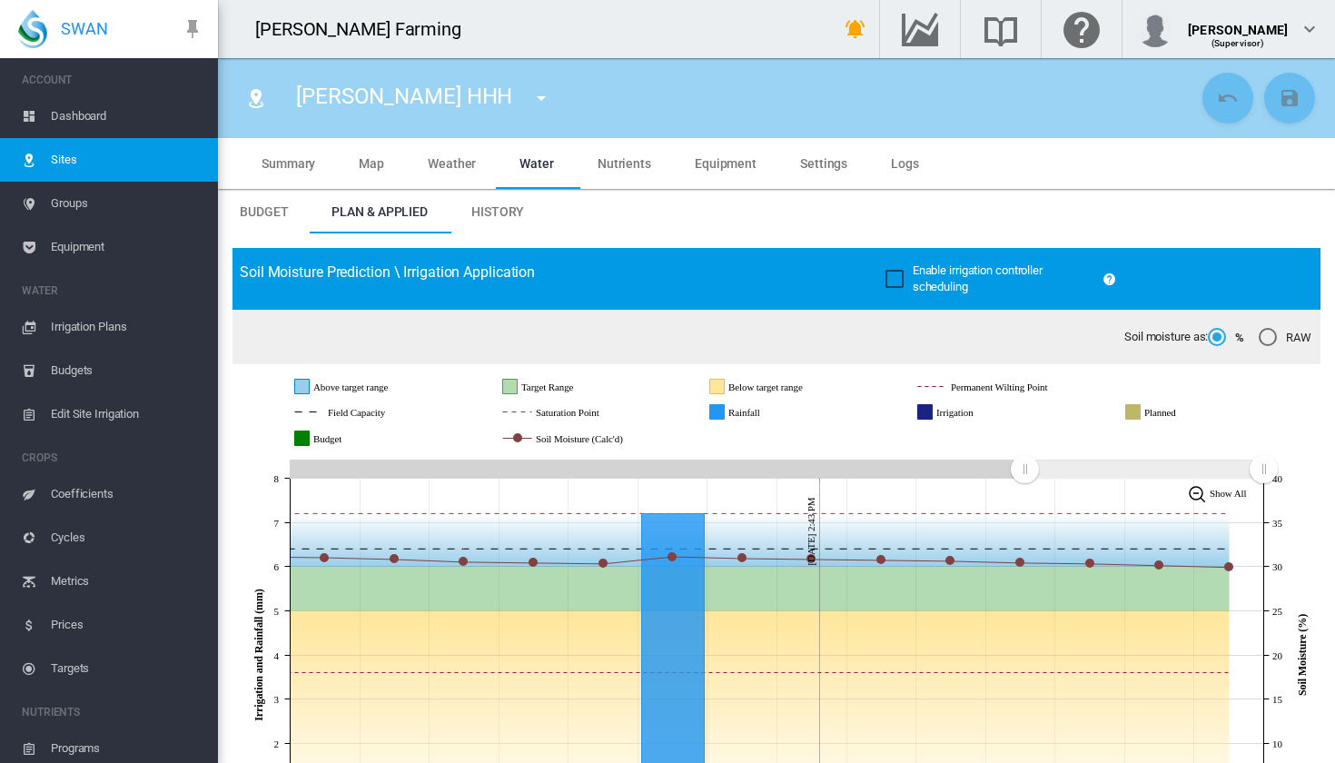
scroll to position [0, 0]
click at [304, 145] on md-tab-item "Summary" at bounding box center [288, 163] width 97 height 51
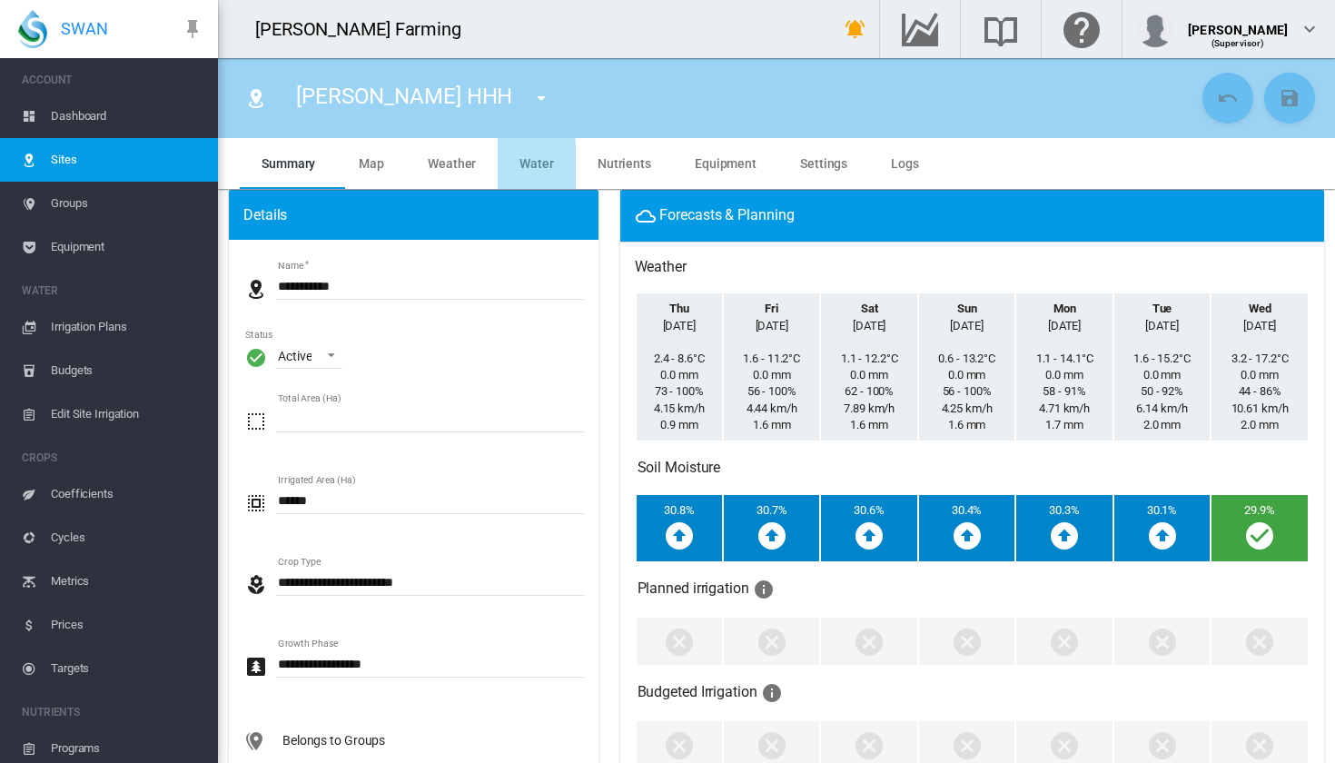
click at [522, 171] on md-tab-item "Water" at bounding box center [537, 163] width 78 height 51
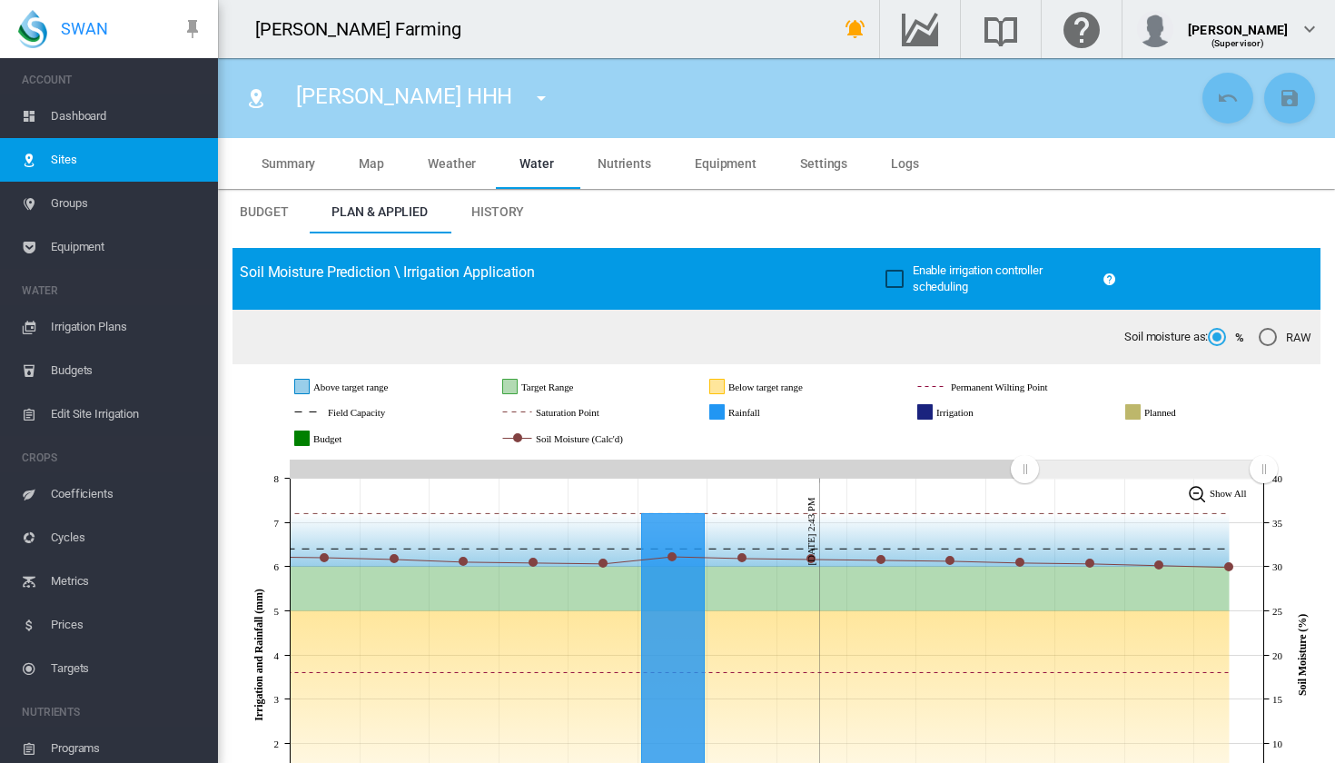
click at [129, 115] on span "Dashboard" at bounding box center [127, 116] width 153 height 44
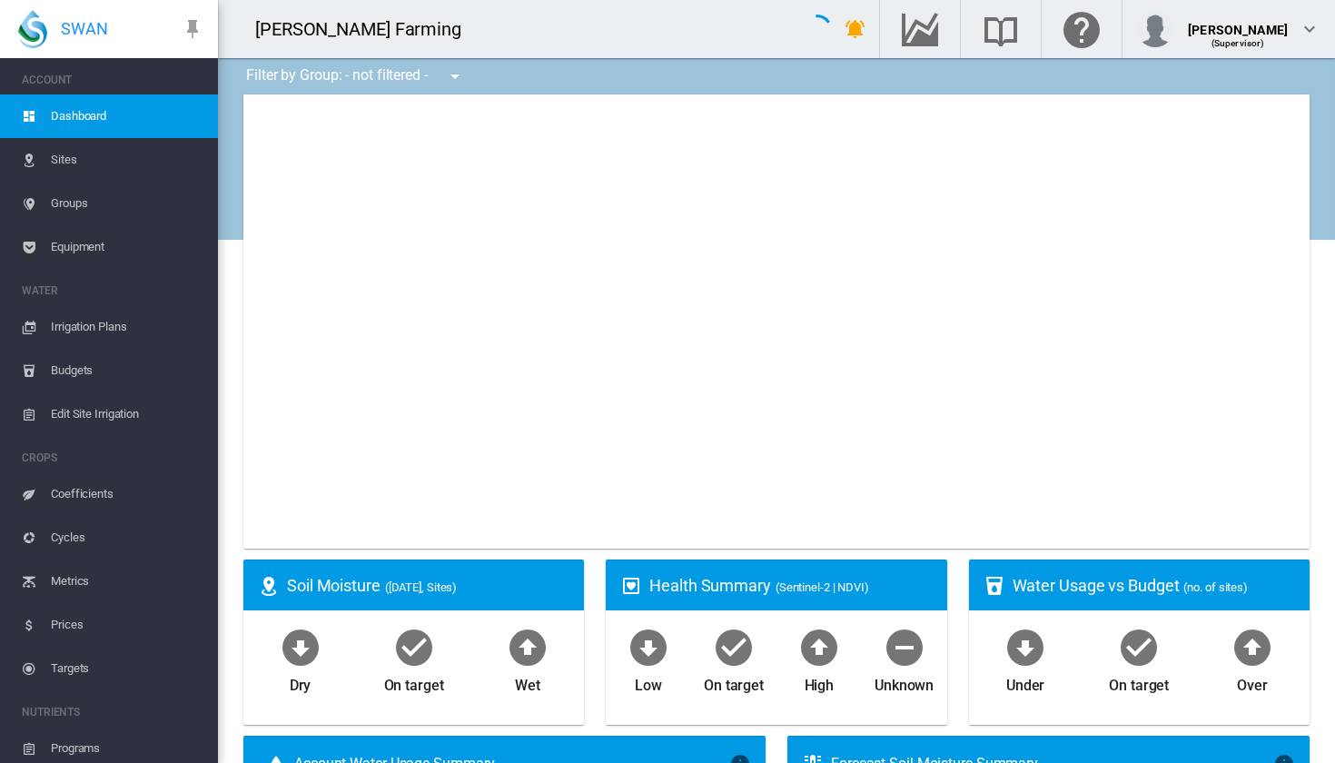
type input "**********"
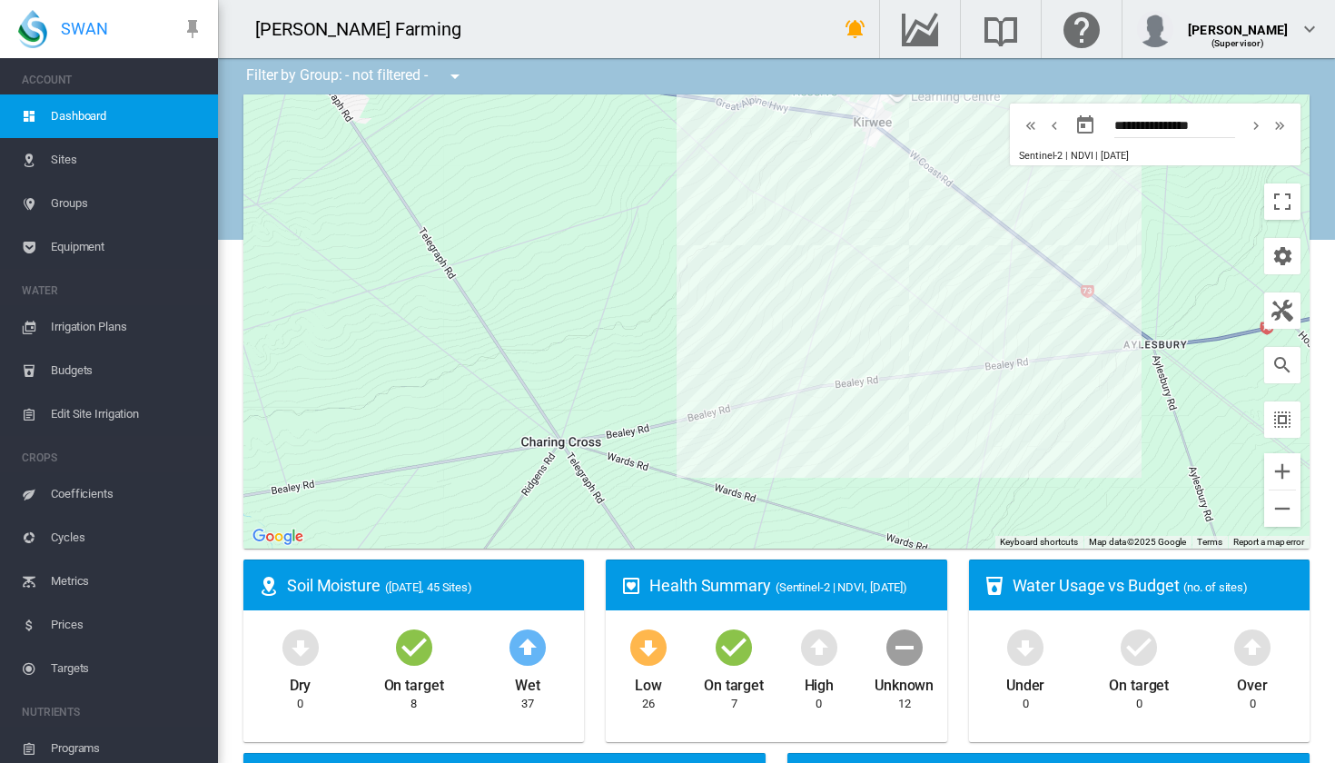
click at [104, 500] on span "Coefficients" at bounding box center [127, 494] width 153 height 44
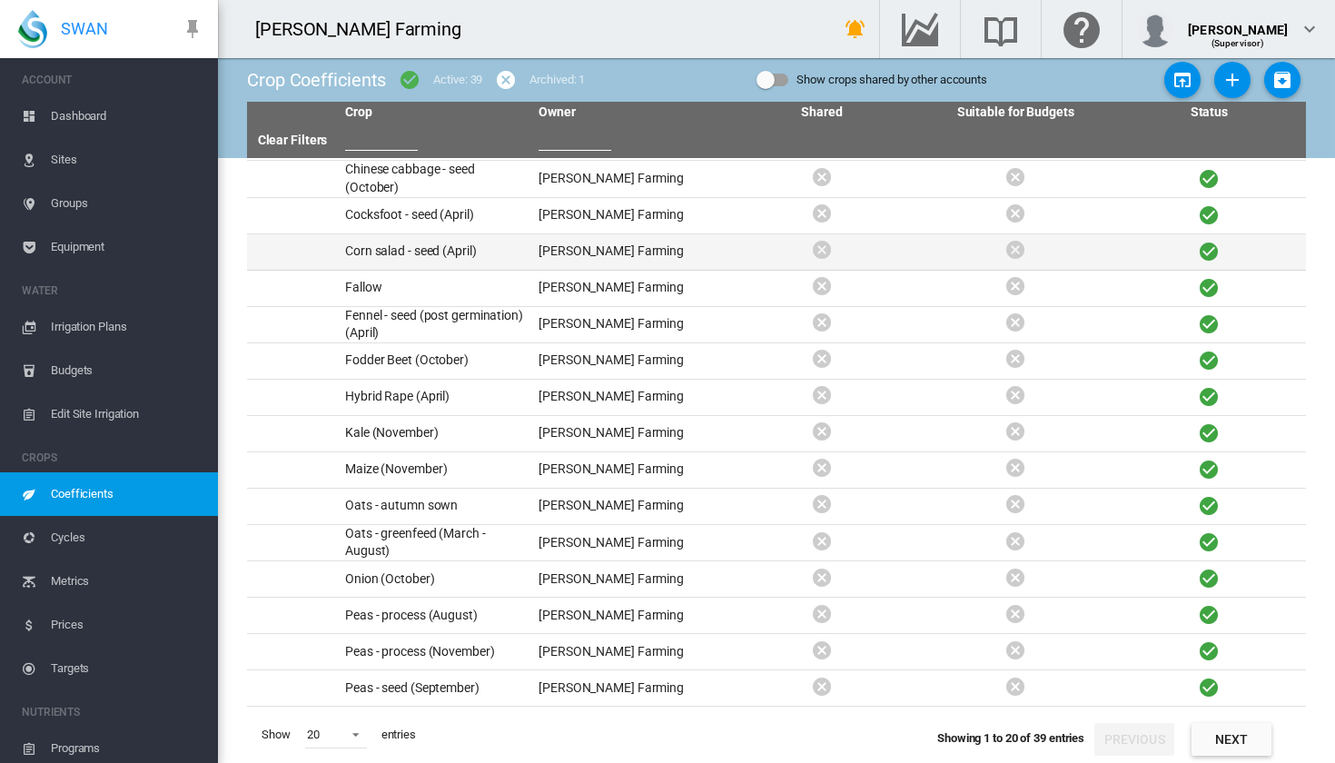
scroll to position [178, 0]
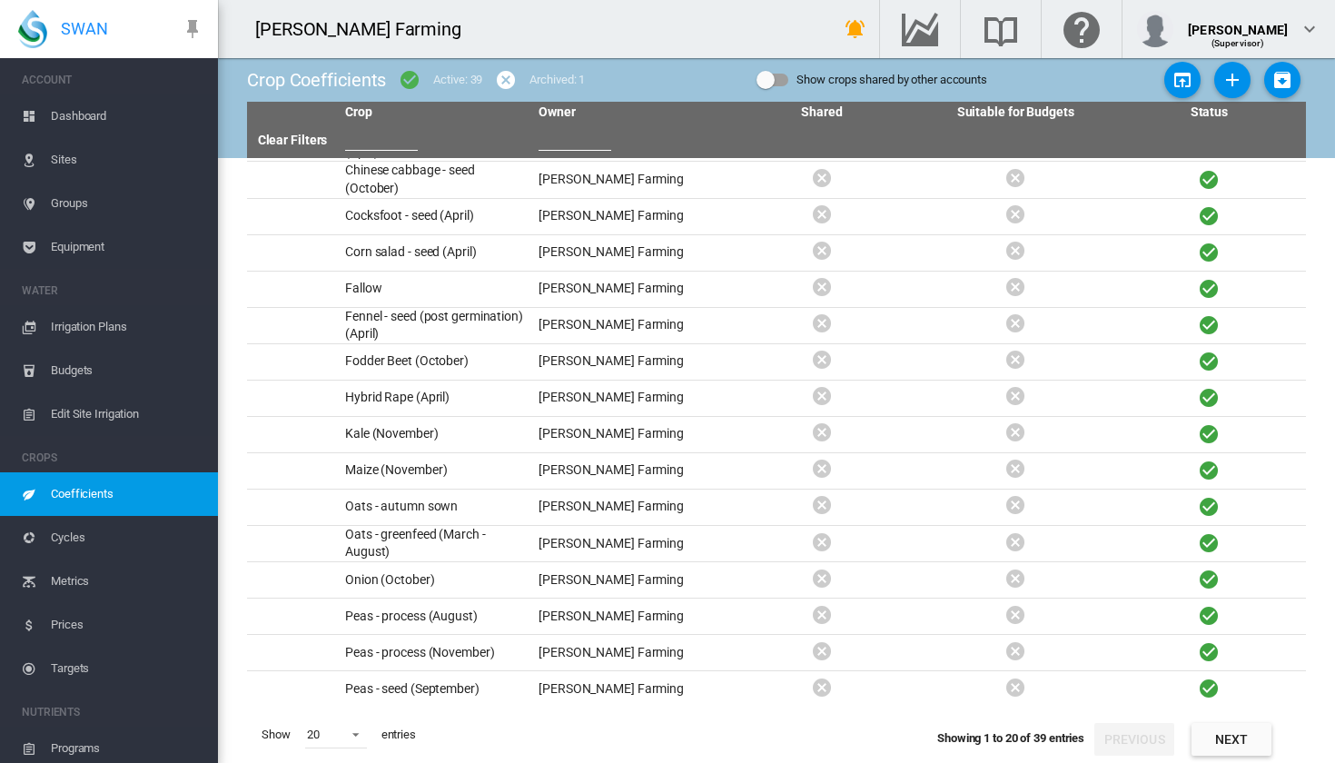
click at [1249, 741] on button "Next" at bounding box center [1232, 739] width 80 height 33
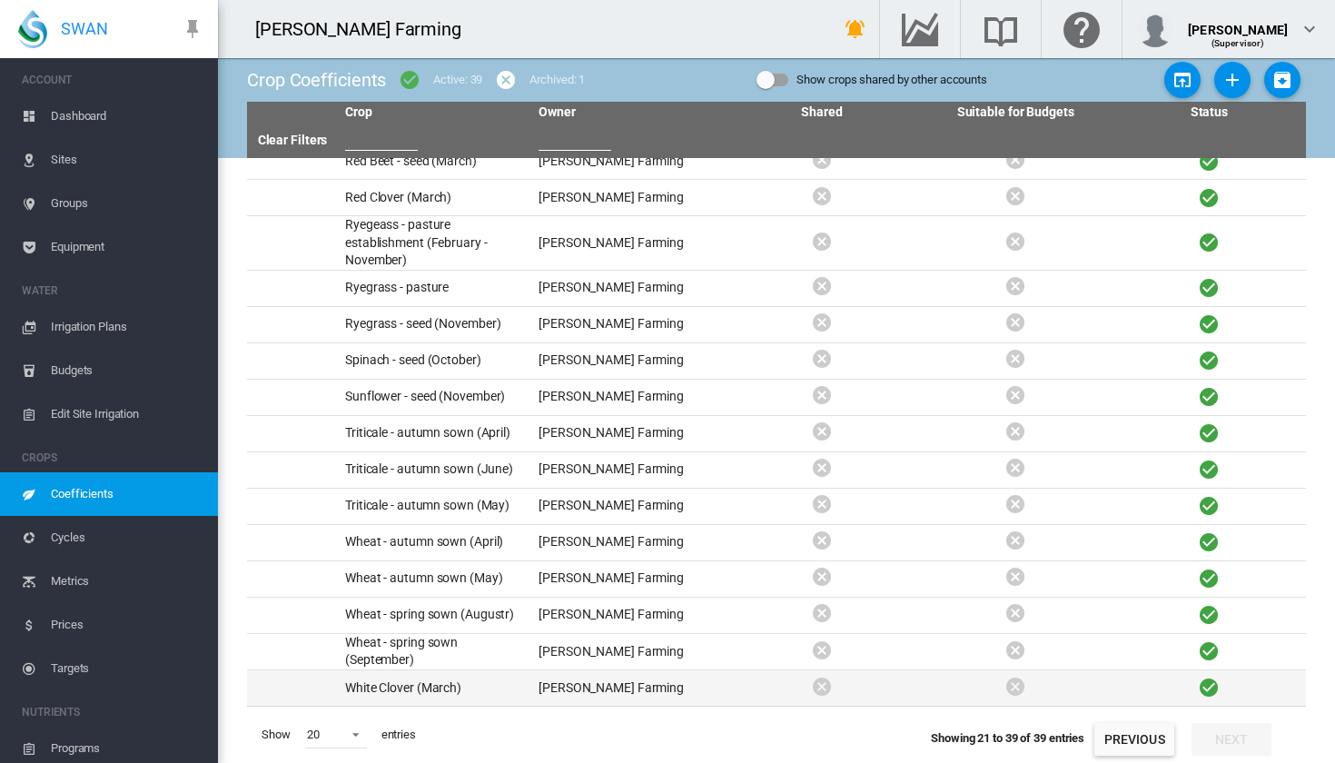
click at [491, 670] on td "White Clover (March)" at bounding box center [435, 687] width 194 height 35
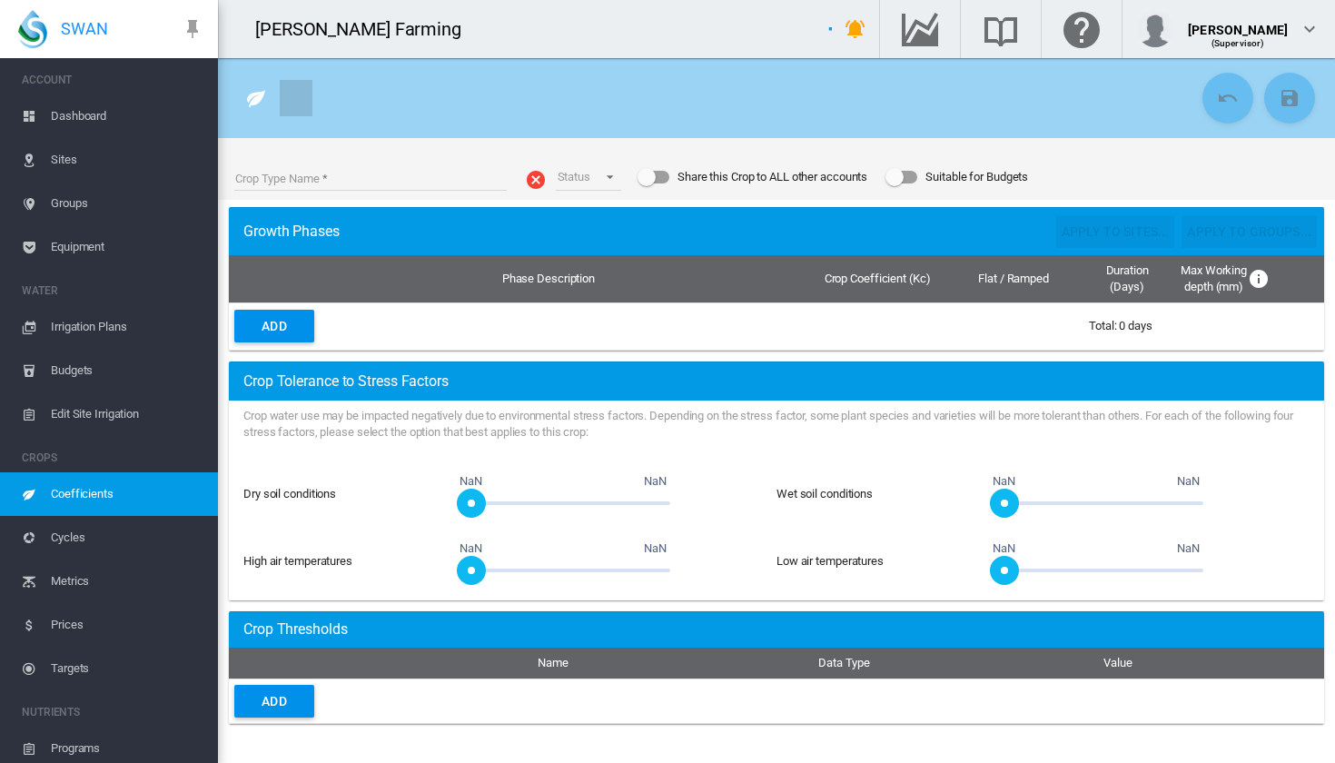
type input "**********"
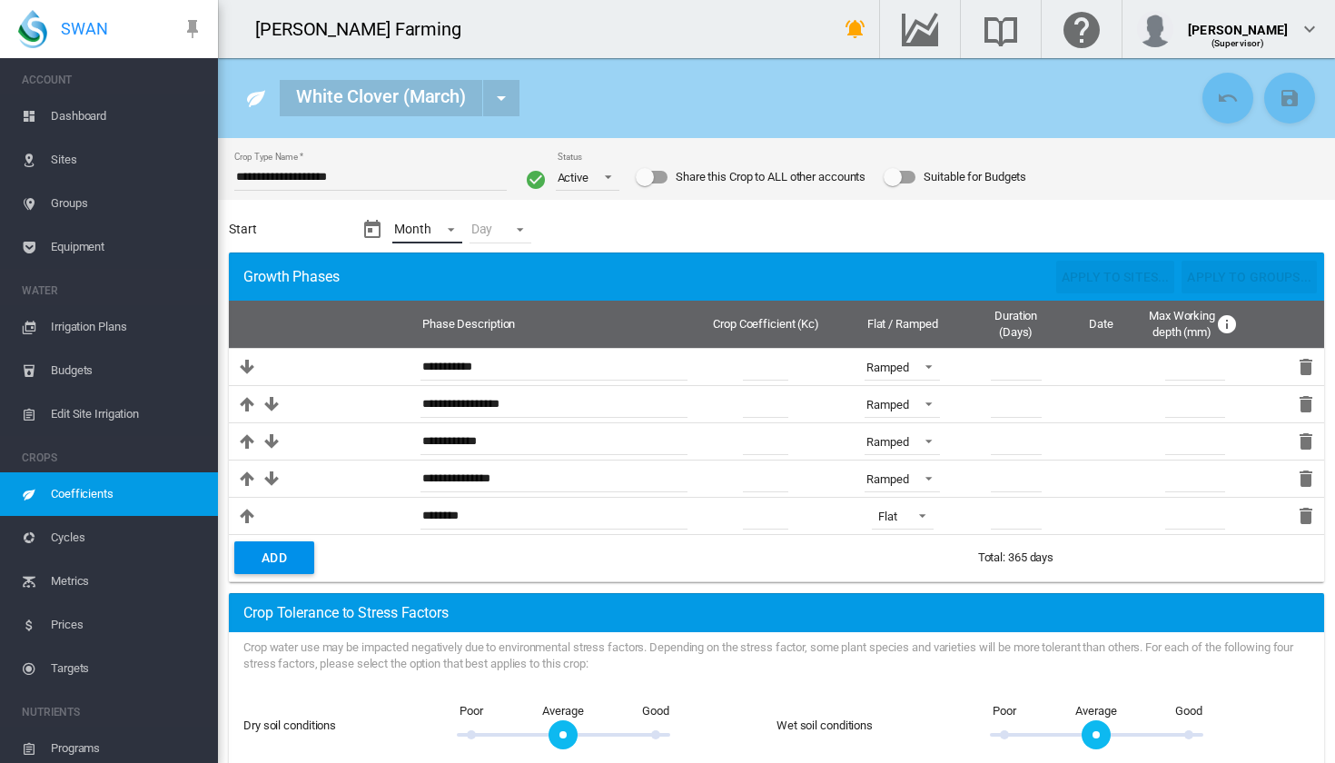
click at [442, 229] on md-select "Month - Jan Feb Mar Apr May Jun [DATE] Aug Sep Oct Nov Dec" at bounding box center [427, 229] width 70 height 27
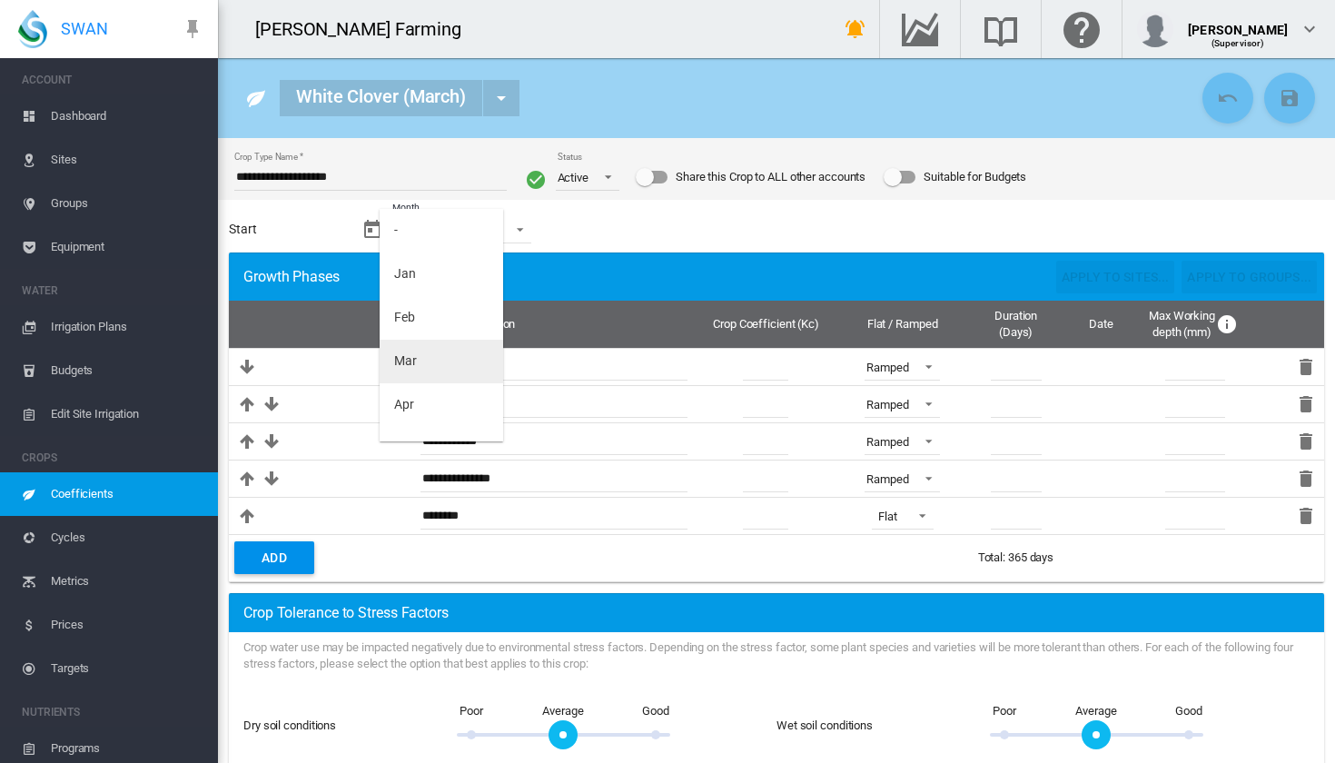
click at [450, 372] on md-option "Mar" at bounding box center [442, 362] width 124 height 44
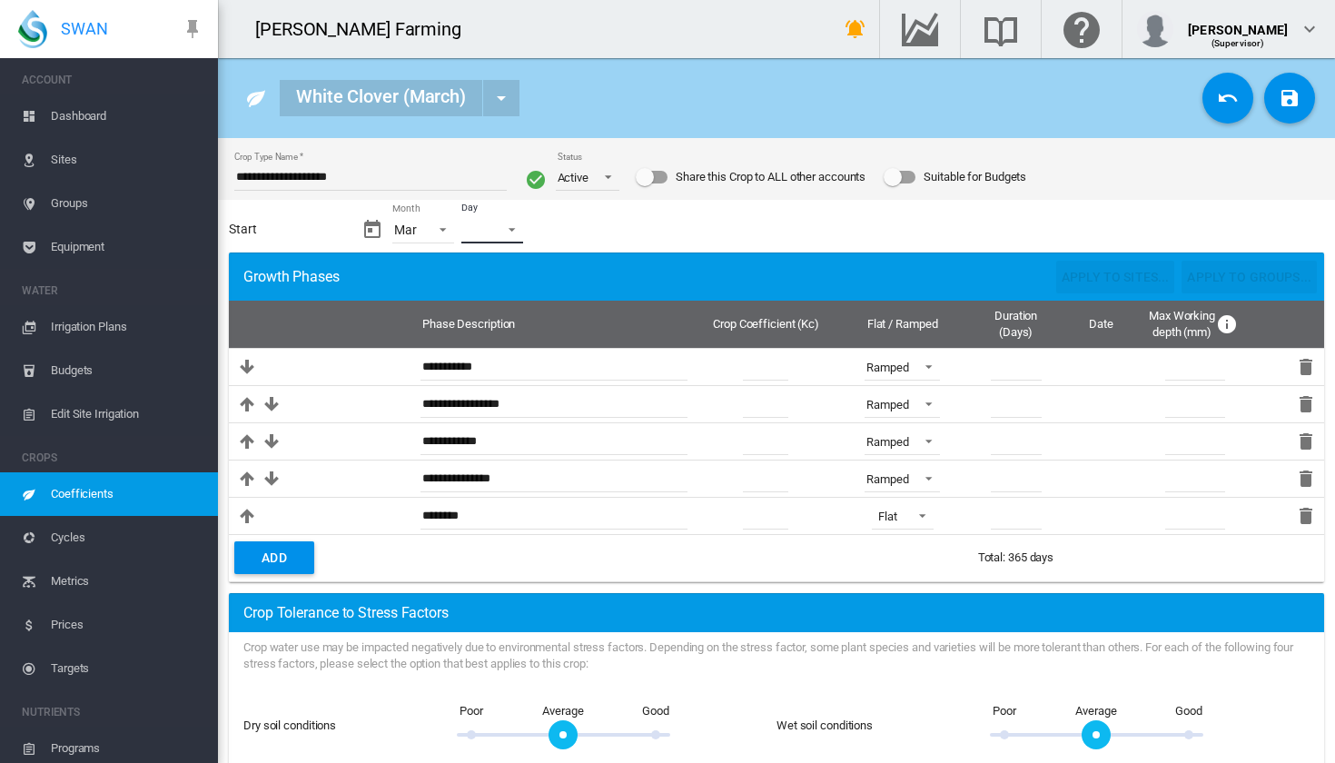
click at [509, 231] on md-select "Day - 01 02 03 04 05 06 07 08 09 10 11 12 13 14 15 16 17 18 19 20 21 22 23 24 2…" at bounding box center [493, 229] width 62 height 27
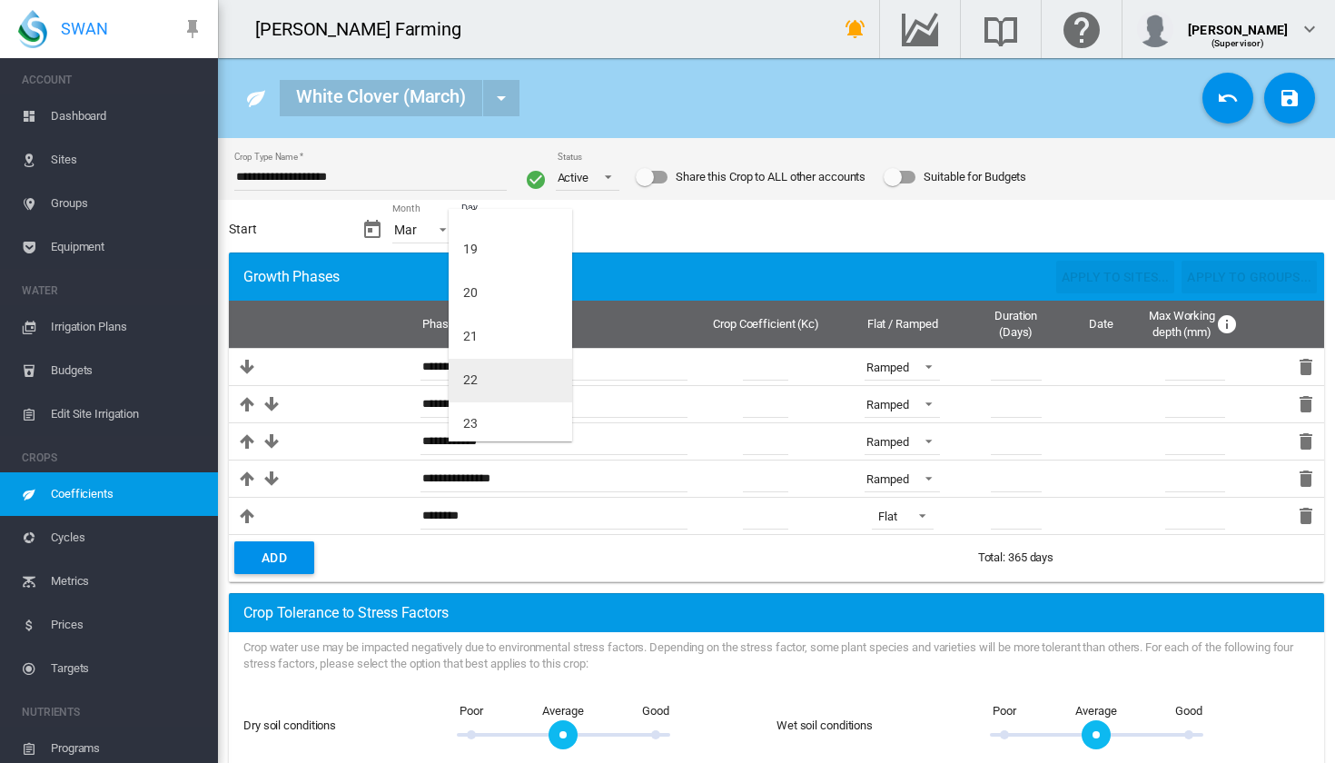
scroll to position [812, 0]
click at [493, 284] on md-option "20" at bounding box center [511, 291] width 124 height 44
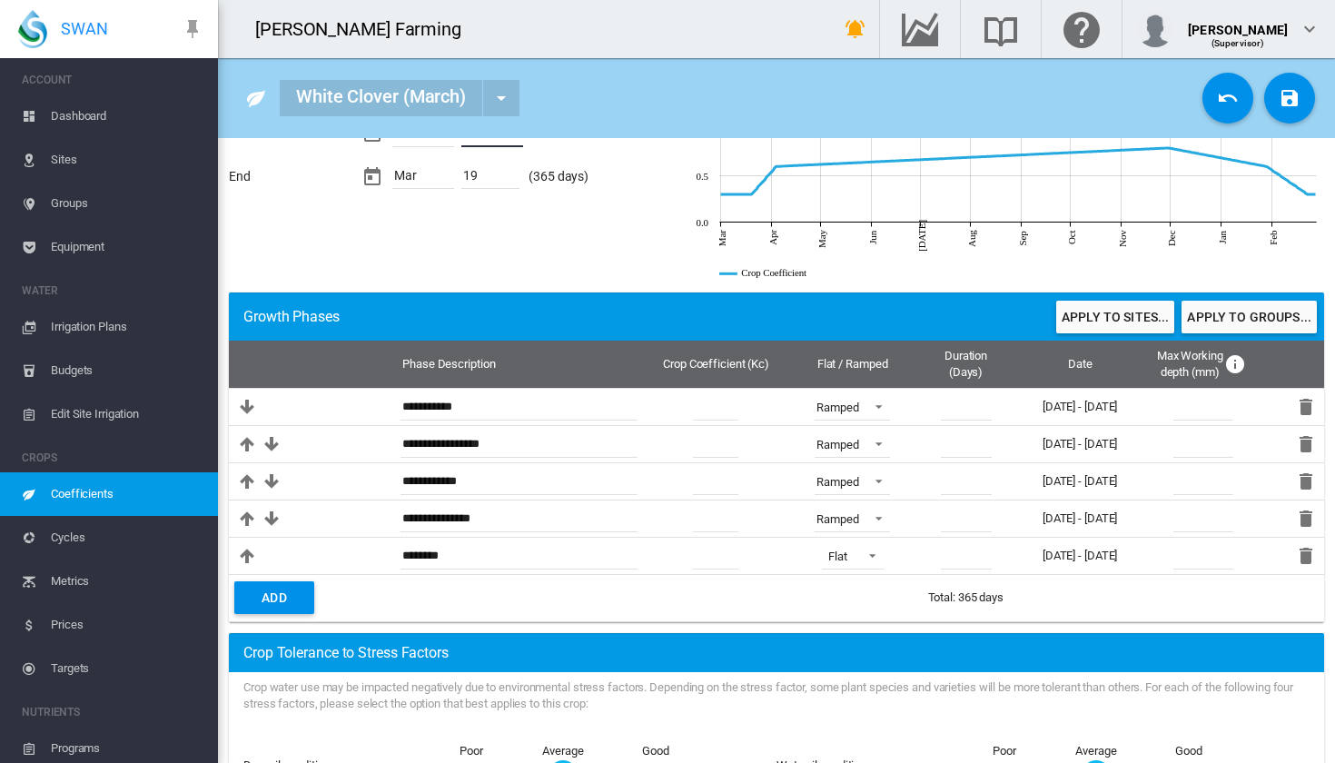
scroll to position [136, 0]
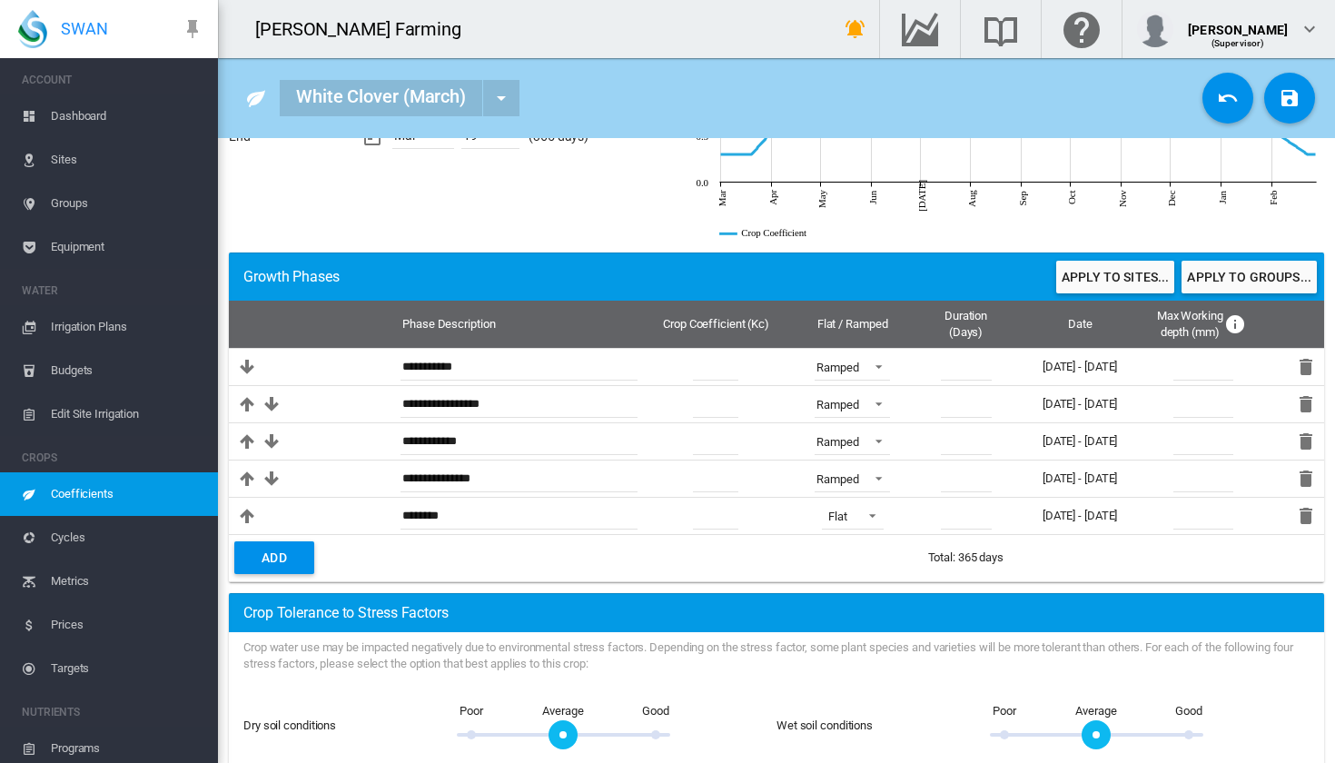
click at [1062, 289] on button "Apply to sites..." at bounding box center [1116, 277] width 118 height 33
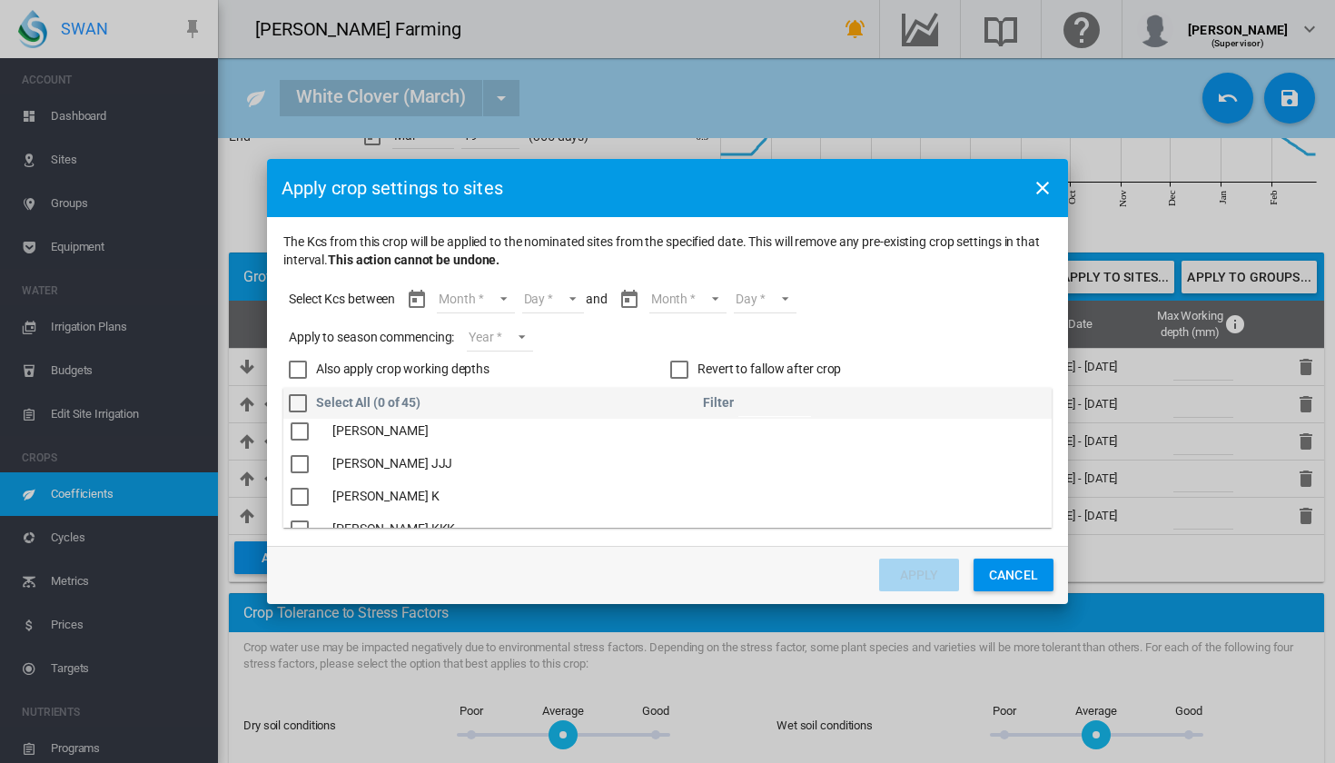
scroll to position [605, 0]
click at [305, 426] on div "The Kcs ..." at bounding box center [300, 424] width 18 height 18
click at [301, 475] on div "The Kcs ..." at bounding box center [300, 477] width 18 height 18
click at [501, 303] on md-select "Month Mar Apr May Jun Jul Aug Sep Oct Nov Dec Jan Feb Mar" at bounding box center [475, 299] width 77 height 27
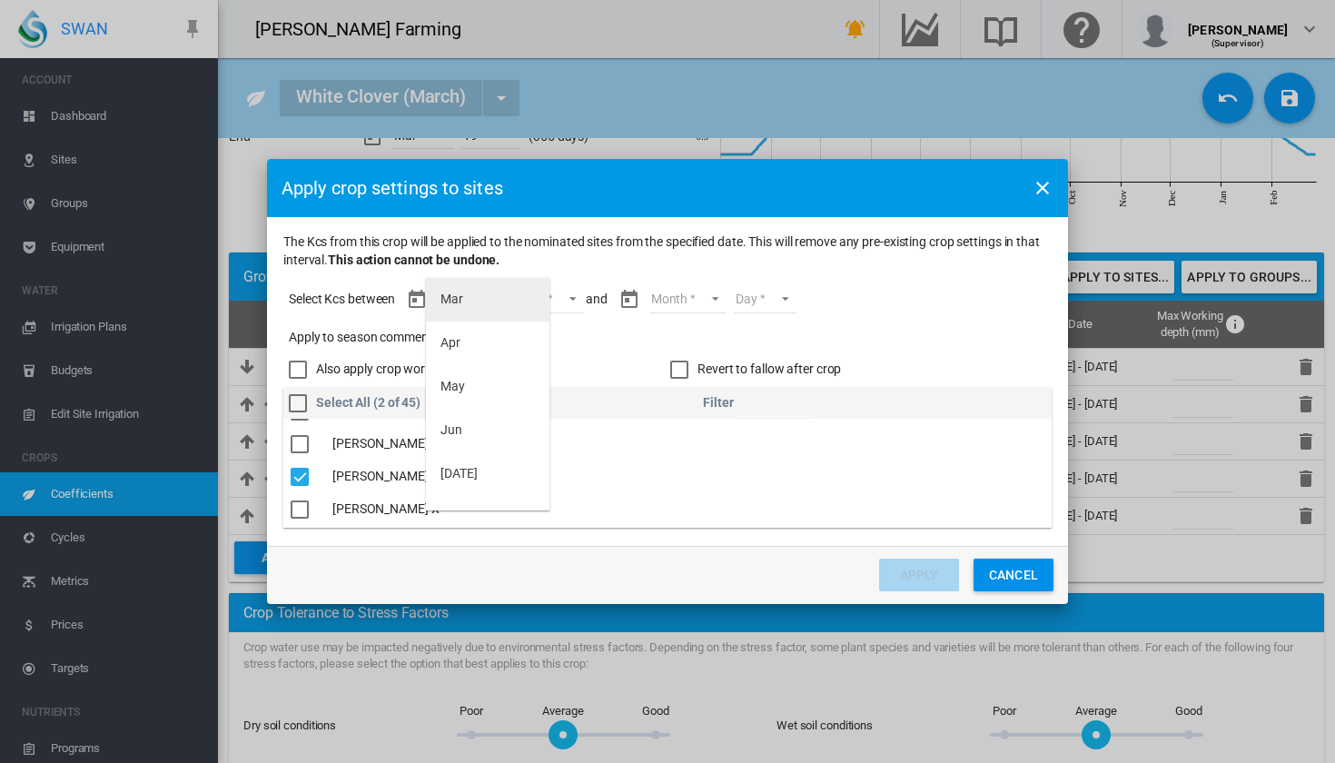
click at [485, 302] on md-option "Mar" at bounding box center [488, 300] width 124 height 44
click at [680, 295] on md-select "Month Mar Apr May Jun Jul Aug Sep Oct Nov Dec Jan Feb Mar" at bounding box center [671, 299] width 77 height 27
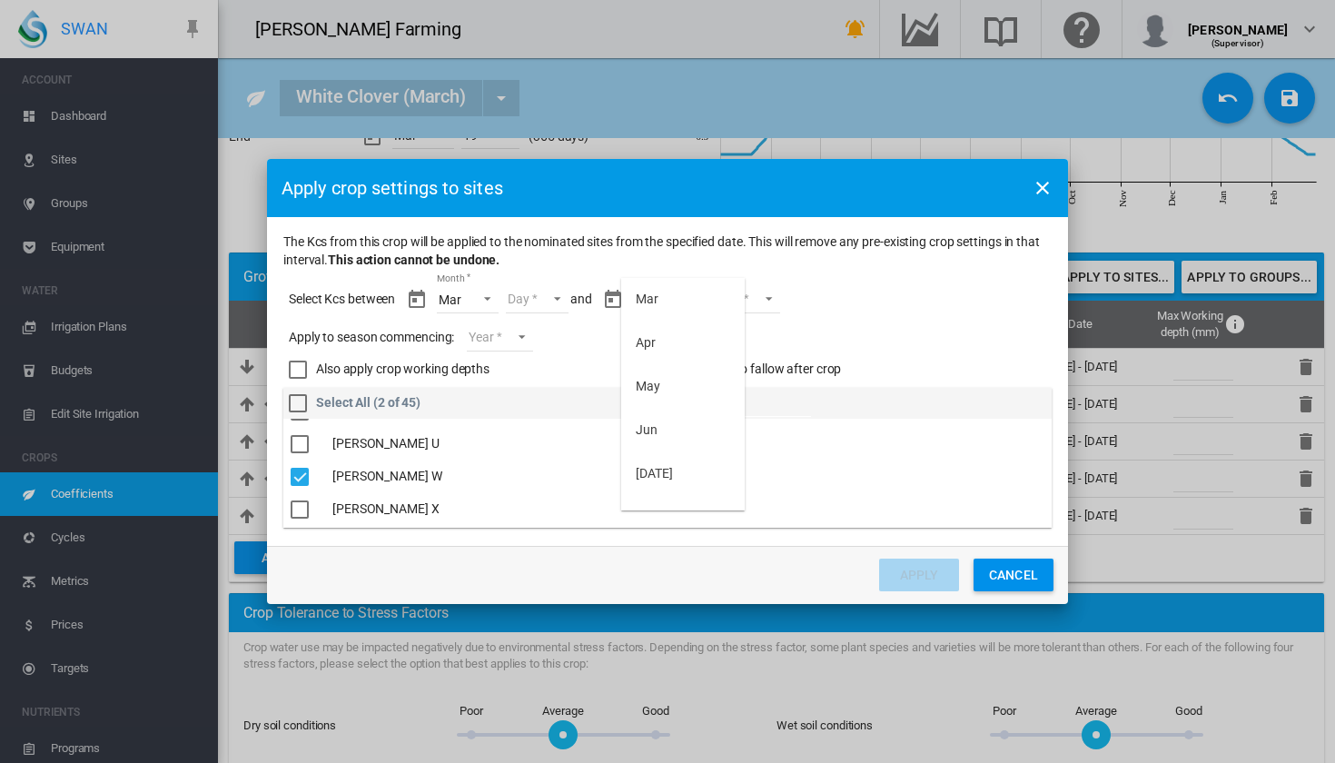
click at [541, 297] on md-backdrop at bounding box center [667, 381] width 1335 height 763
click at [547, 297] on md-select "Day 20 21 22 23 24 25 26 27 28 29 30 31" at bounding box center [537, 299] width 63 height 27
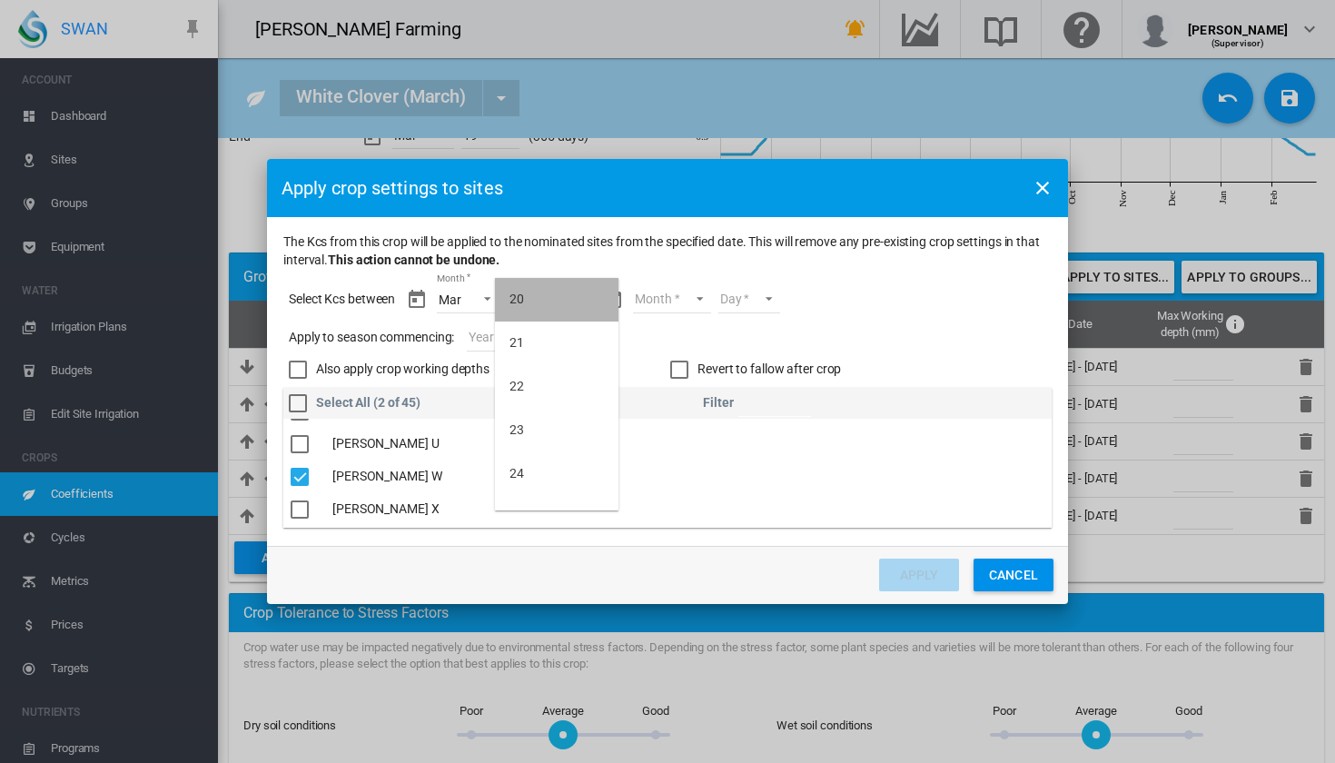
click at [552, 303] on md-option "20" at bounding box center [557, 300] width 124 height 44
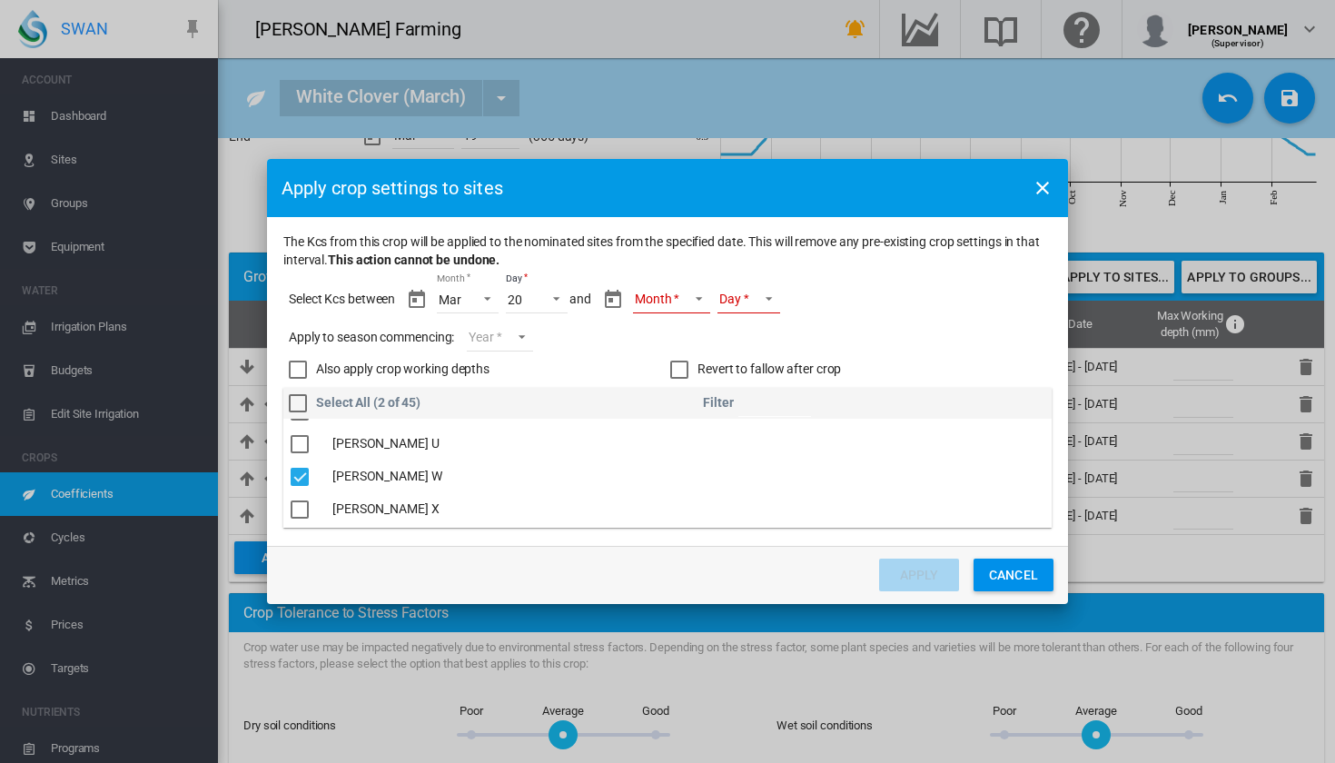
click at [675, 311] on md-select "Month" at bounding box center [671, 299] width 77 height 27
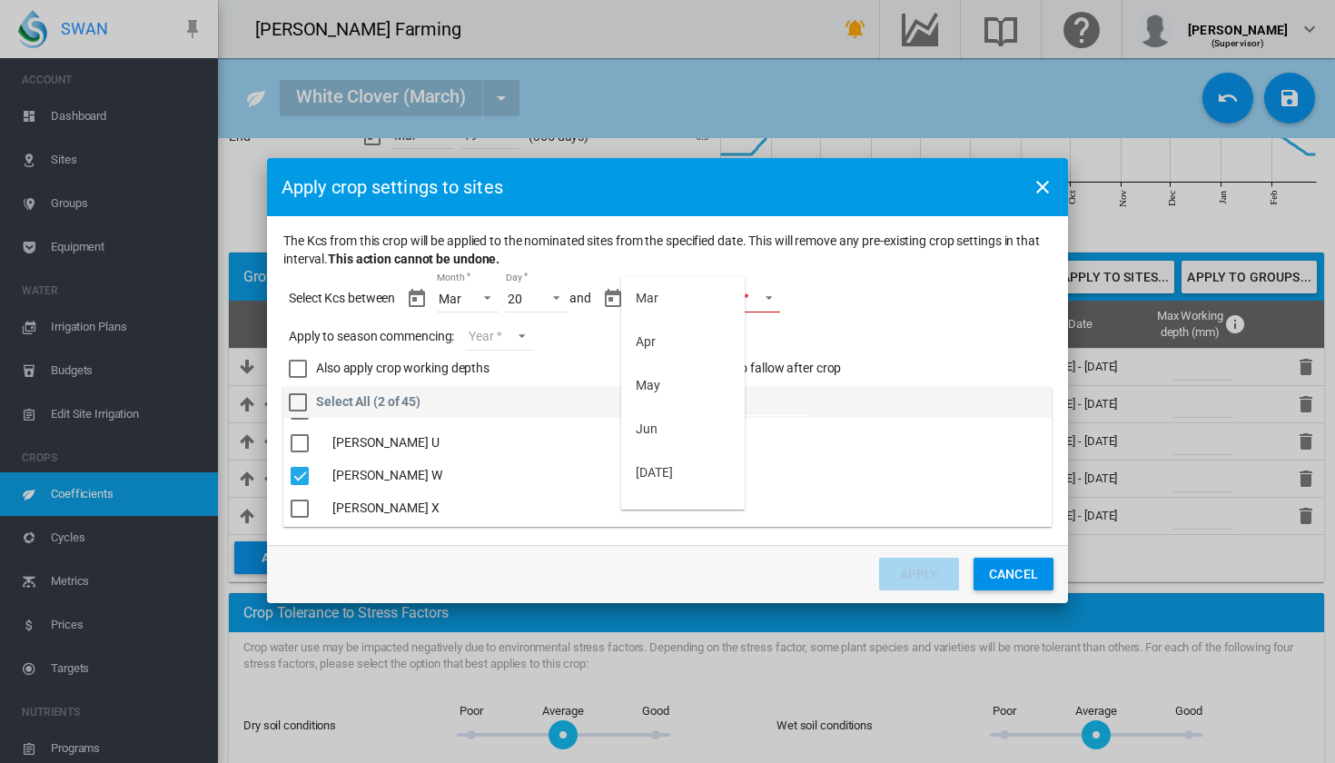
click at [675, 311] on md-option "Mar" at bounding box center [683, 299] width 124 height 44
click at [755, 302] on md-select "Day 20 21 22 23 24 25 26 27 28 29 30 31" at bounding box center [734, 298] width 63 height 27
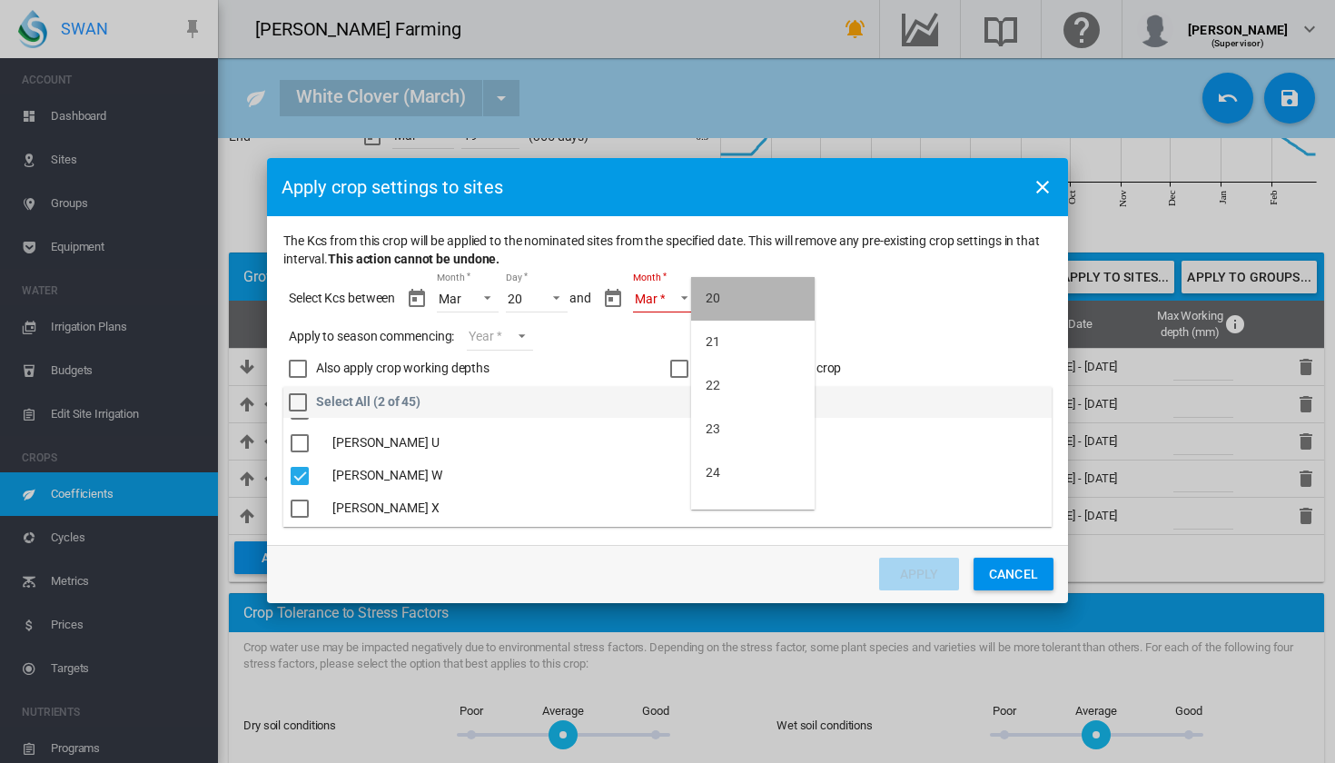
click at [746, 302] on md-option "20" at bounding box center [753, 299] width 124 height 44
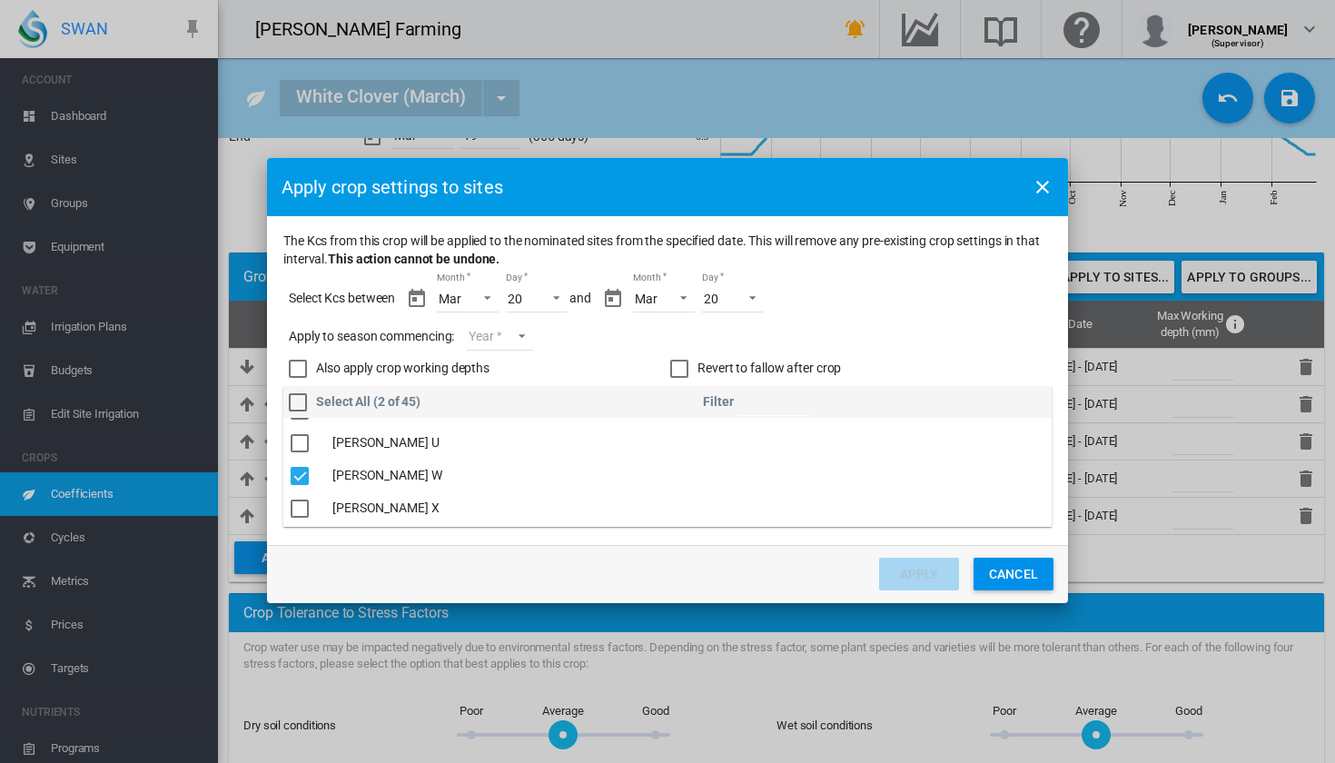
click at [524, 341] on md-select "Year [DATE] [CREDIT_CARD_NUMBER]" at bounding box center [499, 336] width 65 height 27
click at [521, 332] on md-option "2025" at bounding box center [532, 334] width 124 height 44
click at [745, 303] on span "Day: 20" at bounding box center [748, 296] width 22 height 16
click at [670, 300] on md-backdrop at bounding box center [667, 381] width 1335 height 763
click at [670, 300] on span "Month: Mar" at bounding box center [679, 296] width 22 height 16
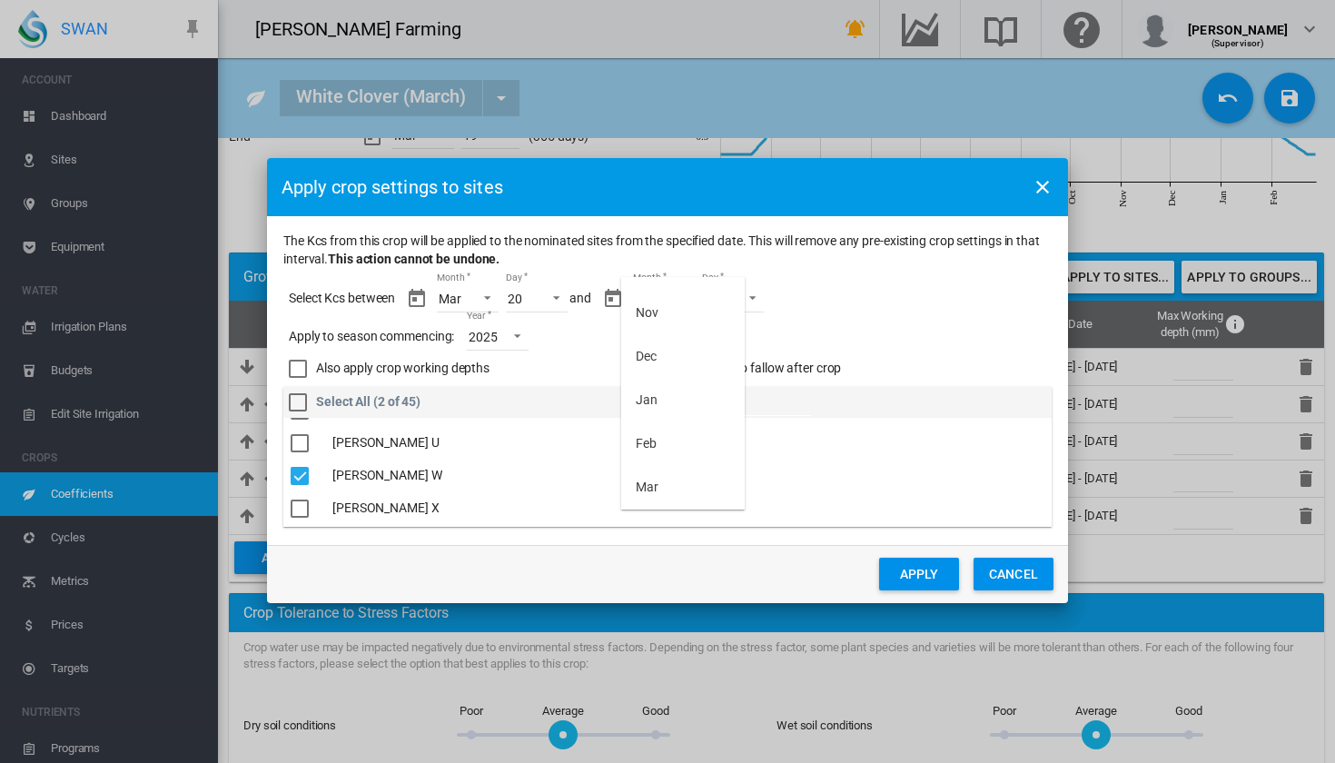
scroll to position [334, 0]
click at [686, 483] on md-option "Mar" at bounding box center [683, 488] width 124 height 44
click at [763, 304] on md-select "Day" at bounding box center [734, 298] width 63 height 27
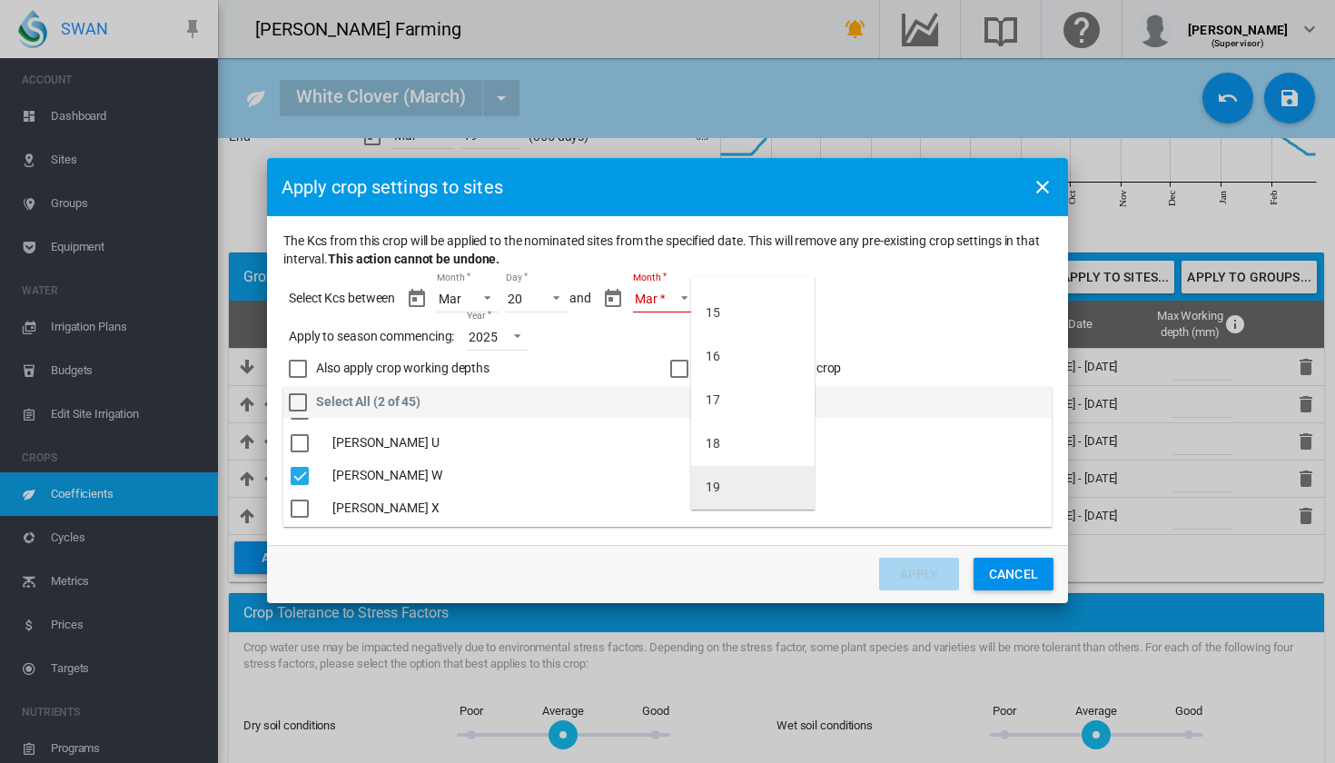
click at [738, 491] on md-option "19" at bounding box center [753, 488] width 124 height 44
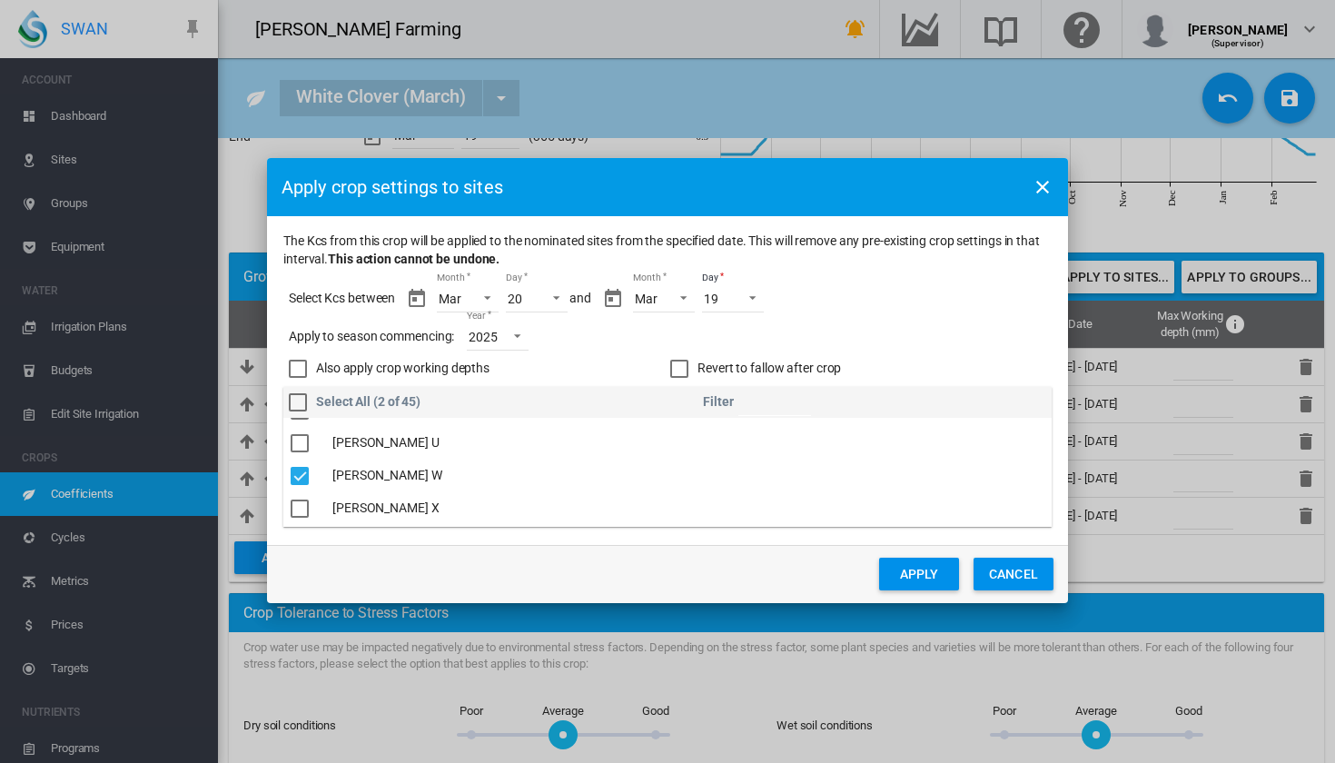
click at [930, 578] on button "Apply" at bounding box center [919, 574] width 80 height 33
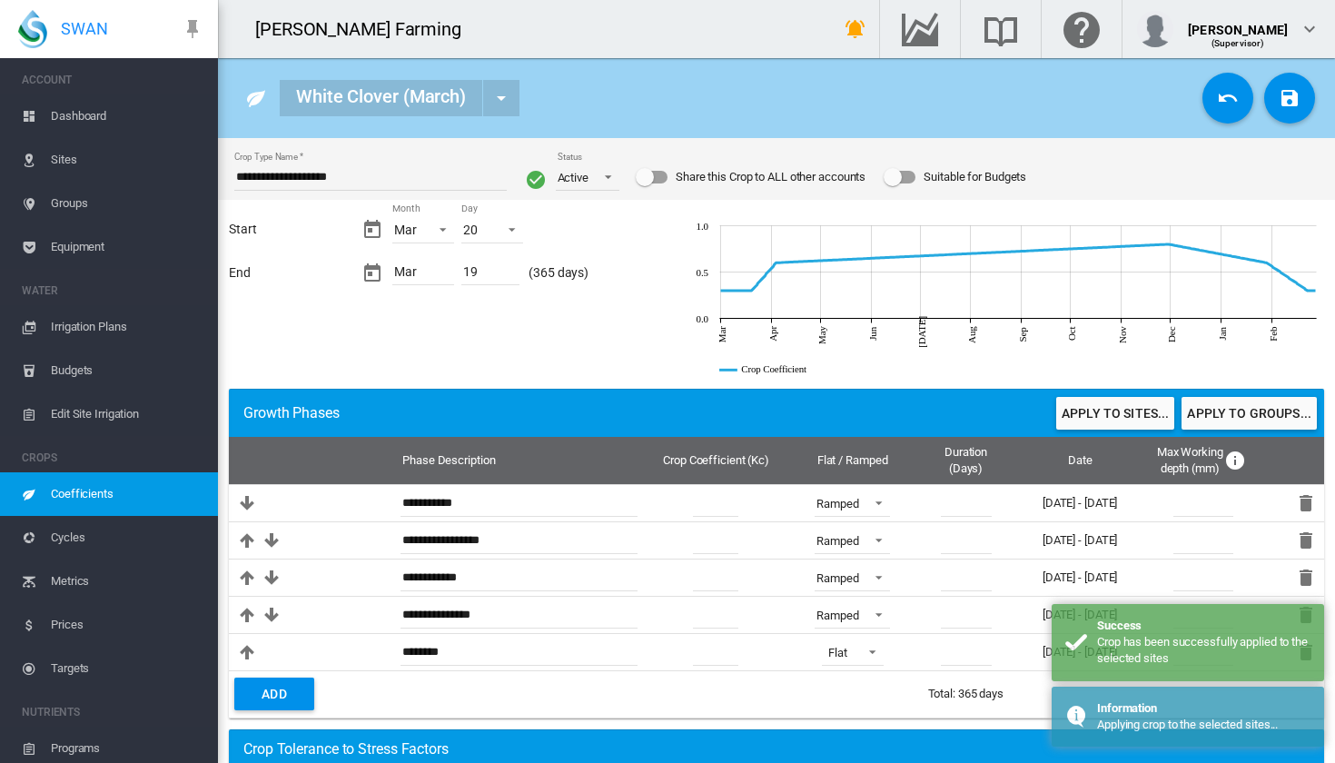
scroll to position [0, 0]
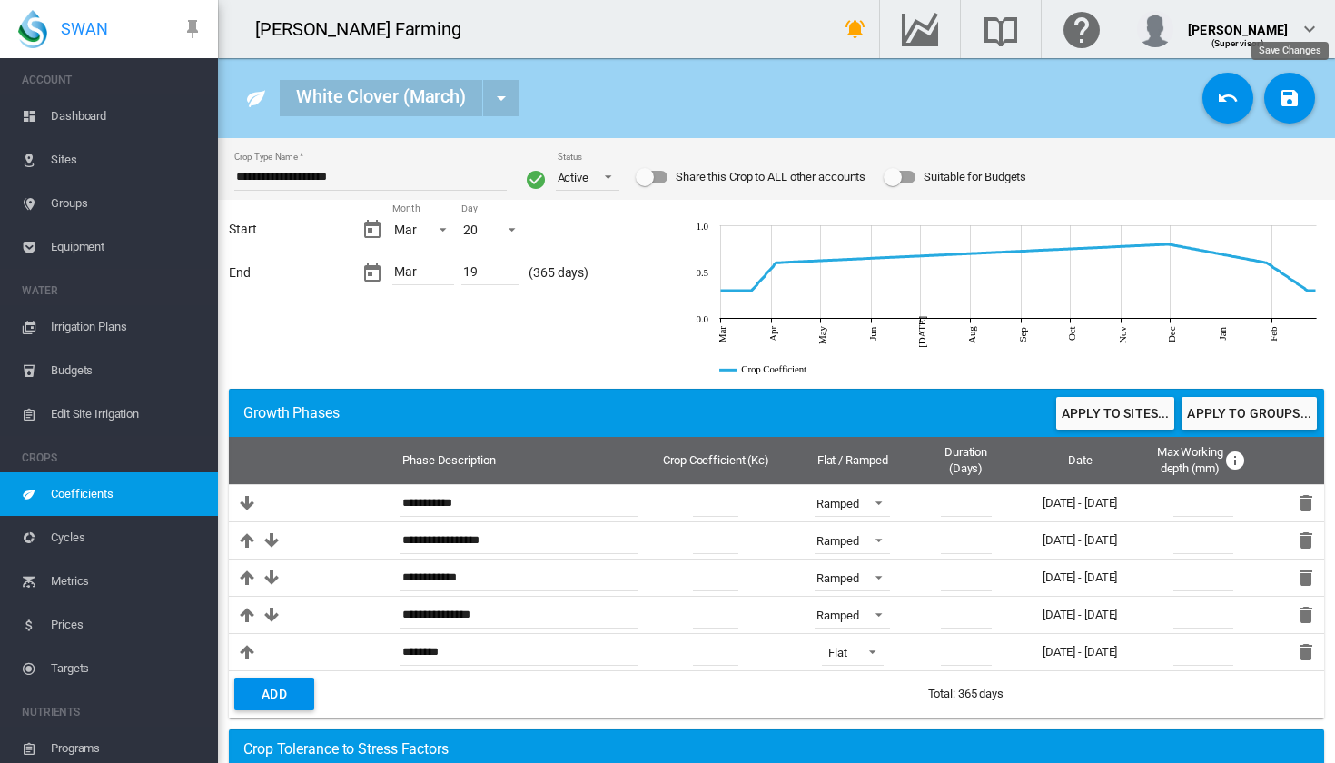
click at [1299, 103] on md-icon "icon-content-save" at bounding box center [1290, 98] width 22 height 22
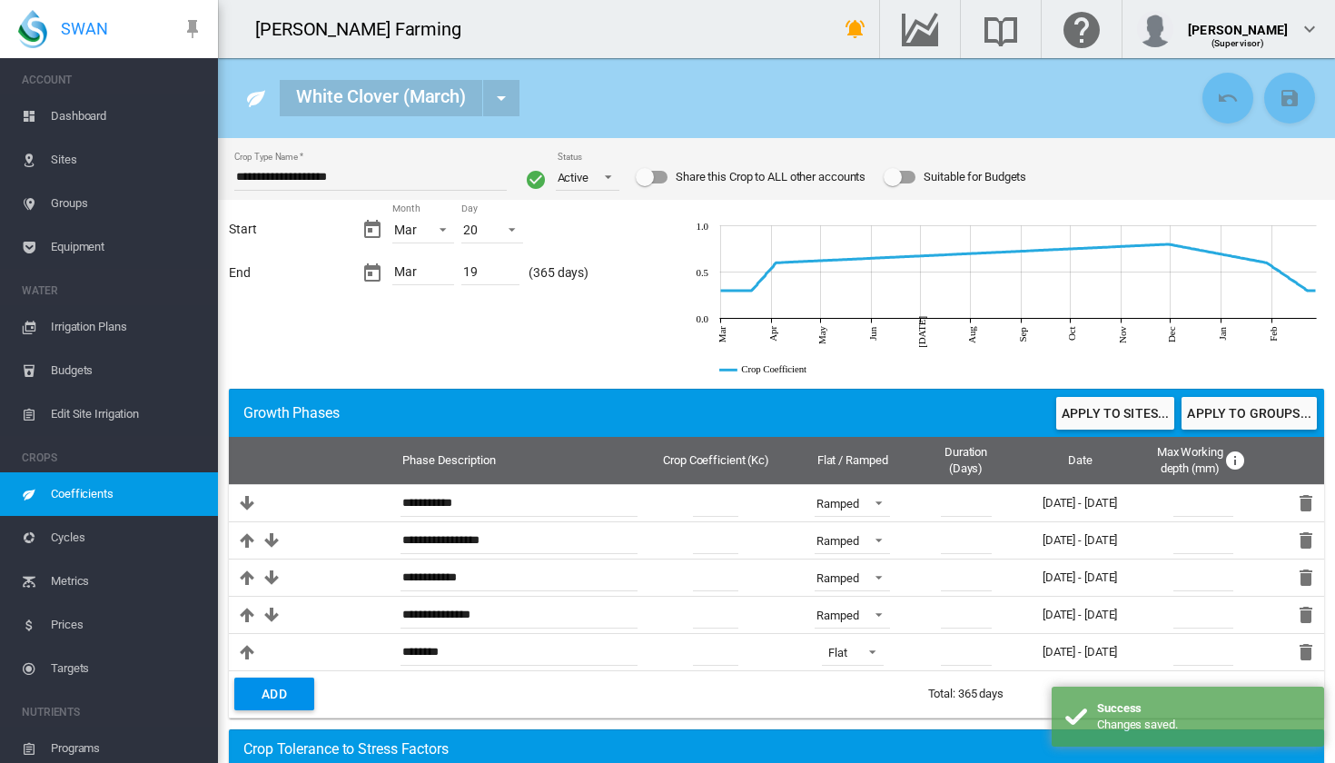
click at [127, 117] on span "Dashboard" at bounding box center [127, 116] width 153 height 44
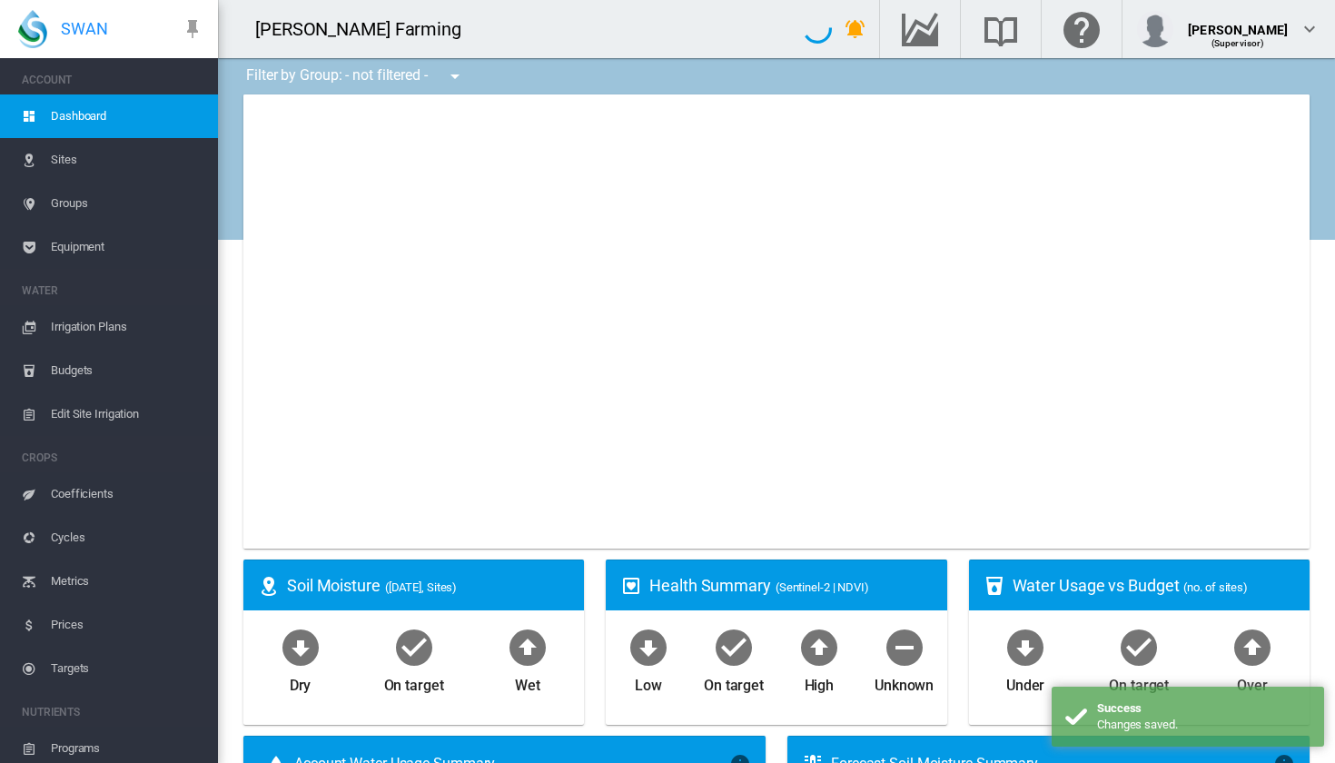
type input "**********"
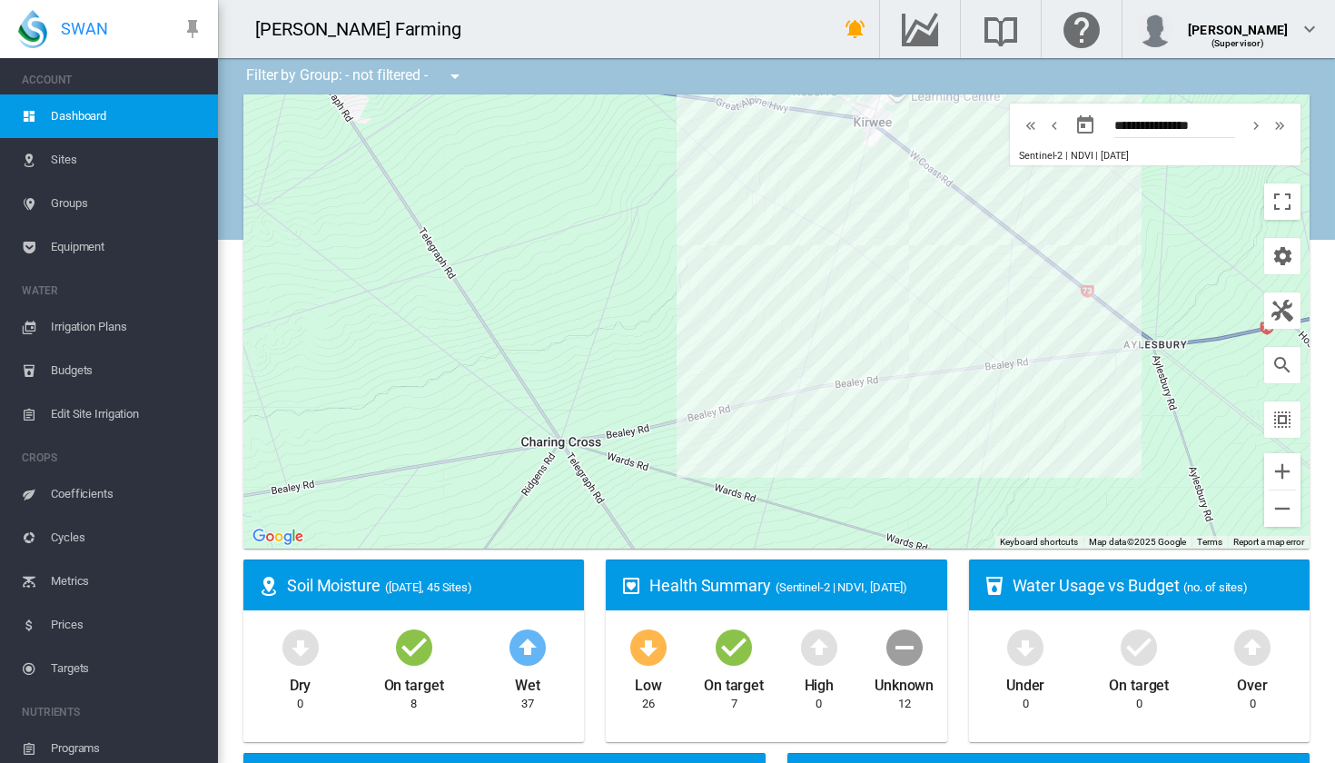
click at [113, 491] on span "Coefficients" at bounding box center [127, 494] width 153 height 44
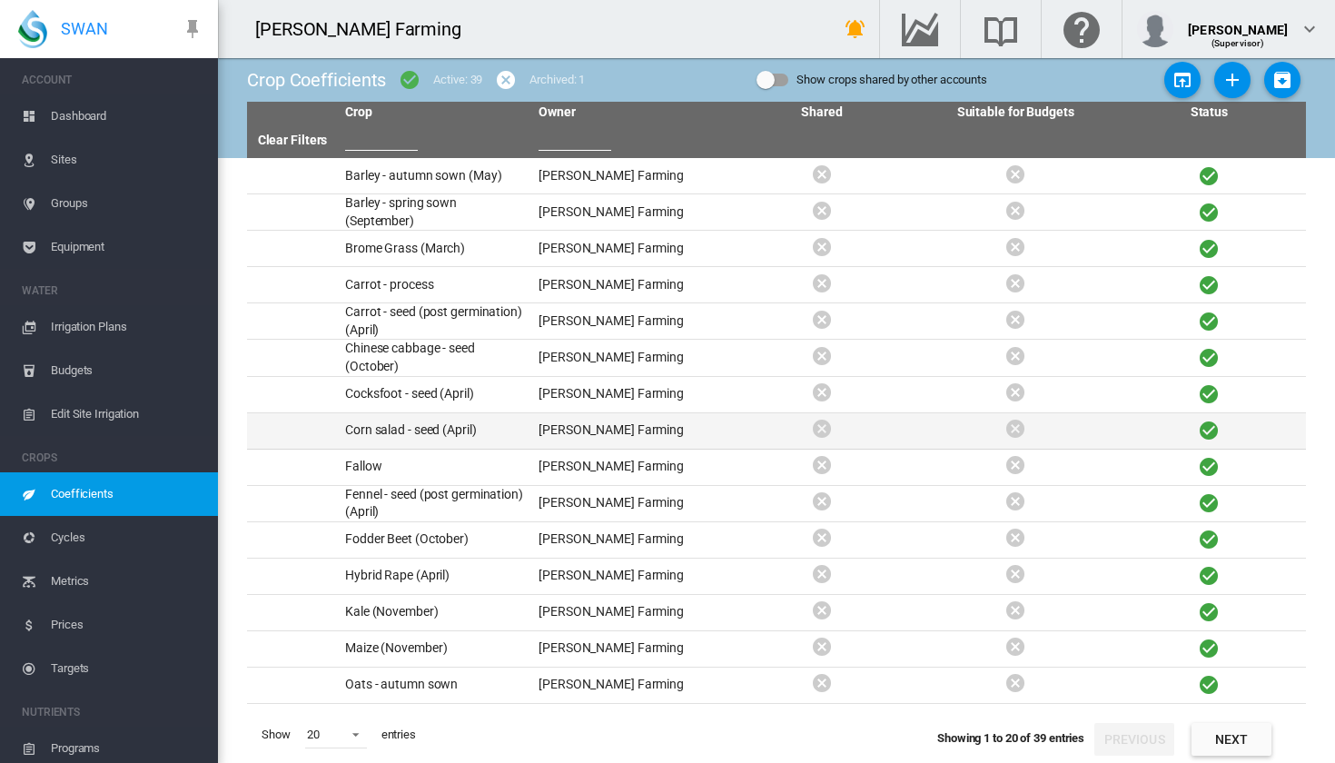
click at [478, 440] on td "Corn salad - seed (April)" at bounding box center [435, 430] width 194 height 35
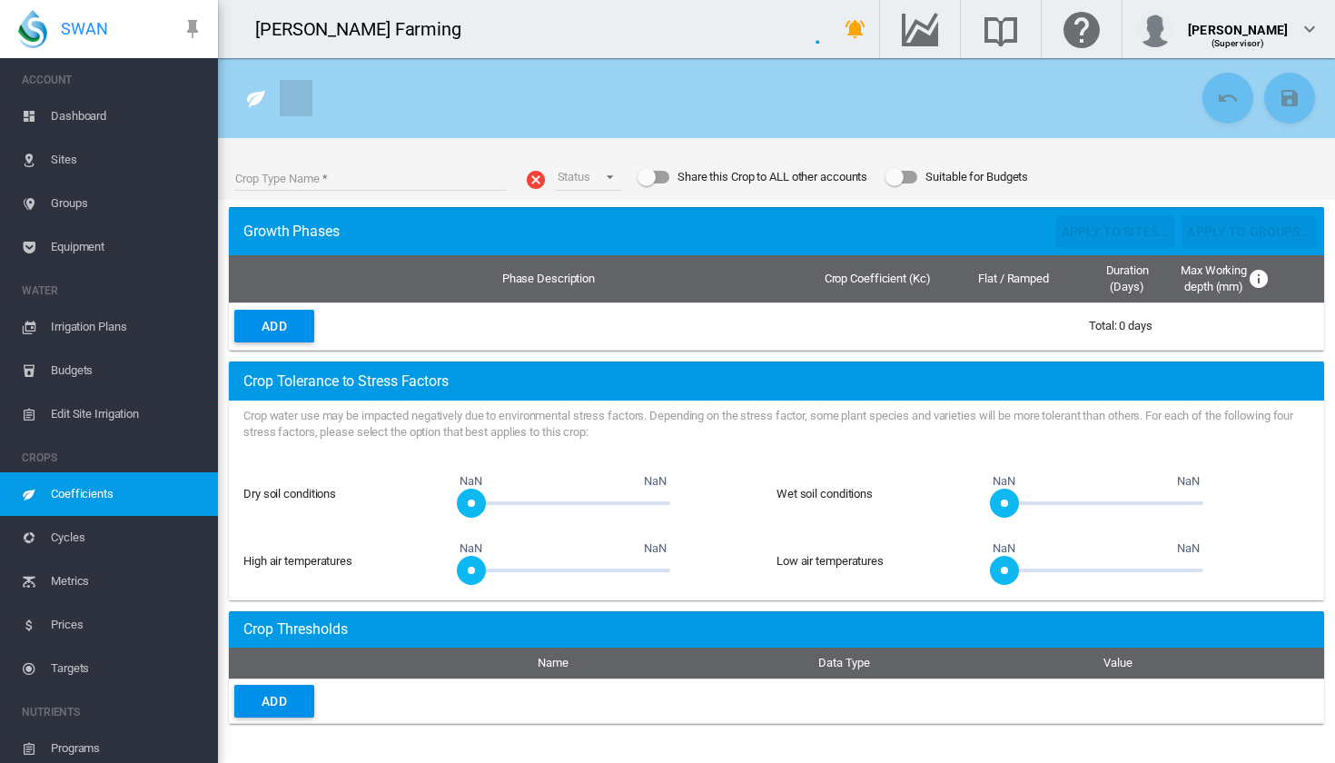
type input "**********"
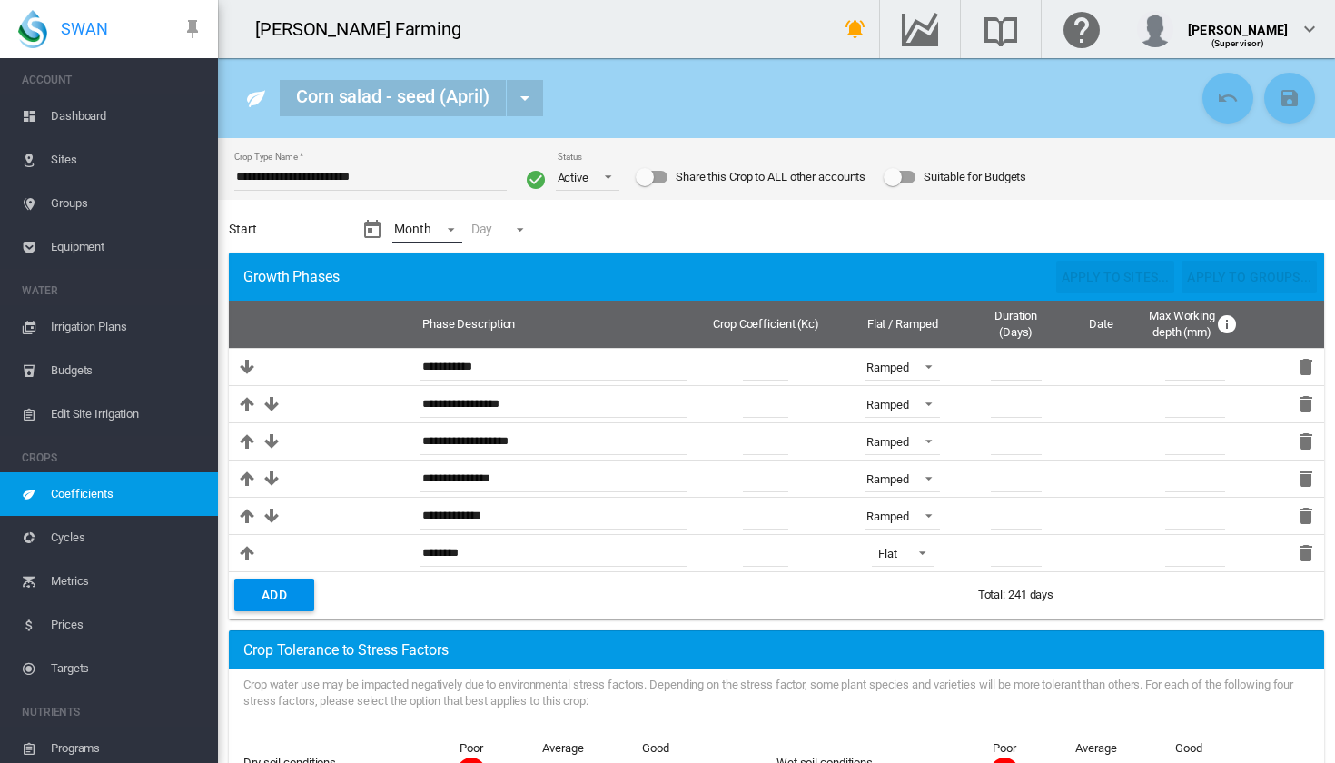
click at [432, 225] on md-select "Month - Jan Feb Mar Apr May Jun [DATE] Aug Sep Oct Nov Dec" at bounding box center [427, 229] width 70 height 27
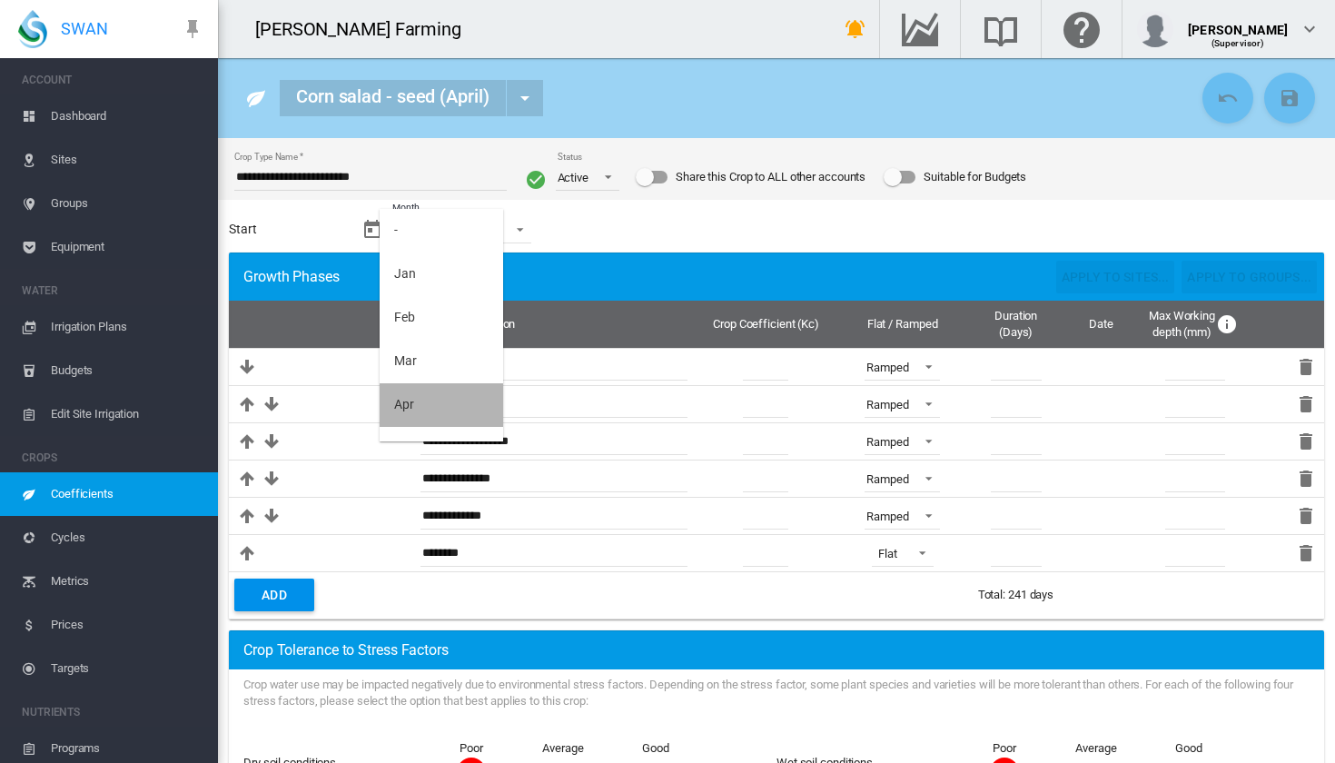
click at [451, 402] on md-option "Apr" at bounding box center [442, 405] width 124 height 44
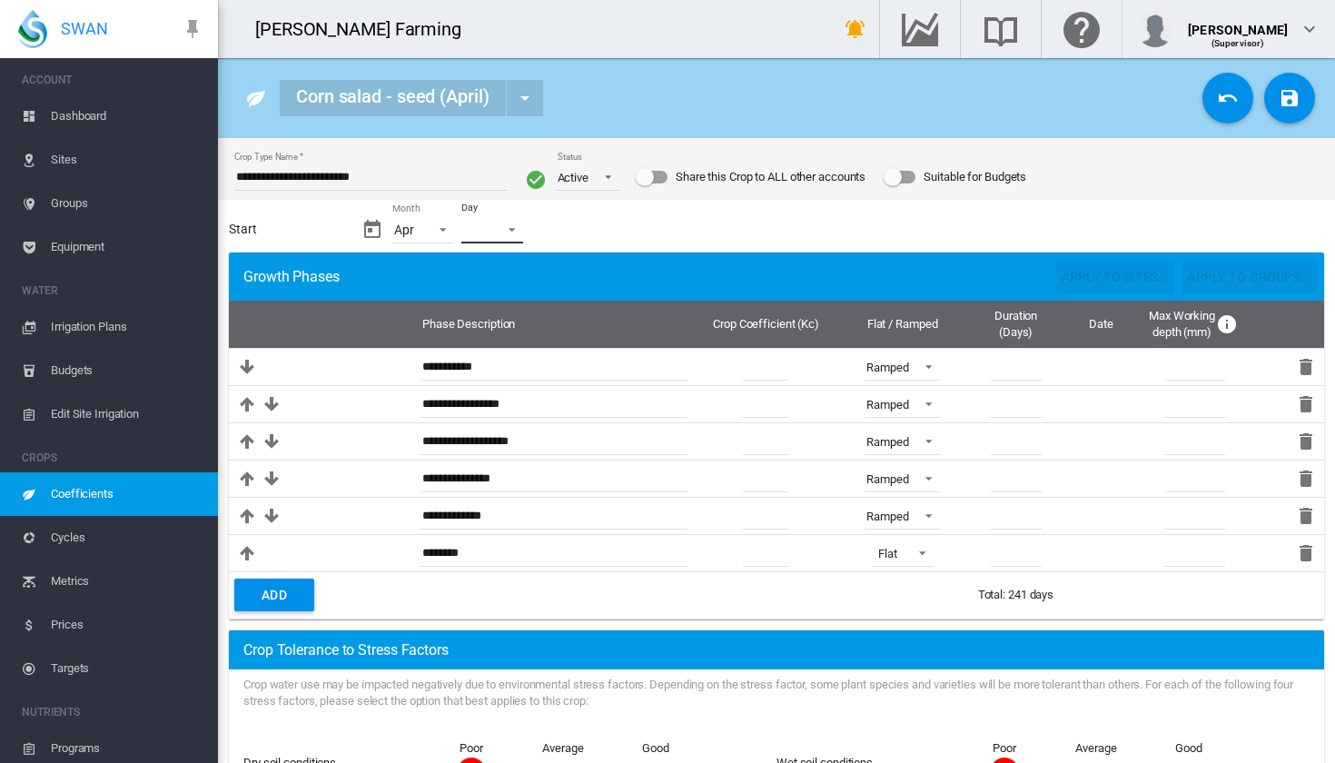
click at [502, 235] on md-select "Day - 01 02 03 04 05 06 07 08 09 10 11 12 13 14 15 16 17 18 19 20 21 22 23 24 2…" at bounding box center [493, 229] width 62 height 27
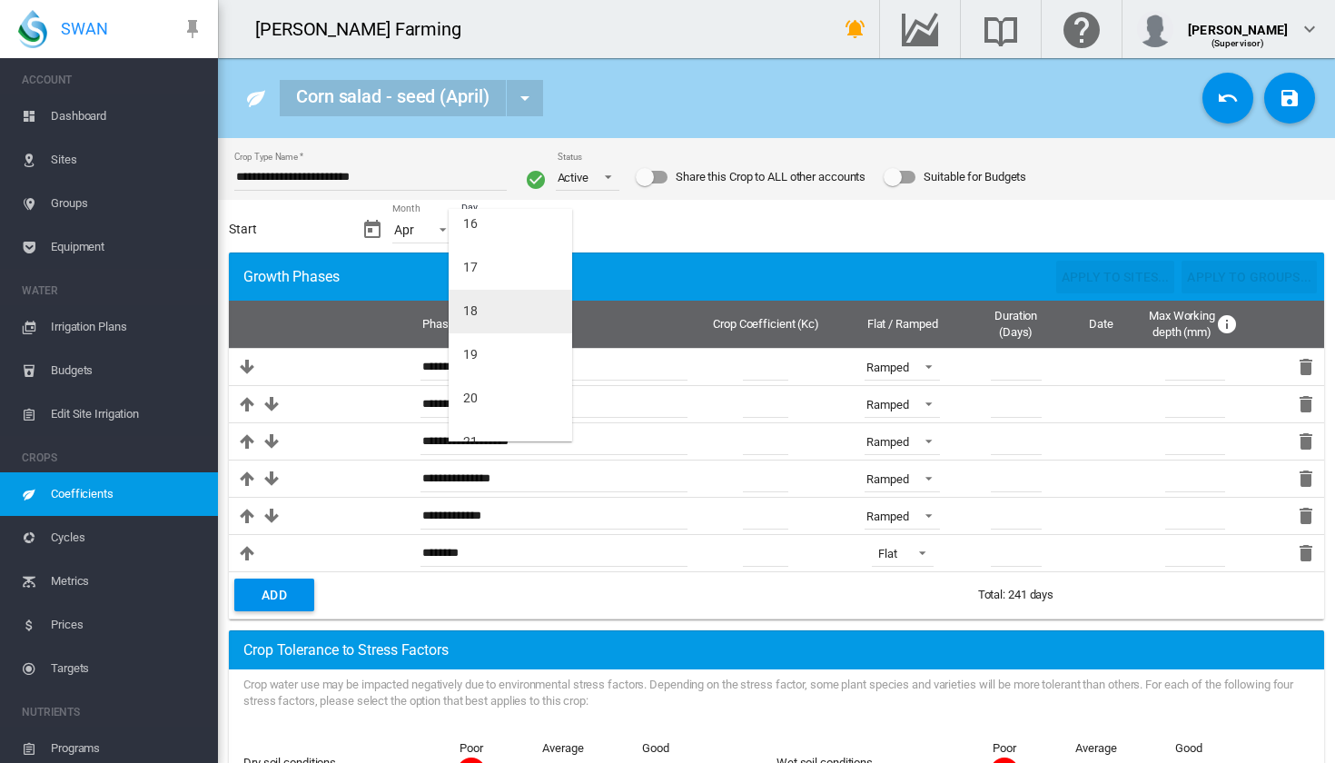
scroll to position [706, 0]
click at [494, 402] on md-option "20" at bounding box center [511, 397] width 124 height 44
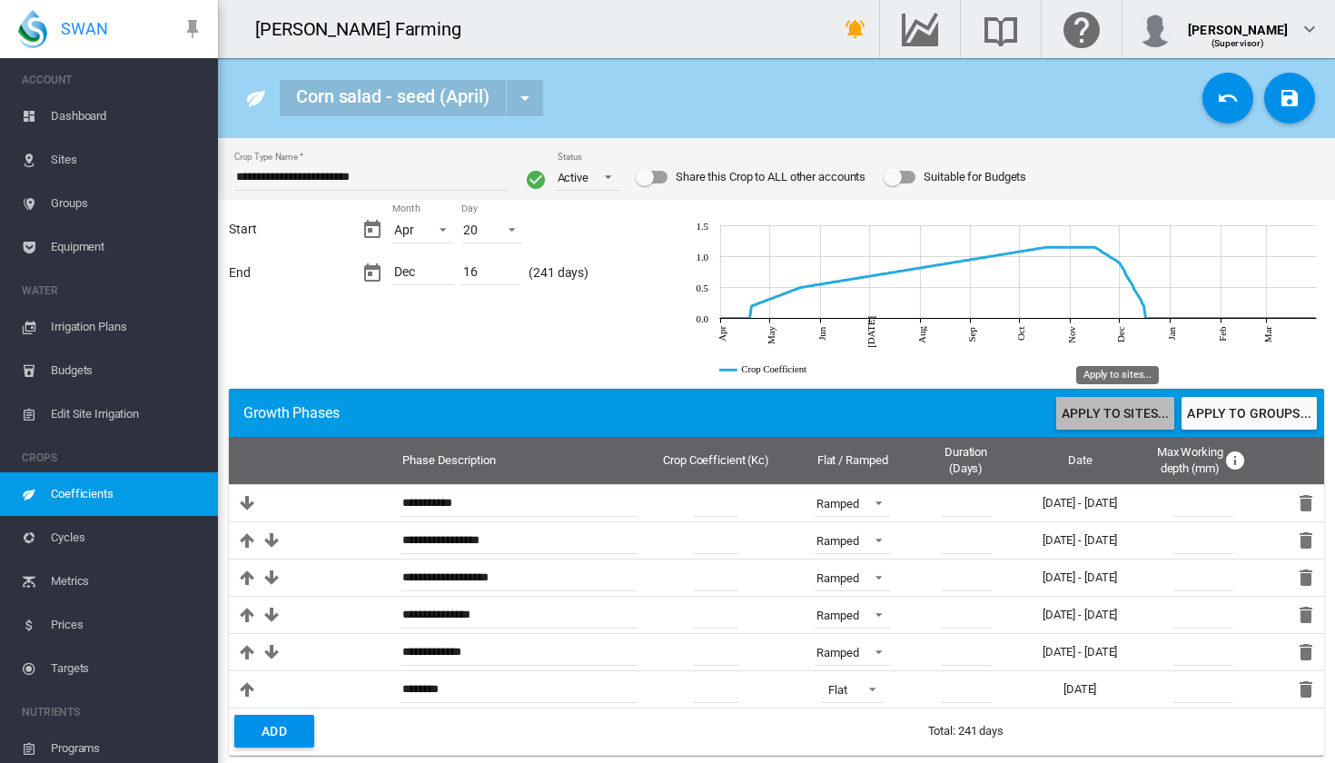
click at [1125, 413] on button "Apply to sites..." at bounding box center [1116, 413] width 118 height 33
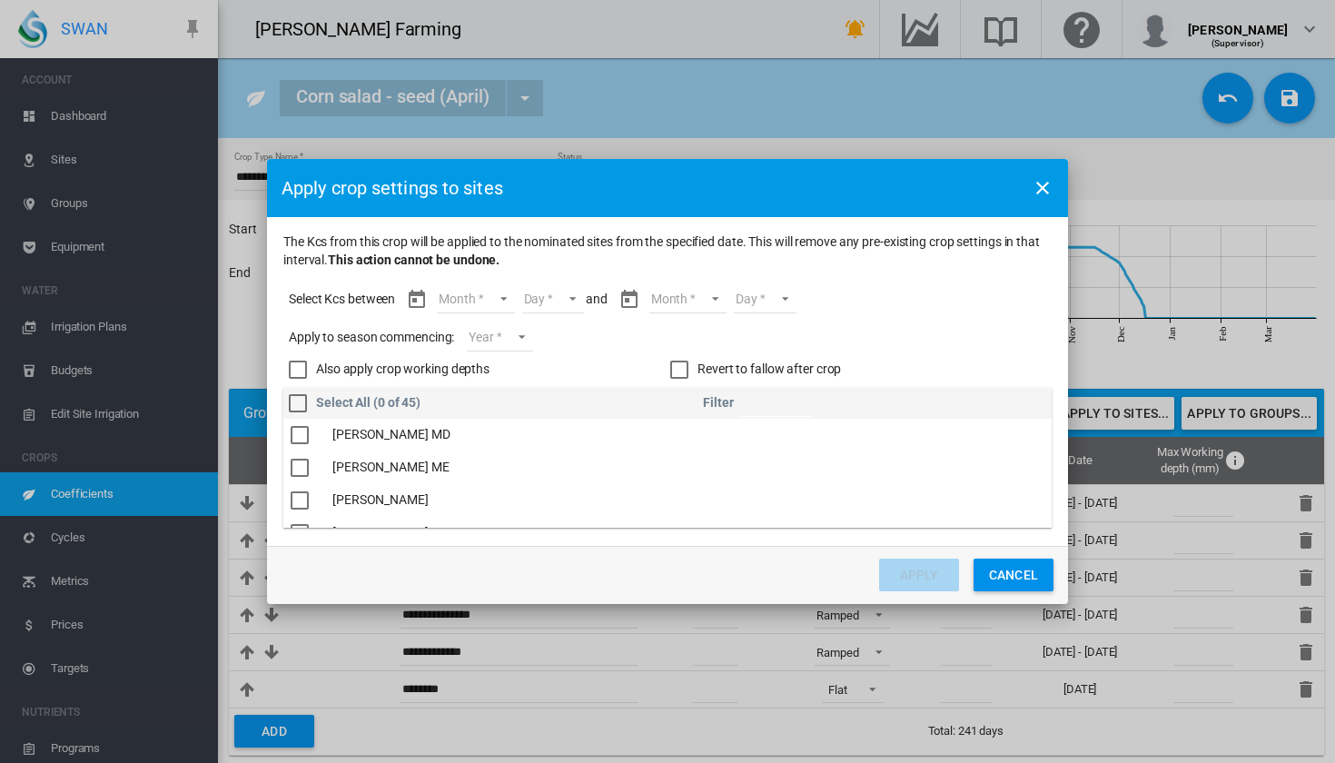
scroll to position [922, 0]
click at [302, 462] on div "The Kcs ..." at bounding box center [300, 467] width 18 height 18
click at [501, 305] on md-select "Month Apr May Jun Jul Aug Sep Oct Nov Dec" at bounding box center [475, 299] width 77 height 27
click at [496, 294] on md-option "Apr" at bounding box center [488, 300] width 124 height 44
click at [562, 292] on md-select "Day 20 21 22 23 24 25 26 27 28 29 30" at bounding box center [537, 299] width 63 height 27
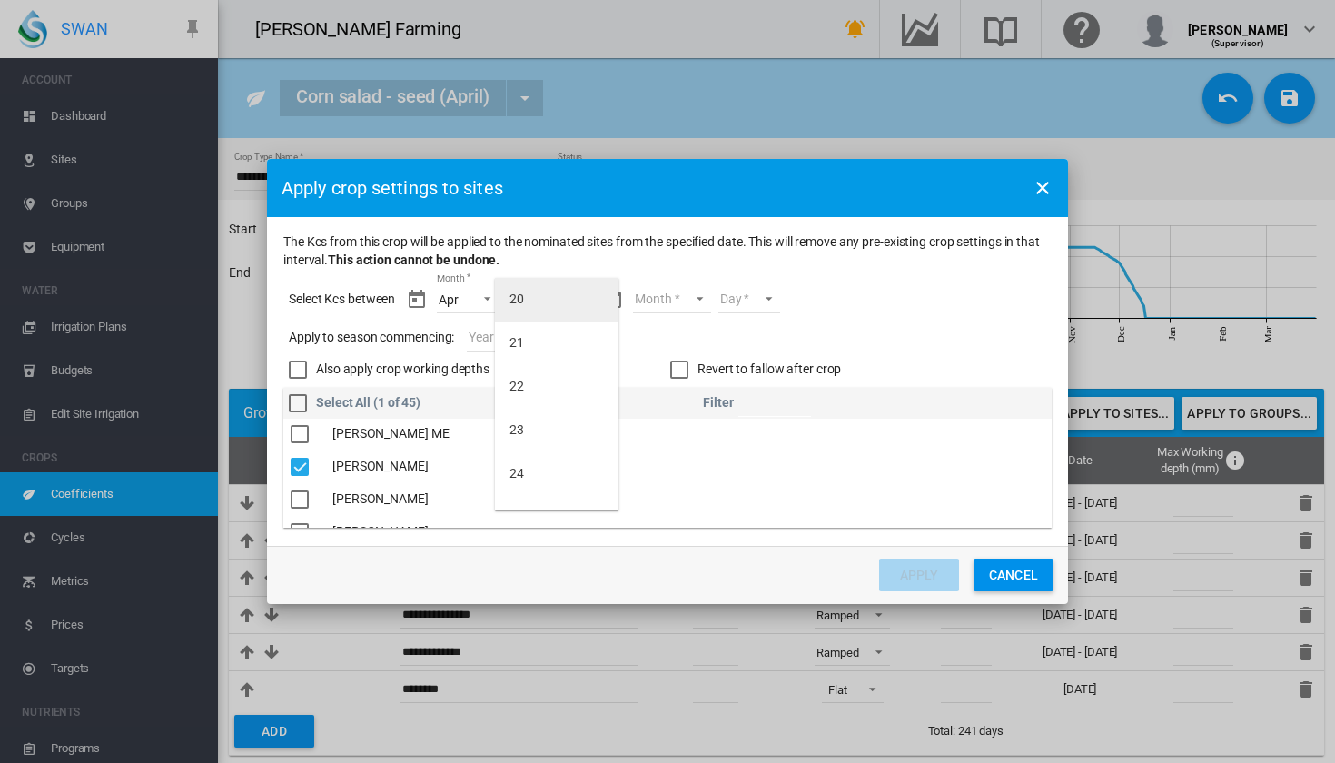
click at [544, 311] on md-option "20" at bounding box center [557, 300] width 124 height 44
click at [691, 301] on md-select "Month Apr May Jun Jul Aug Sep Oct Nov Dec" at bounding box center [671, 299] width 77 height 27
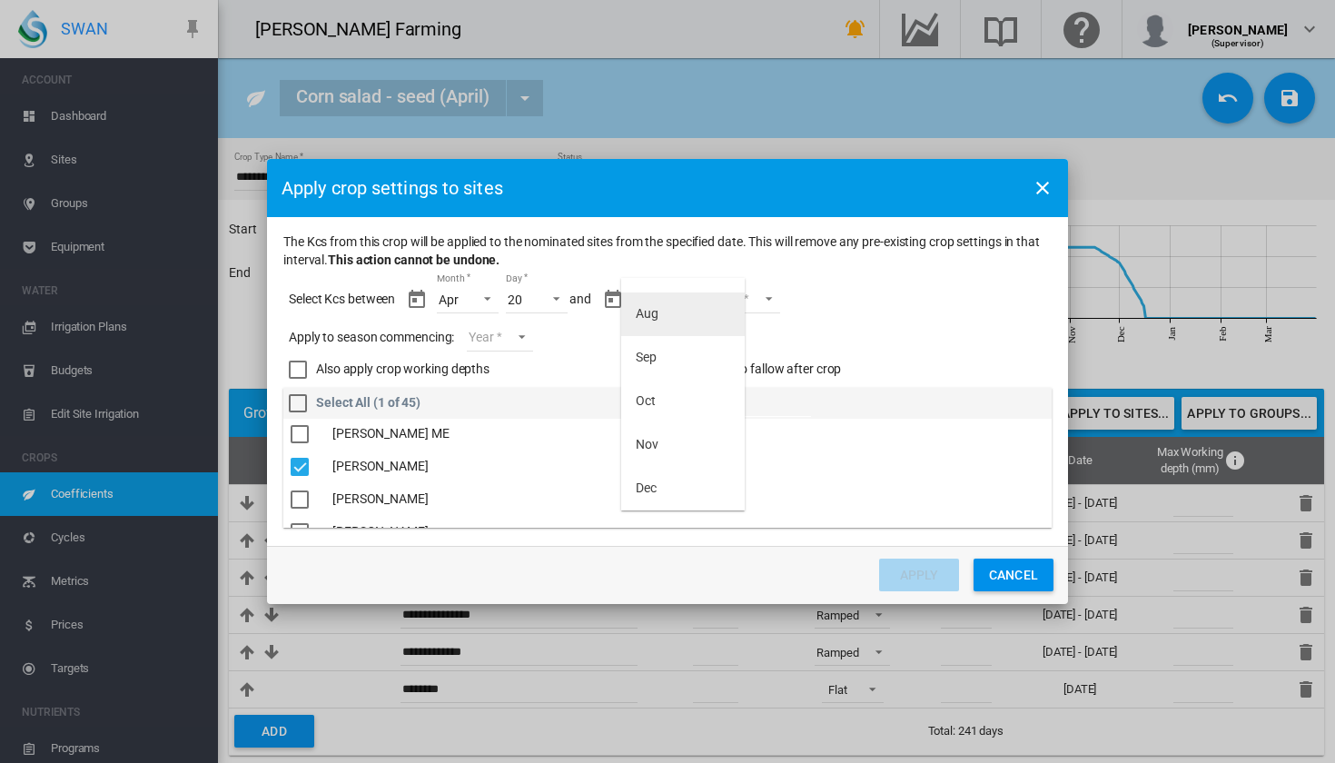
scroll to position [160, 0]
click at [671, 493] on md-option "Dec" at bounding box center [683, 489] width 124 height 44
click at [749, 296] on md-select "Day 01 02 03 04 05 06 07 08 09 10 11 12 13 14 15 16" at bounding box center [733, 299] width 63 height 27
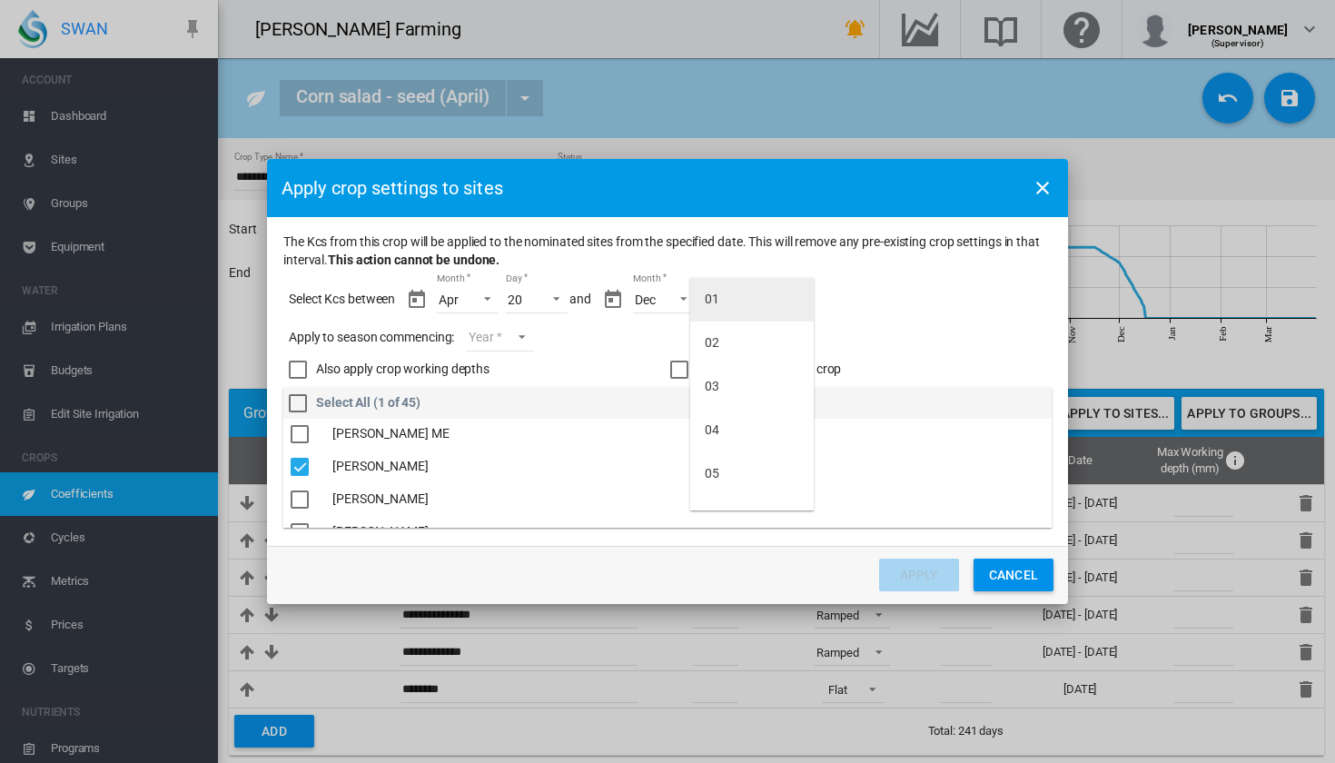
click at [737, 306] on md-option "01" at bounding box center [752, 300] width 124 height 44
click at [500, 338] on md-select "Year [DATE] [CREDIT_CARD_NUMBER]" at bounding box center [499, 337] width 65 height 27
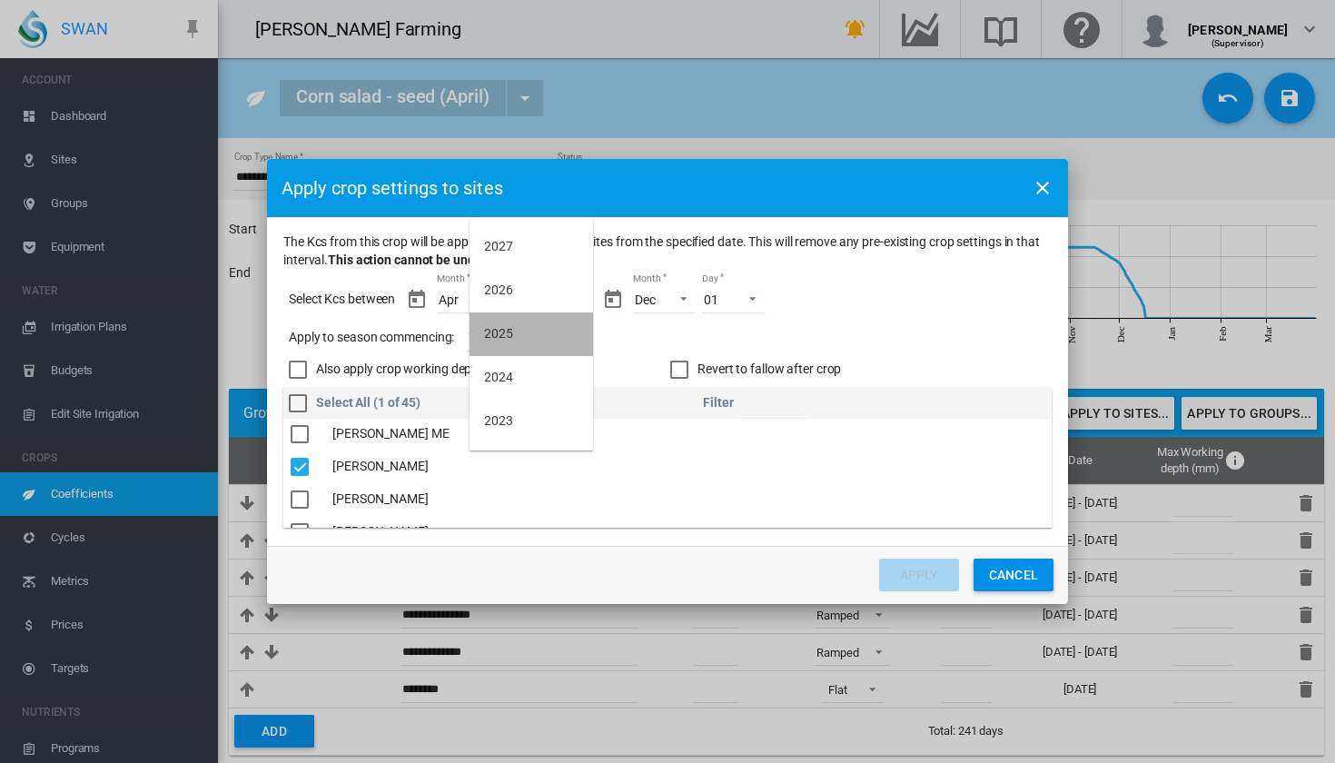
click at [525, 332] on md-option "2025" at bounding box center [532, 335] width 124 height 44
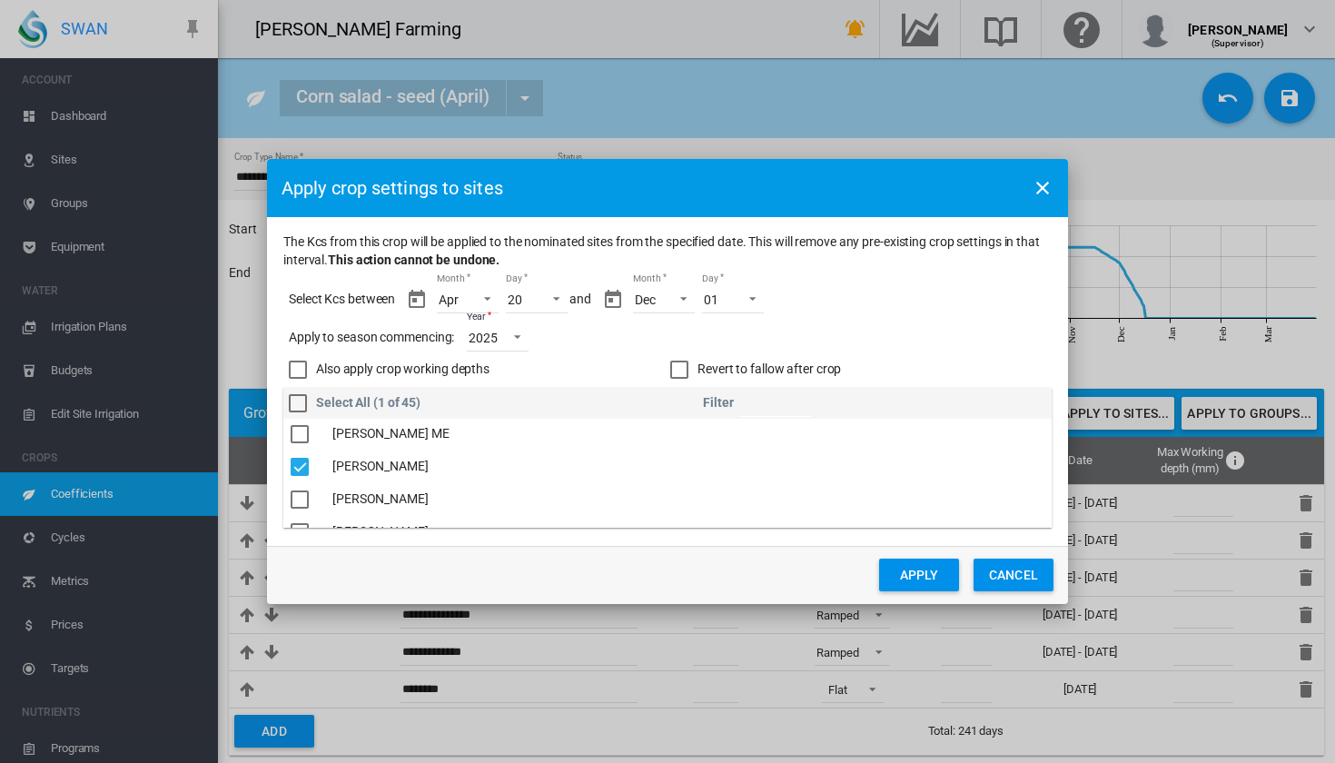
click at [939, 571] on button "Apply" at bounding box center [919, 575] width 80 height 33
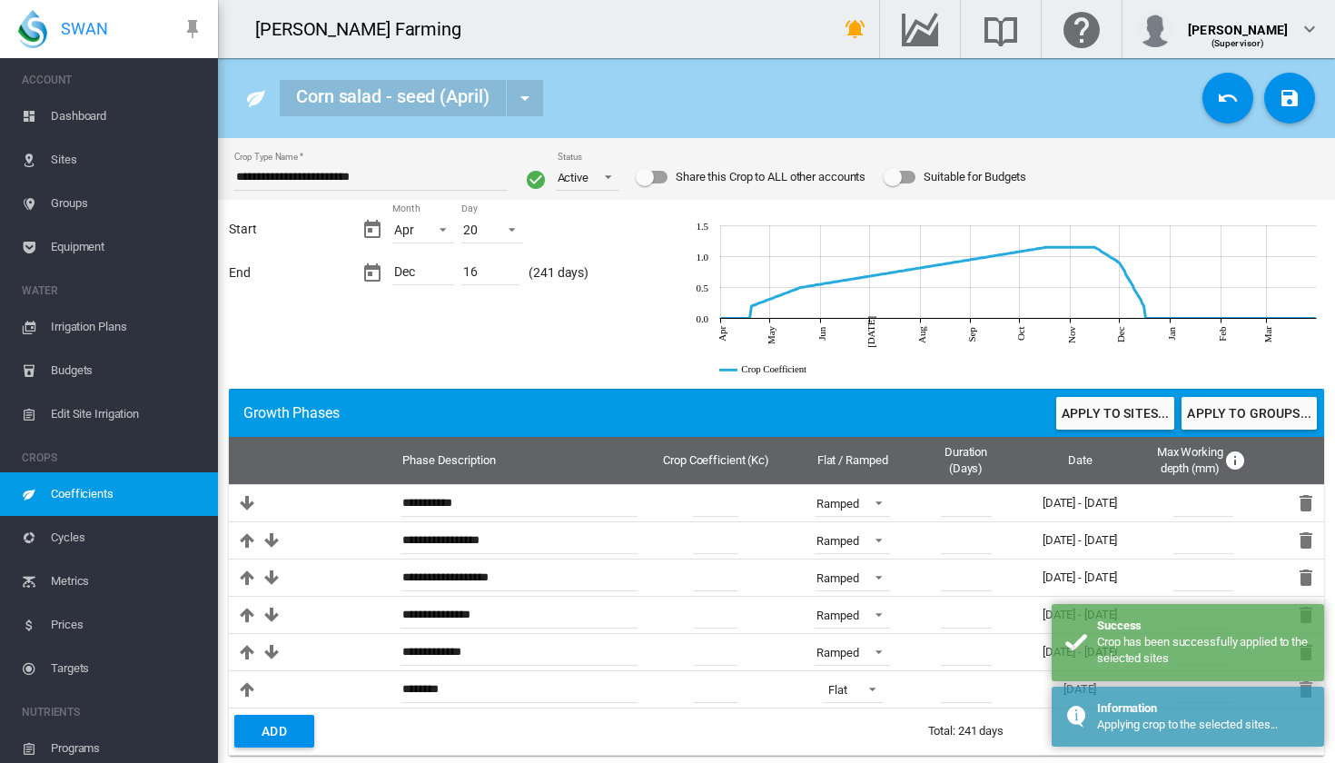
click at [1316, 113] on div "Corn salad - seed (April) Barley - autumn sown (May) Barley - spring sown (Sept…" at bounding box center [777, 98] width 1088 height 51
click at [1302, 109] on button "Save Changes" at bounding box center [1290, 98] width 51 height 51
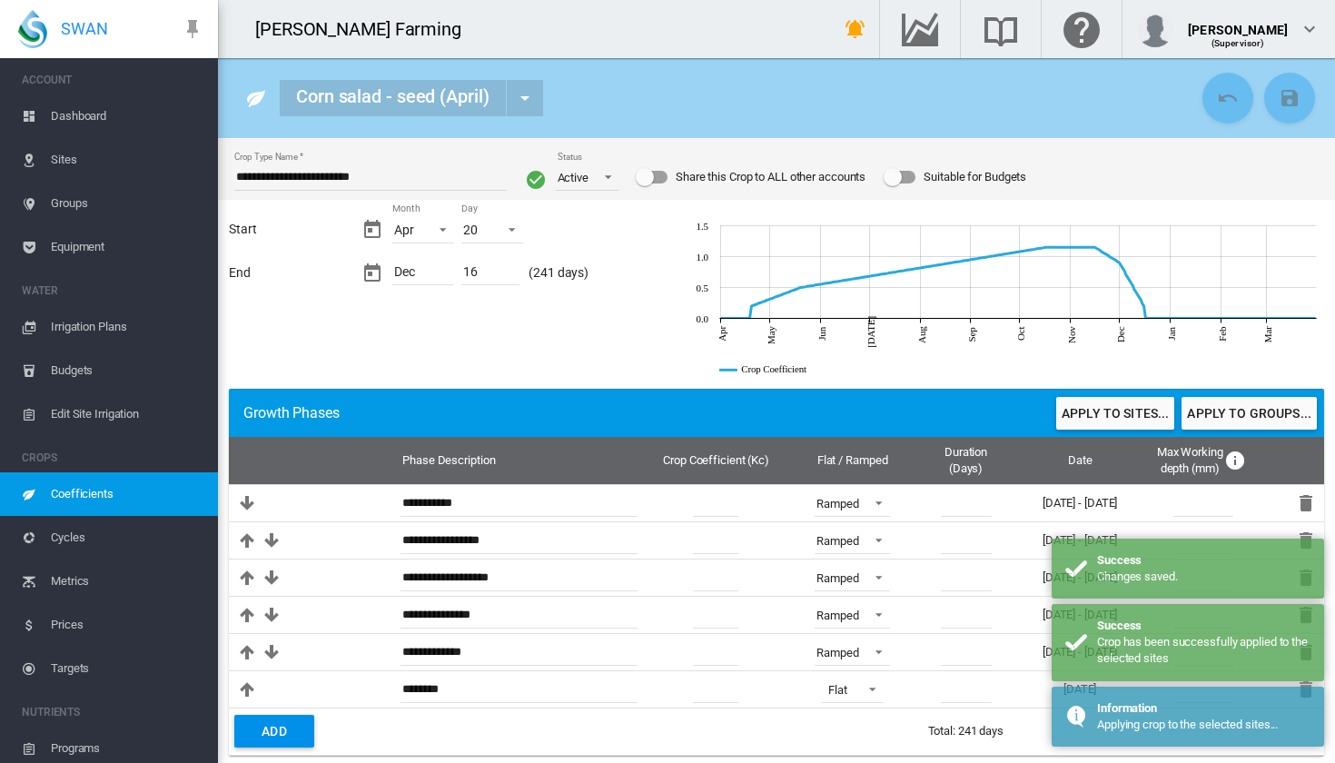
click at [101, 126] on span "Dashboard" at bounding box center [127, 116] width 153 height 44
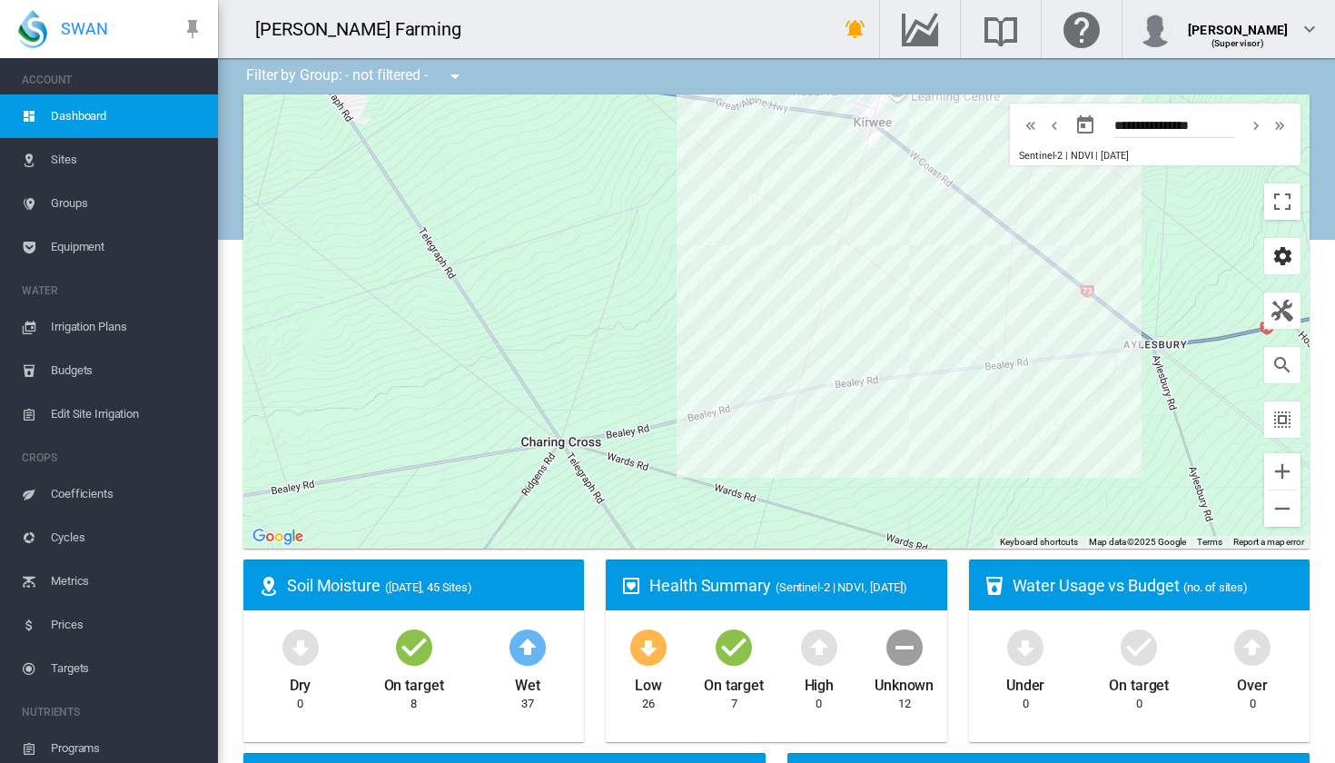
click at [1276, 261] on md-icon "icon-cog" at bounding box center [1283, 256] width 22 height 22
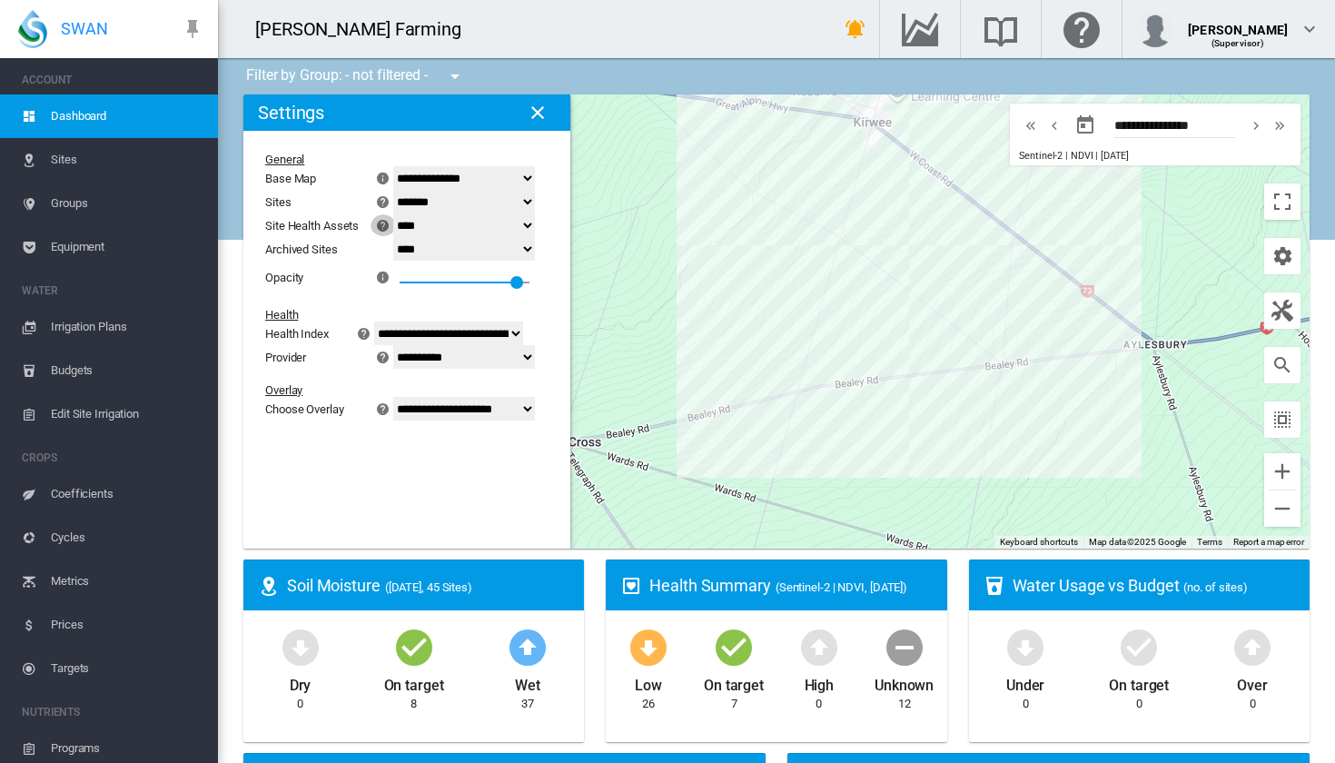
click at [394, 228] on md-icon "icon-help-circle" at bounding box center [383, 225] width 22 height 22
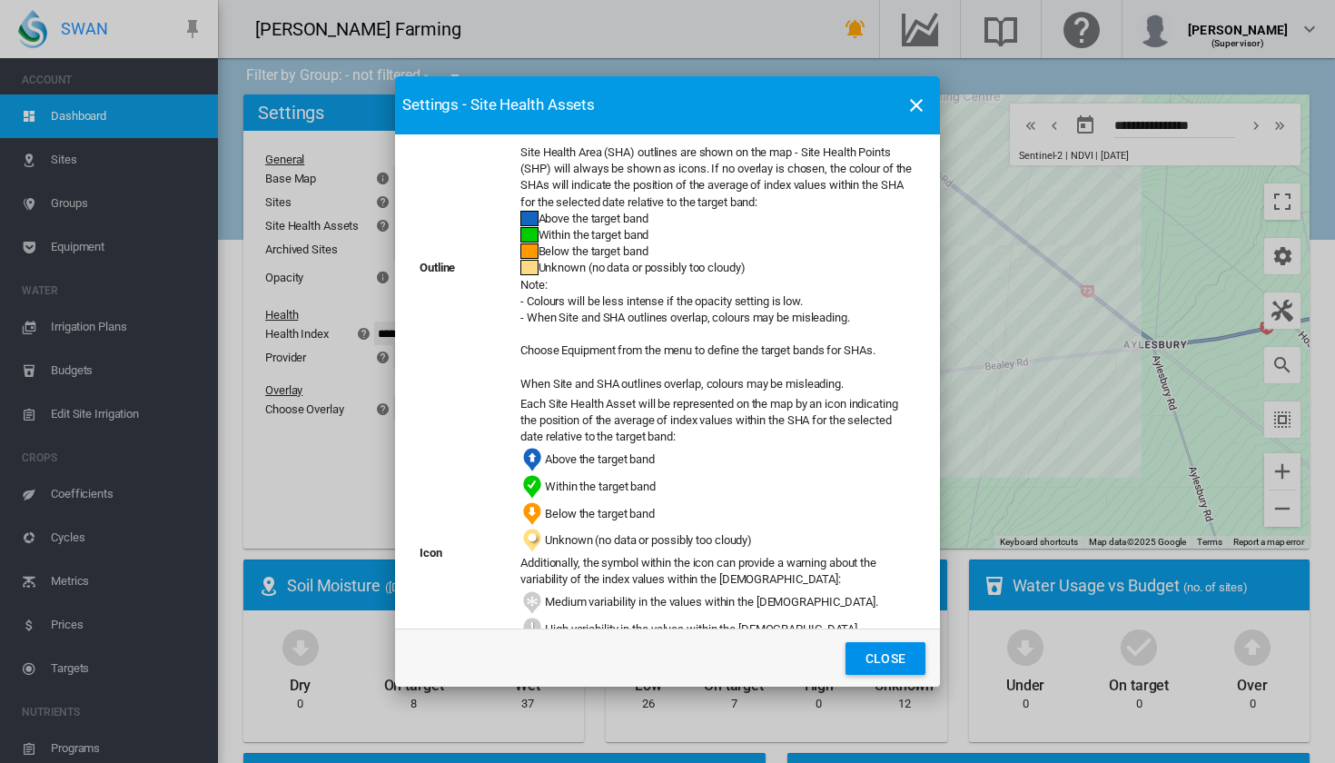
click at [911, 113] on md-icon "icon-close" at bounding box center [917, 105] width 22 height 22
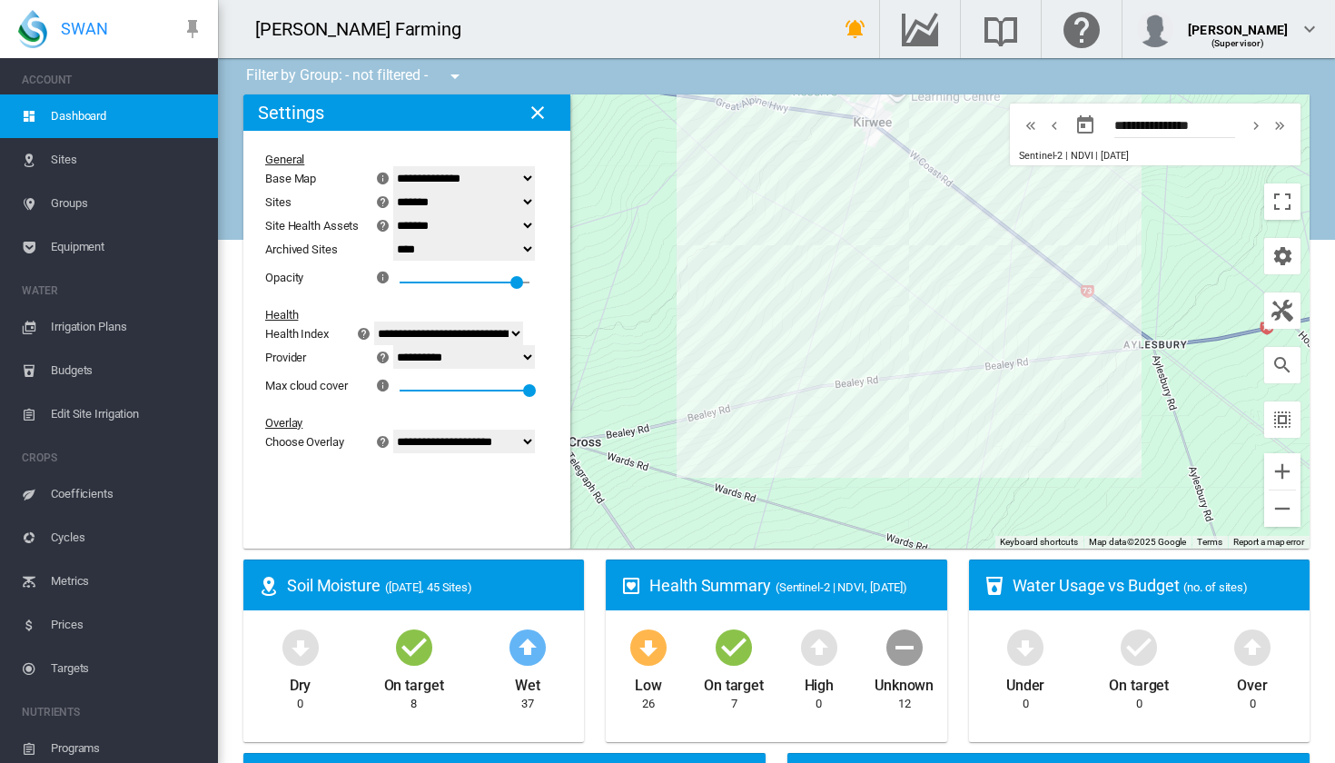
select select "****"
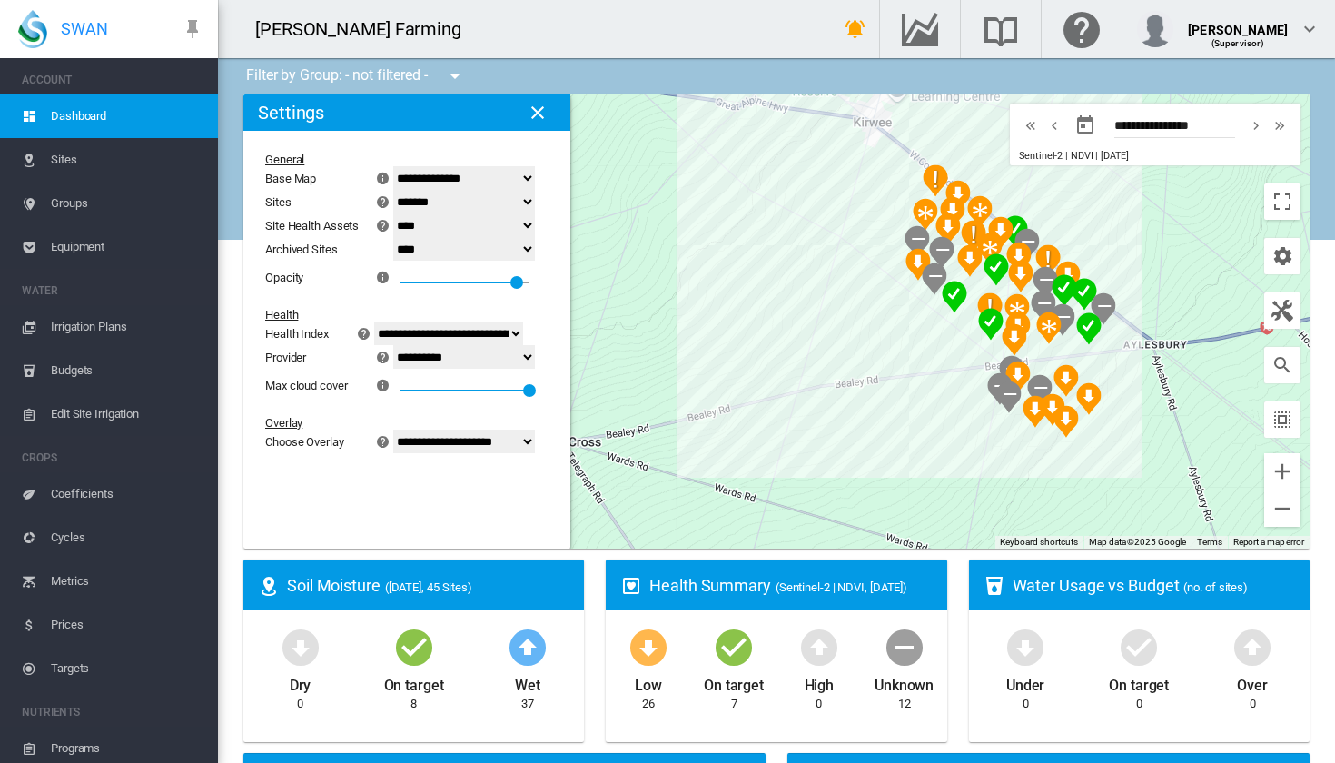
select select "*********"
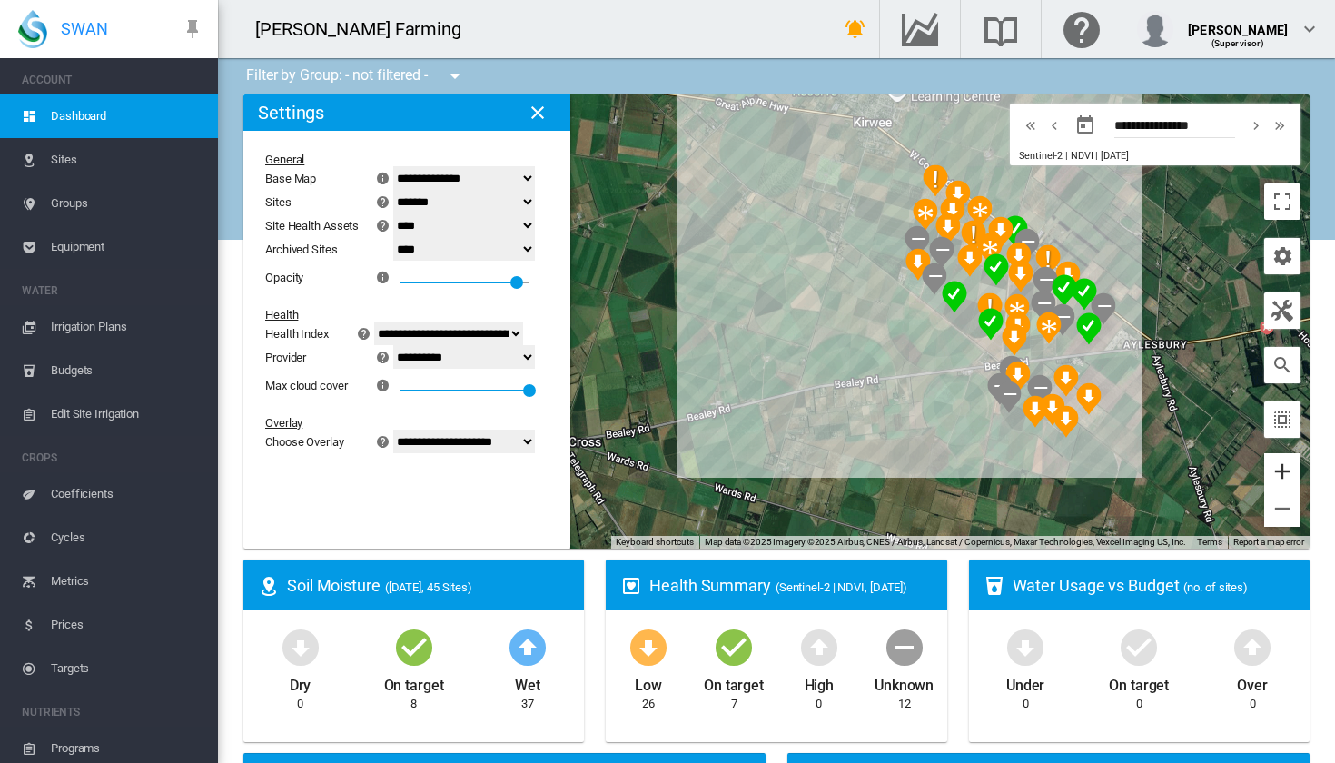
click at [1284, 470] on button "Zoom in" at bounding box center [1283, 471] width 36 height 36
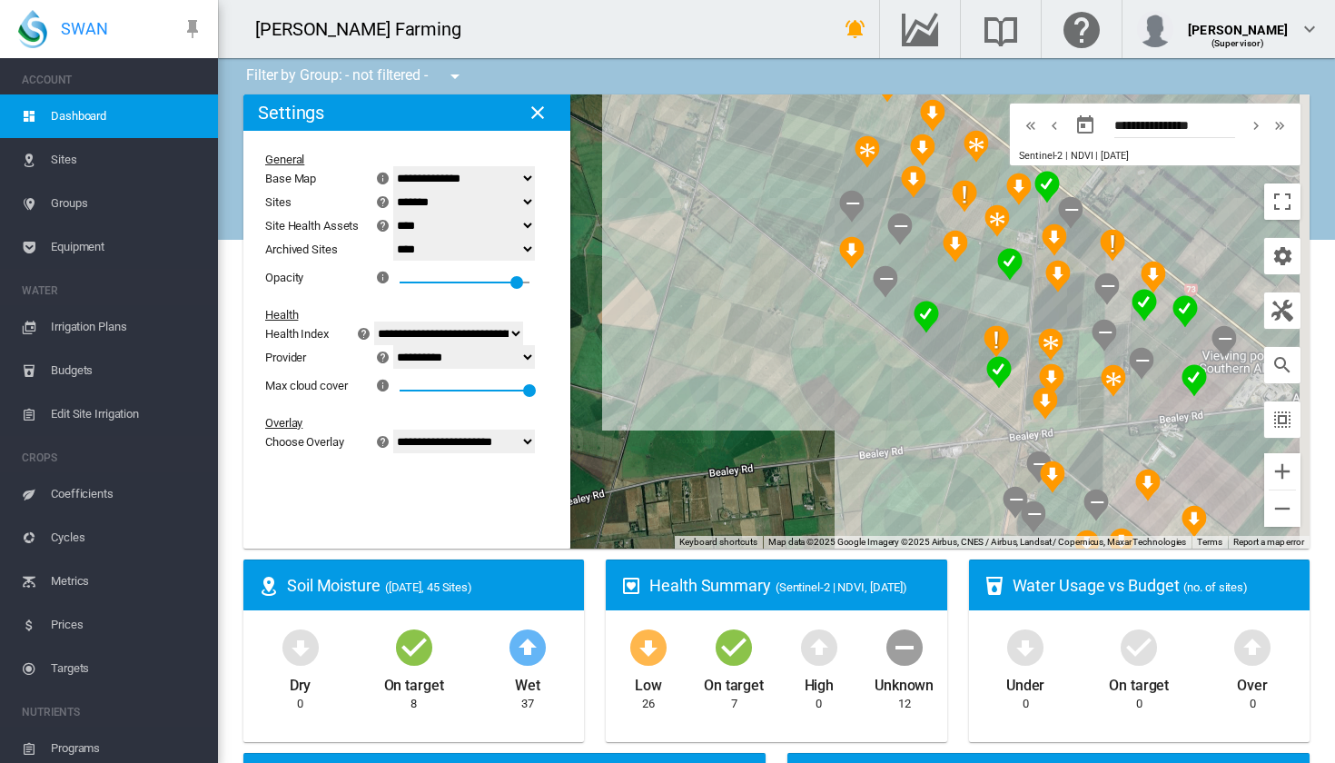
drag, startPoint x: 970, startPoint y: 402, endPoint x: 628, endPoint y: 412, distance: 342.7
click at [628, 412] on div at bounding box center [776, 321] width 1067 height 454
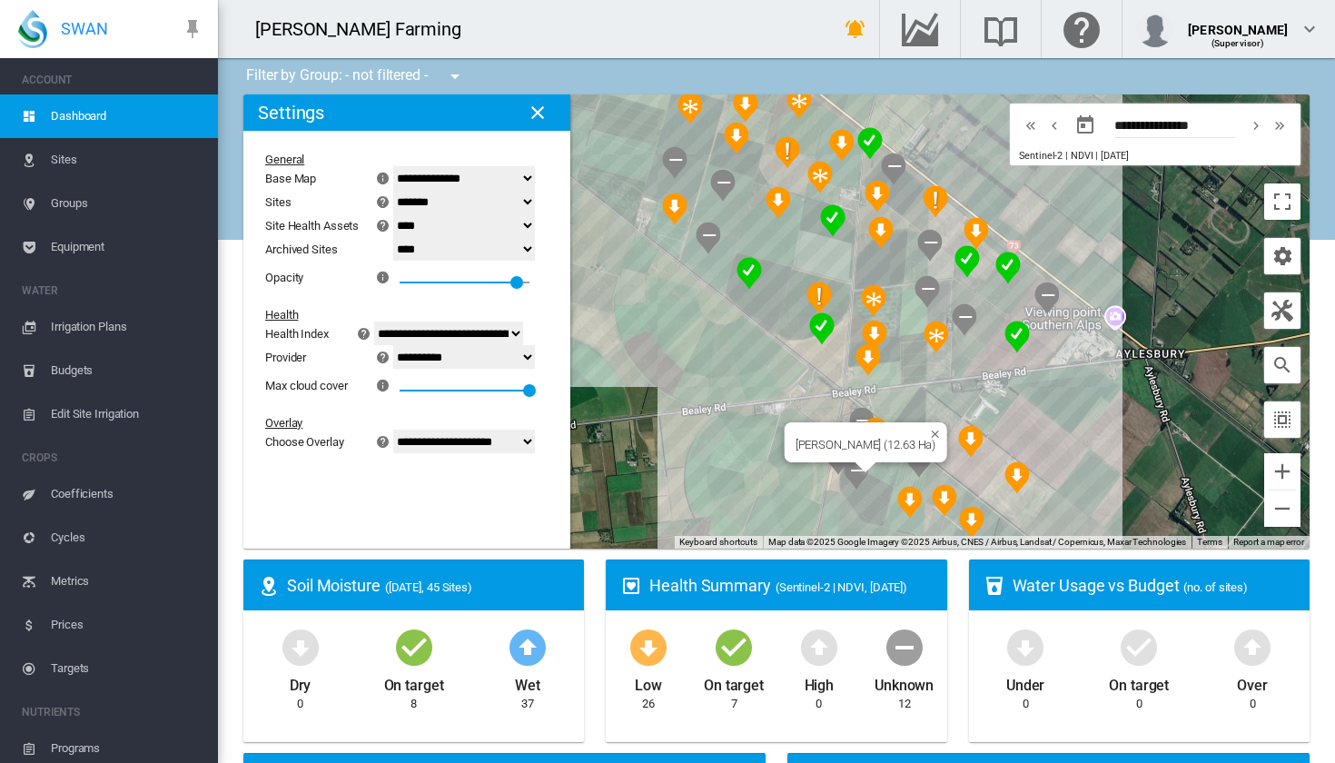
click at [856, 475] on img "NDVI: Brooker MG" at bounding box center [856, 473] width 25 height 33
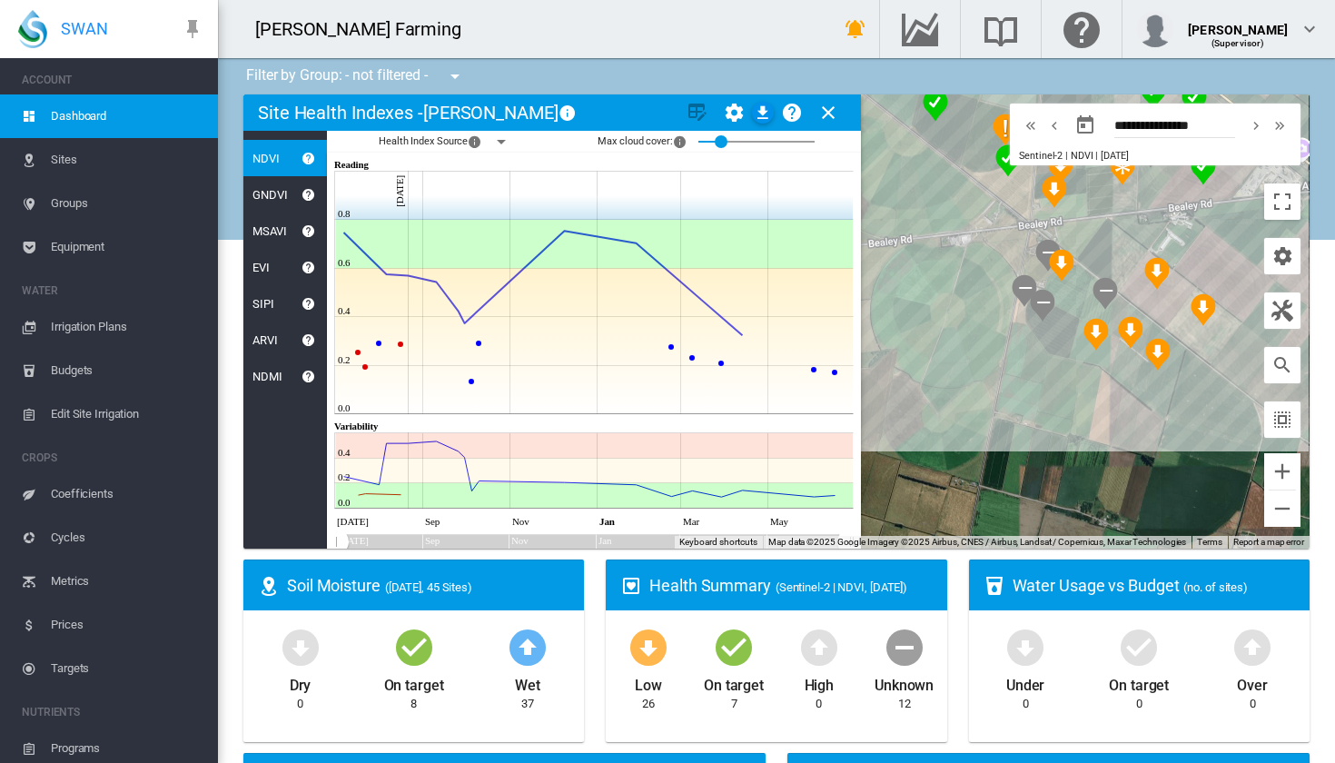
click at [835, 115] on md-icon "icon-close" at bounding box center [829, 113] width 22 height 22
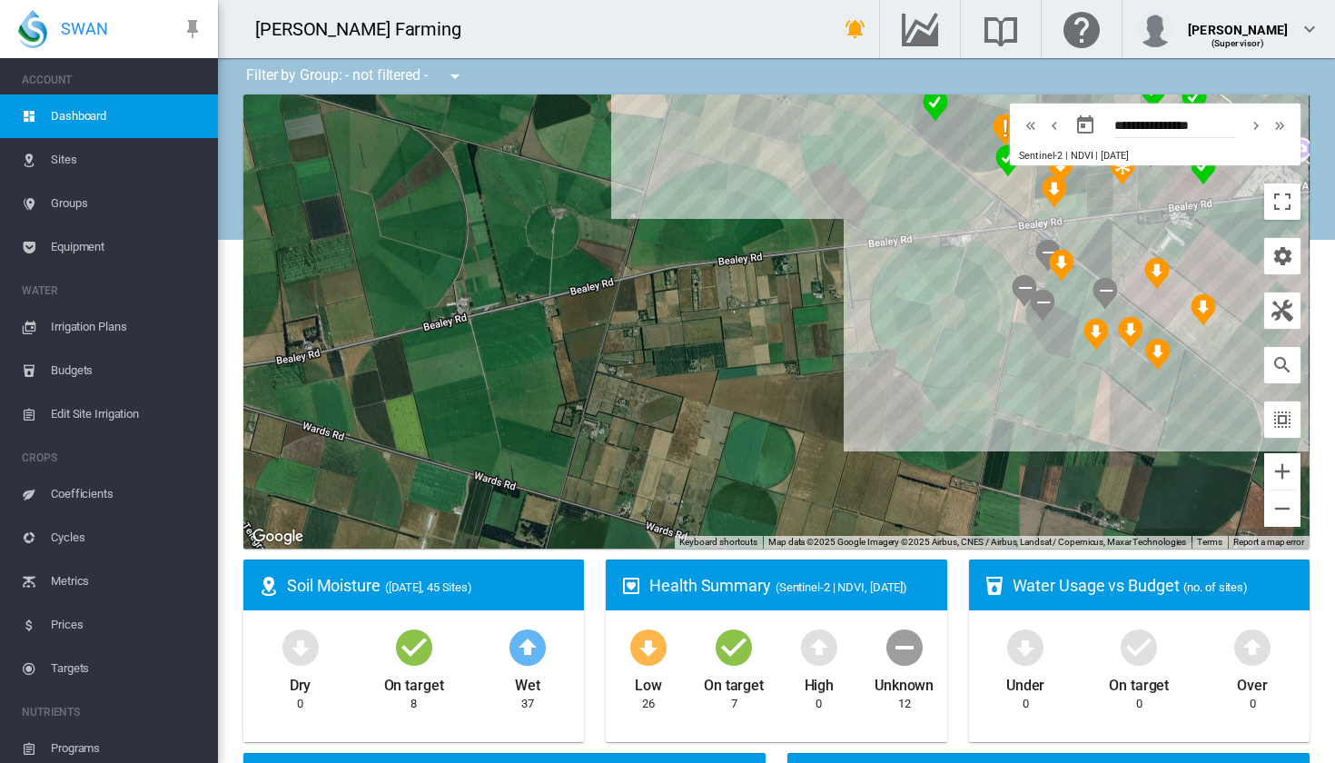
click at [85, 198] on span "Groups" at bounding box center [127, 204] width 153 height 44
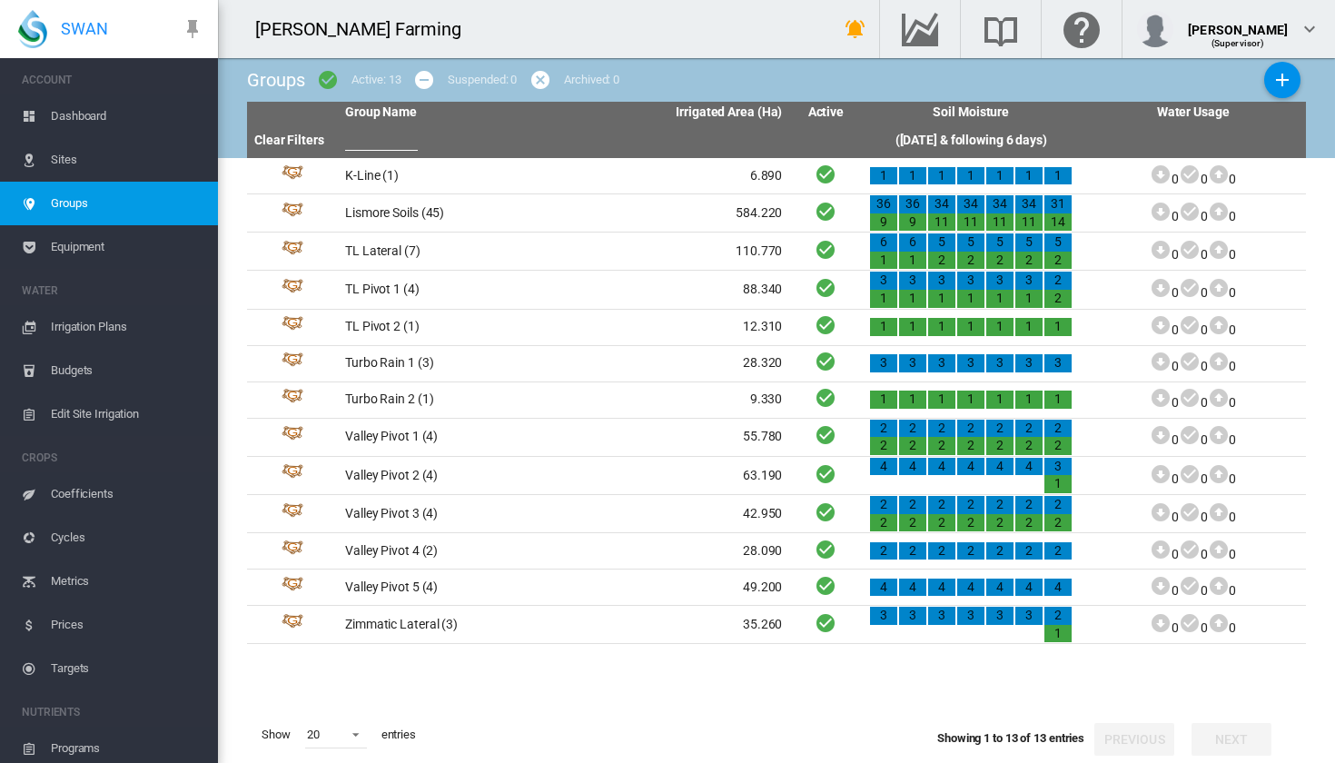
click at [95, 173] on span "Sites" at bounding box center [127, 160] width 153 height 44
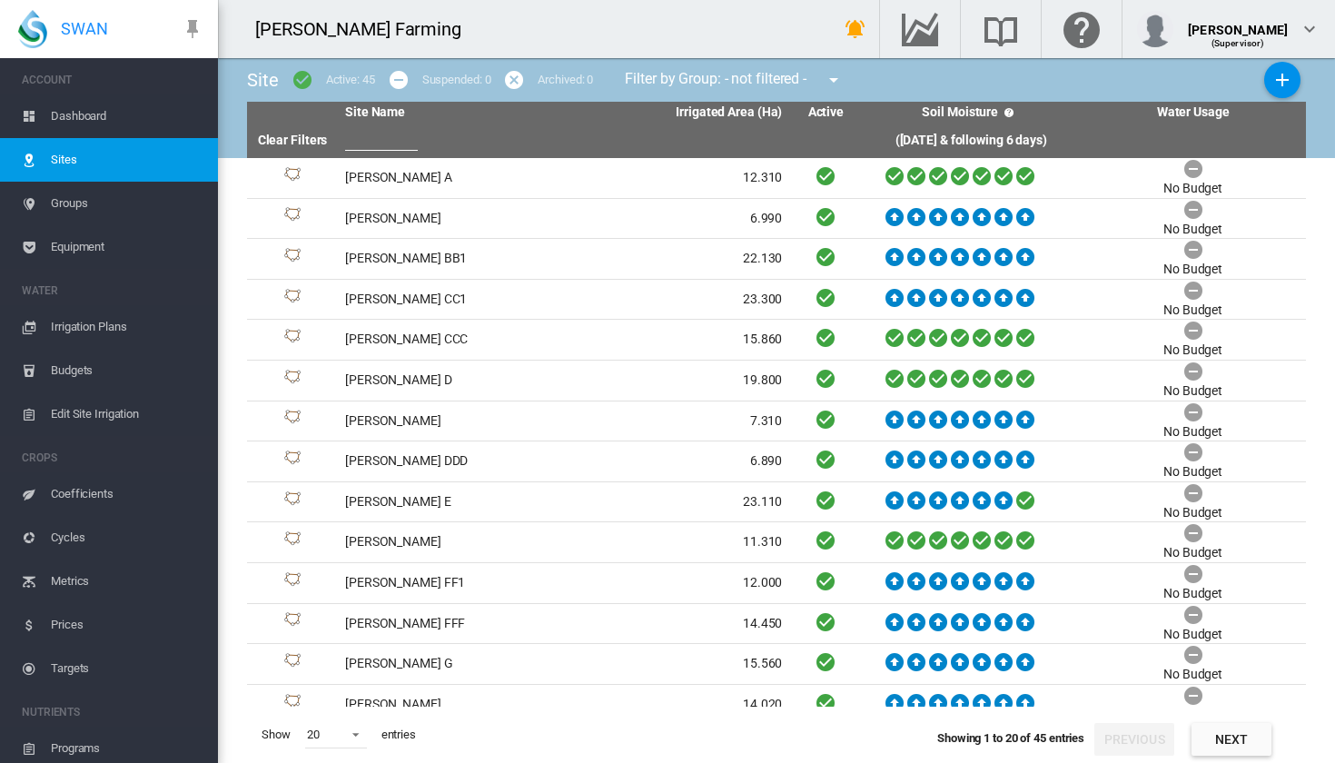
click at [81, 492] on span "Coefficients" at bounding box center [127, 494] width 153 height 44
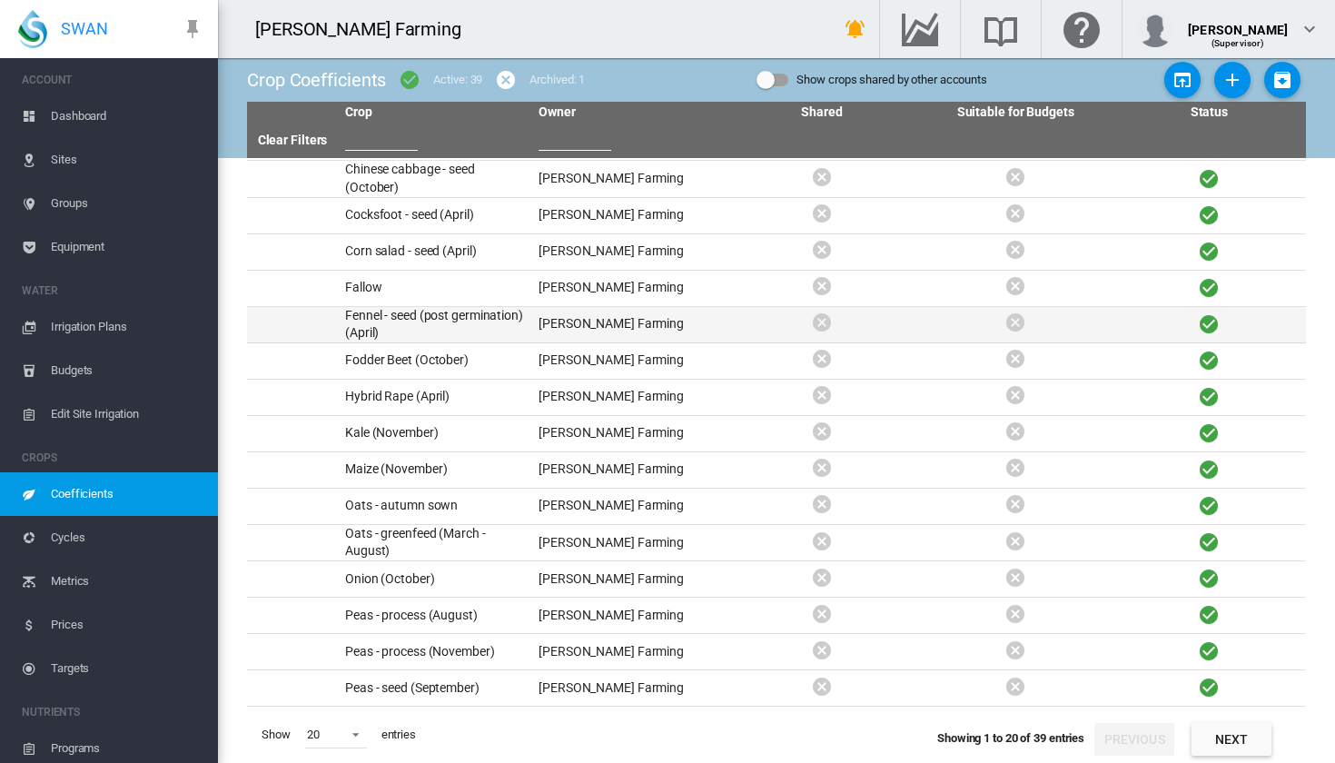
scroll to position [178, 0]
click at [1216, 741] on button "Next" at bounding box center [1232, 739] width 80 height 33
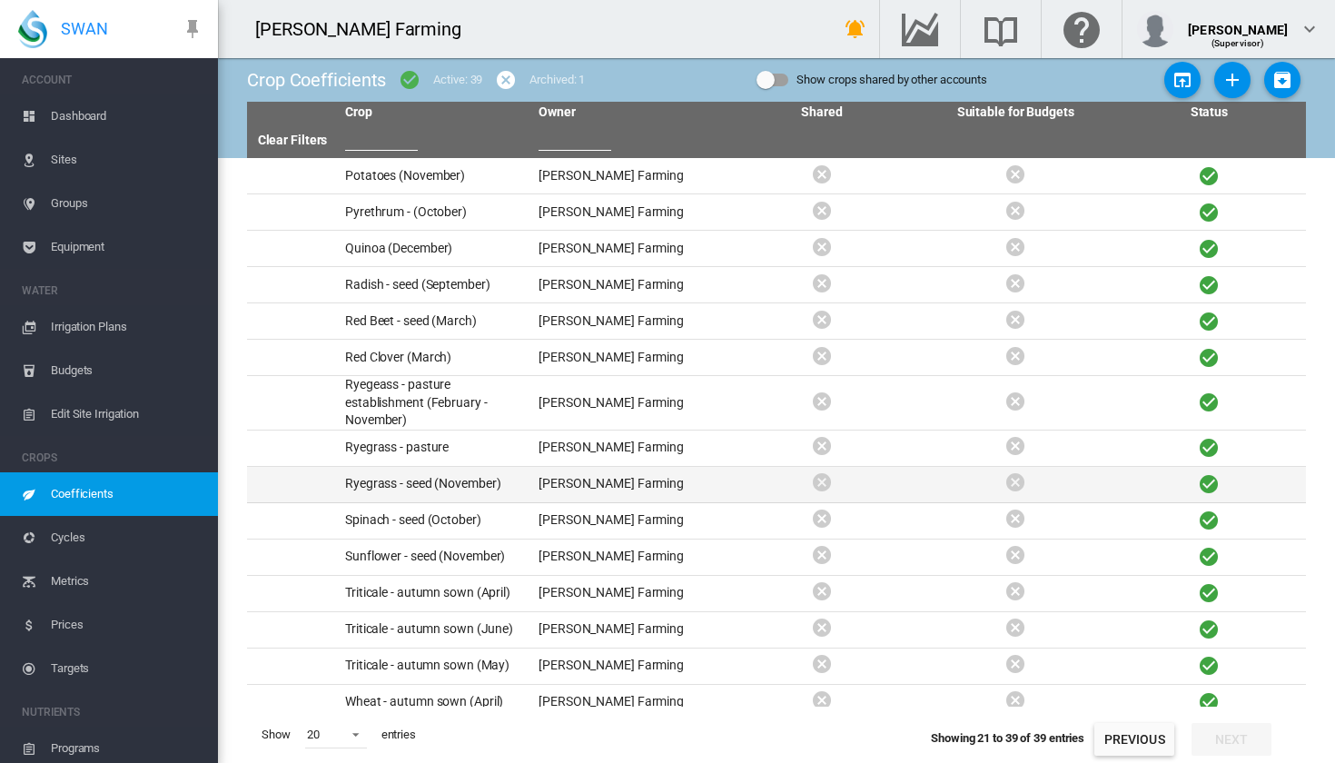
scroll to position [0, 0]
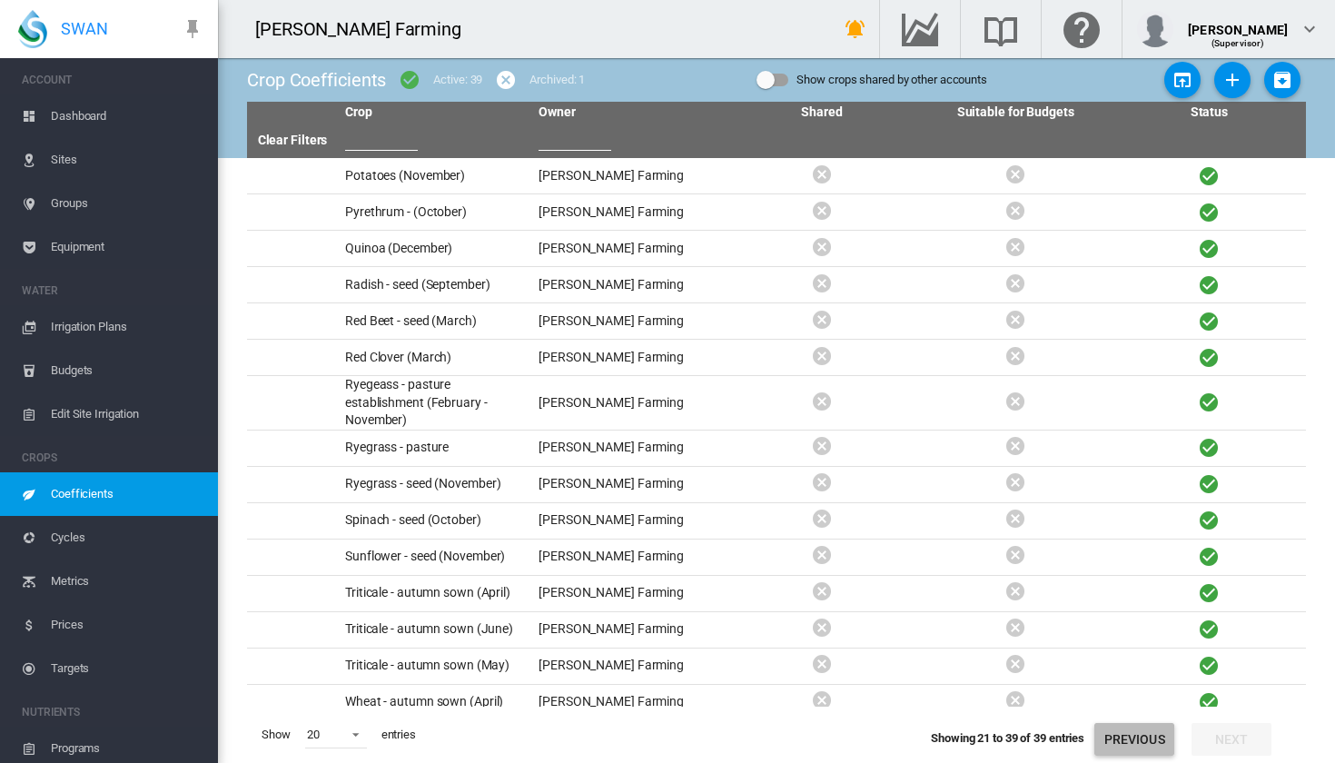
click at [1119, 737] on button "Previous" at bounding box center [1135, 739] width 80 height 33
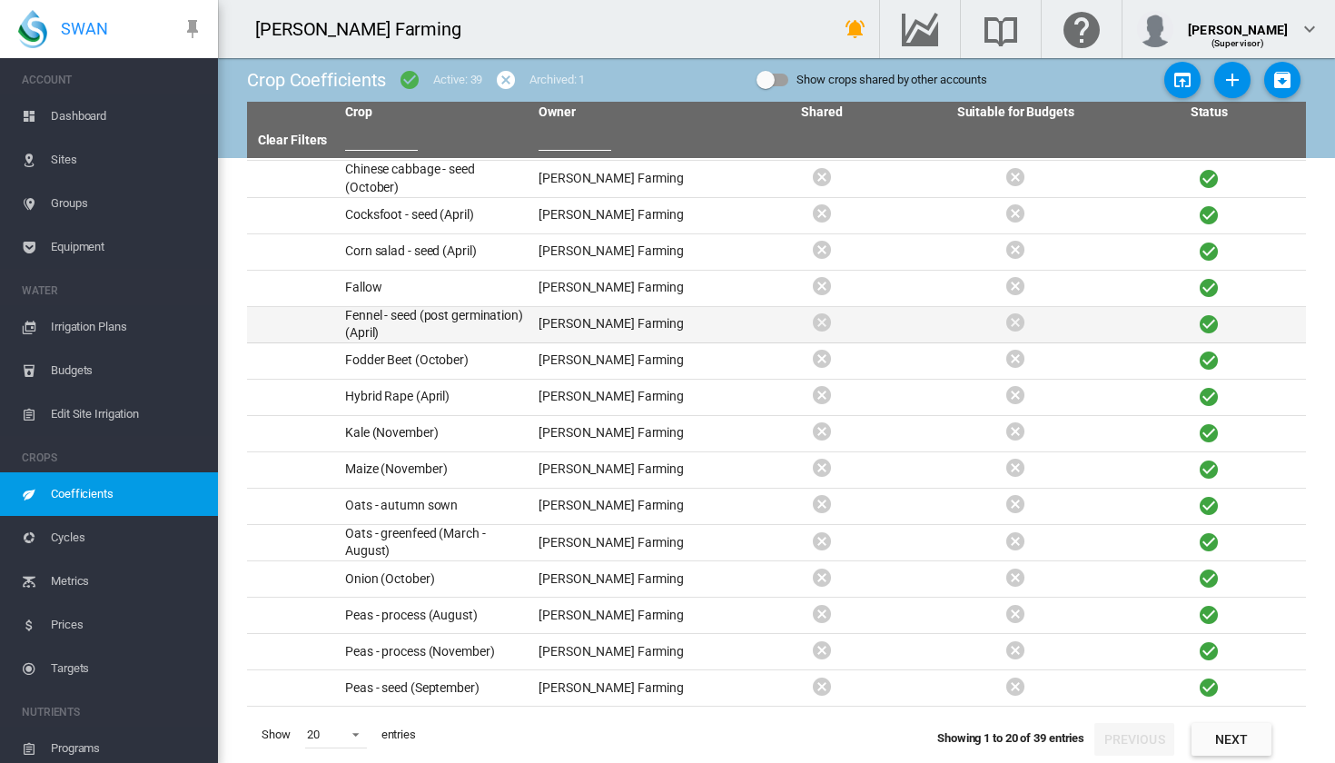
scroll to position [178, 0]
click at [94, 114] on span "Dashboard" at bounding box center [127, 116] width 153 height 44
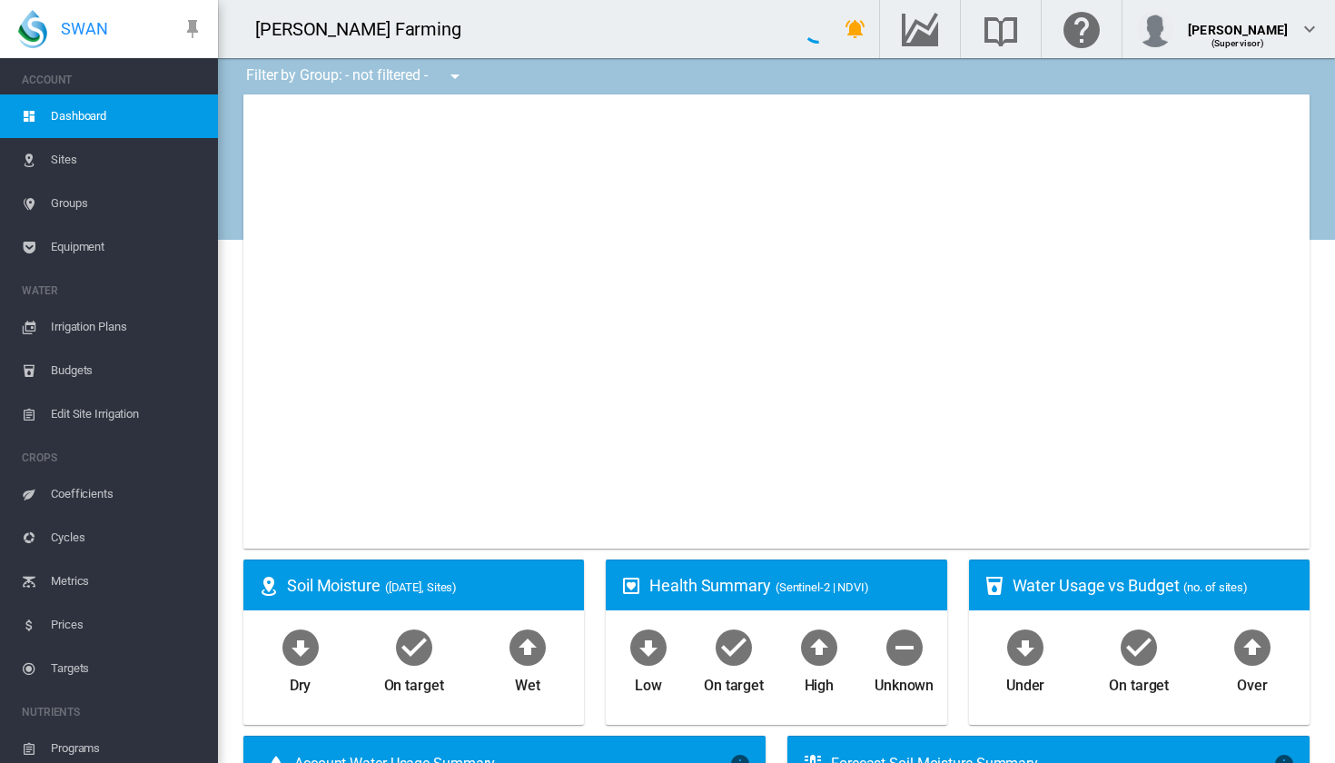
type input "**********"
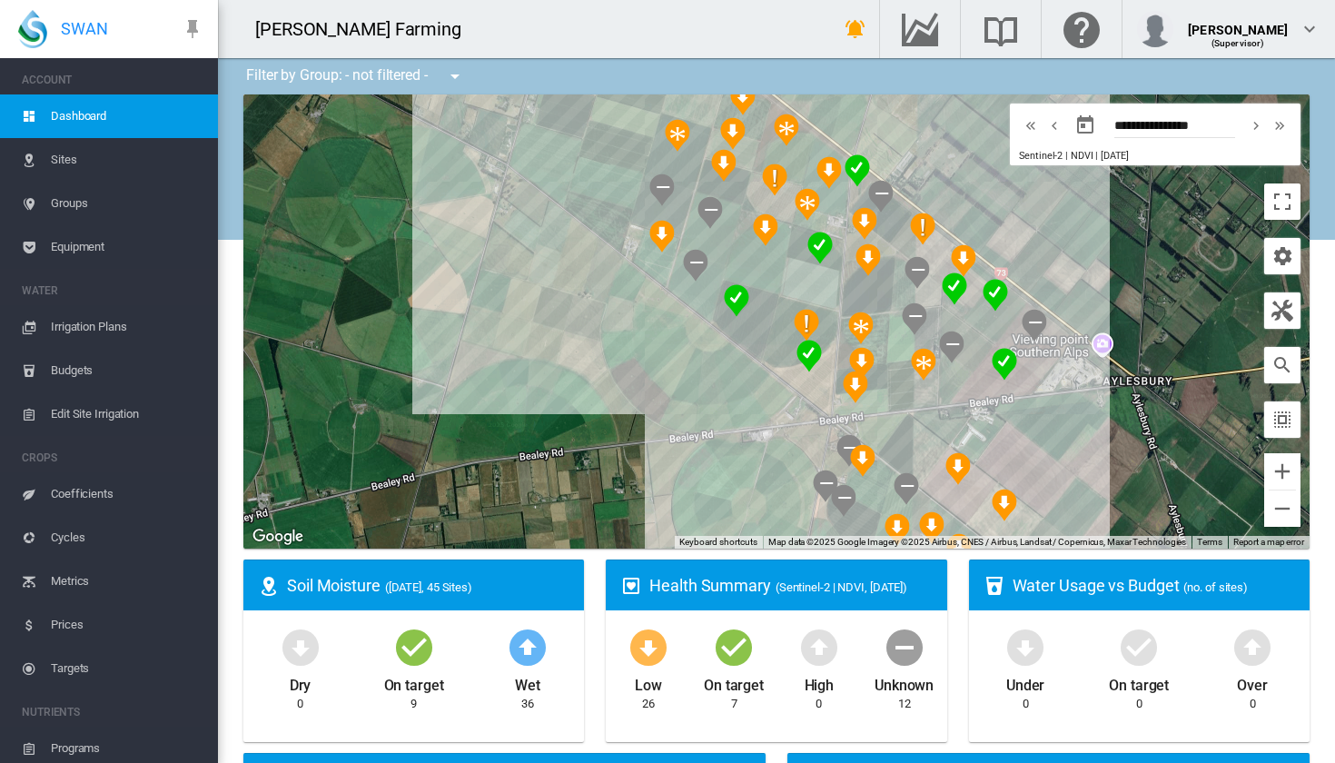
drag, startPoint x: 792, startPoint y: 317, endPoint x: 593, endPoint y: 512, distance: 278.8
click at [593, 512] on div at bounding box center [776, 321] width 1067 height 454
